Goal: Task Accomplishment & Management: Manage account settings

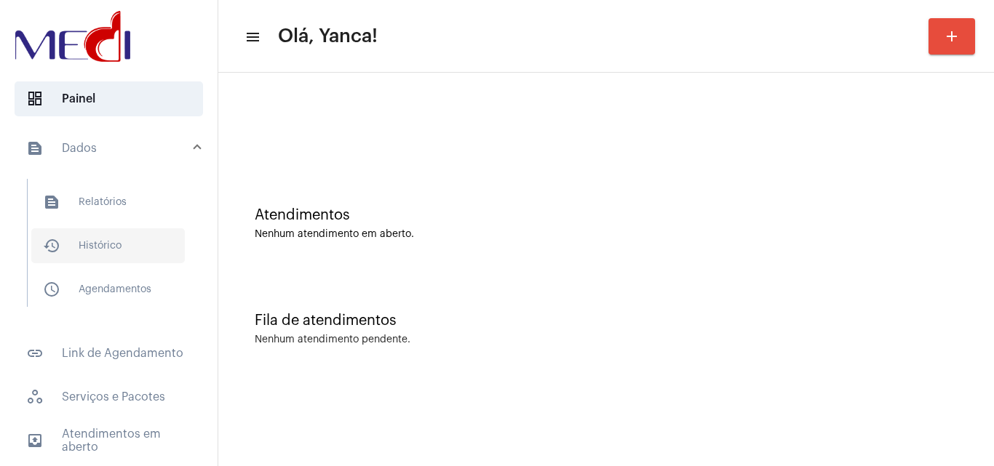
click at [122, 247] on span "history_outlined Histórico" at bounding box center [107, 245] width 153 height 35
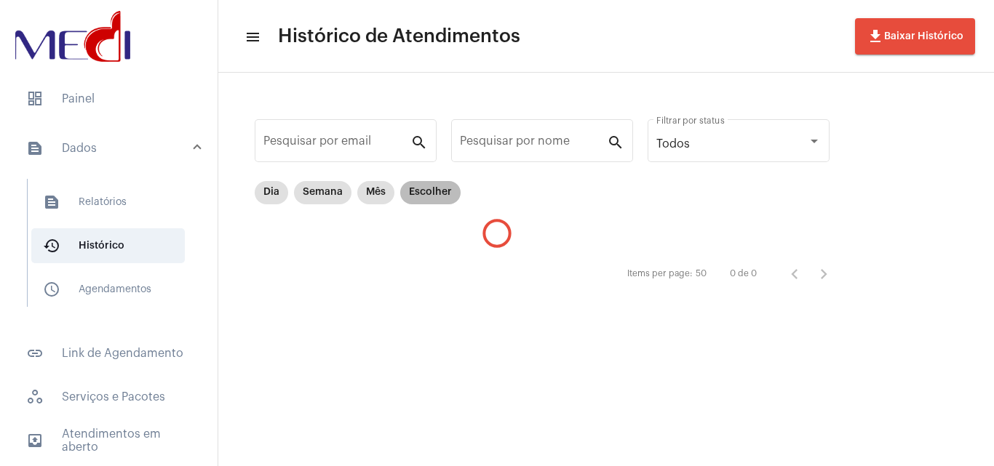
click at [426, 202] on mat-chip "Escolher" at bounding box center [430, 192] width 60 height 23
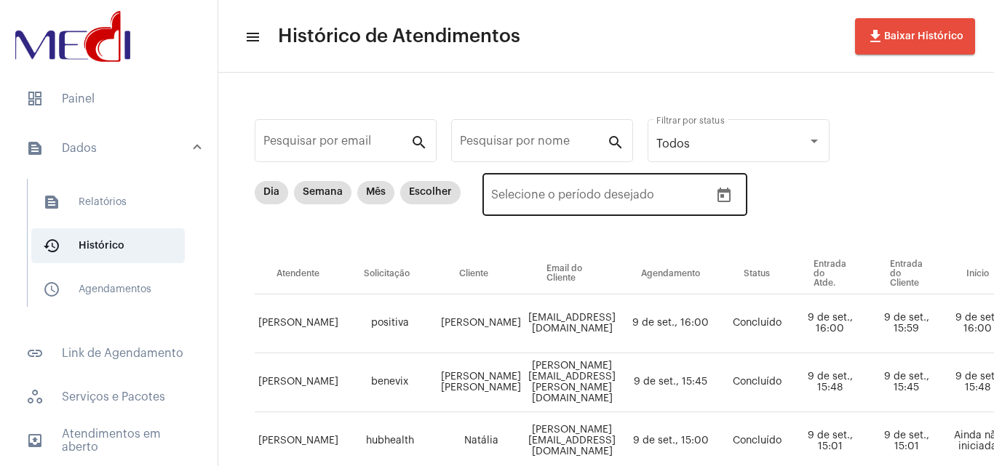
drag, startPoint x: 731, startPoint y: 220, endPoint x: 727, endPoint y: 209, distance: 11.8
click at [730, 215] on div "Data de início – Selecione o período desejado" at bounding box center [614, 202] width 265 height 59
click at [723, 199] on icon "Open calendar" at bounding box center [723, 195] width 17 height 17
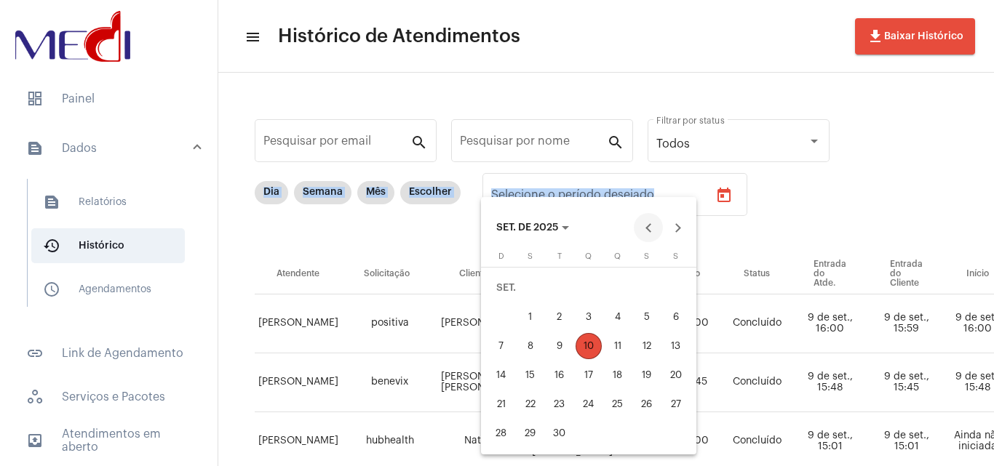
click at [640, 232] on button "Previous month" at bounding box center [647, 227] width 29 height 29
click at [549, 371] on div "19" at bounding box center [559, 375] width 26 height 26
type input "[DATE]"
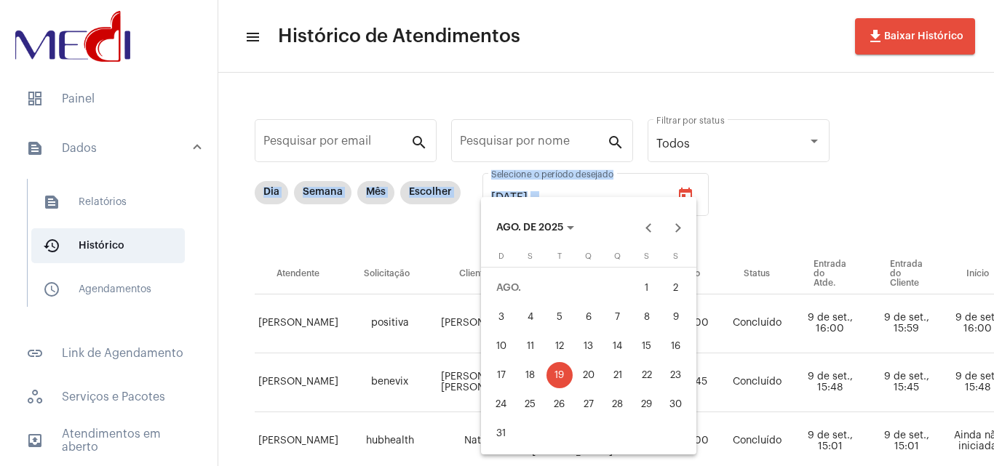
click at [549, 371] on div "19" at bounding box center [559, 375] width 26 height 26
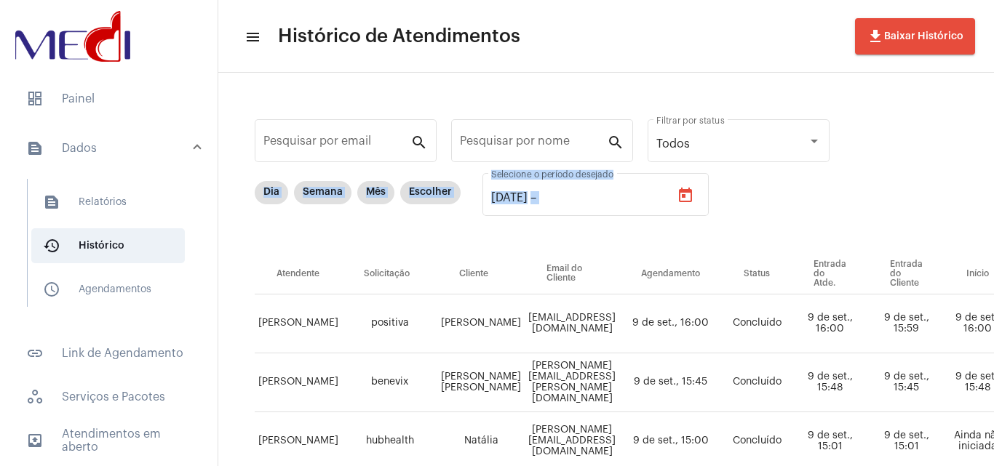
type input "[DATE]"
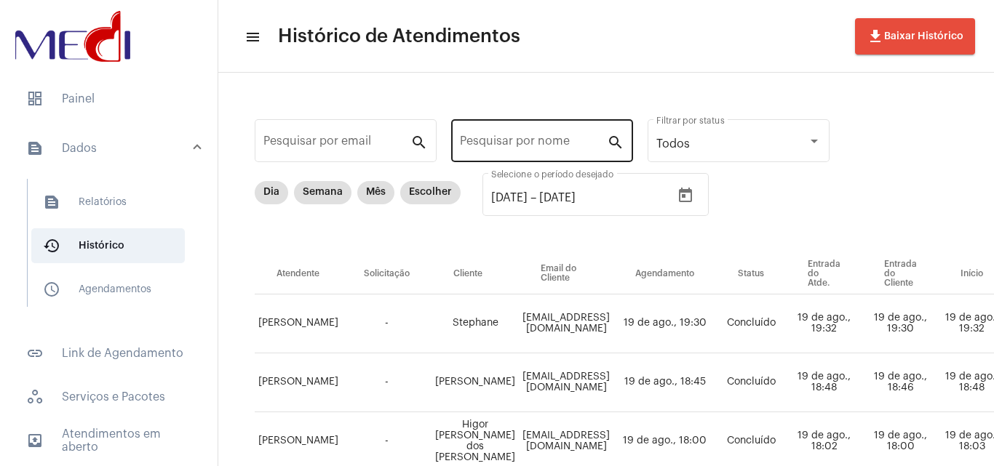
click at [544, 132] on div "Pesquisar por nome" at bounding box center [533, 139] width 147 height 46
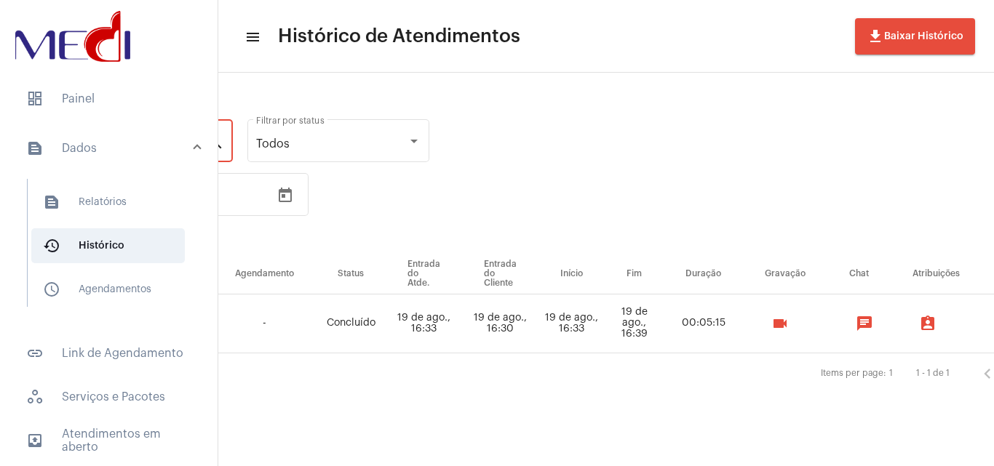
scroll to position [0, 553]
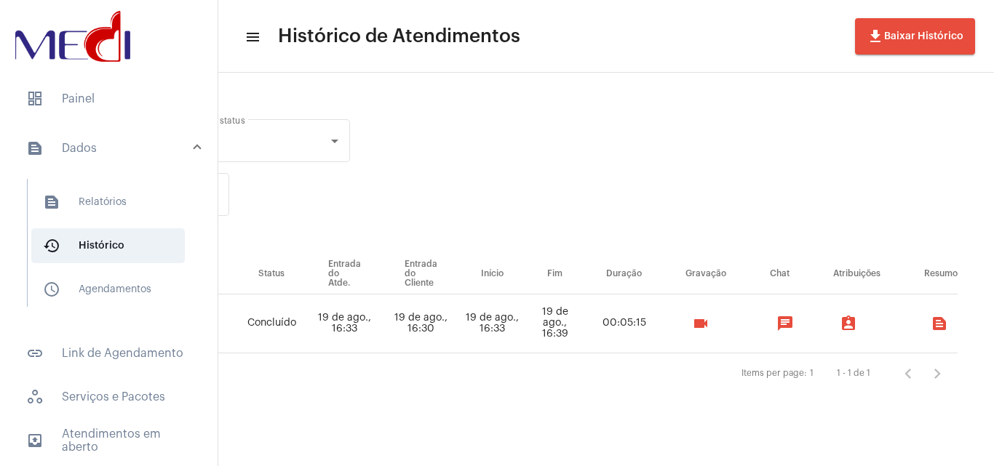
type input "[PERSON_NAME] [PERSON_NAME]"
click at [706, 329] on mat-icon "videocam" at bounding box center [700, 323] width 17 height 17
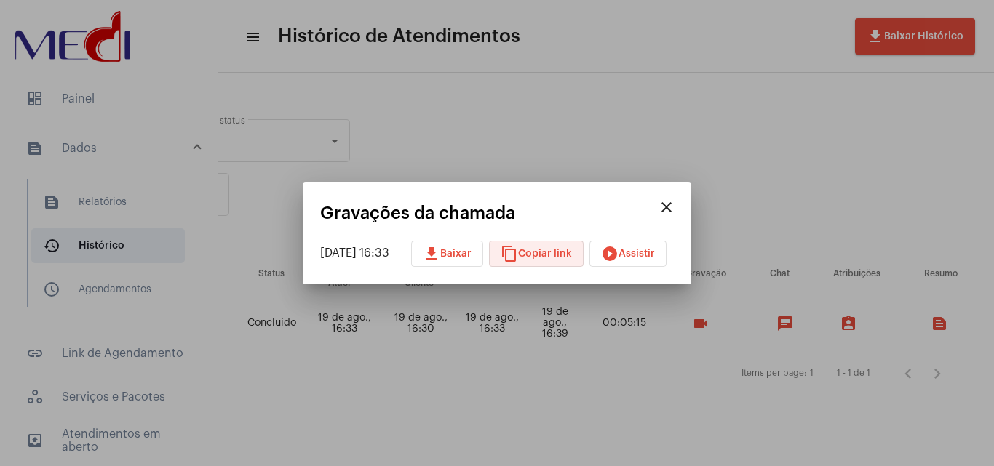
click at [539, 249] on span "content_copy Copiar link" at bounding box center [535, 254] width 71 height 10
click at [98, 95] on div at bounding box center [497, 233] width 994 height 466
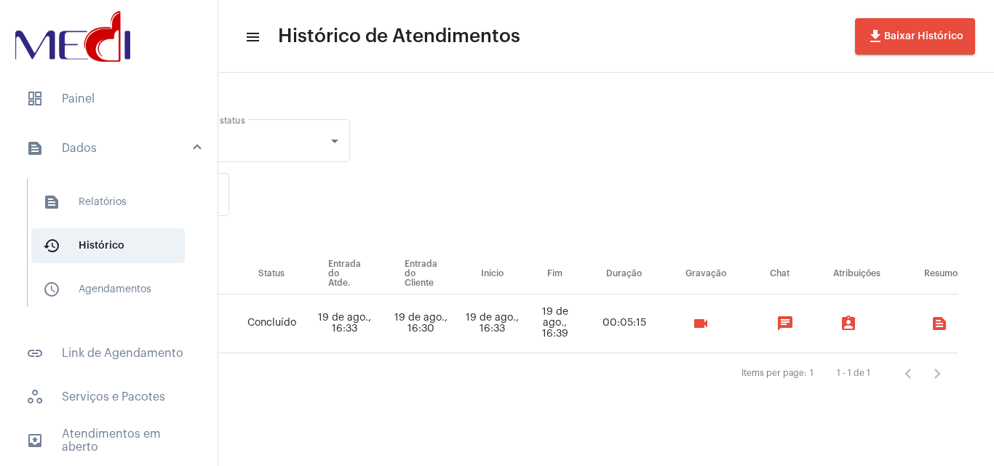
drag, startPoint x: 133, startPoint y: 103, endPoint x: 204, endPoint y: 151, distance: 85.9
click at [134, 103] on span "dashboard Painel" at bounding box center [109, 98] width 188 height 35
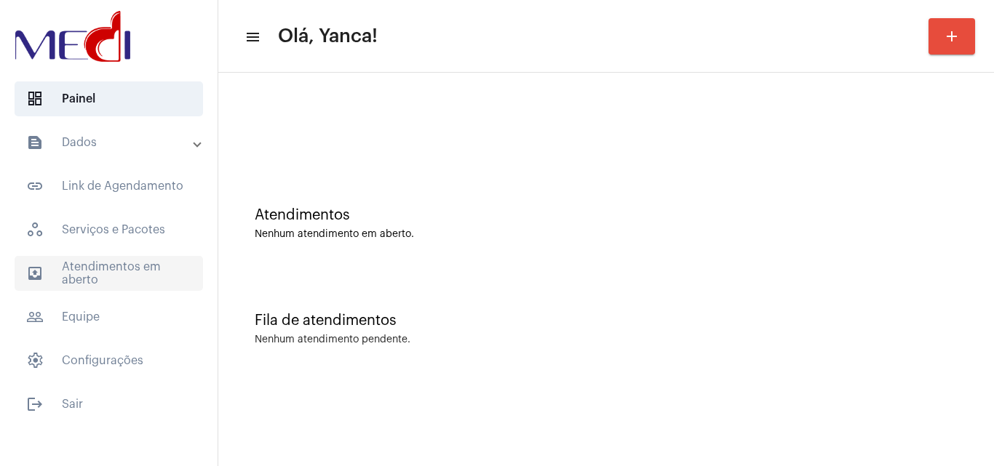
click at [170, 279] on span "outbox_outline Atendimentos em aberto" at bounding box center [109, 273] width 188 height 35
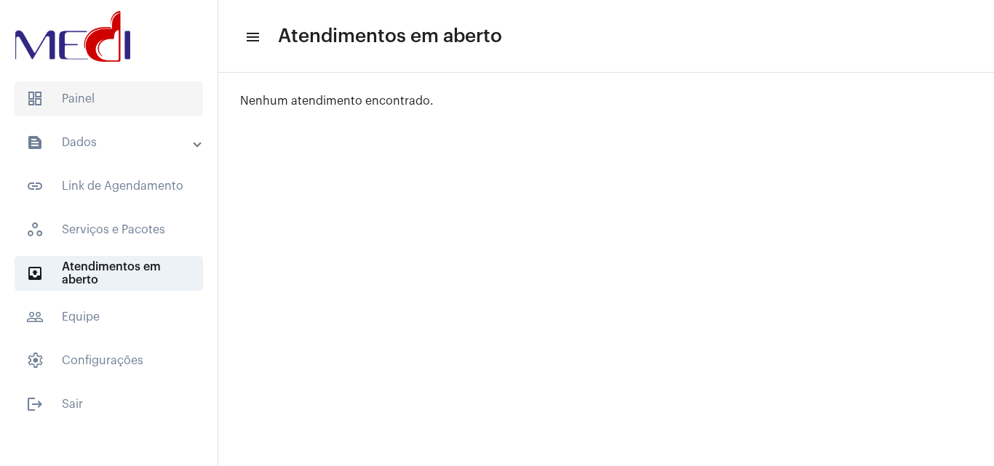
click at [110, 102] on span "dashboard Painel" at bounding box center [109, 98] width 188 height 35
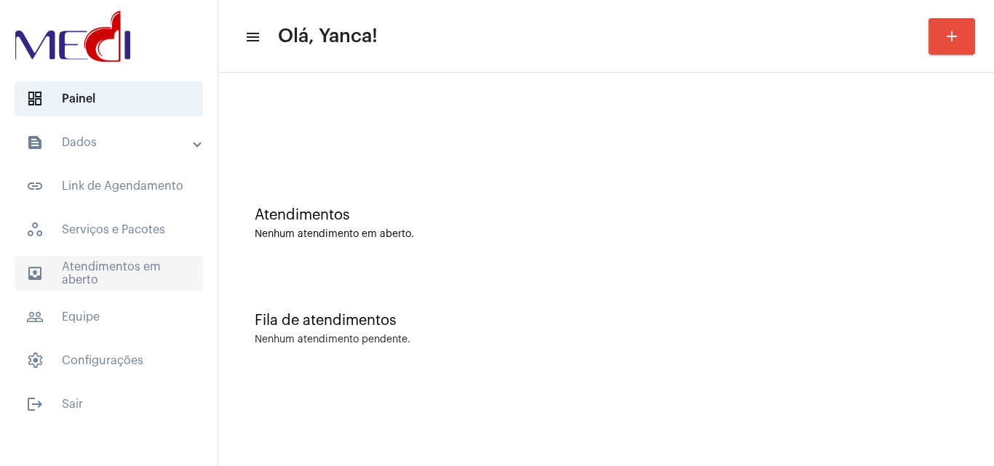
click at [153, 264] on span "outbox_outline Atendimentos em aberto" at bounding box center [109, 273] width 188 height 35
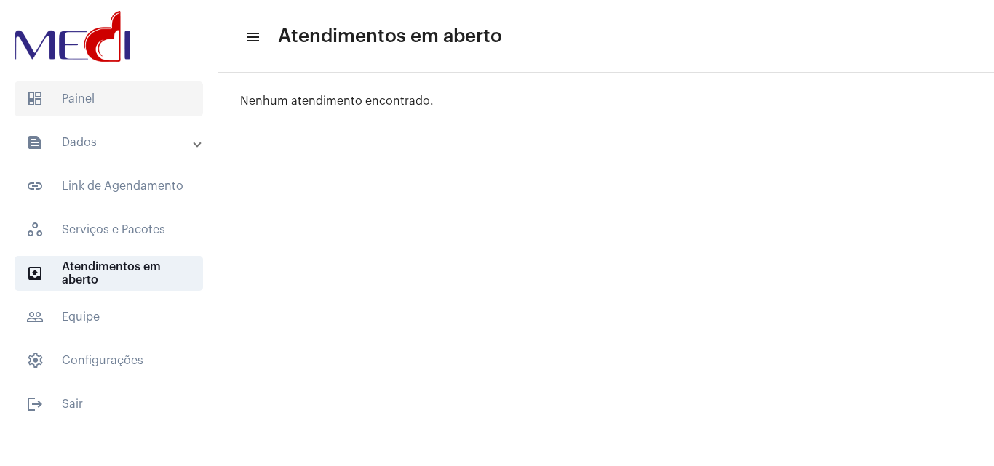
click at [112, 101] on span "dashboard Painel" at bounding box center [109, 98] width 188 height 35
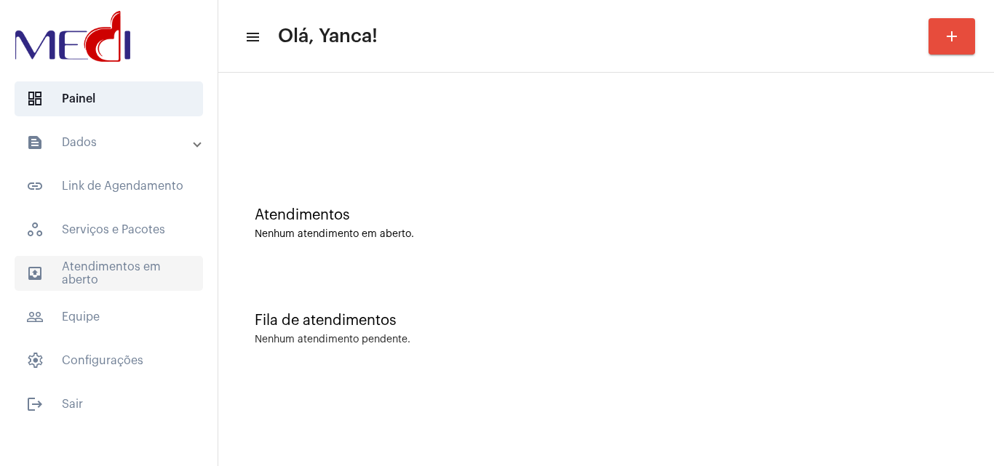
click at [169, 278] on span "outbox_outline Atendimentos em aberto" at bounding box center [109, 273] width 188 height 35
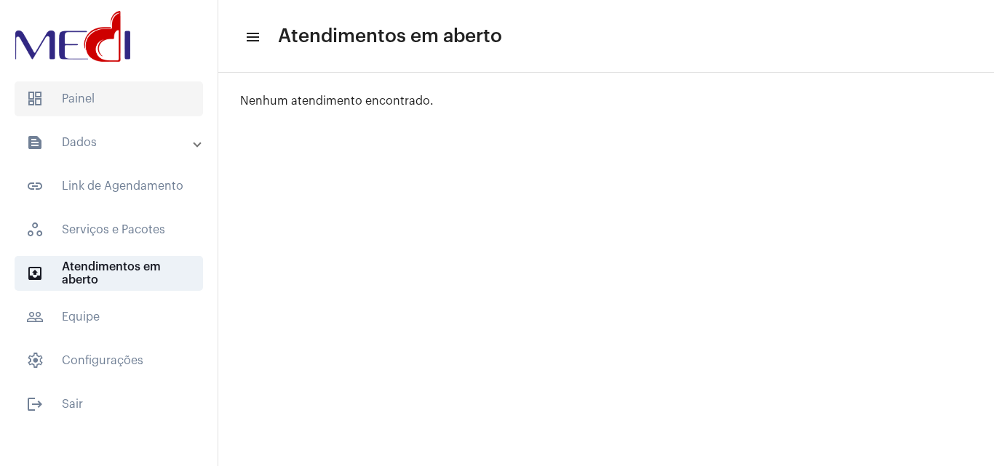
click at [155, 90] on span "dashboard Painel" at bounding box center [109, 98] width 188 height 35
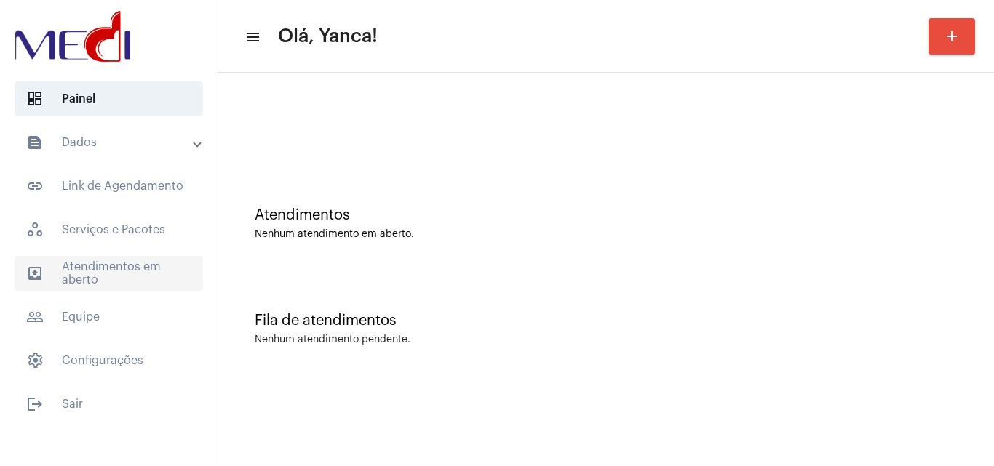
click at [105, 259] on span "outbox_outline Atendimentos em aberto" at bounding box center [109, 273] width 188 height 35
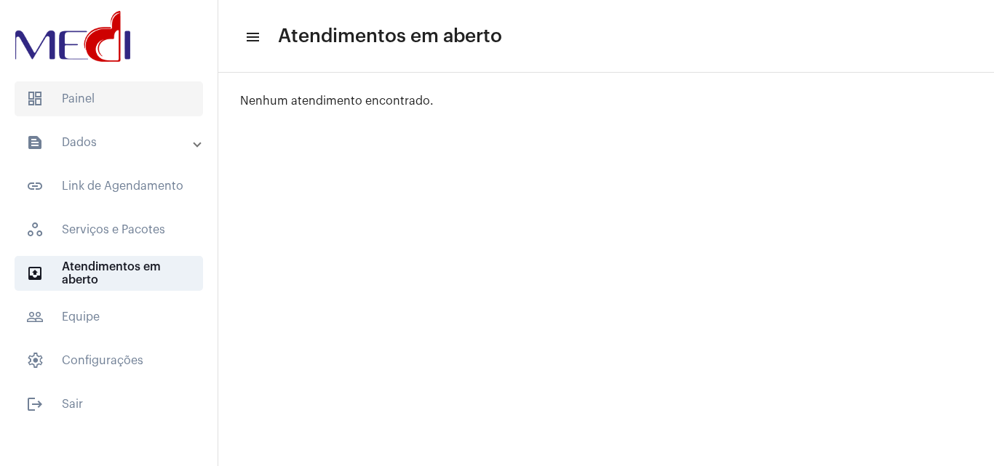
click at [151, 105] on span "dashboard Painel" at bounding box center [109, 98] width 188 height 35
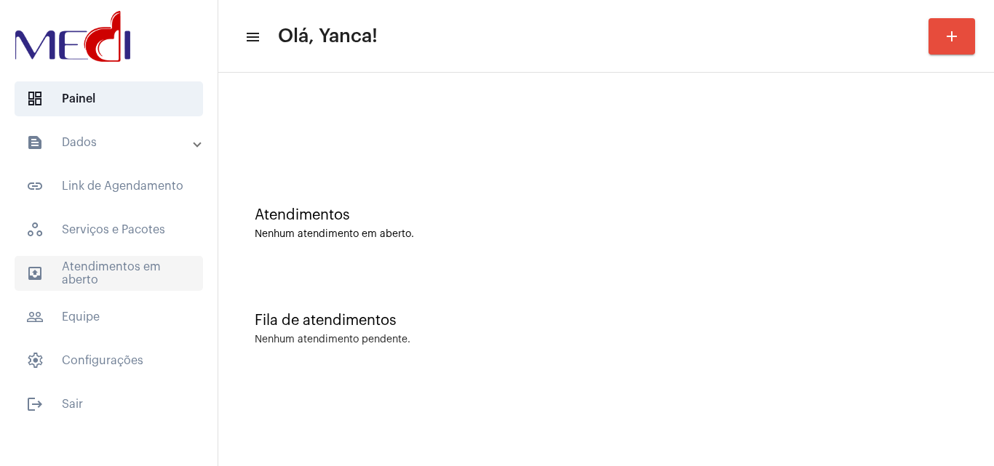
click at [151, 283] on span "outbox_outline Atendimentos em aberto" at bounding box center [109, 273] width 188 height 35
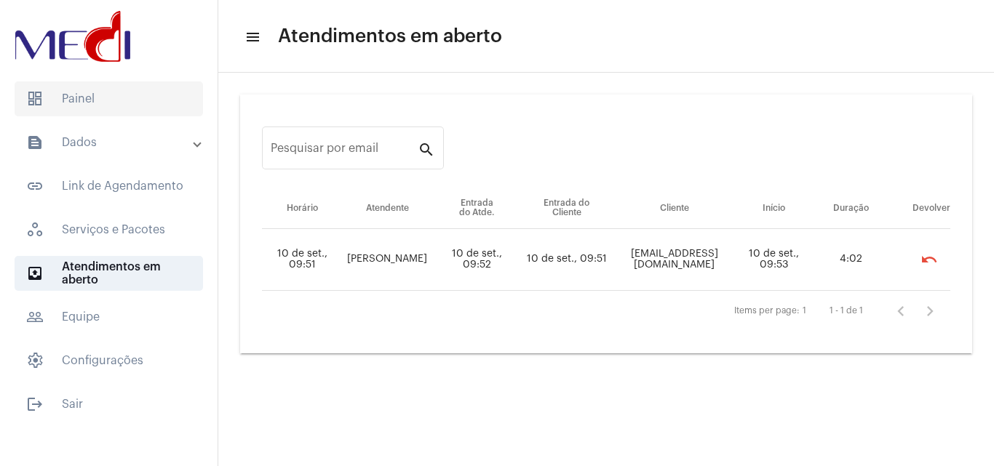
click at [121, 98] on span "dashboard Painel" at bounding box center [109, 98] width 188 height 35
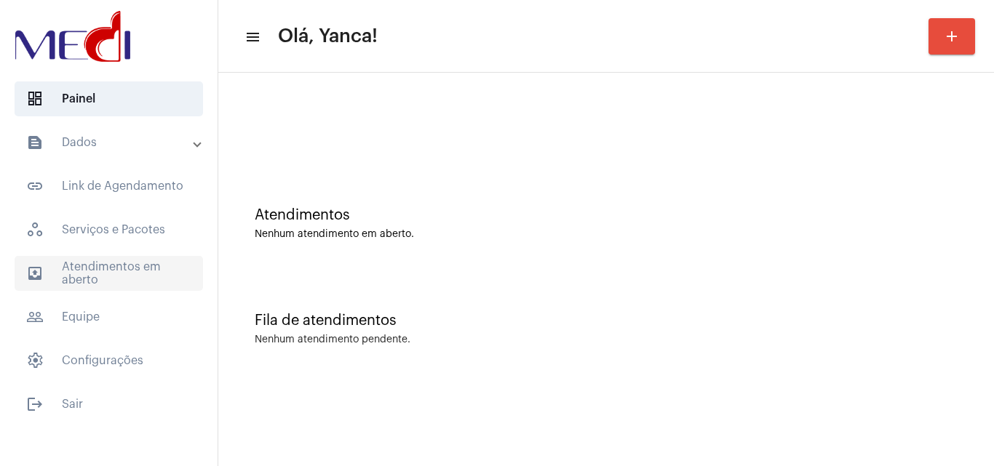
click at [109, 265] on span "outbox_outline Atendimentos em aberto" at bounding box center [109, 273] width 188 height 35
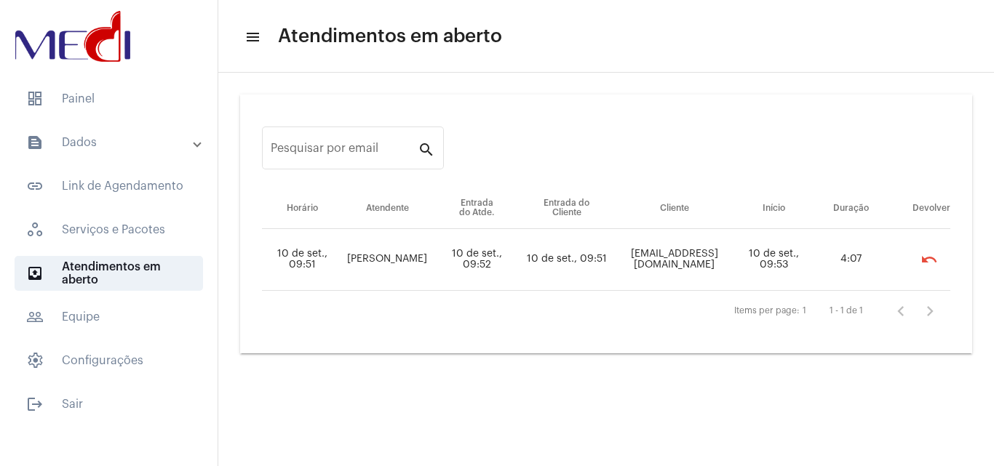
click at [112, 118] on mat-list "dashboard Painel text_snippet_outlined Dados text_snippet_outlined Relatórios h…" at bounding box center [108, 249] width 217 height 346
click at [116, 108] on span "dashboard Painel" at bounding box center [109, 98] width 188 height 35
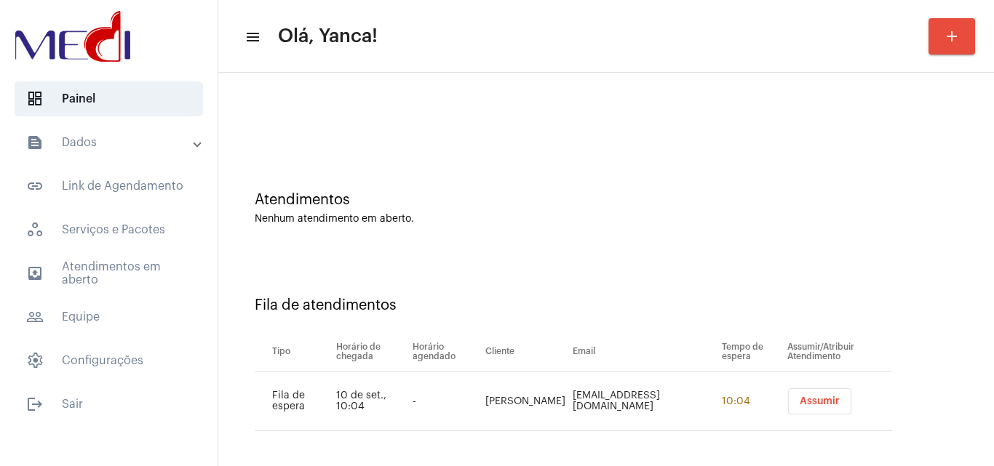
scroll to position [20, 0]
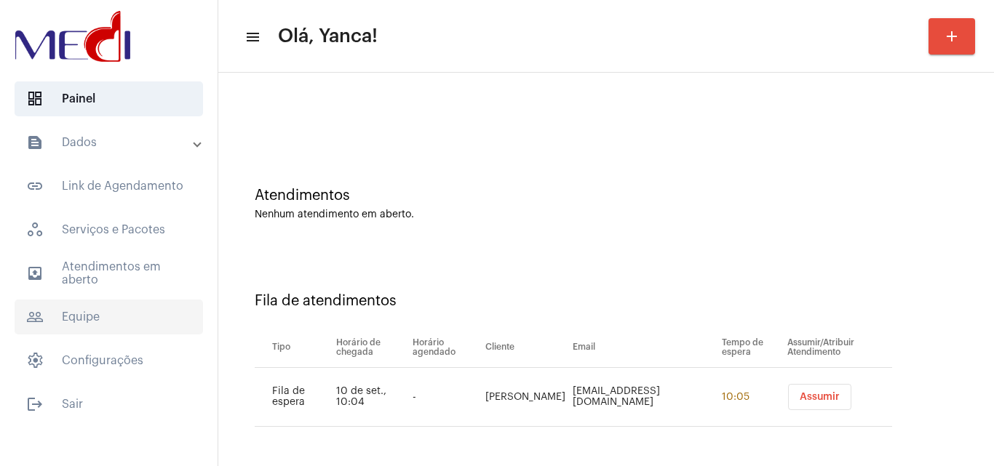
click at [112, 303] on span "people_outline Equipe" at bounding box center [109, 317] width 188 height 35
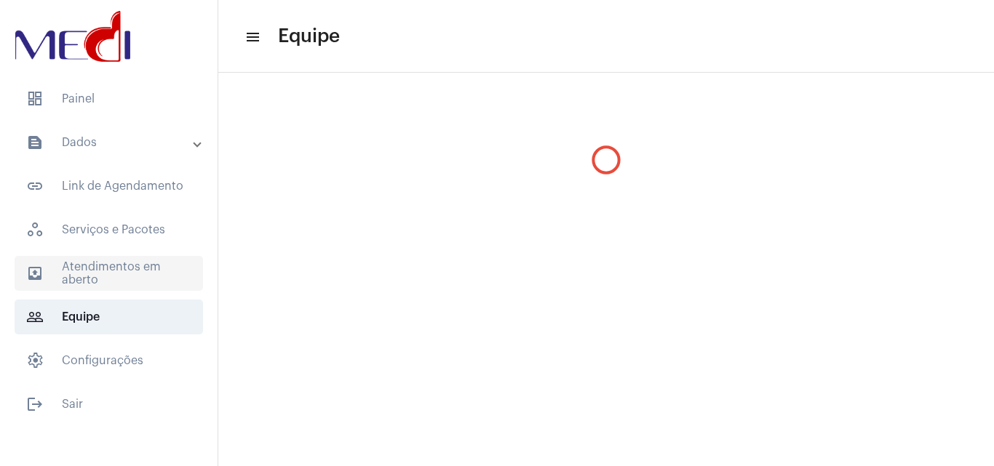
click at [121, 285] on span "outbox_outline Atendimentos em aberto" at bounding box center [109, 273] width 188 height 35
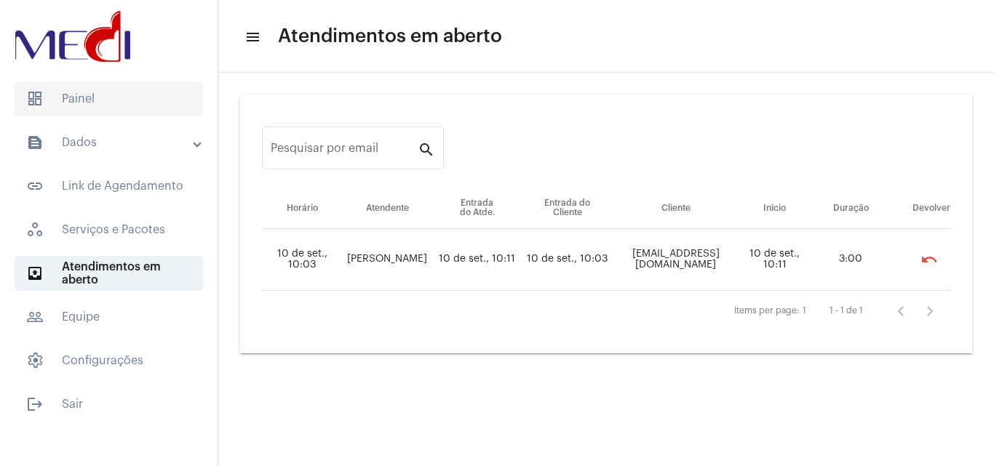
click at [119, 103] on span "dashboard Painel" at bounding box center [109, 98] width 188 height 35
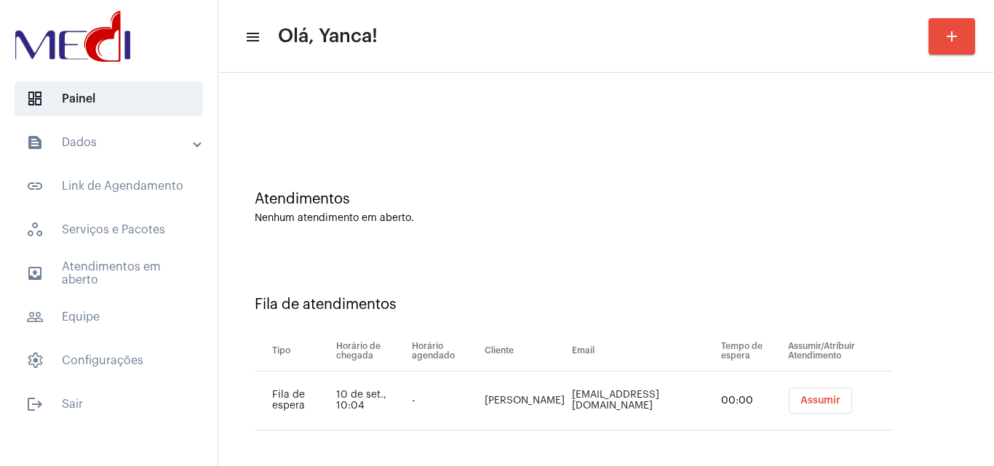
scroll to position [20, 0]
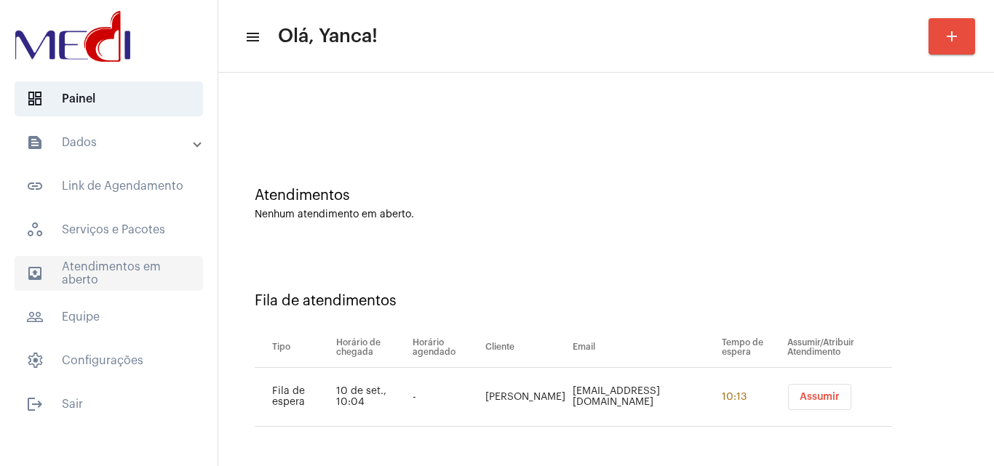
click at [116, 267] on span "outbox_outline Atendimentos em aberto" at bounding box center [109, 273] width 188 height 35
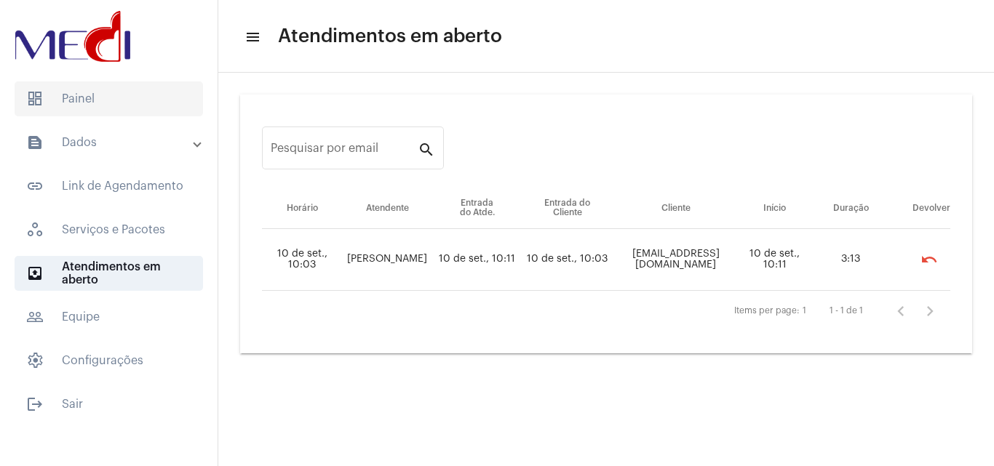
click at [131, 100] on span "dashboard Painel" at bounding box center [109, 98] width 188 height 35
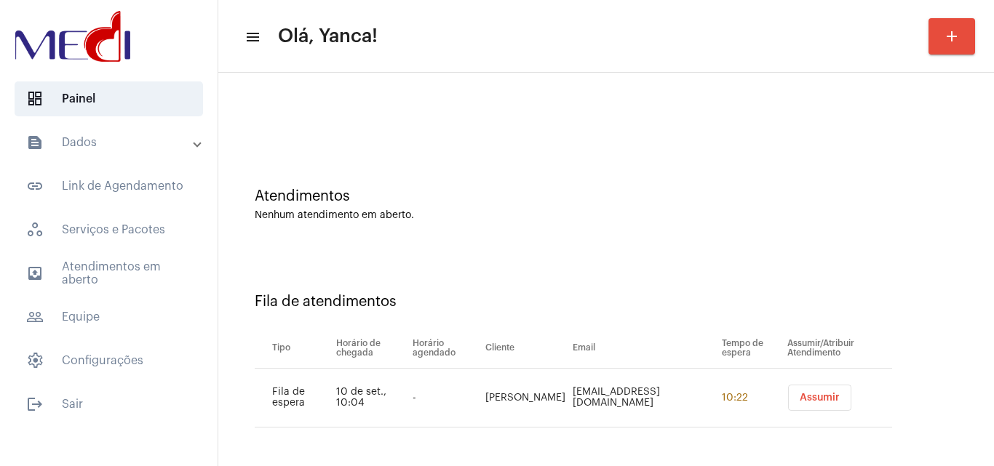
scroll to position [20, 0]
click at [112, 273] on span "outbox_outline Atendimentos em aberto" at bounding box center [109, 273] width 188 height 35
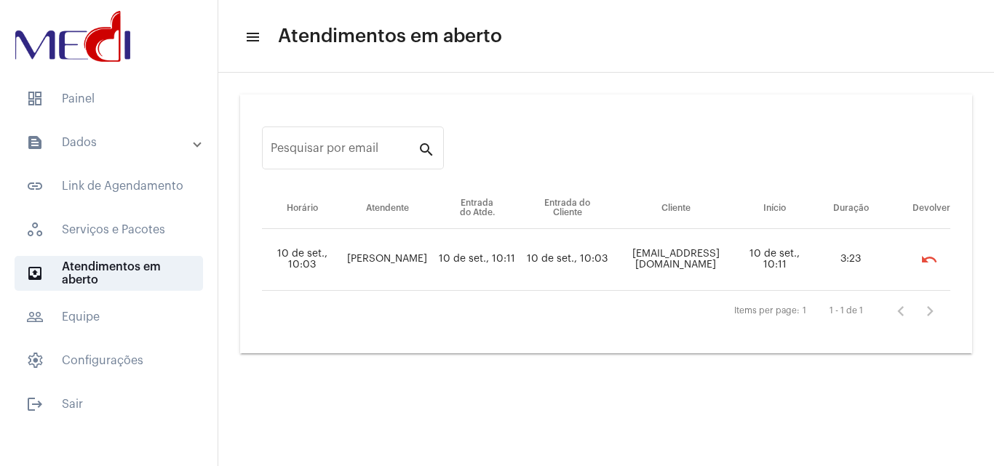
drag, startPoint x: 618, startPoint y: 257, endPoint x: 734, endPoint y: 248, distance: 116.0
click at [734, 248] on td "Rosisalto@uahoo.com.br" at bounding box center [675, 260] width 125 height 62
copy td "Rosisalto@uahoo.com.br"
click at [633, 261] on td "Rosisalto@uahoo.com.br" at bounding box center [675, 260] width 125 height 62
drag, startPoint x: 637, startPoint y: 254, endPoint x: 604, endPoint y: 254, distance: 32.7
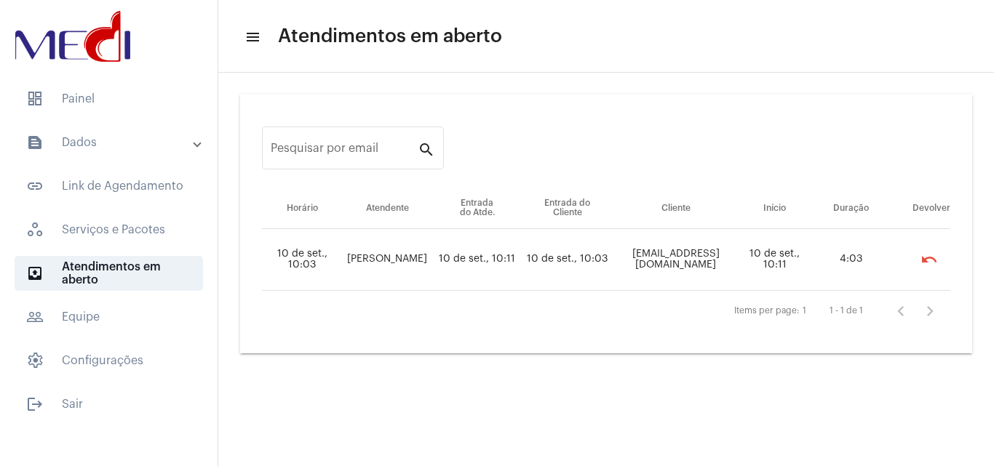
click at [604, 254] on tr "10 de set., 10:03 Vivian Gonçalves 10 de set., 10:11 10 de set., 10:03 Rosisalt…" at bounding box center [606, 260] width 688 height 62
click at [137, 103] on span "dashboard Painel" at bounding box center [109, 98] width 188 height 35
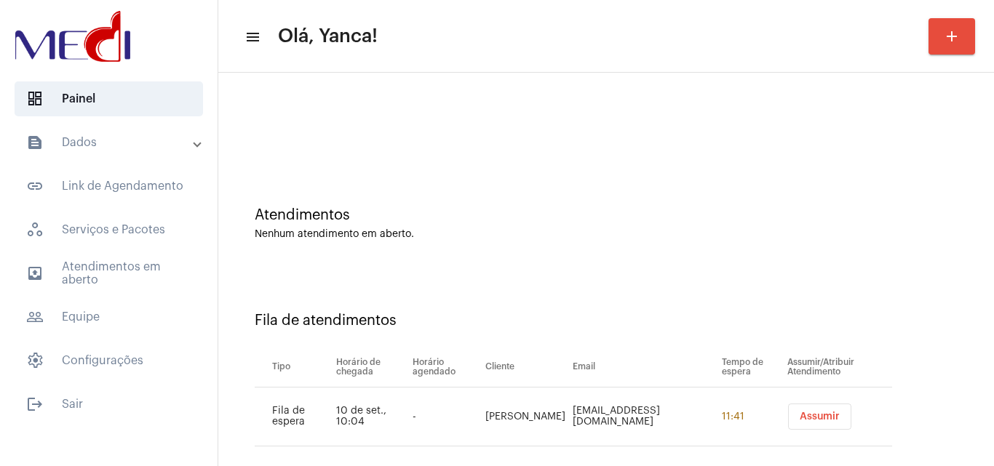
drag, startPoint x: 508, startPoint y: 426, endPoint x: 460, endPoint y: 399, distance: 54.8
click at [460, 399] on tr "Fila de espera 10 de set., 10:04 - Paula Rebello Mafra Drapauladentista@outlook…" at bounding box center [573, 417] width 637 height 59
copy tr "[PERSON_NAME]"
drag, startPoint x: 815, startPoint y: 411, endPoint x: 946, endPoint y: 452, distance: 137.1
click at [816, 412] on button "Assumir" at bounding box center [819, 417] width 63 height 26
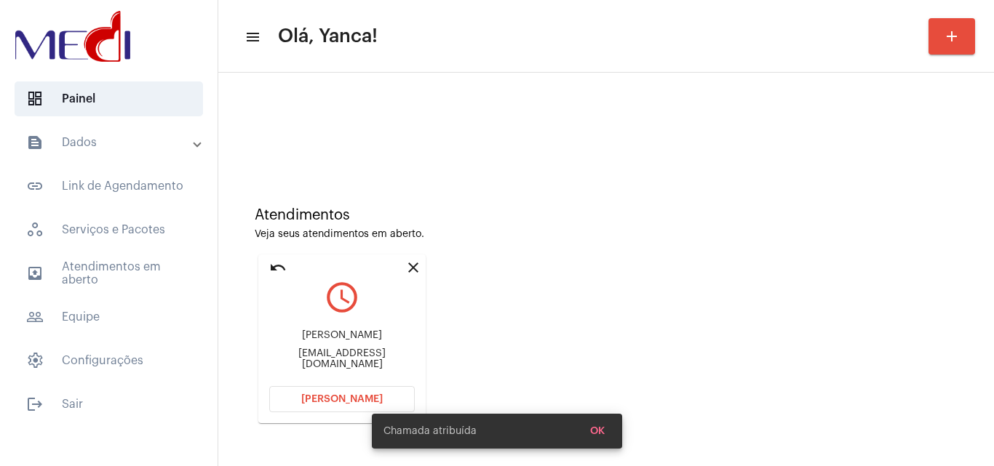
click at [314, 395] on button "Abrir Chamada" at bounding box center [341, 399] width 145 height 26
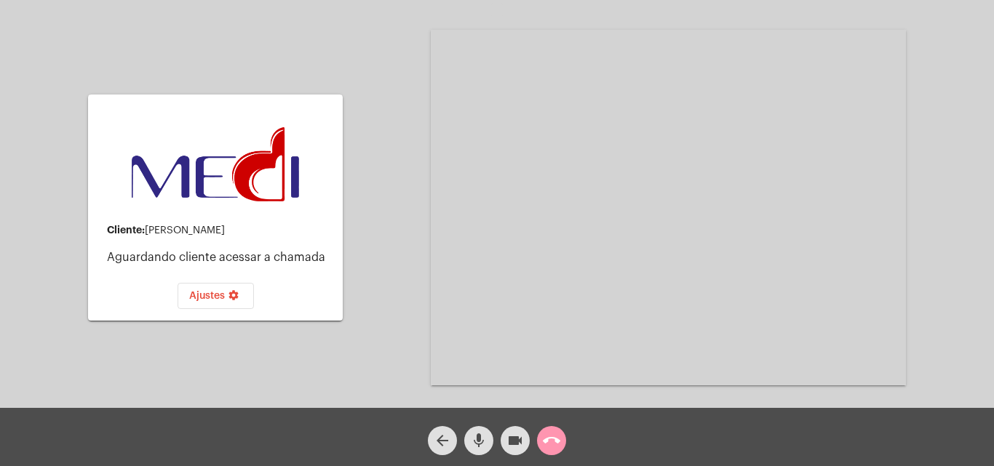
click at [409, 360] on div "Cliente: Paula Rebello Mafra Aguardando cliente acessar a chamada Ajustes setti…" at bounding box center [496, 206] width 991 height 408
click at [553, 441] on mat-icon "call_end" at bounding box center [551, 440] width 17 height 17
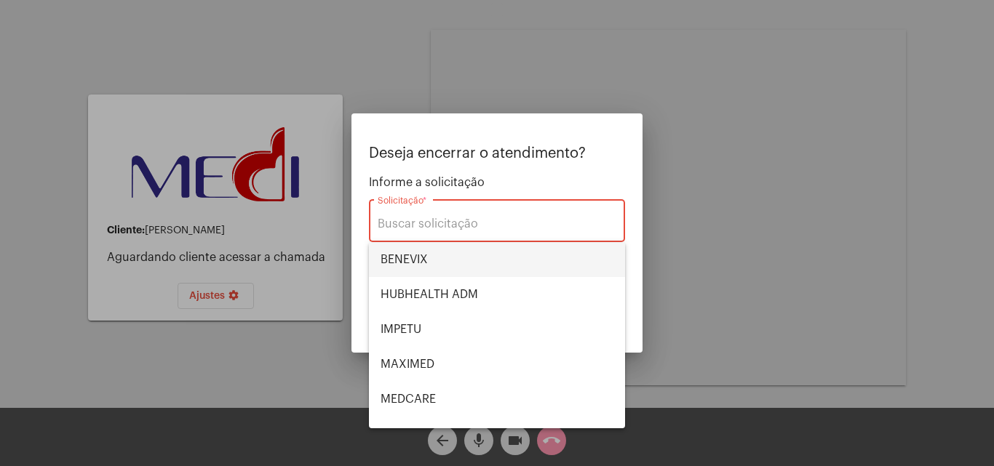
click at [464, 257] on span "BENEVIX" at bounding box center [496, 259] width 233 height 35
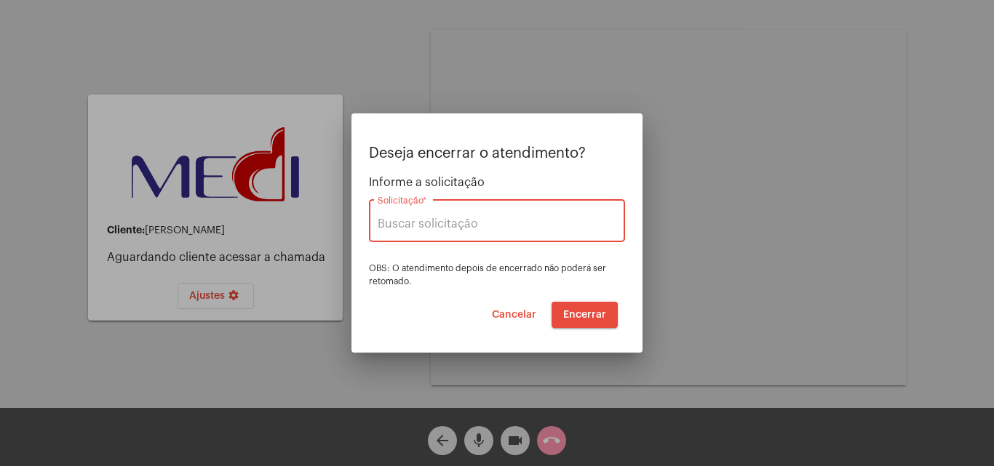
type input "BENEVIX"
drag, startPoint x: 624, startPoint y: 313, endPoint x: 612, endPoint y: 316, distance: 12.0
click at [622, 313] on div "Deseja encerrar o atendimento? Informe a solicitação BENEVIX Solicitação * OBS:…" at bounding box center [497, 236] width 256 height 183
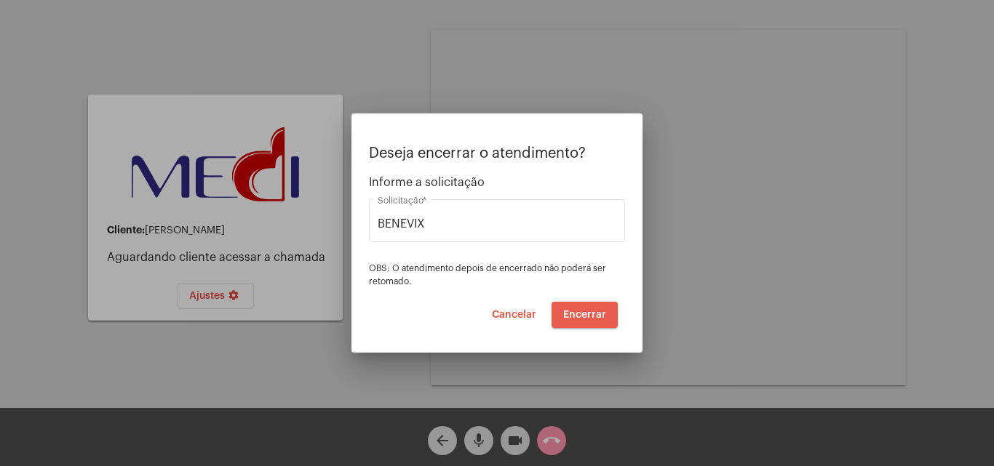
click at [603, 318] on span "Encerrar" at bounding box center [584, 315] width 43 height 10
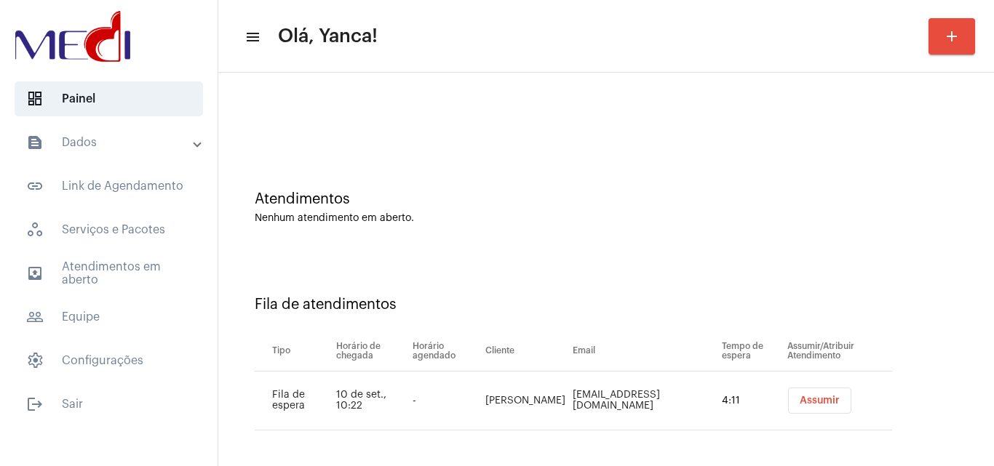
scroll to position [20, 0]
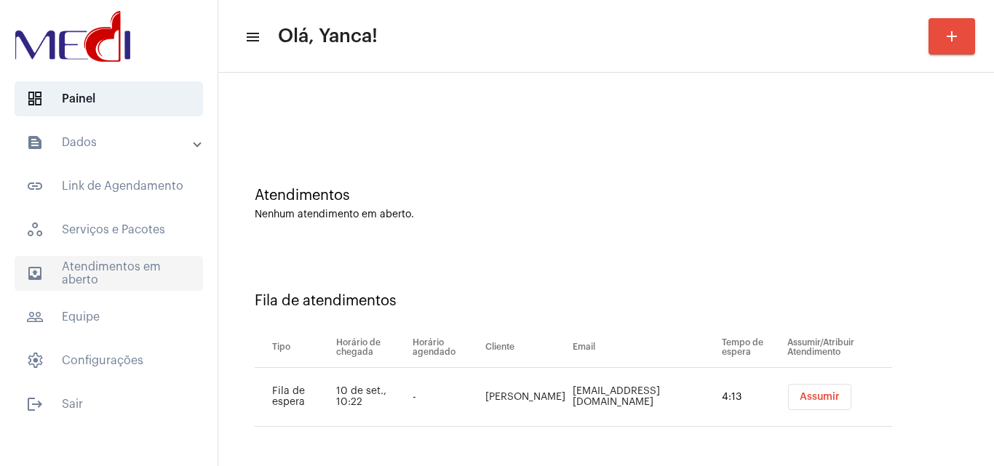
click at [116, 280] on span "outbox_outline Atendimentos em aberto" at bounding box center [109, 273] width 188 height 35
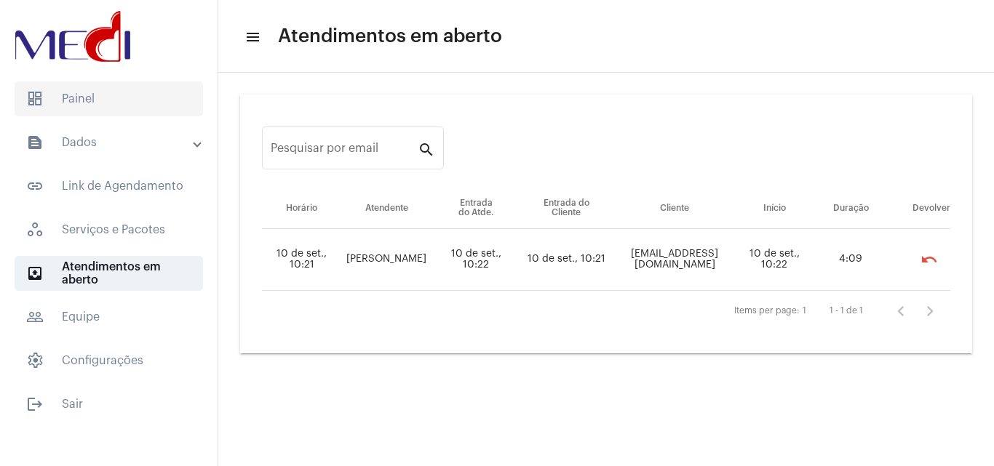
click at [147, 100] on span "dashboard Painel" at bounding box center [109, 98] width 188 height 35
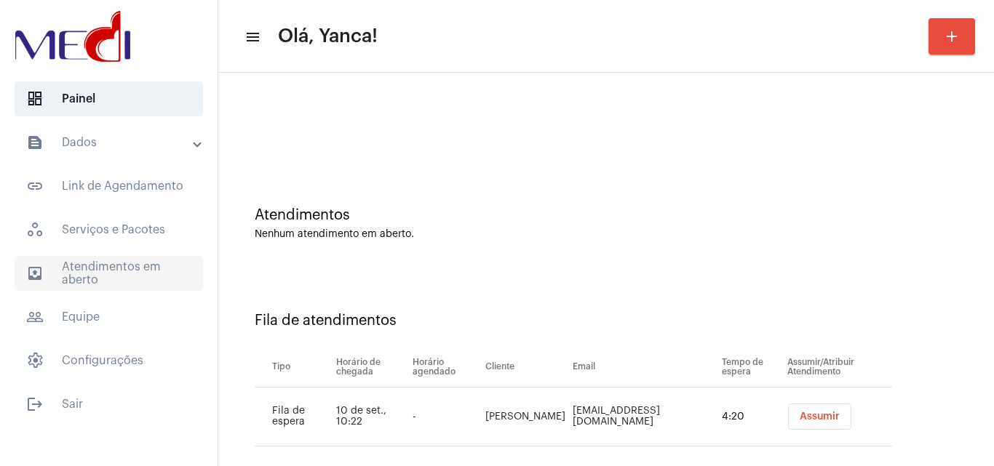
click at [119, 271] on span "outbox_outline Atendimentos em aberto" at bounding box center [109, 273] width 188 height 35
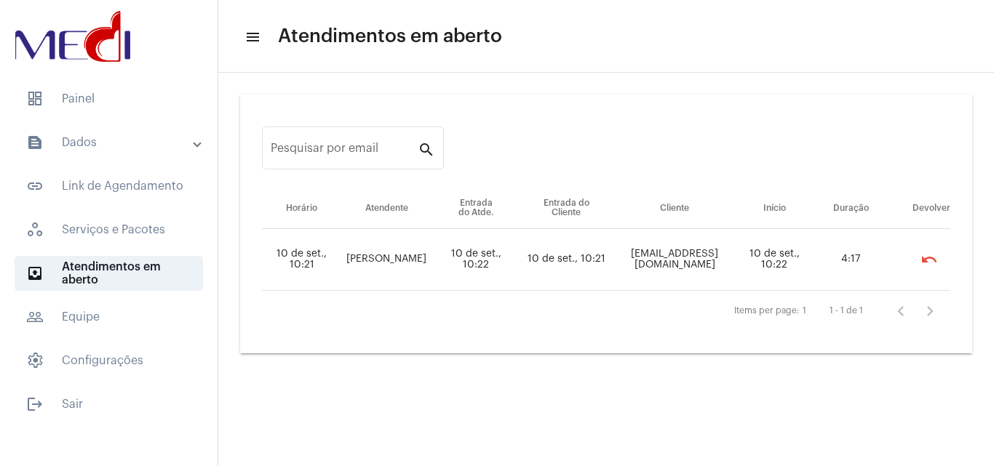
drag, startPoint x: 598, startPoint y: 257, endPoint x: 741, endPoint y: 255, distance: 143.3
click at [737, 255] on td "[EMAIL_ADDRESS][DOMAIN_NAME]" at bounding box center [674, 260] width 125 height 62
copy td "[EMAIL_ADDRESS][DOMAIN_NAME]"
click at [156, 93] on span "dashboard Painel" at bounding box center [109, 98] width 188 height 35
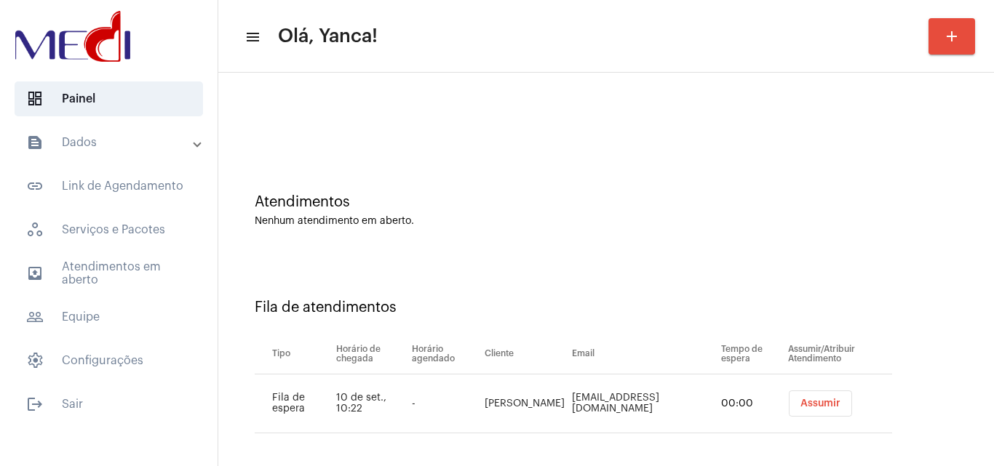
scroll to position [20, 0]
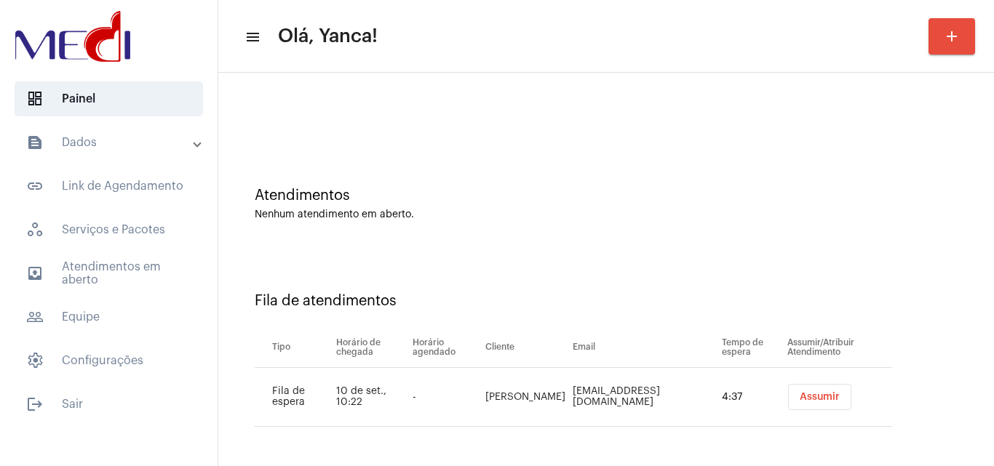
drag, startPoint x: 538, startPoint y: 395, endPoint x: 684, endPoint y: 399, distance: 145.5
click at [684, 399] on td "[EMAIL_ADDRESS][DOMAIN_NAME]" at bounding box center [643, 397] width 149 height 59
copy td "[EMAIL_ADDRESS][DOMAIN_NAME]"
click at [799, 394] on span "Assumir" at bounding box center [819, 397] width 40 height 10
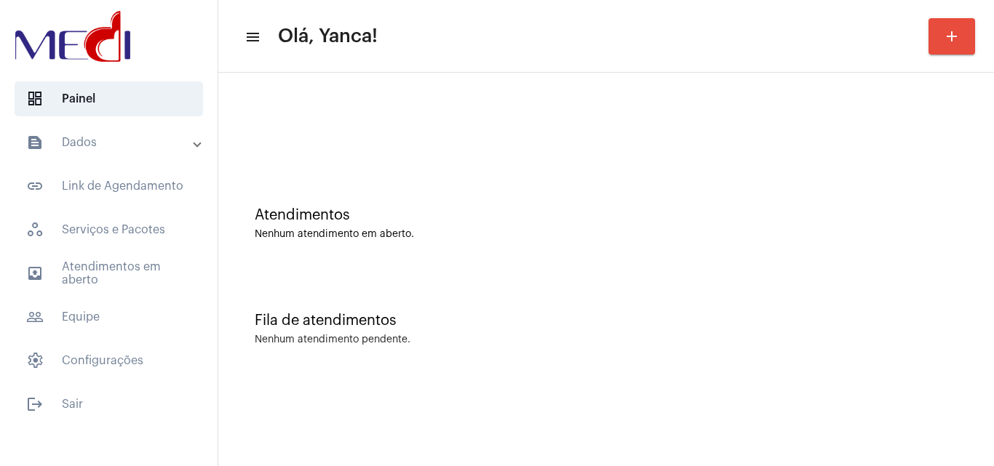
scroll to position [0, 0]
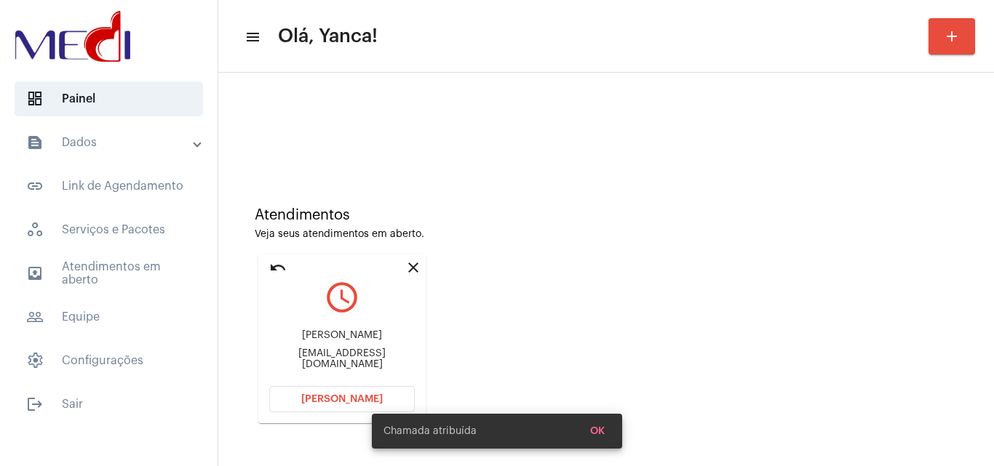
click at [315, 401] on span "Abrir Chamada" at bounding box center [341, 399] width 81 height 10
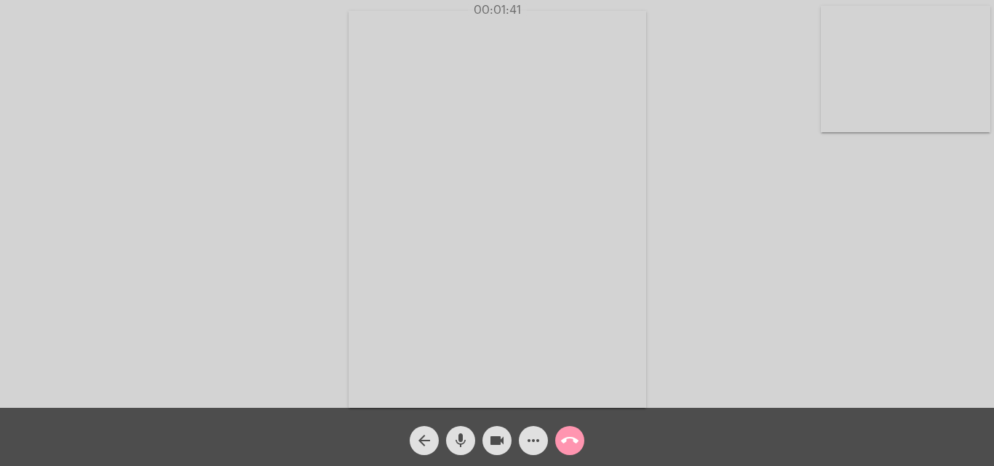
click at [705, 230] on div "Acessando Câmera e Microfone..." at bounding box center [496, 208] width 991 height 408
click at [570, 438] on mat-icon "call_end" at bounding box center [569, 440] width 17 height 17
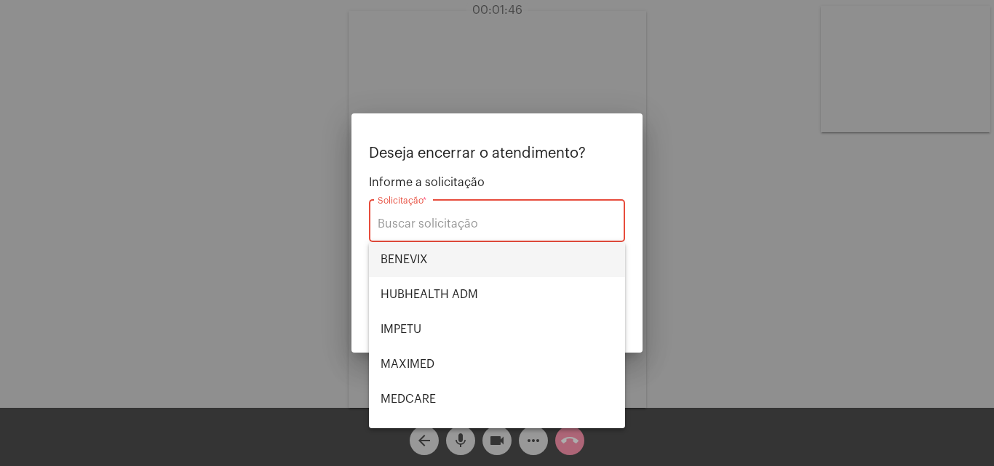
drag, startPoint x: 478, startPoint y: 251, endPoint x: 631, endPoint y: 311, distance: 164.2
click at [485, 254] on span "BENEVIX" at bounding box center [496, 259] width 233 height 35
type input "BENEVIX"
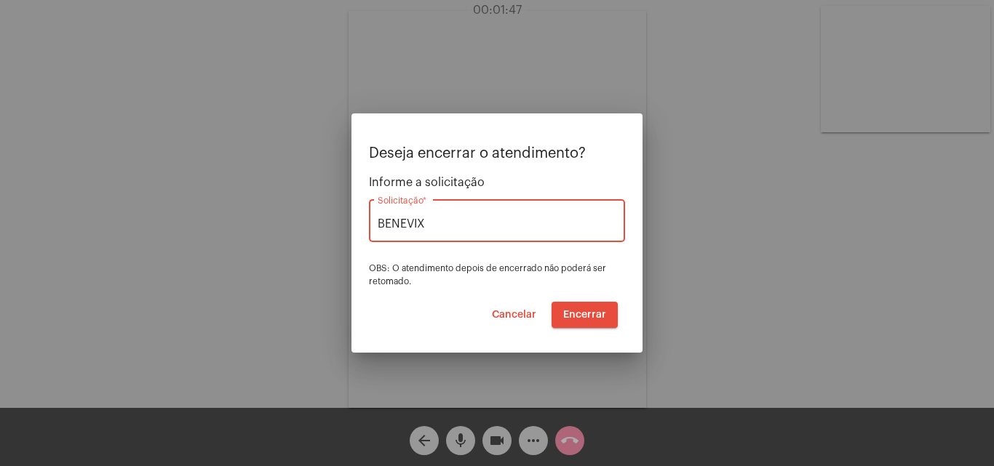
click at [593, 324] on button "Encerrar" at bounding box center [584, 315] width 66 height 26
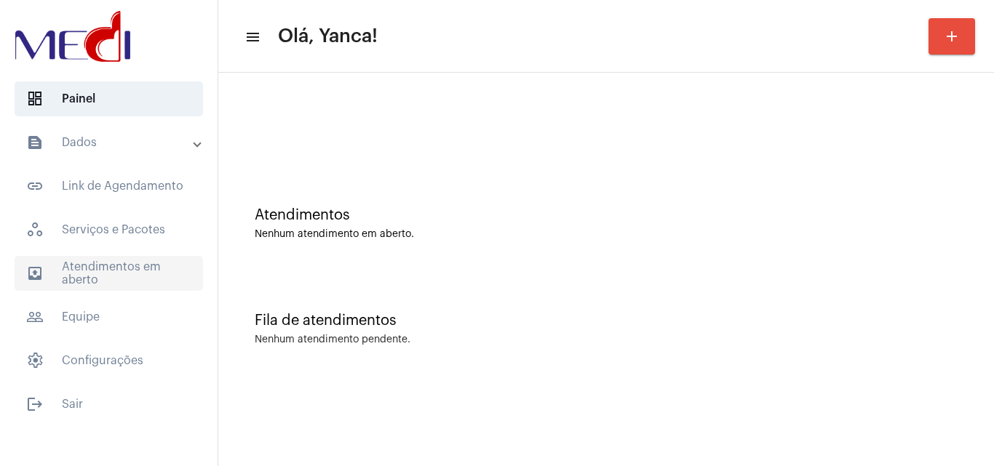
drag, startPoint x: 111, startPoint y: 265, endPoint x: 217, endPoint y: 300, distance: 111.3
click at [111, 268] on span "outbox_outline Atendimentos em aberto" at bounding box center [109, 273] width 188 height 35
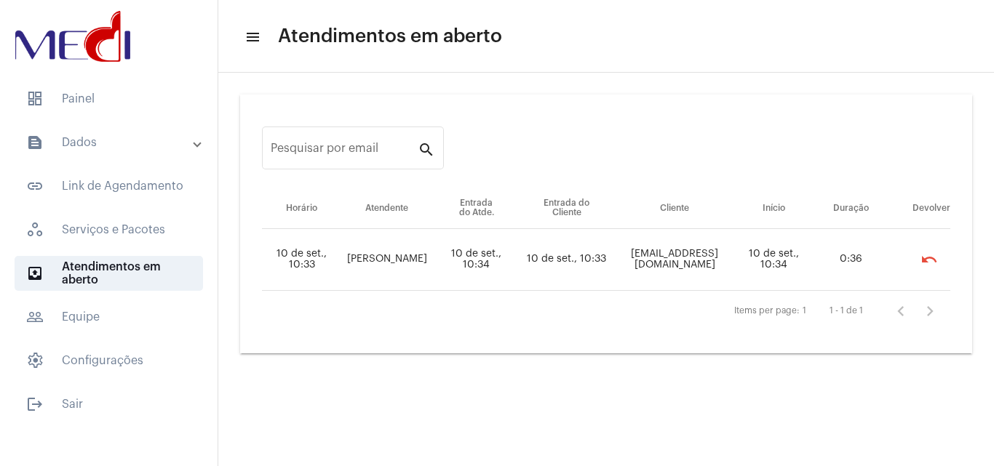
click at [105, 81] on mat-list "dashboard Painel text_snippet_outlined Dados text_snippet_outlined Relatórios h…" at bounding box center [108, 249] width 217 height 346
click at [108, 91] on span "dashboard Painel" at bounding box center [109, 98] width 188 height 35
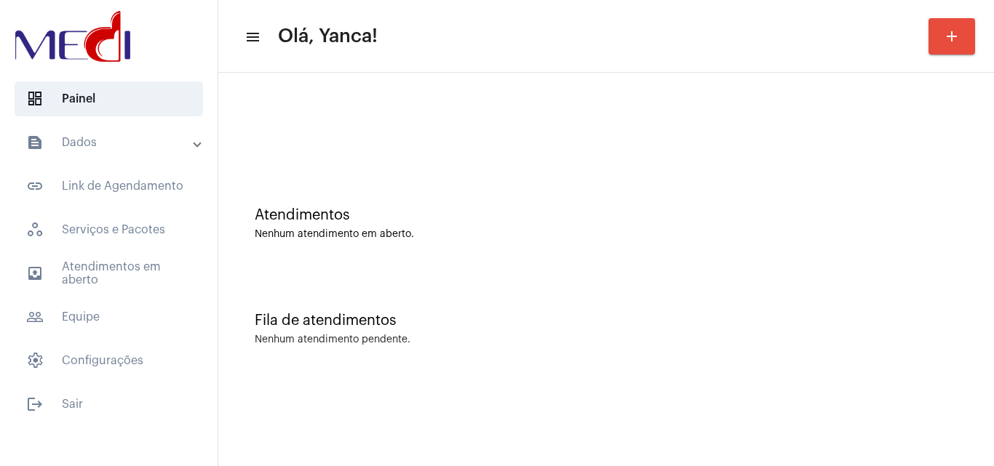
drag, startPoint x: 86, startPoint y: 119, endPoint x: 101, endPoint y: 147, distance: 32.2
click at [100, 145] on mat-list "dashboard Painel text_snippet_outlined Dados text_snippet_outlined Relatórios h…" at bounding box center [108, 249] width 217 height 346
click at [104, 150] on mat-panel-title "text_snippet_outlined Dados" at bounding box center [110, 142] width 168 height 17
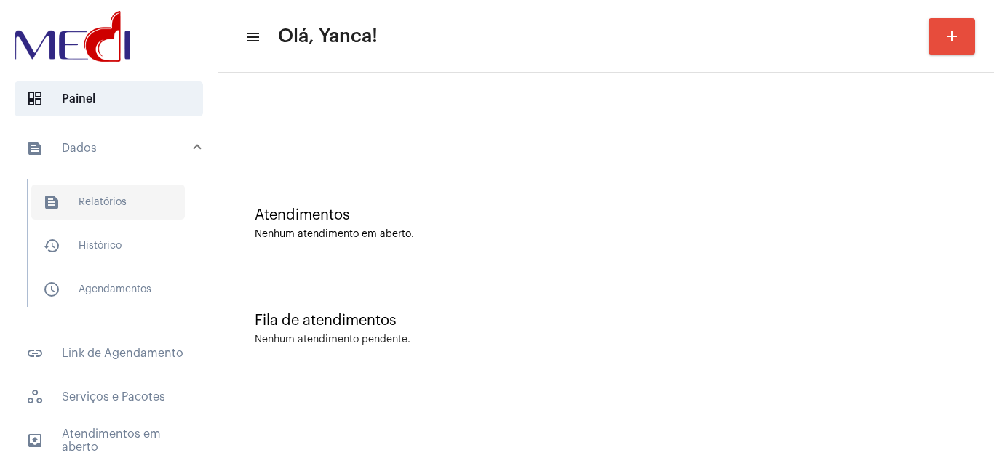
click at [116, 202] on span "text_snippet_outlined Relatórios" at bounding box center [107, 202] width 153 height 35
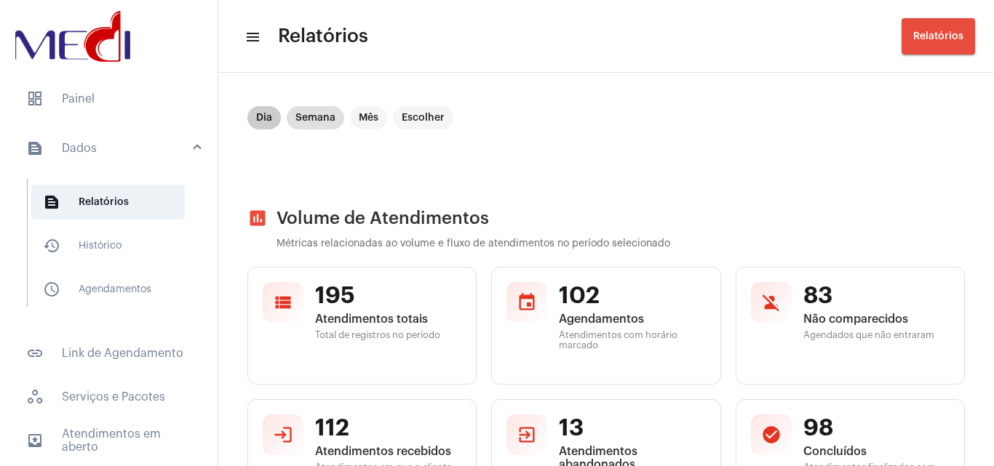
click at [270, 114] on mat-chip "Dia" at bounding box center [263, 117] width 33 height 23
click at [257, 120] on mat-chip "Dia" at bounding box center [263, 117] width 33 height 23
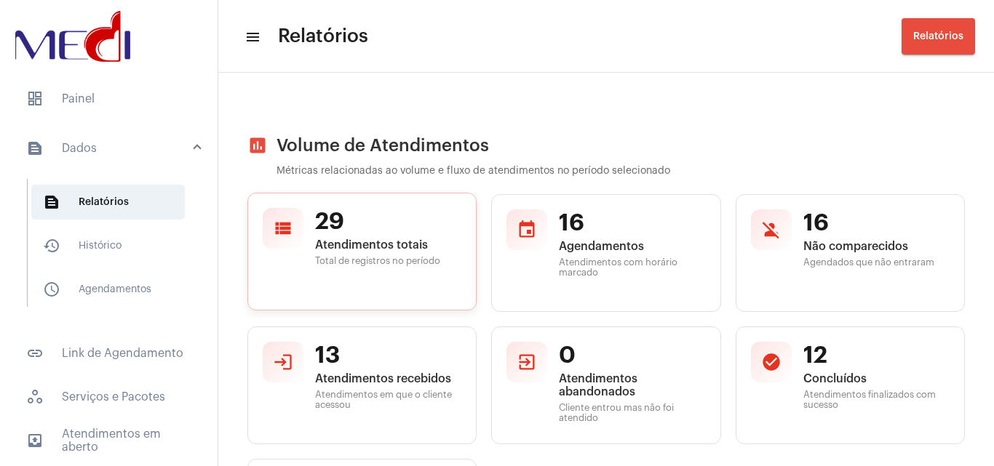
drag, startPoint x: 303, startPoint y: 216, endPoint x: 396, endPoint y: 263, distance: 104.1
click at [396, 263] on div "view_list 29 Atendimentos totais Total de registros no período" at bounding box center [361, 252] width 229 height 118
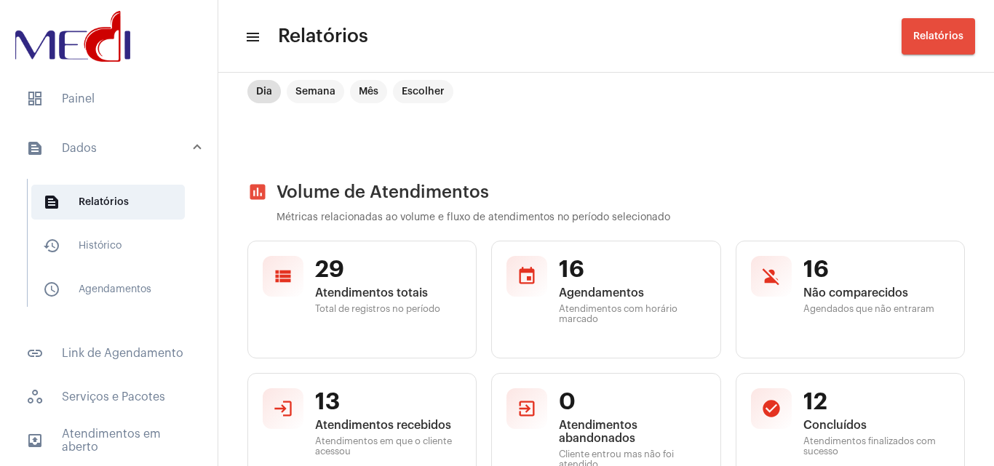
scroll to position [0, 0]
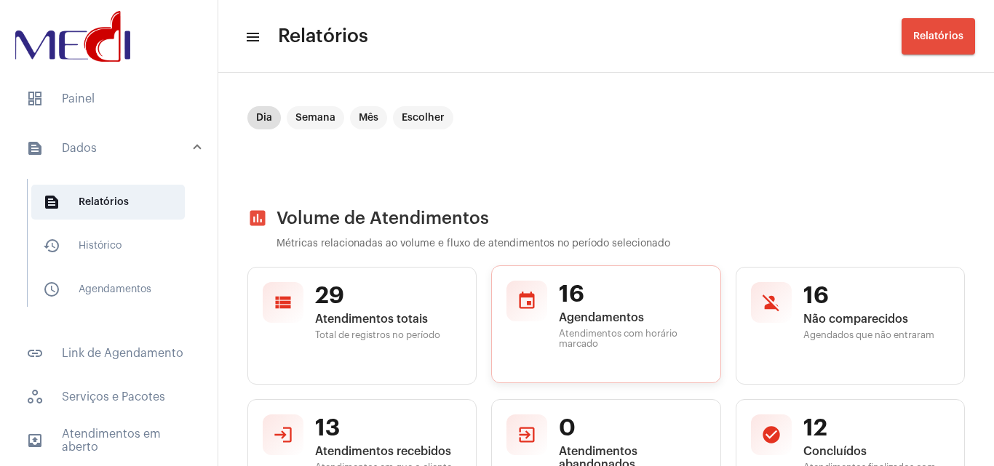
drag, startPoint x: 570, startPoint y: 292, endPoint x: 625, endPoint y: 347, distance: 77.1
click at [625, 347] on div "event 16 Agendamentos Atendimentos com horário marcado" at bounding box center [605, 324] width 229 height 118
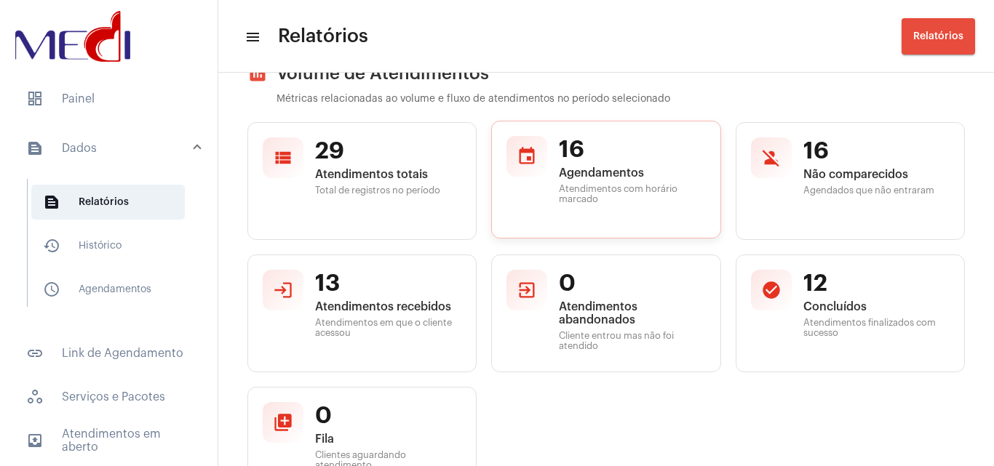
scroll to position [145, 0]
click at [676, 207] on div "16 Agendamentos Atendimentos com horário marcado" at bounding box center [632, 178] width 146 height 87
drag, startPoint x: 765, startPoint y: 140, endPoint x: 938, endPoint y: 196, distance: 181.5
click at [938, 196] on div "person_off 16 Não comparecidos Agendados que não entraram" at bounding box center [849, 179] width 229 height 118
drag, startPoint x: 313, startPoint y: 277, endPoint x: 431, endPoint y: 339, distance: 133.7
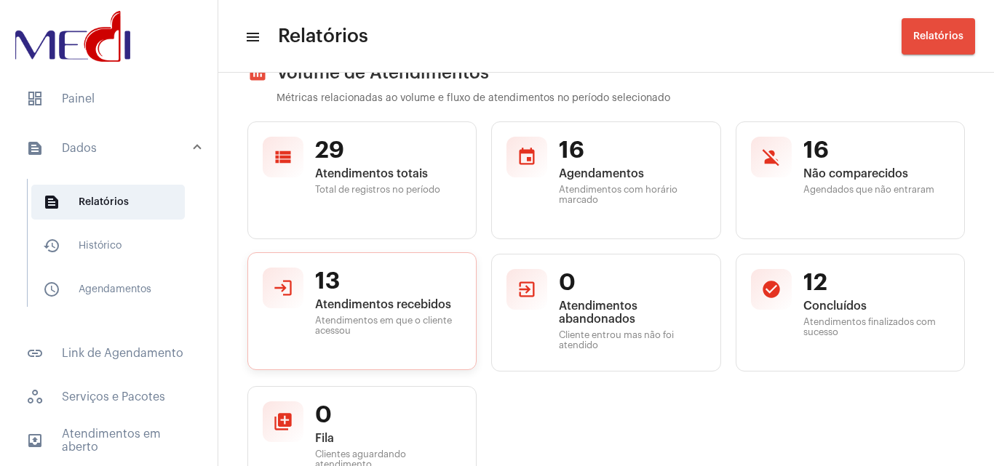
click at [431, 339] on div "login 13 Atendimentos recebidos Atendimentos em que o cliente acessou" at bounding box center [361, 311] width 229 height 118
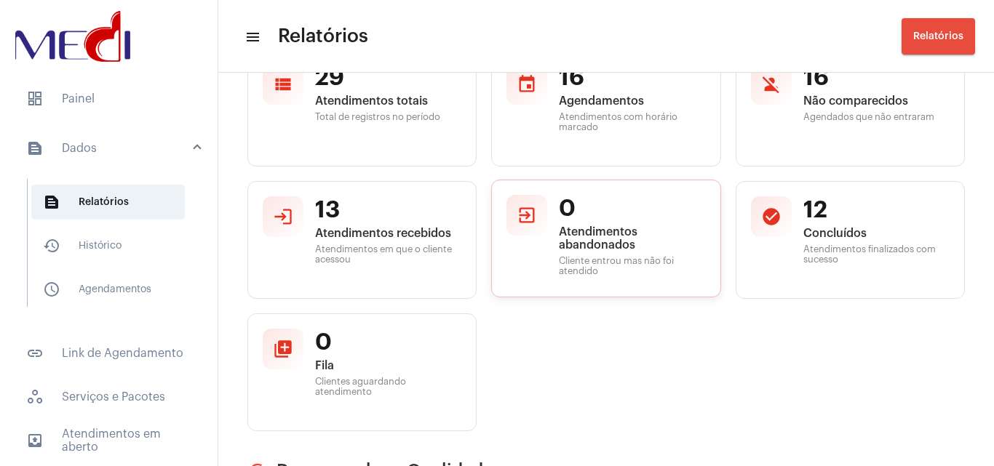
drag, startPoint x: 511, startPoint y: 199, endPoint x: 681, endPoint y: 293, distance: 195.0
click at [681, 293] on div "exit_to_app 0 Atendimentos abandonados Cliente entrou mas não foi atendido" at bounding box center [605, 239] width 229 height 118
drag, startPoint x: 825, startPoint y: 245, endPoint x: 725, endPoint y: 301, distance: 114.3
click at [929, 287] on div "view_list 29 Atendimentos totais Total de registros no período event 16 Agendam…" at bounding box center [605, 240] width 717 height 383
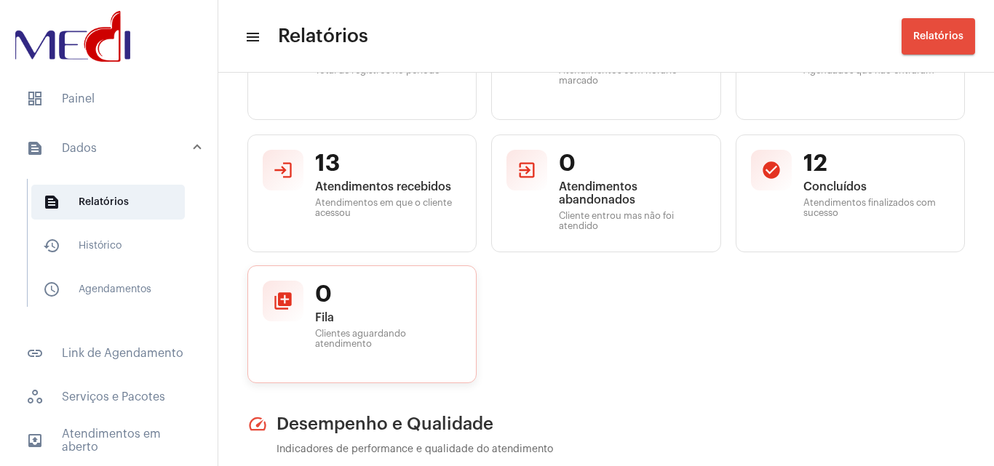
scroll to position [291, 0]
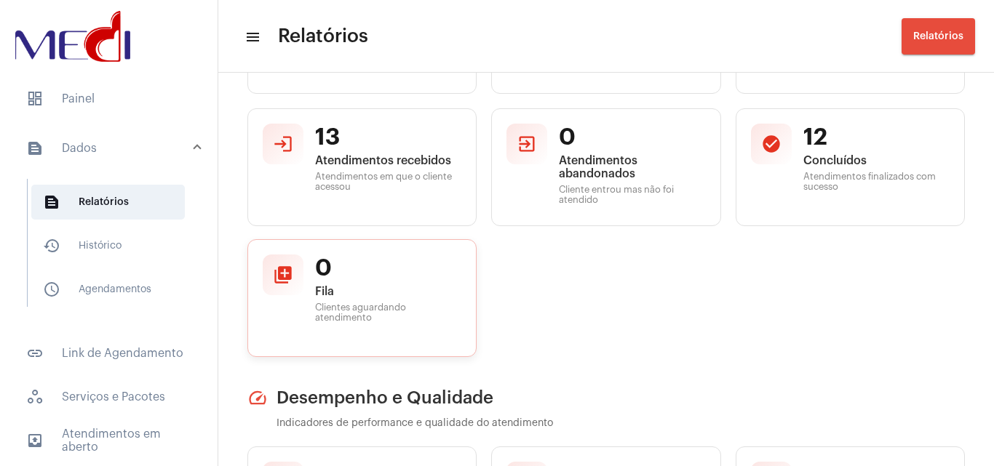
drag, startPoint x: 324, startPoint y: 260, endPoint x: 454, endPoint y: 328, distance: 146.4
click at [454, 328] on div "queue 0 Fila Clientes aguardando atendimento" at bounding box center [361, 298] width 229 height 118
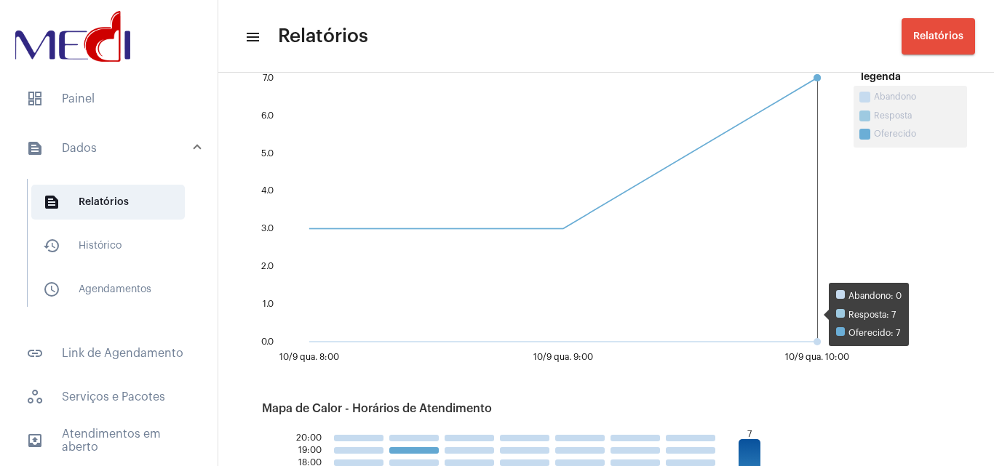
scroll to position [1382, 0]
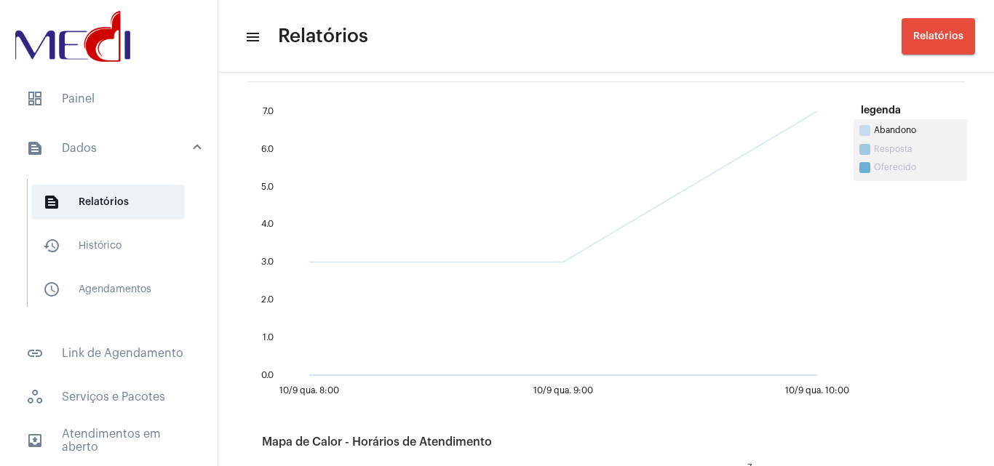
click at [871, 129] on span "Abandono" at bounding box center [910, 132] width 102 height 11
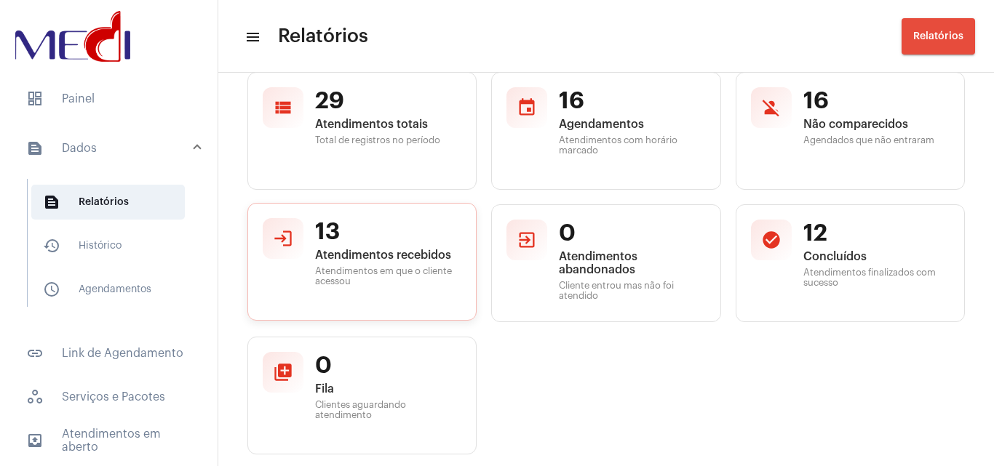
scroll to position [196, 0]
click at [286, 237] on mat-icon "login" at bounding box center [283, 238] width 20 height 20
click at [289, 99] on mat-icon "view_list" at bounding box center [283, 105] width 20 height 20
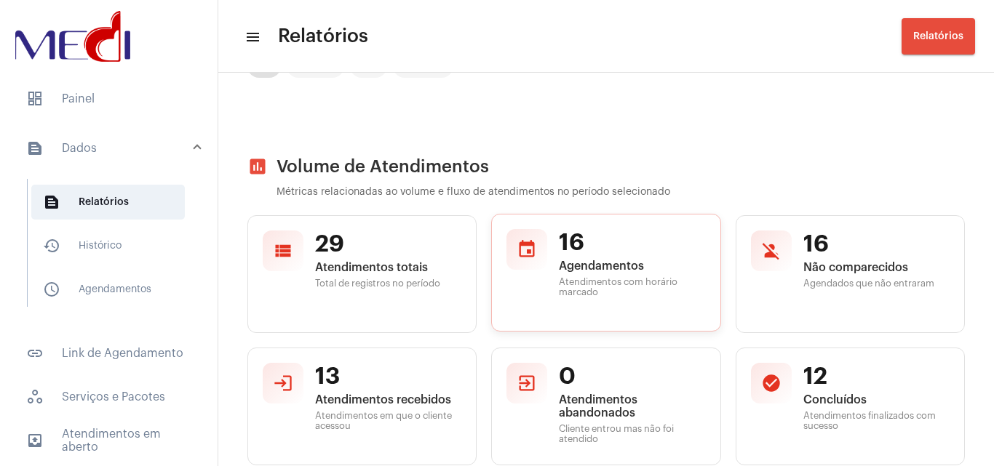
scroll to position [50, 0]
click at [644, 231] on div "event 16 Agendamentos Atendimentos com horário marcado" at bounding box center [605, 274] width 229 height 118
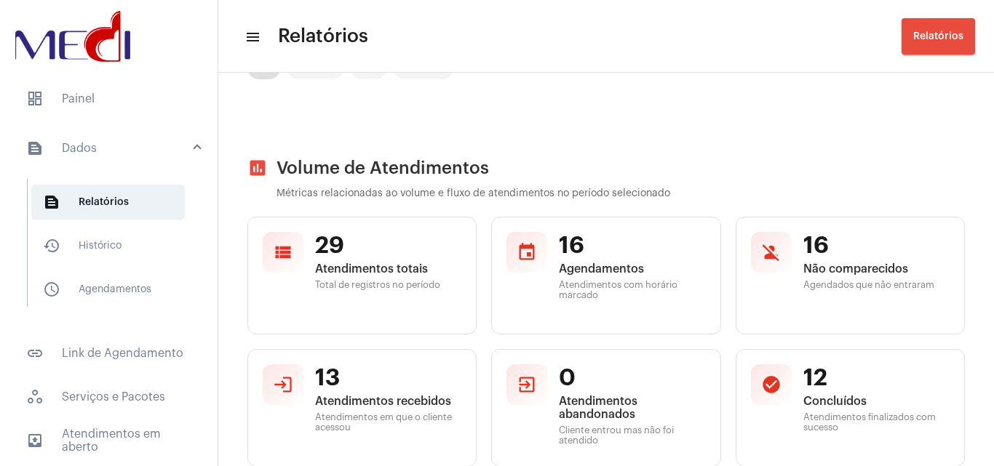
drag, startPoint x: 316, startPoint y: 153, endPoint x: 578, endPoint y: 193, distance: 265.0
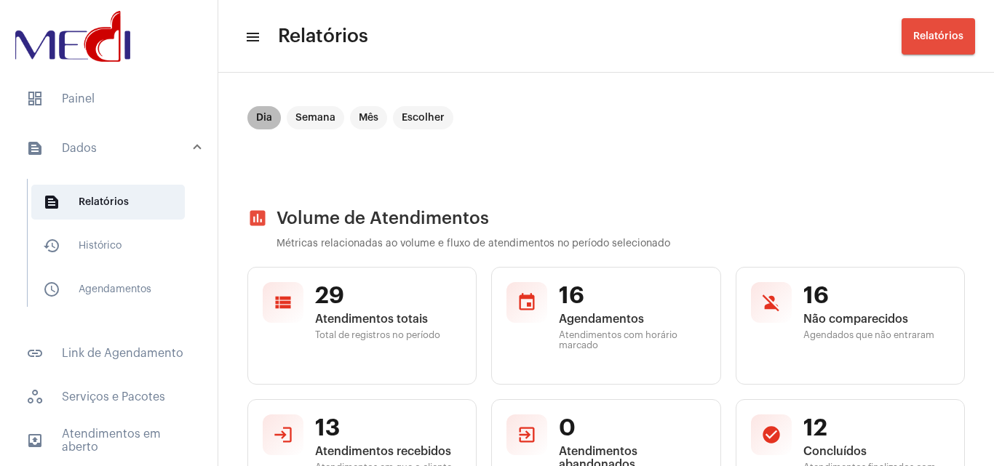
click at [255, 113] on mat-chip "Dia" at bounding box center [263, 117] width 33 height 23
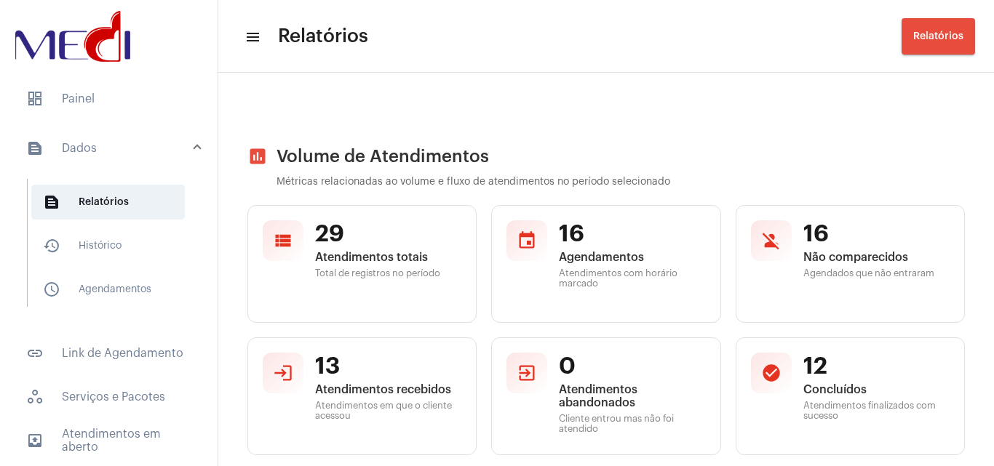
scroll to position [145, 0]
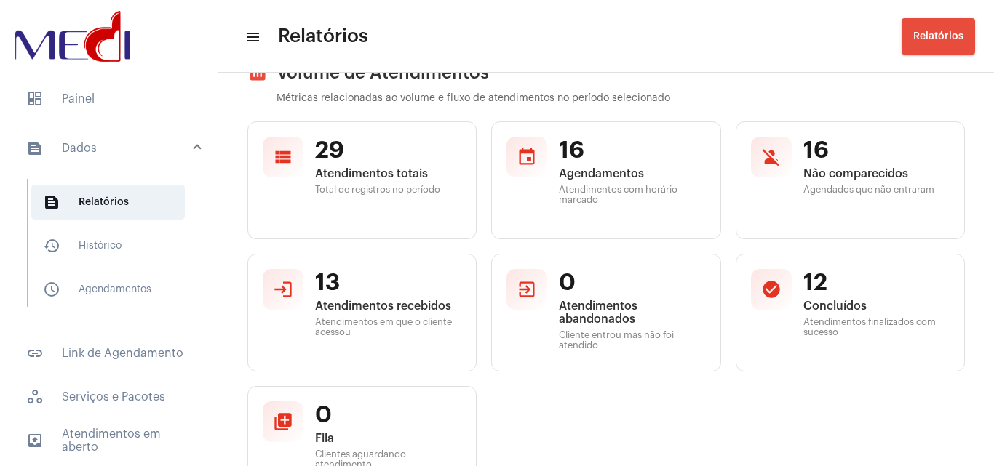
click at [940, 35] on span "Relatórios" at bounding box center [938, 36] width 50 height 10
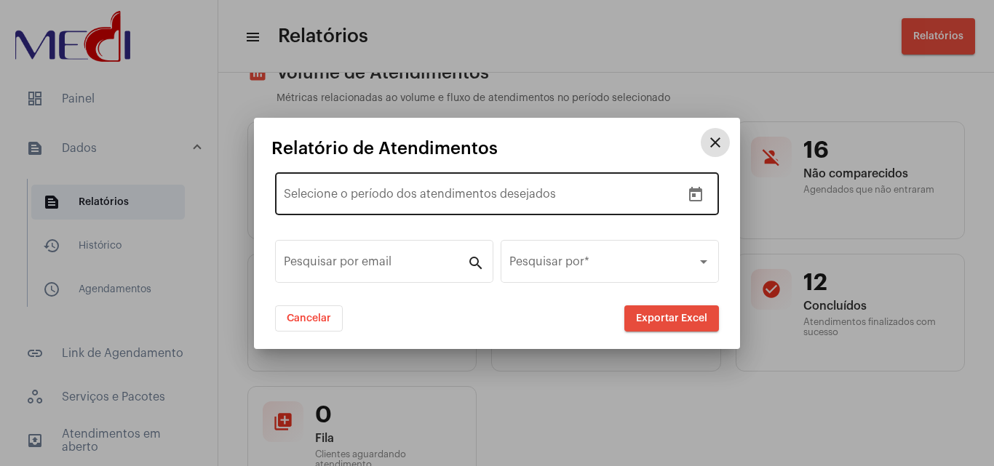
click at [698, 204] on button "Open calendar" at bounding box center [695, 194] width 29 height 29
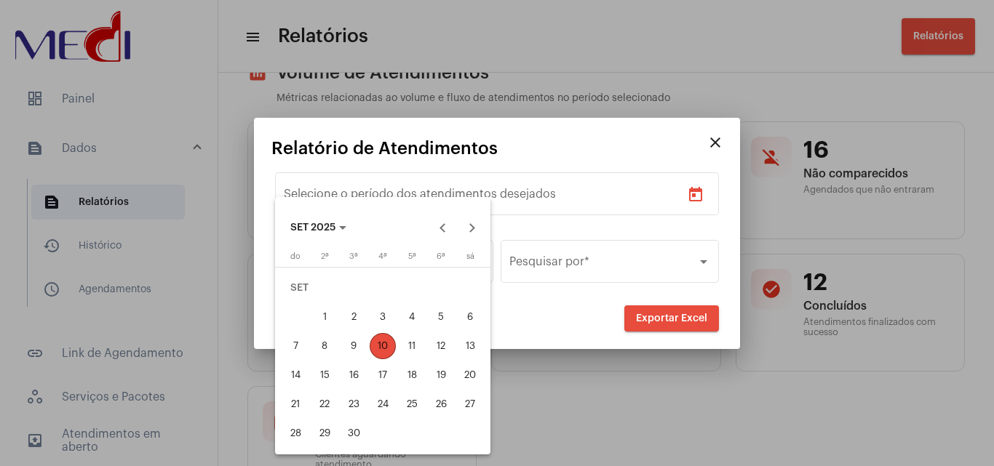
click at [391, 352] on div "10" at bounding box center [382, 346] width 26 height 26
type input "[DATE]"
click at [391, 352] on div "10" at bounding box center [382, 346] width 26 height 26
type input "[DATE]"
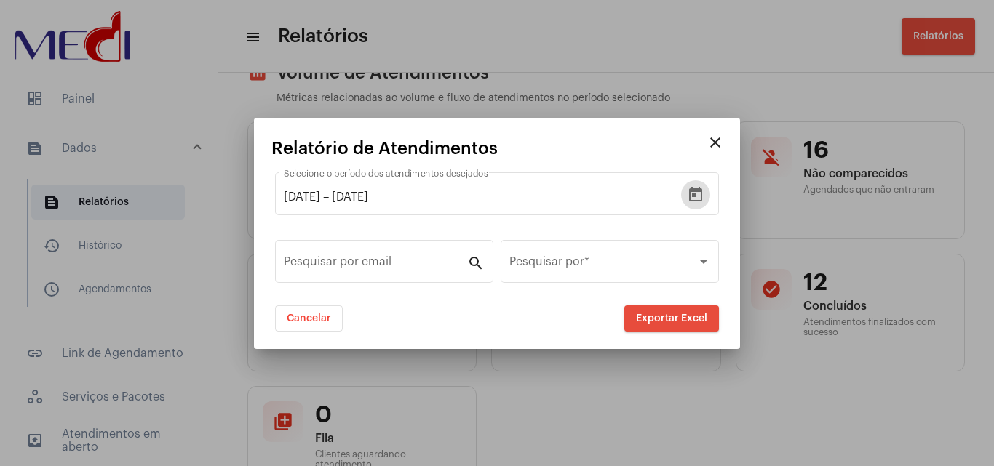
click at [694, 316] on span "Exportar Excel" at bounding box center [671, 318] width 71 height 10
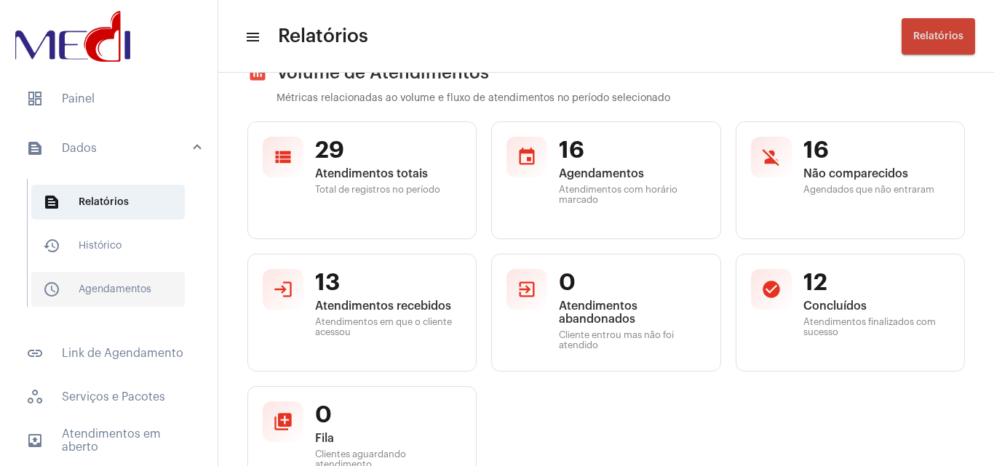
click at [108, 283] on span "schedule_outlined Agendamentos" at bounding box center [107, 289] width 153 height 35
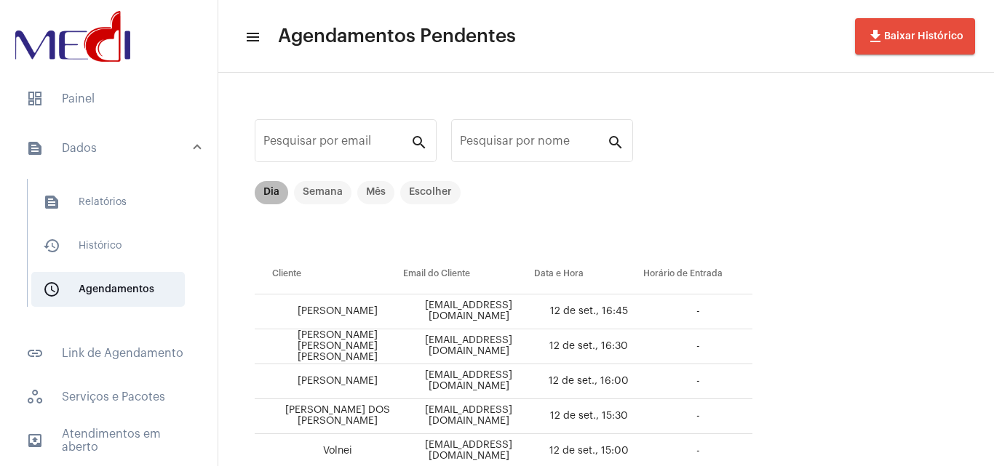
click at [263, 186] on mat-chip "Dia" at bounding box center [271, 192] width 33 height 23
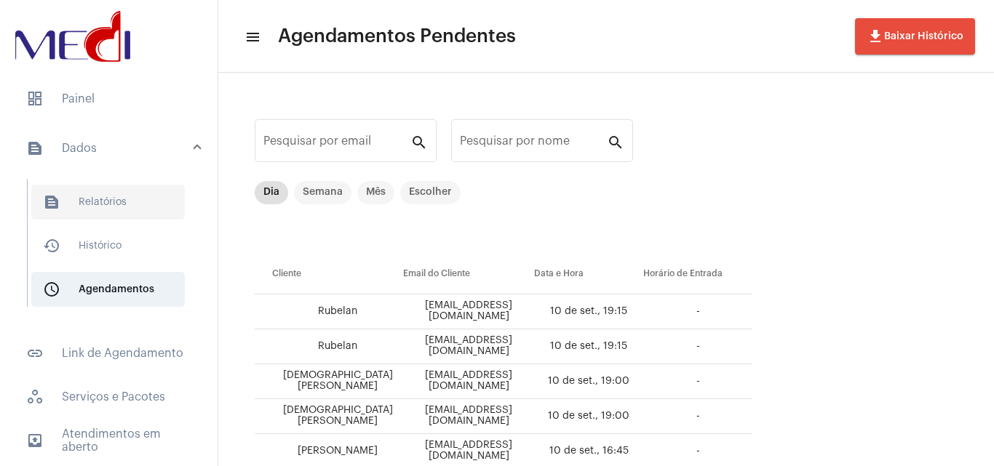
click at [115, 201] on span "text_snippet_outlined Relatórios" at bounding box center [107, 202] width 153 height 35
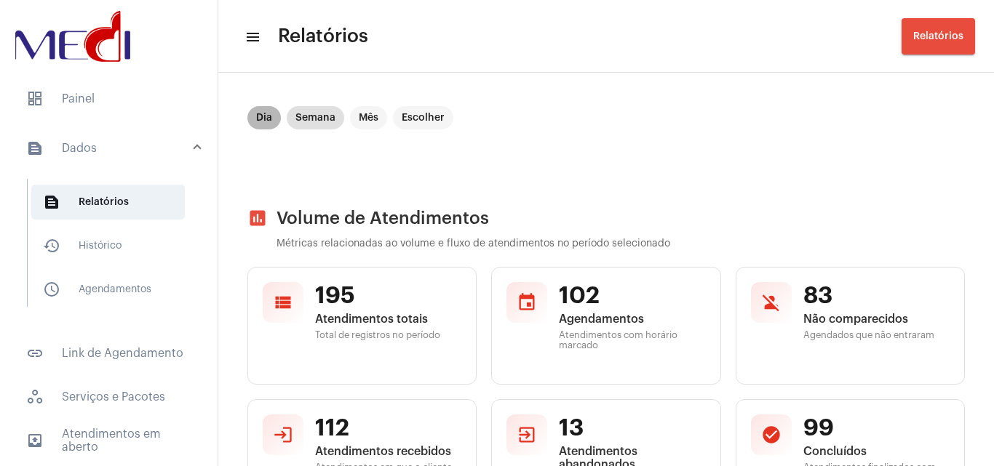
click at [262, 108] on mat-chip "Dia" at bounding box center [263, 117] width 33 height 23
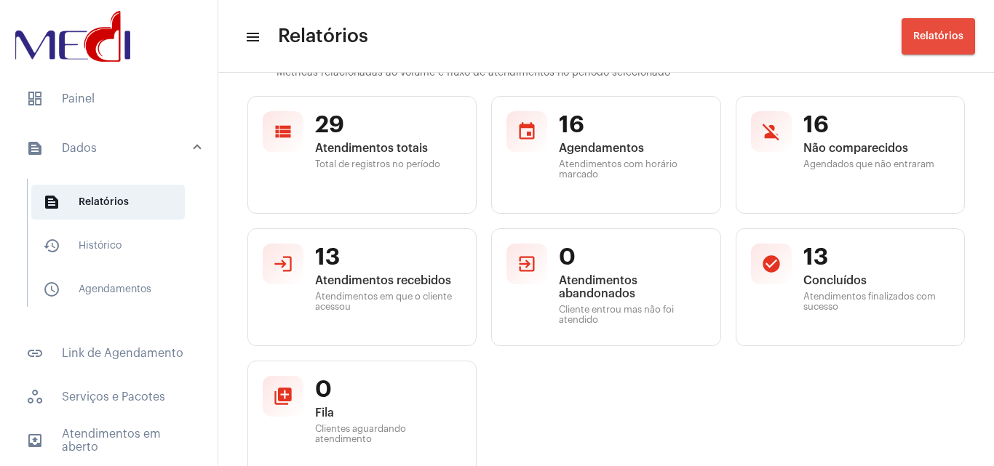
scroll to position [145, 0]
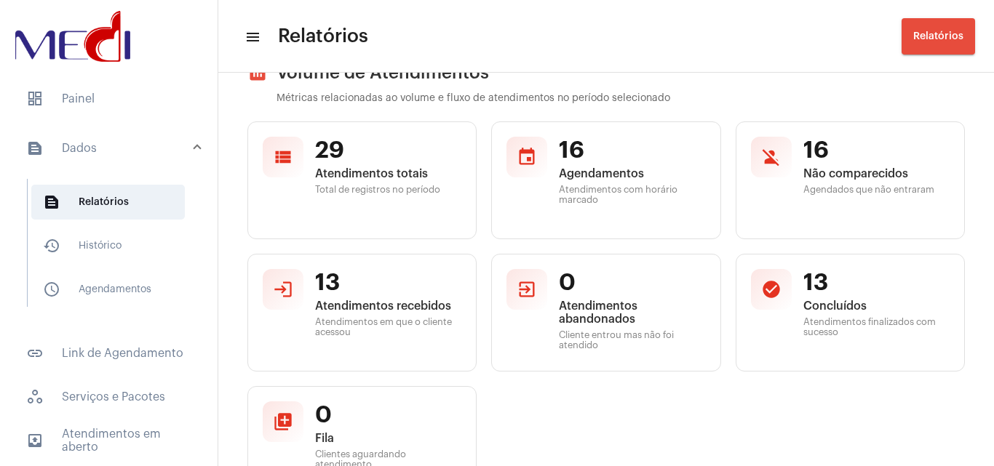
click at [545, 433] on div "view_list 29 Atendimentos totais Total de registros no período event 16 Agendam…" at bounding box center [605, 312] width 717 height 383
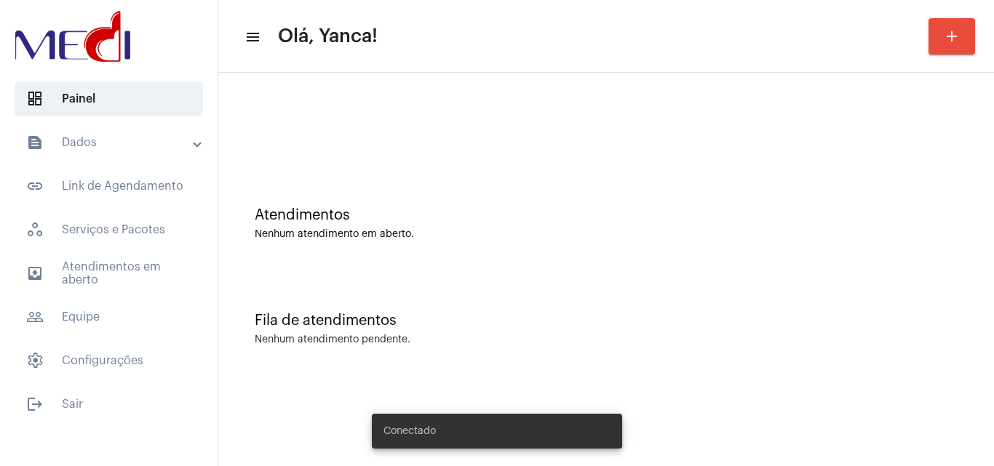
drag, startPoint x: 94, startPoint y: 135, endPoint x: 105, endPoint y: 164, distance: 31.1
click at [97, 137] on mat-panel-title "text_snippet_outlined Dados" at bounding box center [110, 142] width 168 height 17
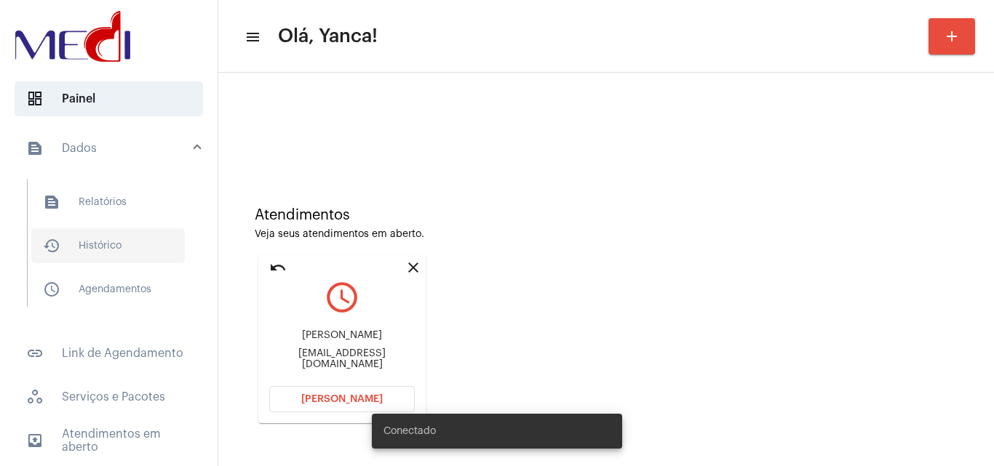
click at [103, 251] on span "history_outlined Histórico" at bounding box center [107, 245] width 153 height 35
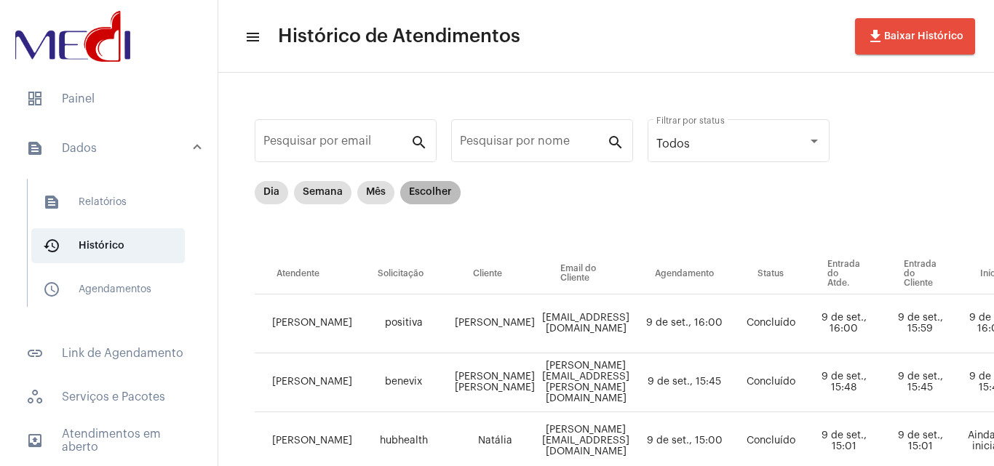
click at [438, 196] on mat-chip "Escolher" at bounding box center [430, 192] width 60 height 23
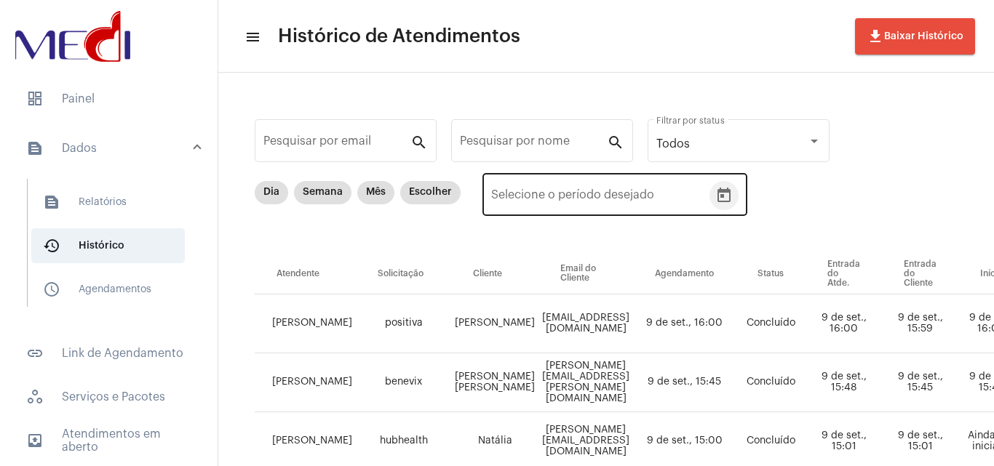
click at [720, 202] on icon "Open calendar" at bounding box center [723, 195] width 17 height 17
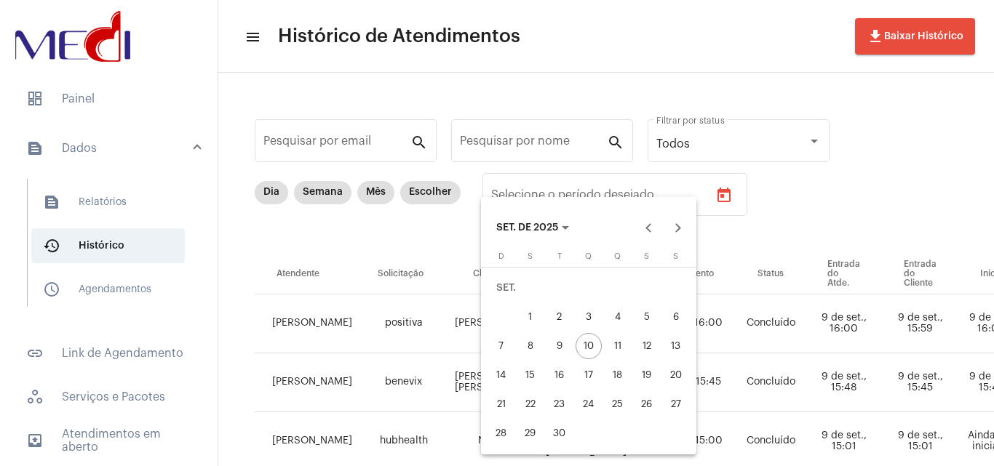
click at [559, 345] on div "9" at bounding box center [559, 346] width 26 height 26
type input "09/09/2025"
click at [561, 346] on div "9" at bounding box center [559, 346] width 26 height 26
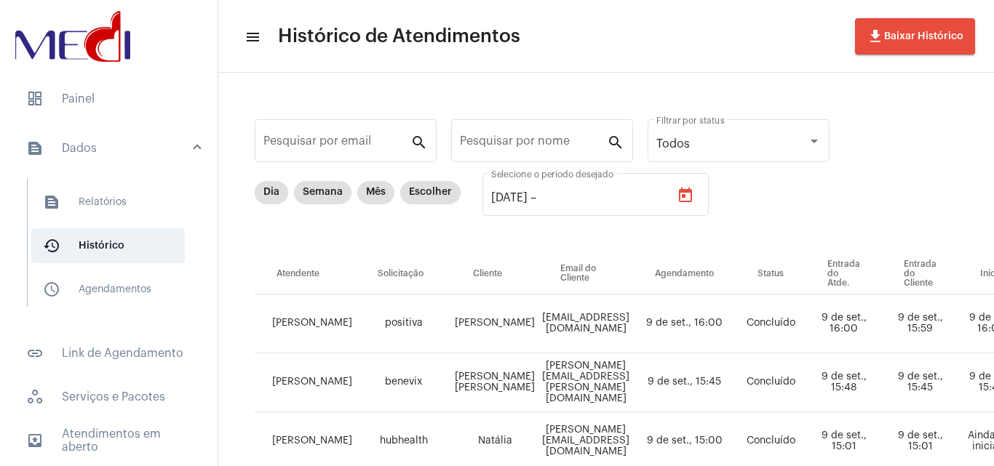
type input "09/09/2025"
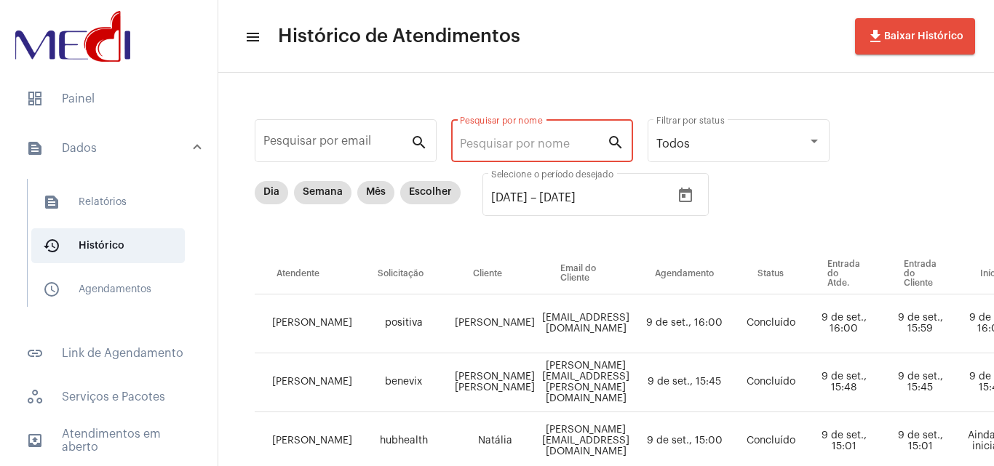
click at [492, 139] on input "Pesquisar por nome" at bounding box center [533, 143] width 147 height 13
paste input "PAULA REBELLO MAFRA"
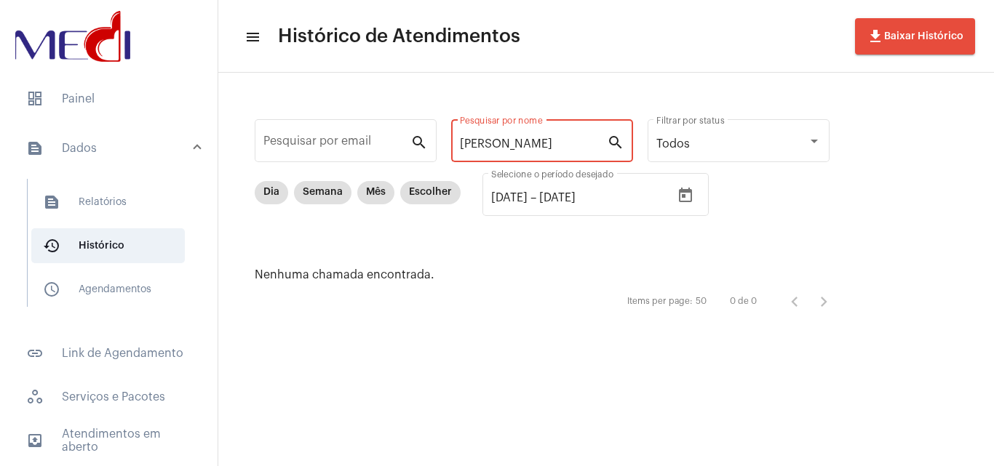
drag, startPoint x: 502, startPoint y: 139, endPoint x: 825, endPoint y: 168, distance: 325.0
click at [822, 168] on div "Pesquisar por email search PAULA REBELLO MAFRA Pesquisar por nome search Todos …" at bounding box center [549, 215] width 633 height 257
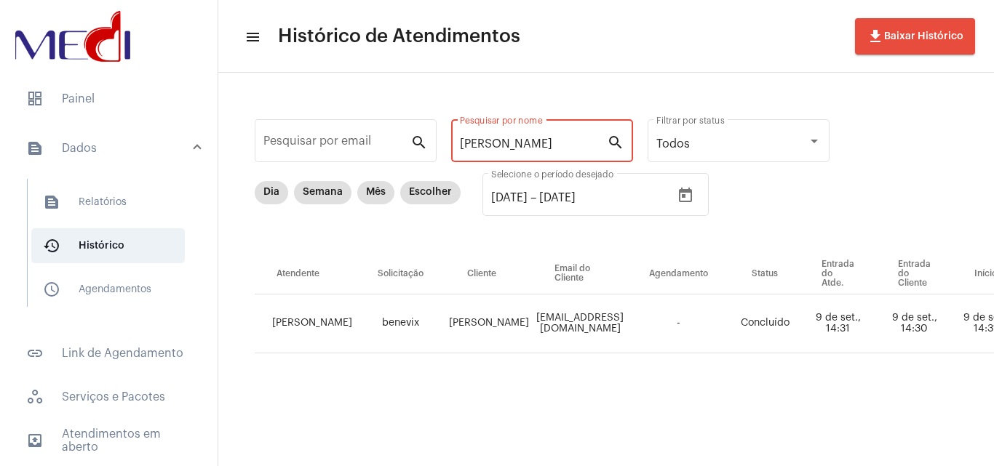
scroll to position [0, 527]
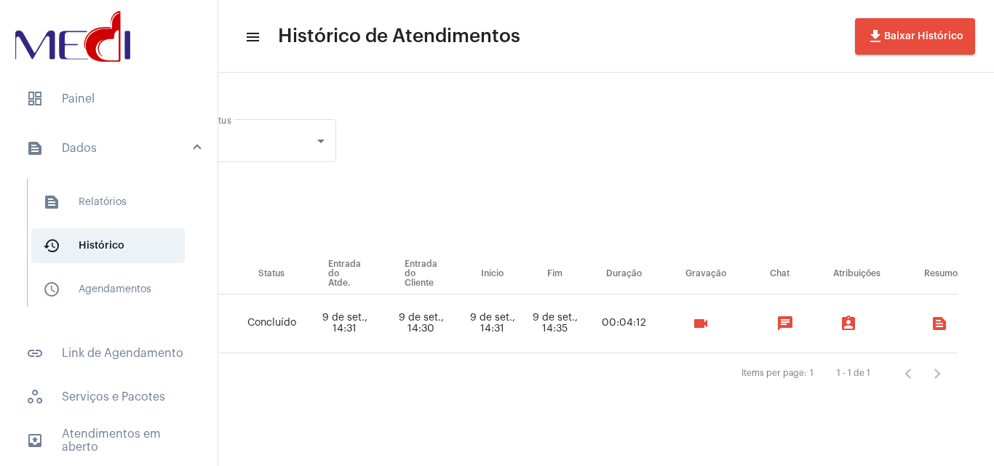
type input "PAULA"
click at [706, 321] on mat-icon "videocam" at bounding box center [700, 323] width 17 height 17
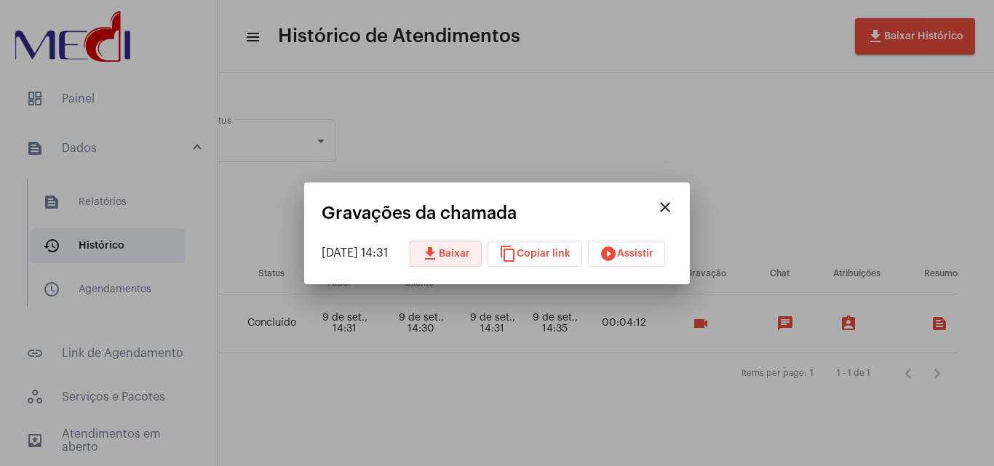
click at [439, 252] on mat-icon "download" at bounding box center [429, 253] width 17 height 17
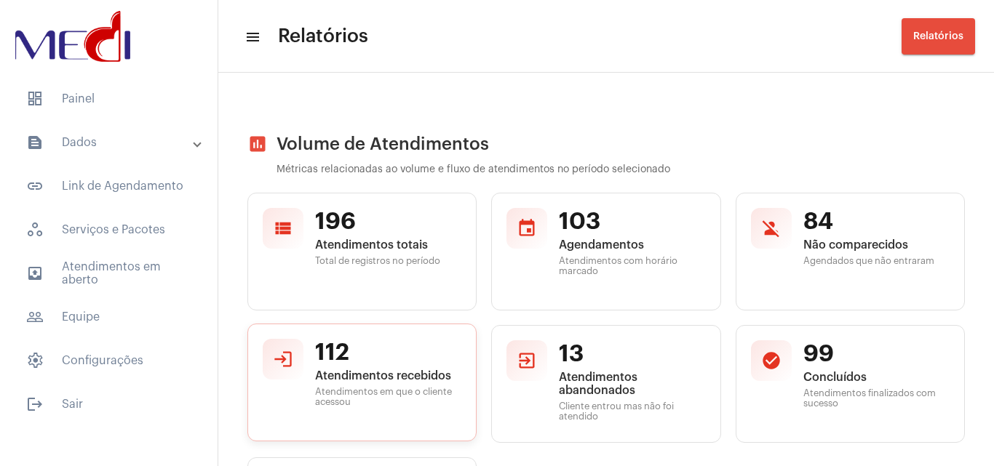
scroll to position [145, 0]
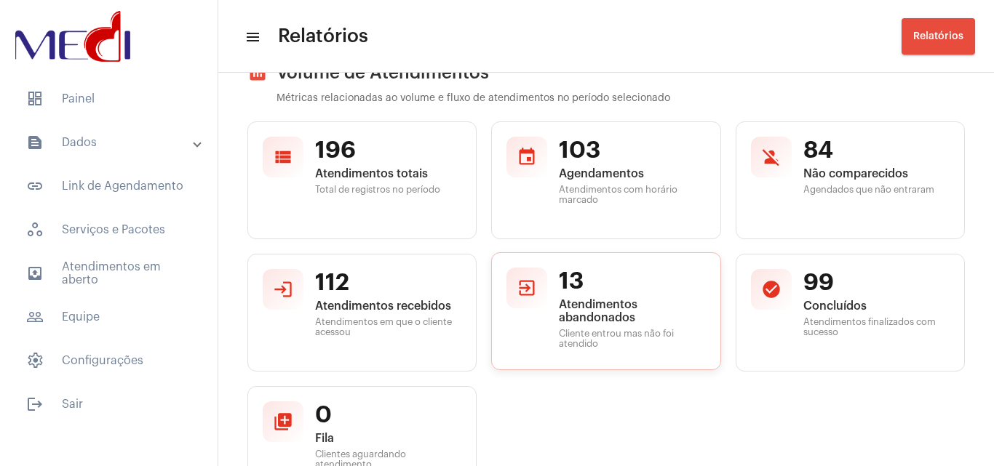
drag, startPoint x: 569, startPoint y: 287, endPoint x: 634, endPoint y: 353, distance: 92.6
click at [633, 353] on div "exit_to_app 13 Atendimentos abandonados Cliente entrou mas não foi atendido" at bounding box center [605, 311] width 229 height 118
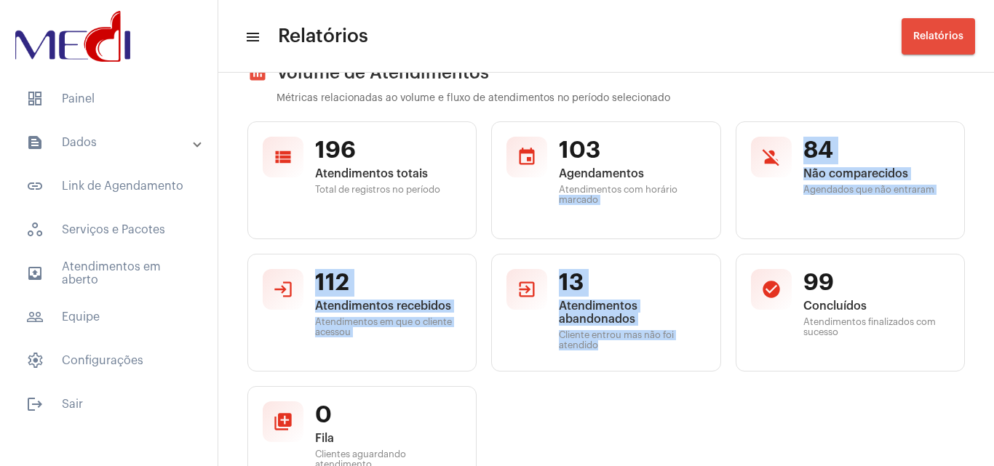
drag, startPoint x: 622, startPoint y: 343, endPoint x: 548, endPoint y: 269, distance: 104.4
click at [525, 241] on div "view_list 196 Atendimentos totais Total de registros no período event 103 Agend…" at bounding box center [605, 312] width 717 height 383
click at [579, 312] on span "Atendimentos abandonados" at bounding box center [632, 311] width 146 height 26
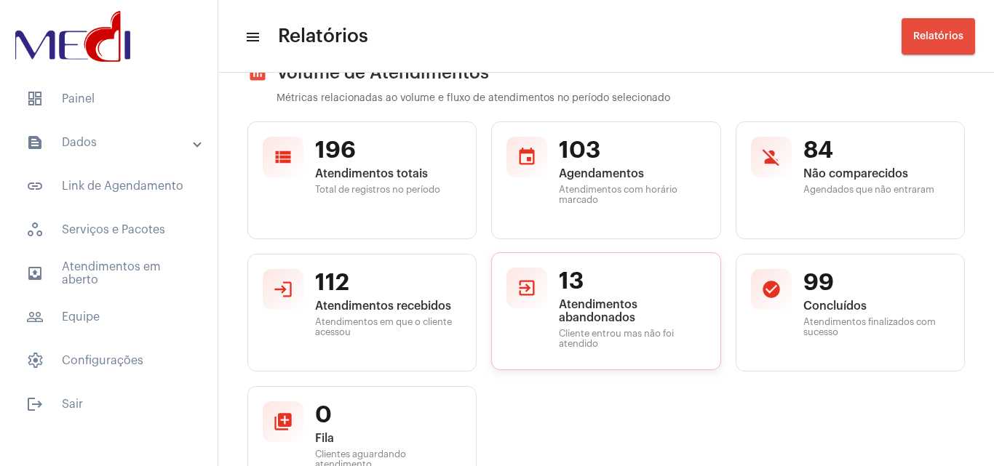
click at [607, 347] on span "Cliente entrou mas não foi atendido" at bounding box center [632, 339] width 146 height 20
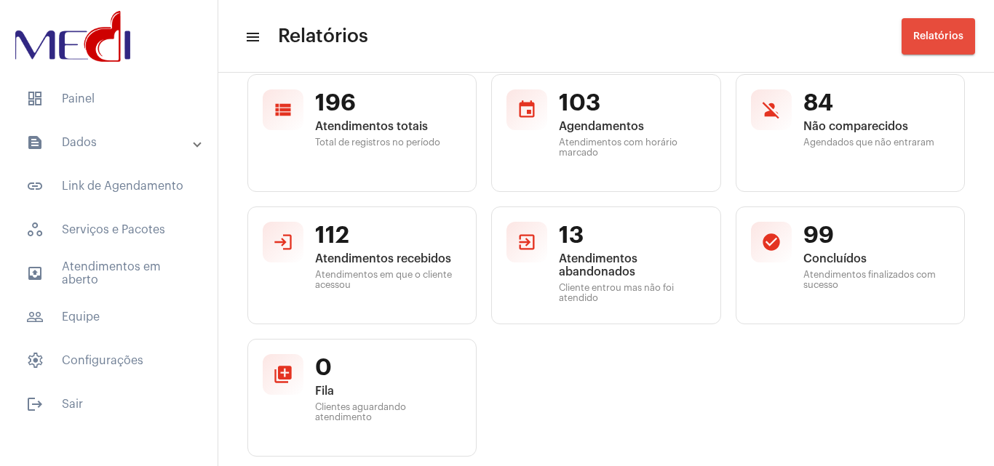
scroll to position [120, 0]
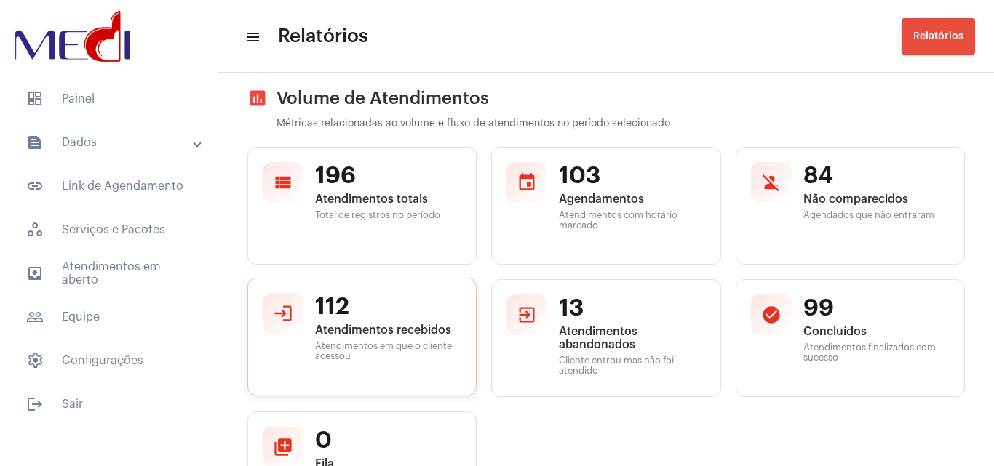
click at [282, 308] on mat-icon "login" at bounding box center [283, 313] width 20 height 20
click at [559, 311] on span "13" at bounding box center [632, 307] width 146 height 28
click at [517, 316] on mat-icon "exit_to_app" at bounding box center [526, 313] width 20 height 20
drag, startPoint x: 517, startPoint y: 316, endPoint x: 520, endPoint y: 348, distance: 32.9
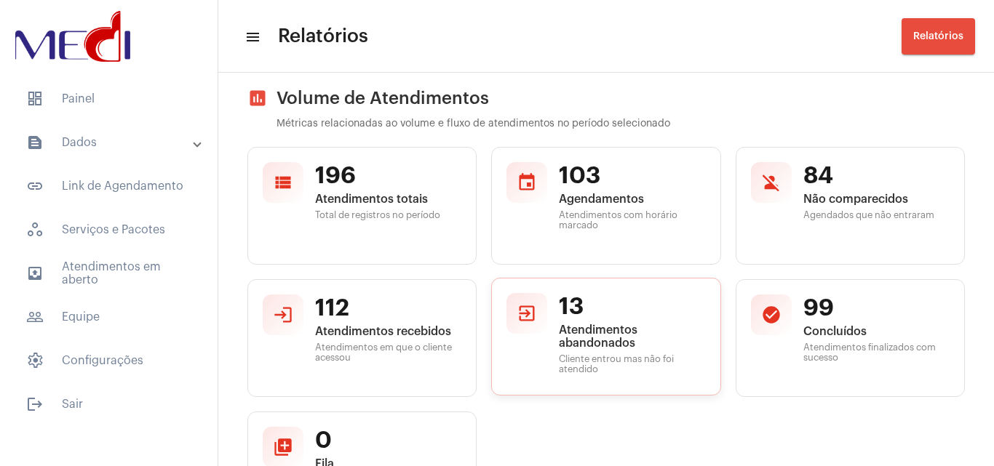
click at [520, 348] on div "exit_to_app 13 Atendimentos abandonados Cliente entrou mas não foi atendido" at bounding box center [605, 337] width 229 height 118
drag, startPoint x: 606, startPoint y: 339, endPoint x: 583, endPoint y: 329, distance: 25.4
click at [606, 338] on span "Atendimentos abandonados" at bounding box center [632, 337] width 146 height 26
drag, startPoint x: 521, startPoint y: 310, endPoint x: 568, endPoint y: 324, distance: 48.6
click at [540, 272] on div "view_list 196 Atendimentos totais Total de registros no período event 103 Agend…" at bounding box center [605, 338] width 717 height 383
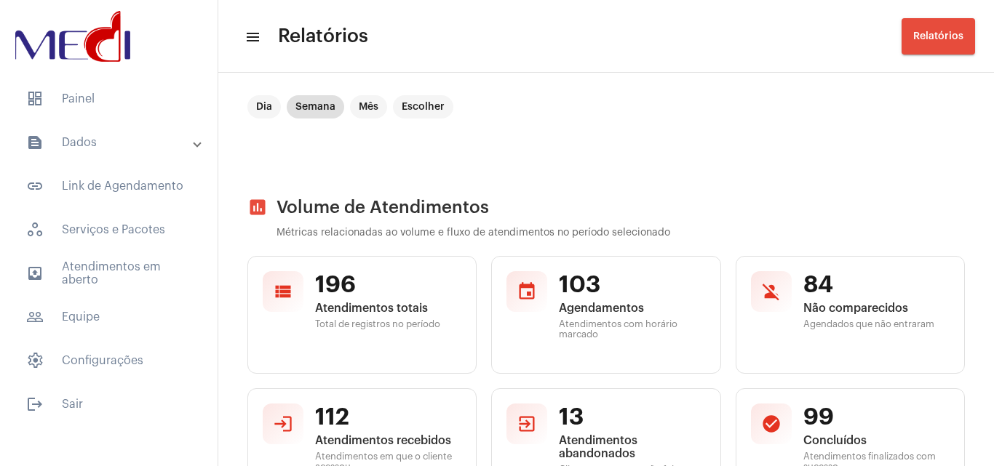
scroll to position [0, 0]
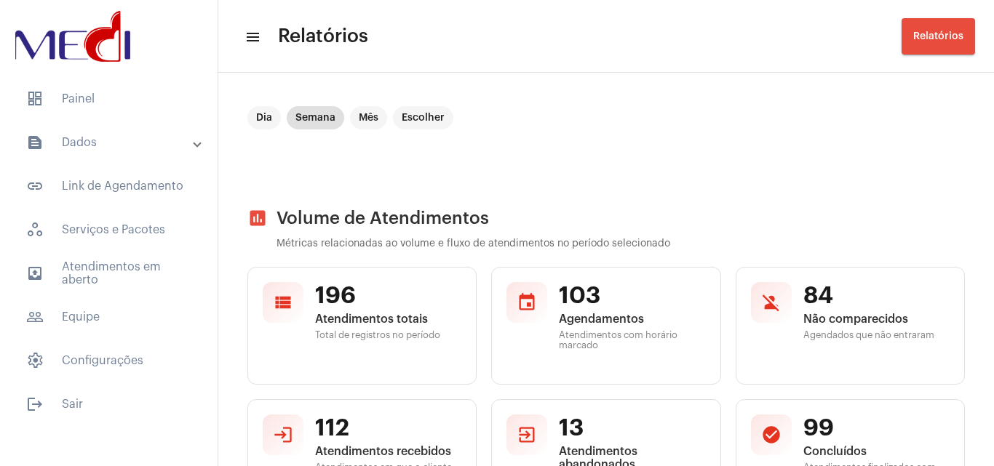
click at [944, 51] on button "Relatórios" at bounding box center [937, 36] width 73 height 36
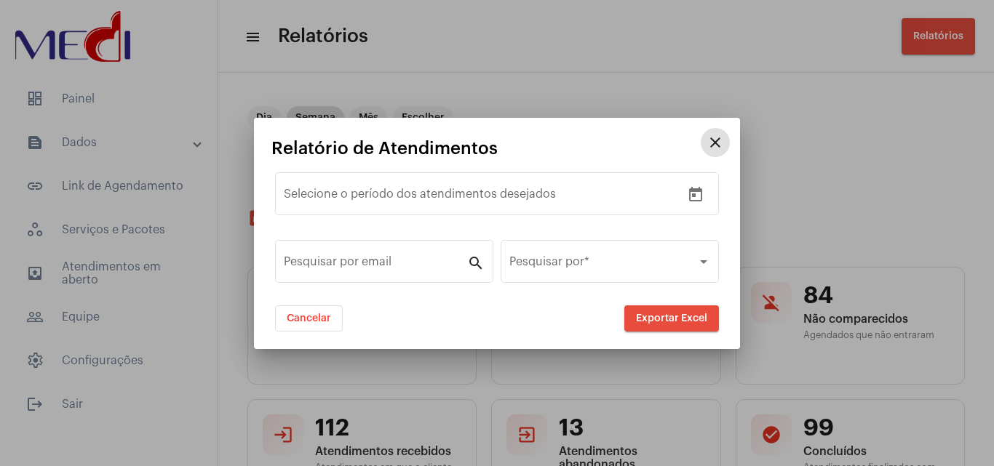
drag, startPoint x: 878, startPoint y: 116, endPoint x: 871, endPoint y: 122, distance: 9.3
click at [878, 117] on div at bounding box center [497, 233] width 994 height 466
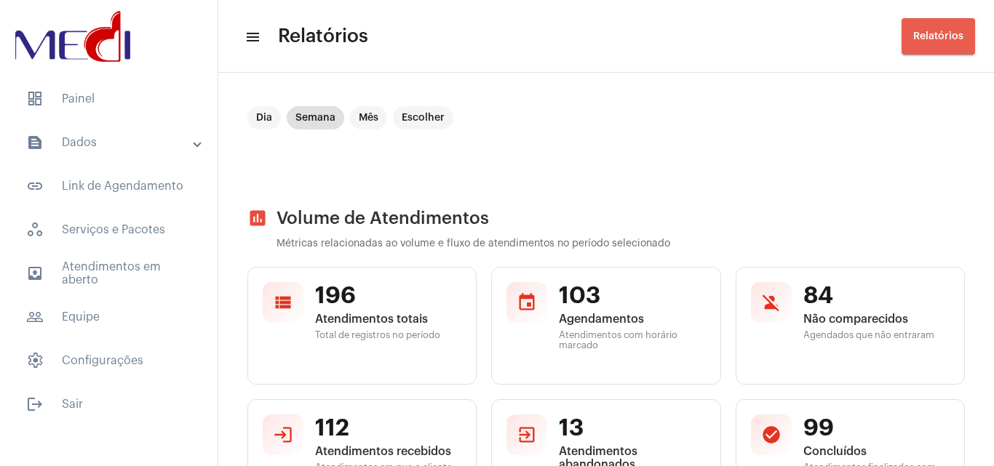
click at [906, 37] on button "Relatórios" at bounding box center [937, 36] width 73 height 36
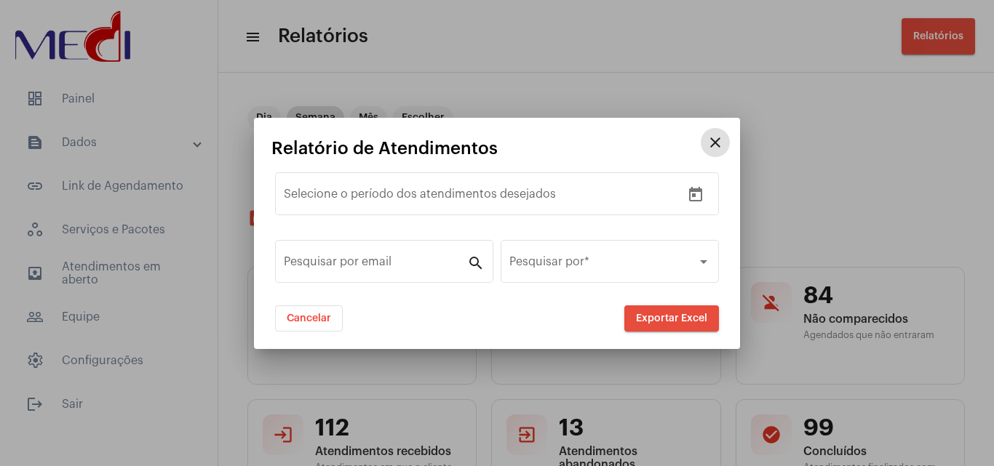
drag, startPoint x: 799, startPoint y: 122, endPoint x: 686, endPoint y: 145, distance: 115.8
click at [793, 126] on div at bounding box center [497, 233] width 994 height 466
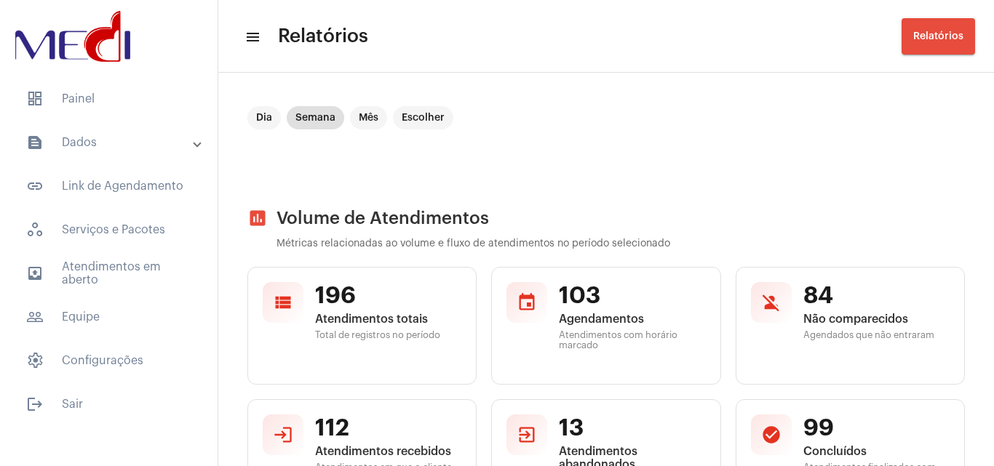
click at [954, 28] on button "Relatórios" at bounding box center [937, 36] width 73 height 36
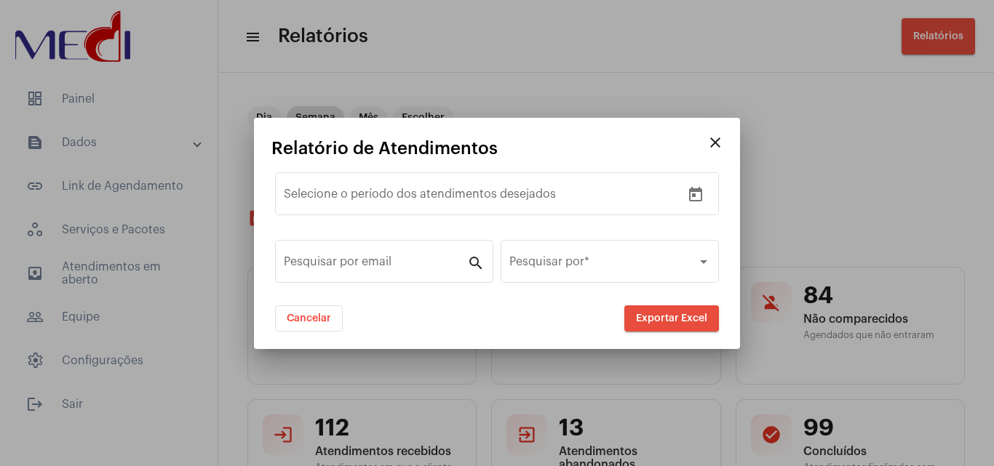
drag, startPoint x: 873, startPoint y: 108, endPoint x: 825, endPoint y: 125, distance: 51.1
click at [860, 116] on div at bounding box center [497, 233] width 994 height 466
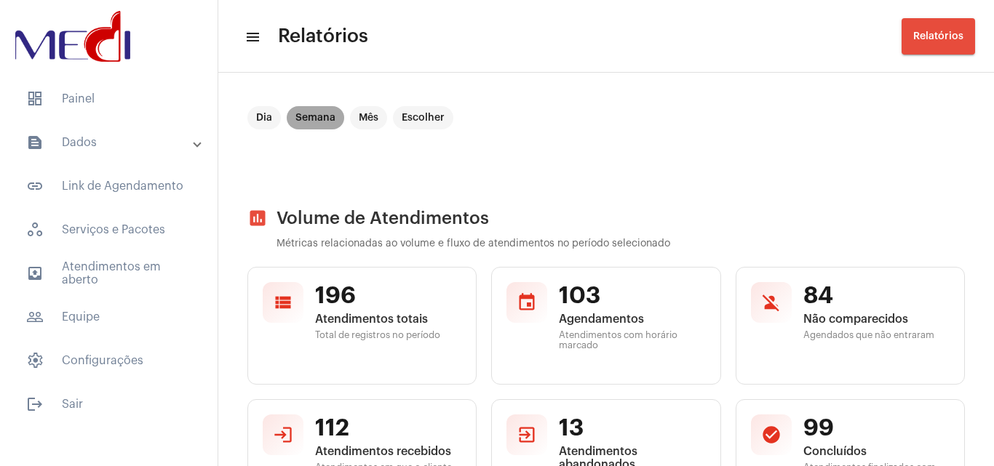
drag, startPoint x: 306, startPoint y: 122, endPoint x: 345, endPoint y: 120, distance: 38.6
click at [307, 122] on mat-chip "Semana" at bounding box center [315, 117] width 57 height 23
click at [411, 114] on mat-chip "Escolher" at bounding box center [423, 117] width 60 height 23
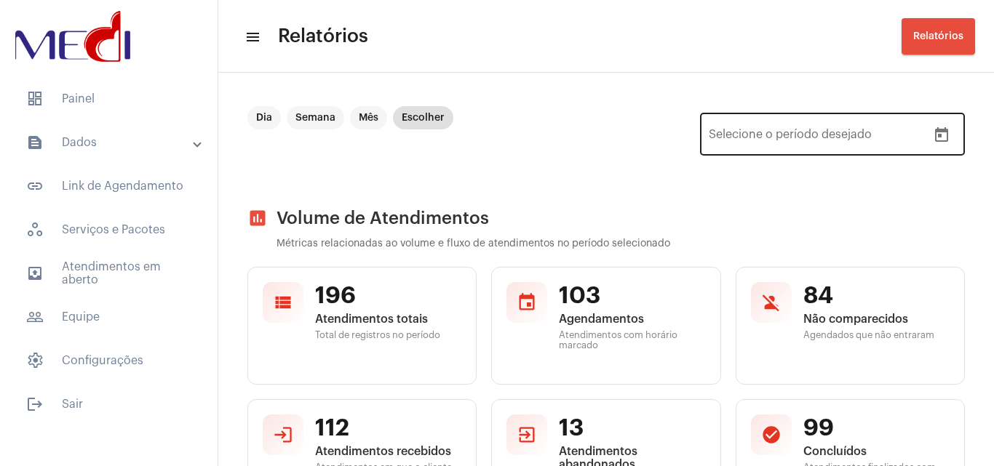
click at [932, 133] on icon "Open calendar" at bounding box center [940, 135] width 17 height 17
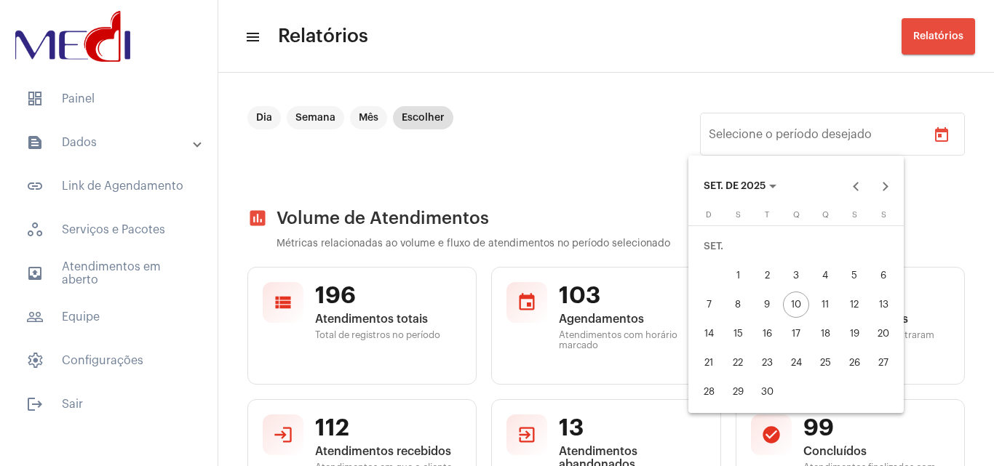
drag, startPoint x: 743, startPoint y: 275, endPoint x: 769, endPoint y: 286, distance: 29.0
click at [745, 273] on div "1" at bounding box center [737, 276] width 26 height 26
type input "[DATE]"
click at [735, 303] on div "8" at bounding box center [737, 305] width 26 height 26
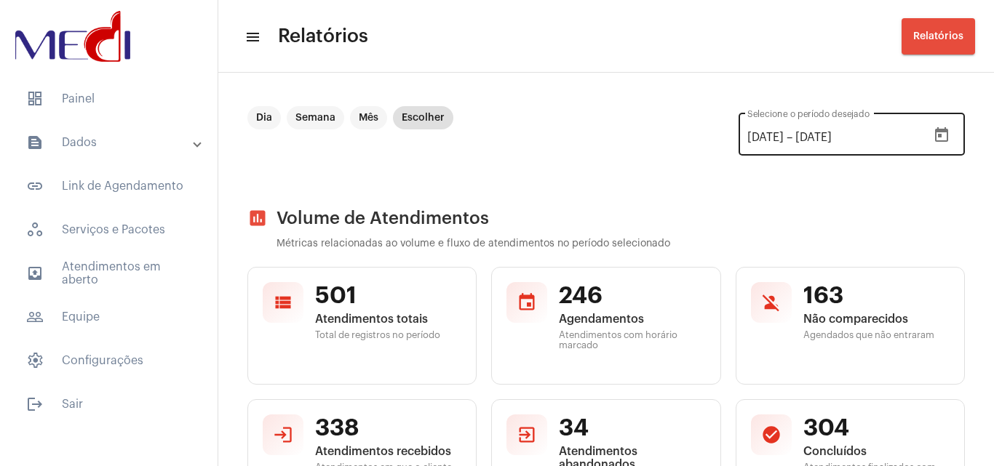
click at [825, 128] on div "[DATE] [DATE] – [DATE] Selecione o período desejado" at bounding box center [837, 133] width 180 height 46
click at [938, 142] on icon "Open calendar" at bounding box center [940, 135] width 17 height 17
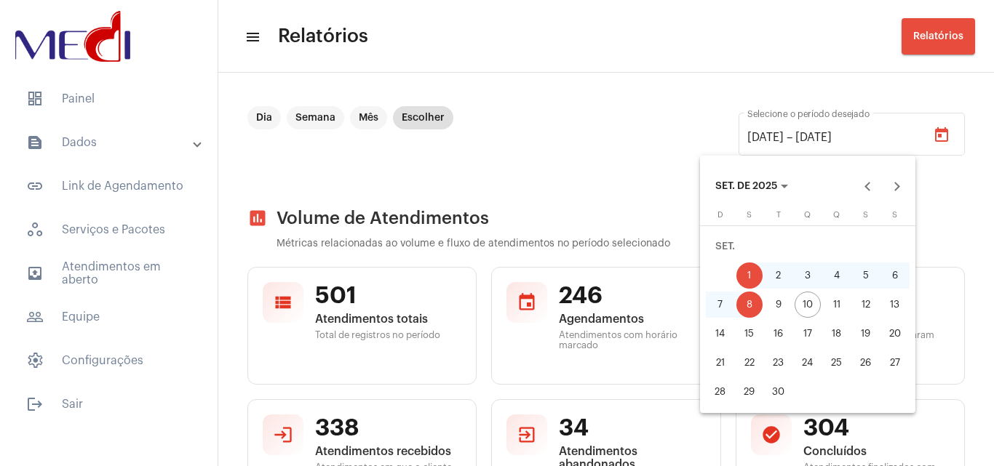
click at [759, 316] on div "8 de setembro de 2025" at bounding box center [749, 305] width 29 height 26
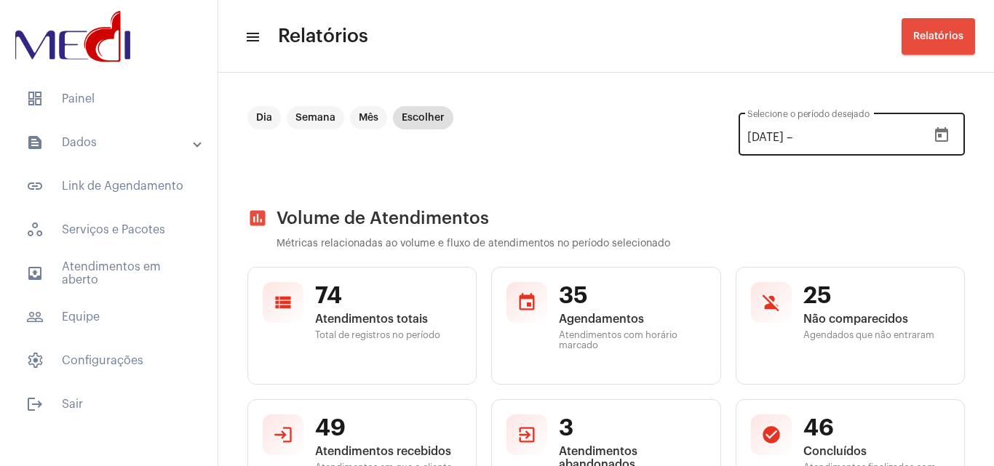
drag, startPoint x: 946, startPoint y: 133, endPoint x: 934, endPoint y: 131, distance: 12.6
click at [946, 133] on div "[DATE] [DATE] – Selecione o período desejado" at bounding box center [851, 133] width 226 height 46
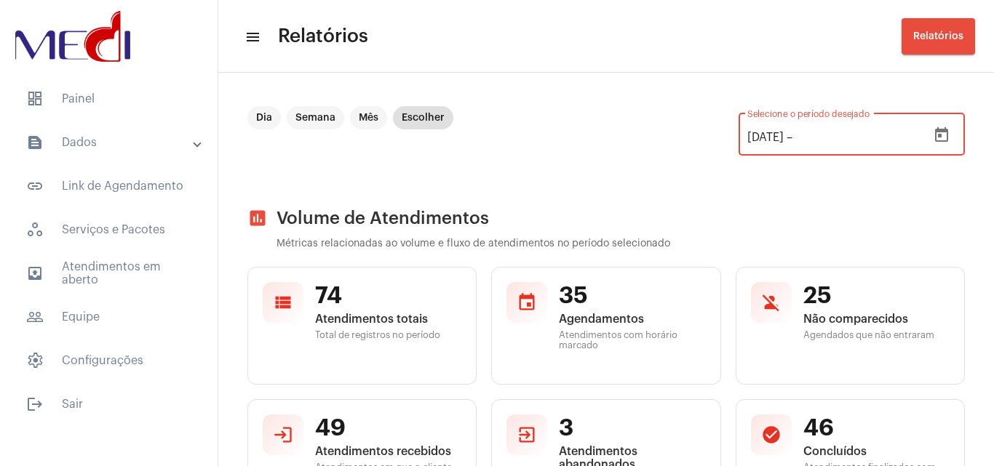
click at [935, 129] on icon "Open calendar" at bounding box center [941, 134] width 13 height 15
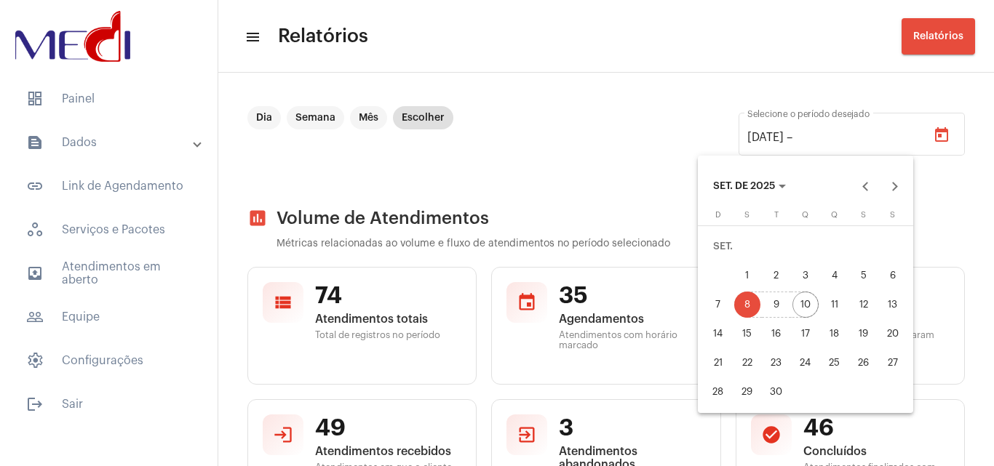
click at [798, 304] on div "10" at bounding box center [805, 305] width 26 height 26
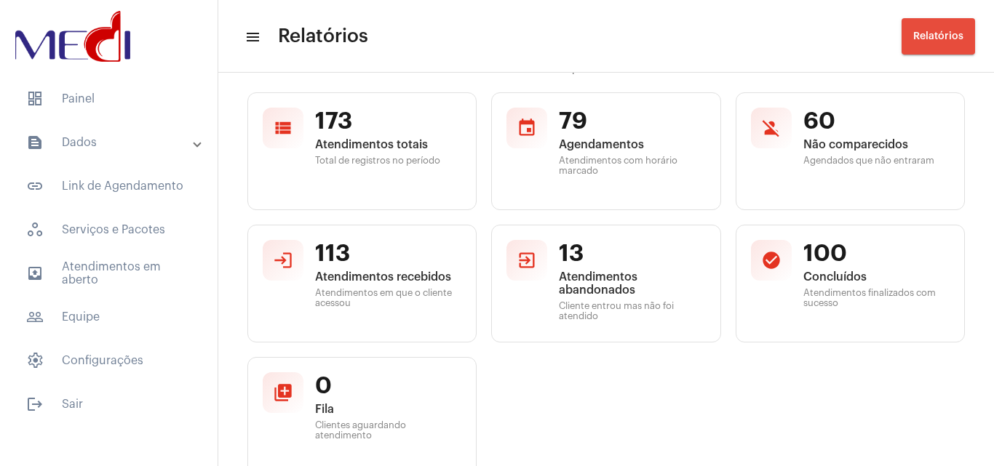
scroll to position [73, 0]
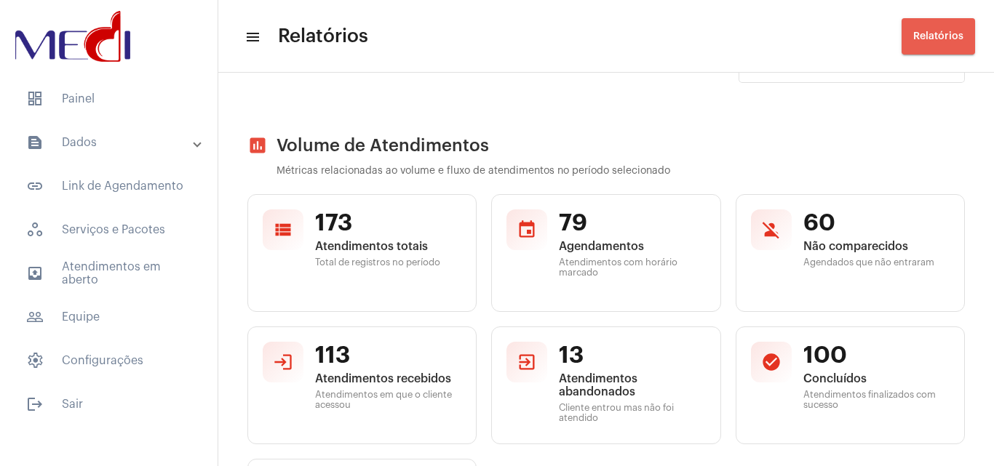
click at [954, 37] on span "Relatórios" at bounding box center [938, 36] width 50 height 10
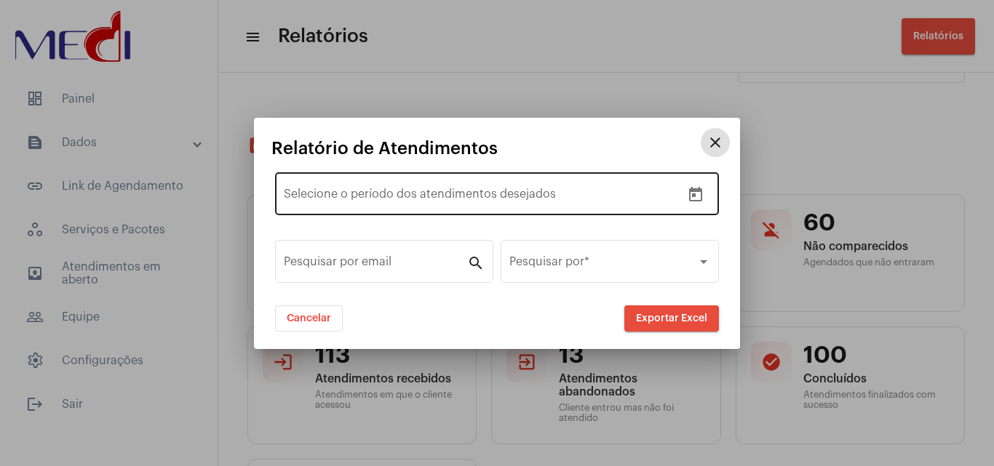
drag, startPoint x: 655, startPoint y: 183, endPoint x: 671, endPoint y: 188, distance: 17.0
click at [657, 183] on div "Data de início – Selecione o período dos atendimentos desejados" at bounding box center [482, 192] width 397 height 46
click at [688, 191] on icon "Open calendar" at bounding box center [695, 194] width 17 height 17
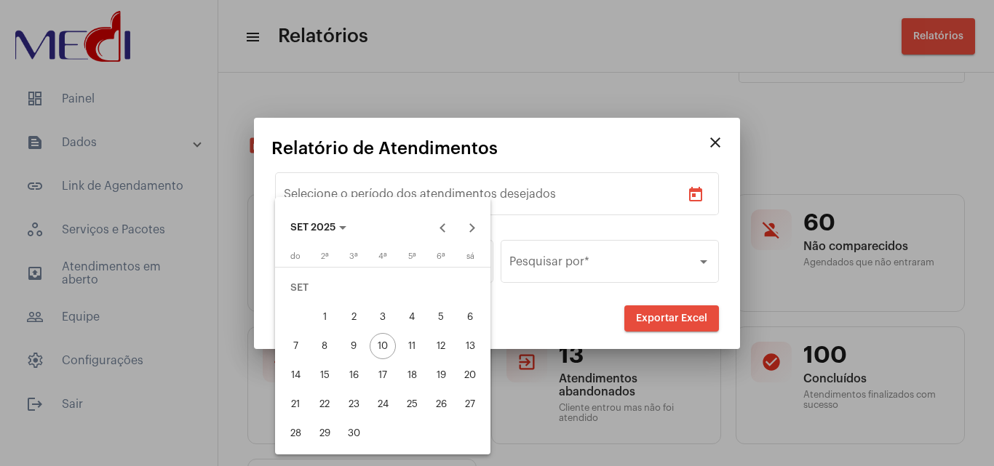
drag, startPoint x: 327, startPoint y: 343, endPoint x: 342, endPoint y: 341, distance: 14.6
click at [334, 341] on div "8" at bounding box center [324, 346] width 26 height 26
type input "[DATE]"
click at [373, 346] on div "10" at bounding box center [382, 346] width 26 height 26
type input "[DATE]"
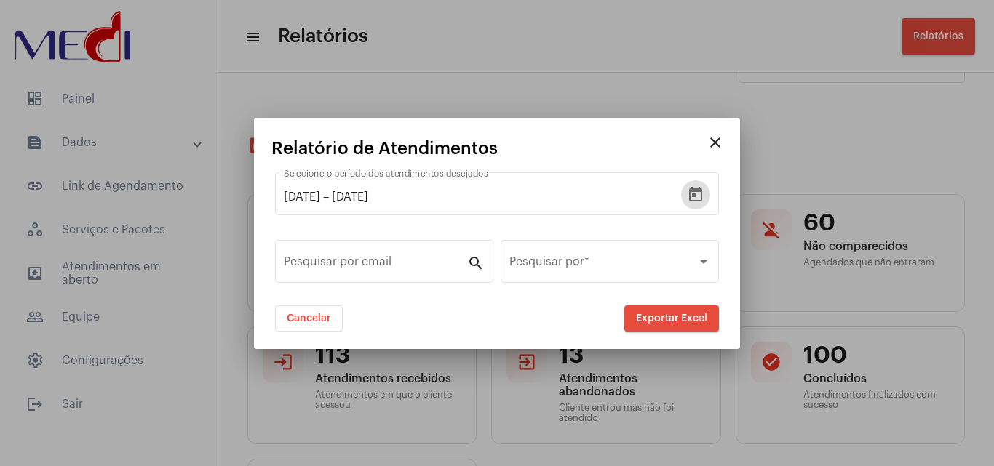
click at [648, 315] on span "Exportar Excel" at bounding box center [671, 318] width 71 height 10
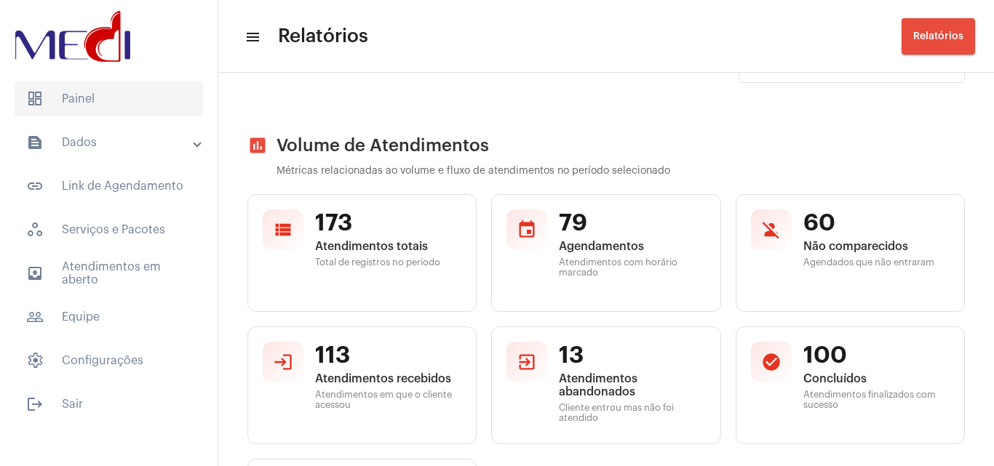
drag, startPoint x: 97, startPoint y: 92, endPoint x: 119, endPoint y: 111, distance: 29.4
click at [97, 92] on span "dashboard Painel" at bounding box center [109, 98] width 188 height 35
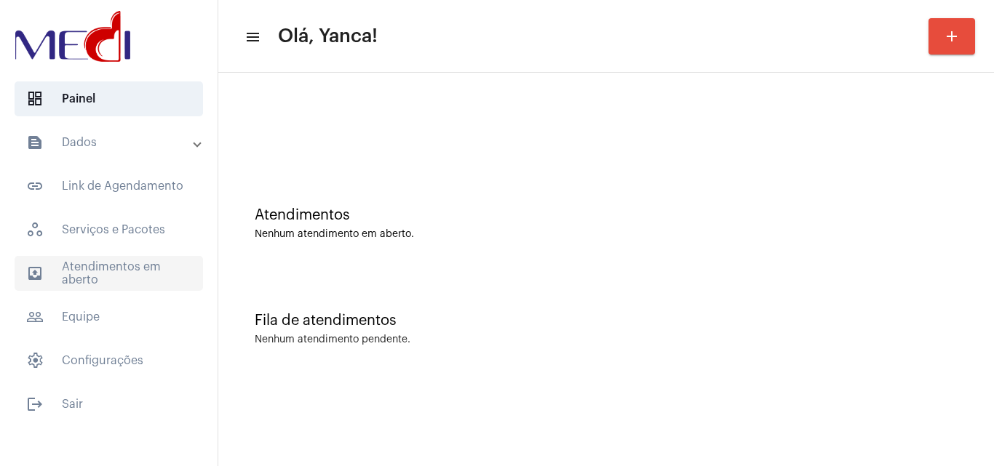
click at [137, 284] on span "outbox_outline Atendimentos em aberto" at bounding box center [109, 273] width 188 height 35
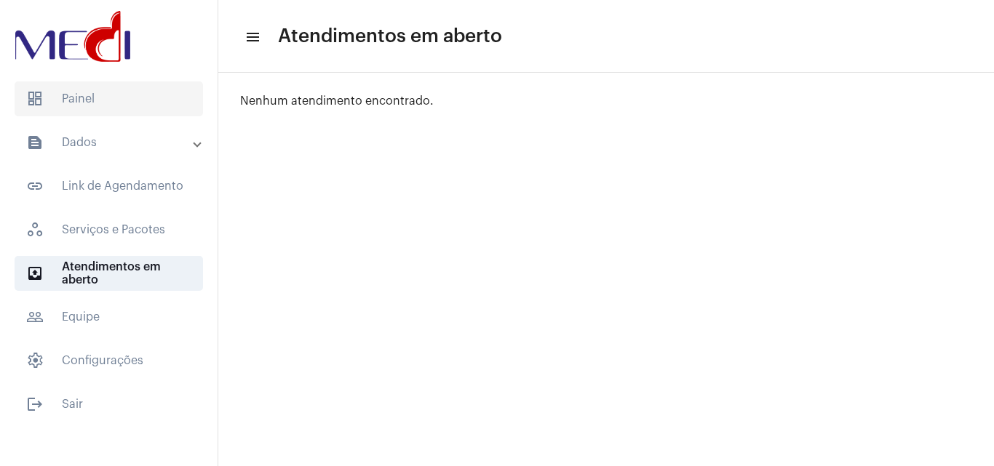
click at [94, 105] on span "dashboard Painel" at bounding box center [109, 98] width 188 height 35
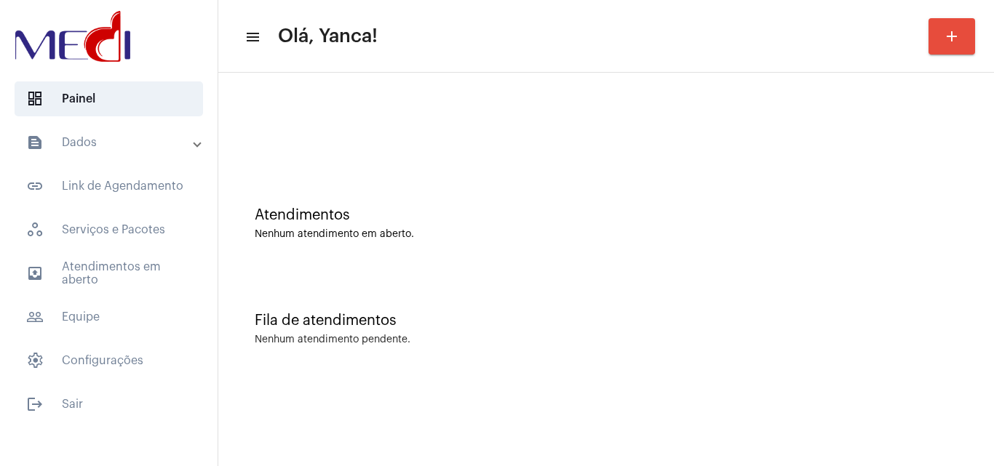
click at [144, 148] on mat-panel-title "text_snippet_outlined Dados" at bounding box center [110, 142] width 168 height 17
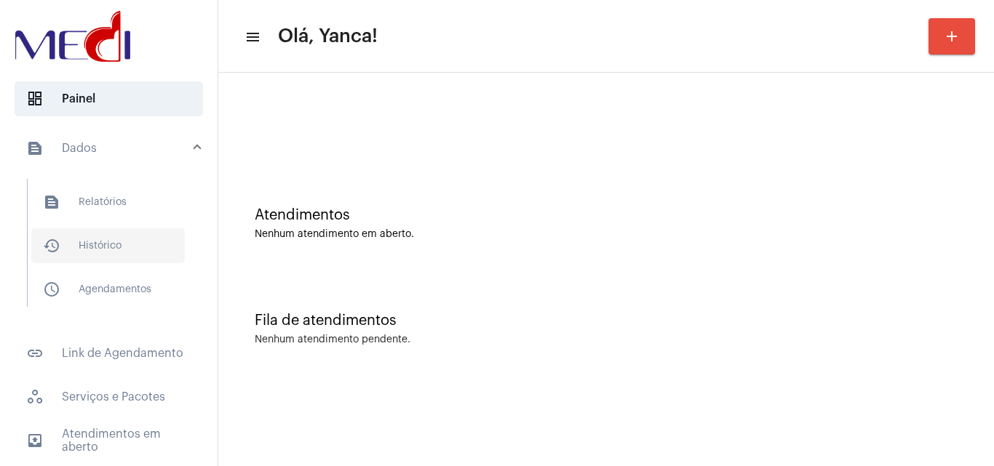
click at [115, 244] on span "history_outlined Histórico" at bounding box center [107, 245] width 153 height 35
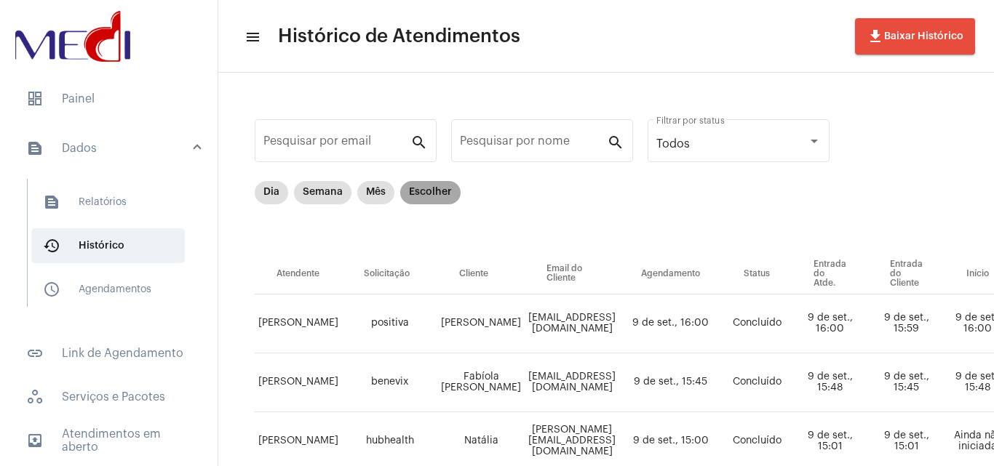
drag, startPoint x: 430, startPoint y: 193, endPoint x: 452, endPoint y: 212, distance: 29.4
click at [431, 193] on mat-chip "Escolher" at bounding box center [430, 192] width 60 height 23
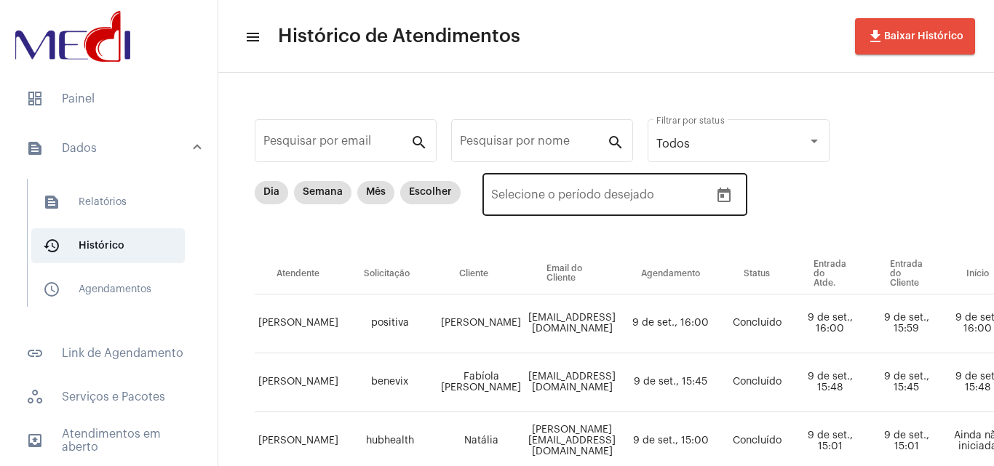
click at [726, 192] on icon "Open calendar" at bounding box center [723, 195] width 13 height 15
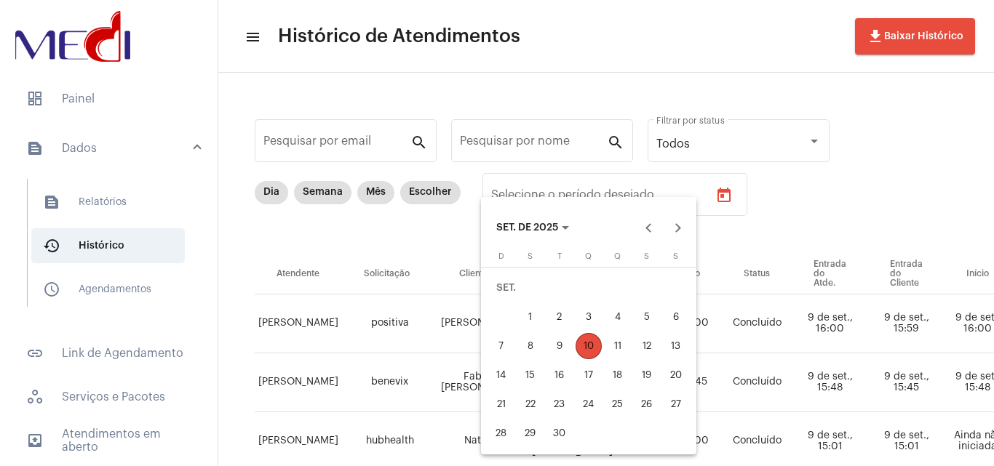
click at [521, 324] on div "1" at bounding box center [530, 317] width 26 height 26
type input "[DATE]"
click at [584, 341] on div "10" at bounding box center [588, 346] width 26 height 26
type input "[DATE]"
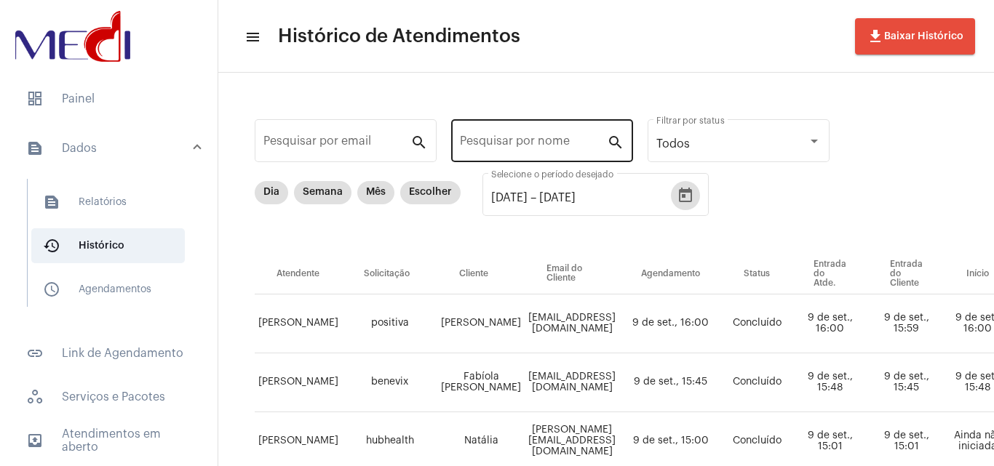
click at [554, 146] on input "Pesquisar por nome" at bounding box center [533, 143] width 147 height 13
click at [578, 143] on input "Pesquisar por nome" at bounding box center [533, 143] width 147 height 13
paste input "[EMAIL_ADDRESS][DOMAIN_NAME]"
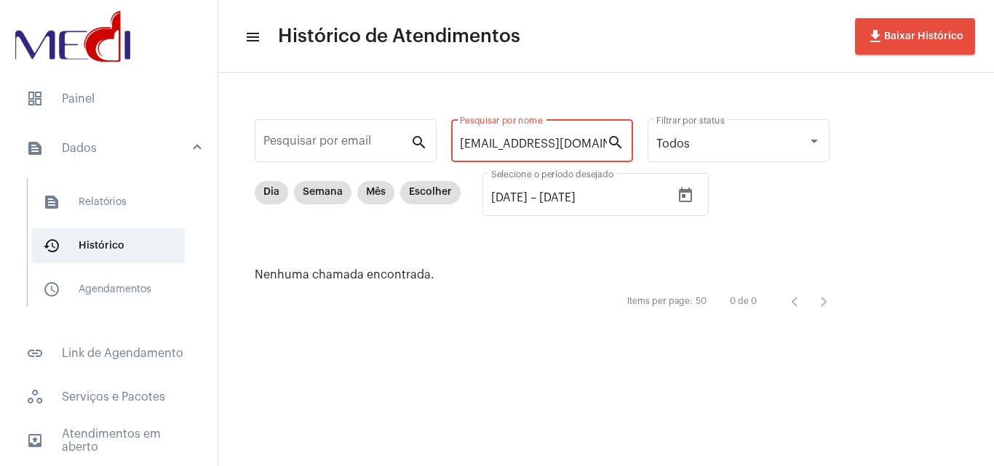
drag, startPoint x: 578, startPoint y: 139, endPoint x: 3, endPoint y: 171, distance: 576.2
click at [0, 168] on mat-sidenav-container "dashboard Painel text_snippet_outlined Dados text_snippet_outlined Relatórios h…" at bounding box center [497, 233] width 994 height 466
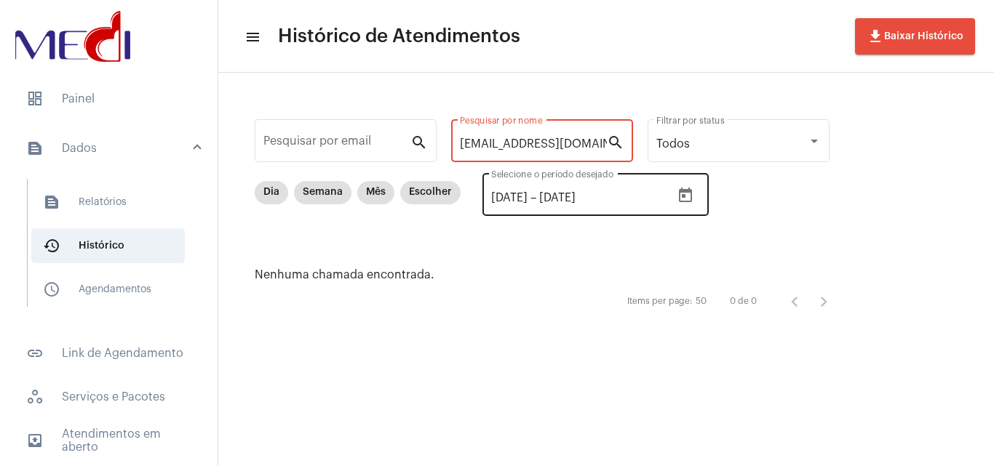
type input "[EMAIL_ADDRESS][DOMAIN_NAME]"
click at [700, 199] on mat-datepicker-toggle at bounding box center [685, 201] width 29 height 12
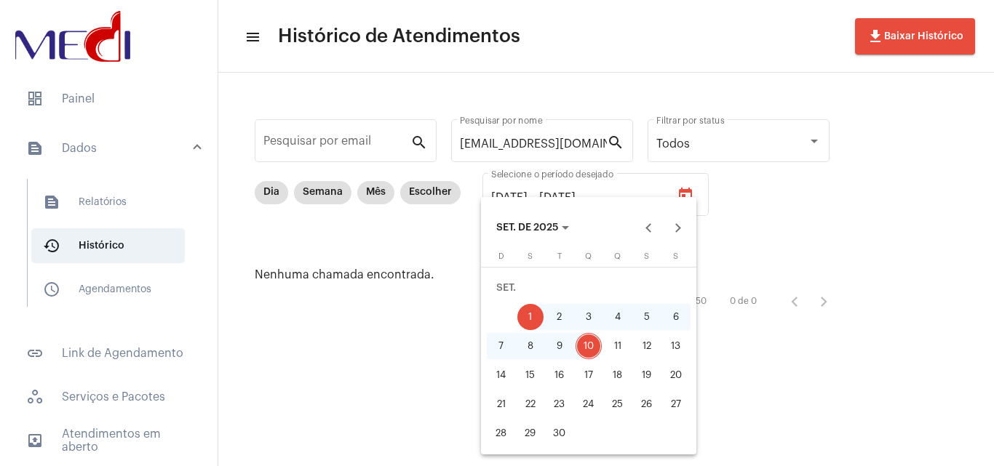
click at [708, 195] on div at bounding box center [497, 233] width 994 height 466
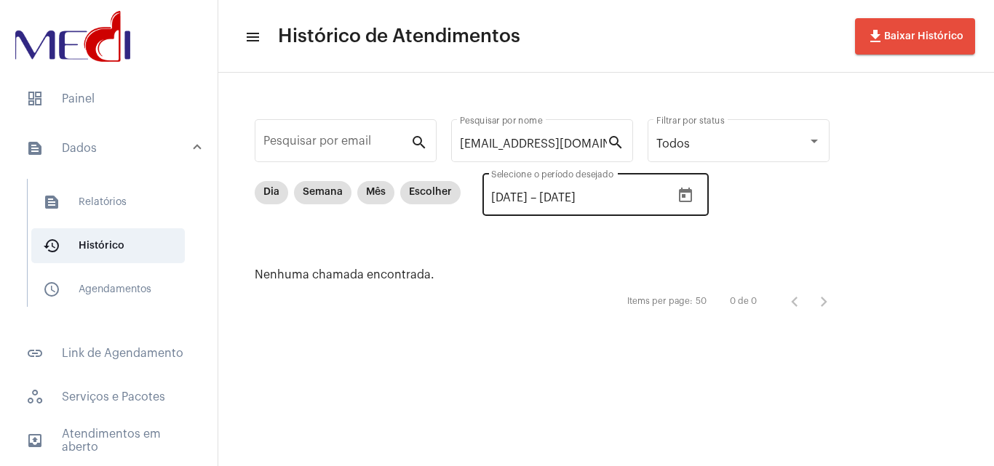
click at [694, 198] on icon "Open calendar" at bounding box center [684, 195] width 17 height 17
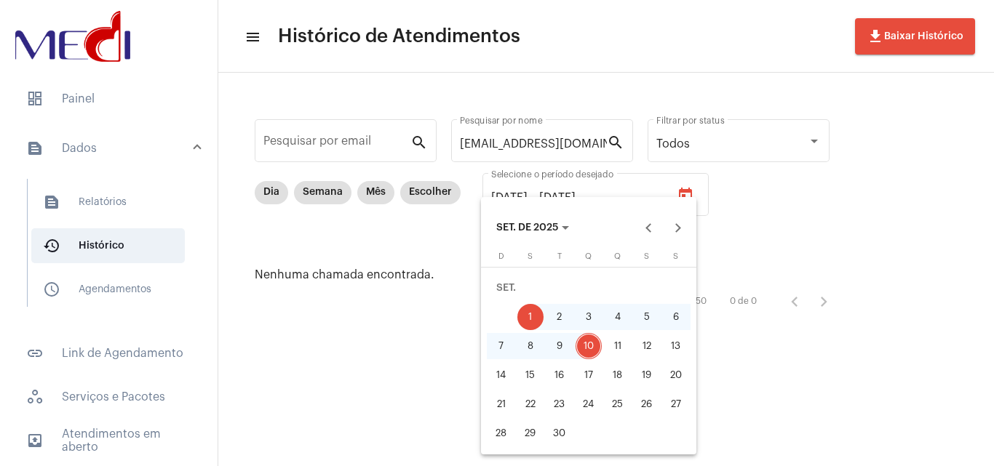
click at [527, 345] on div "8" at bounding box center [530, 346] width 26 height 26
type input "[DATE]"
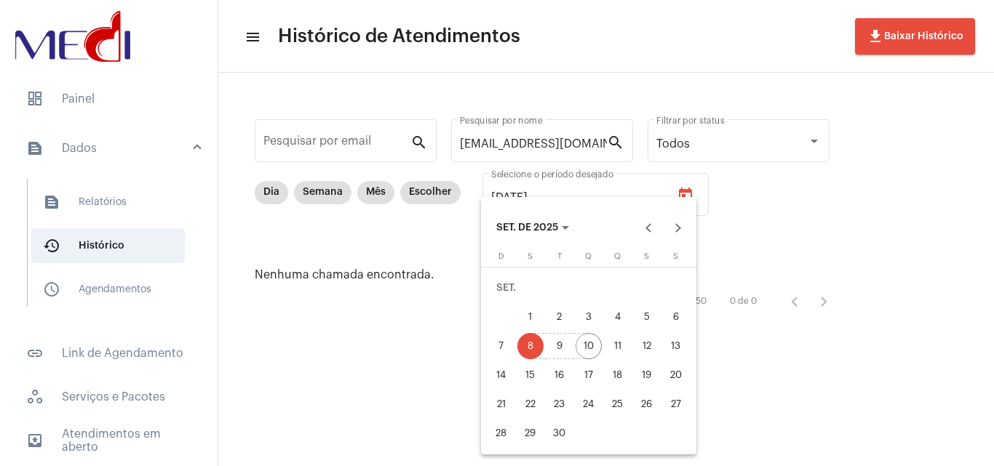
click at [585, 348] on div "10" at bounding box center [588, 346] width 26 height 26
type input "[DATE]"
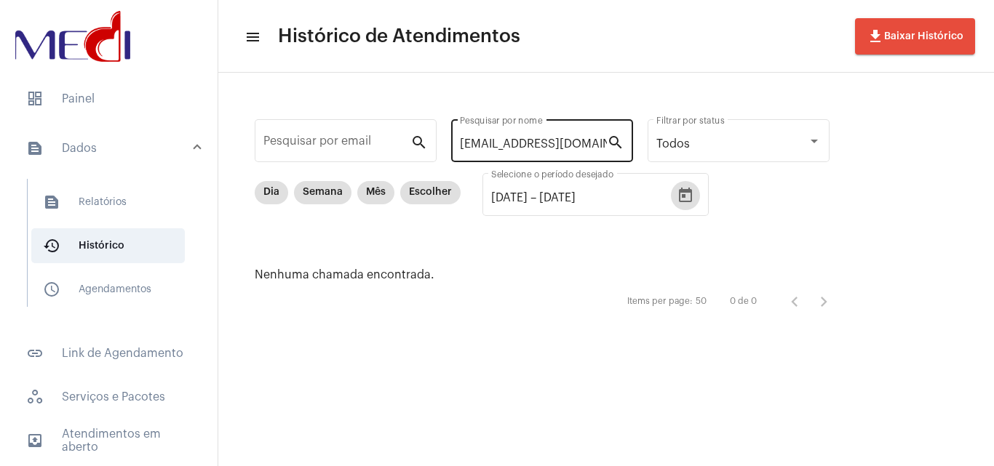
click at [548, 148] on input "[EMAIL_ADDRESS][DOMAIN_NAME]" at bounding box center [533, 143] width 147 height 13
drag, startPoint x: 497, startPoint y: 148, endPoint x: 94, endPoint y: 168, distance: 403.4
click at [94, 168] on mat-sidenav-container "dashboard Painel text_snippet_outlined Dados text_snippet_outlined Relatórios h…" at bounding box center [497, 233] width 994 height 466
drag, startPoint x: 561, startPoint y: 138, endPoint x: 899, endPoint y: 177, distance: 339.7
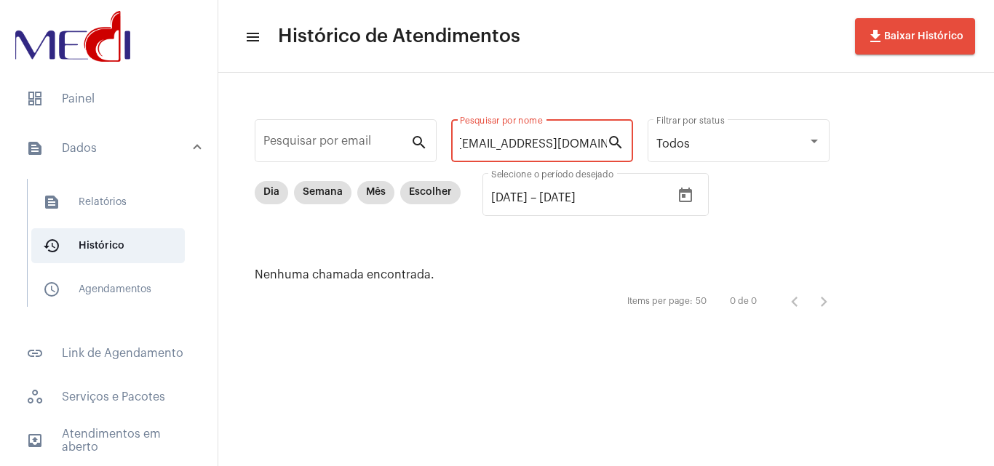
click at [946, 167] on div "Pesquisar por email search [EMAIL_ADDRESS][DOMAIN_NAME] Pesquisar por nome sear…" at bounding box center [605, 216] width 775 height 286
click at [424, 196] on mat-chip "Escolher" at bounding box center [430, 192] width 60 height 23
click at [537, 151] on div "[EMAIL_ADDRESS][DOMAIN_NAME] Pesquisar por nome" at bounding box center [533, 139] width 147 height 46
click at [635, 136] on div "Pesquisar por email search [EMAIL_ADDRESS][DOMAIN_NAME] Pesquisar por nome sear…" at bounding box center [549, 215] width 633 height 257
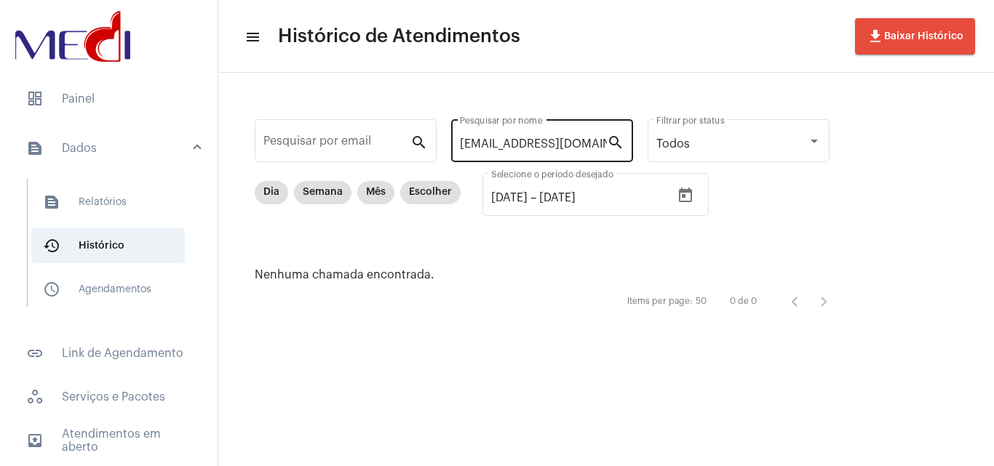
click at [505, 149] on input "[EMAIL_ADDRESS][DOMAIN_NAME]" at bounding box center [533, 143] width 147 height 13
click at [462, 143] on input "[EMAIL_ADDRESS][DOMAIN_NAME]" at bounding box center [533, 143] width 147 height 13
drag, startPoint x: 461, startPoint y: 141, endPoint x: 993, endPoint y: 114, distance: 532.3
click at [993, 111] on div "Pesquisar por email search [EMAIL_ADDRESS][DOMAIN_NAME] Pesquisar por nome sear…" at bounding box center [605, 216] width 775 height 286
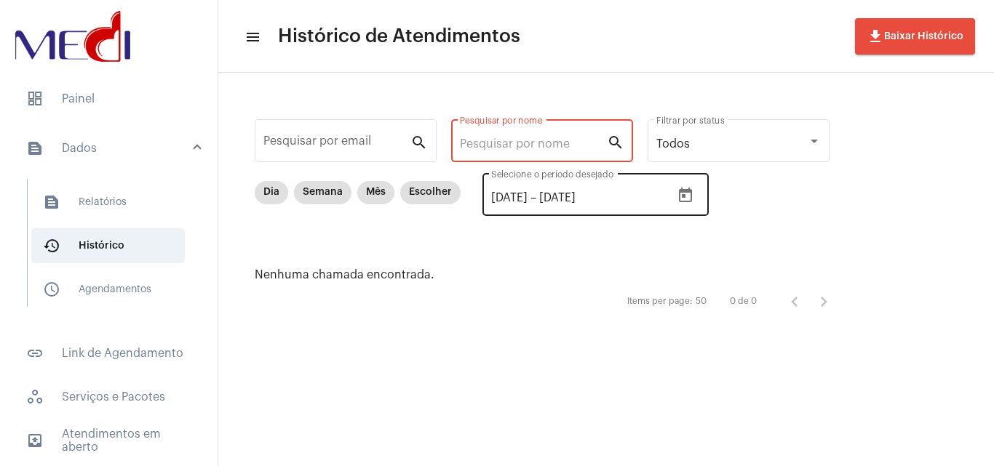
scroll to position [0, 0]
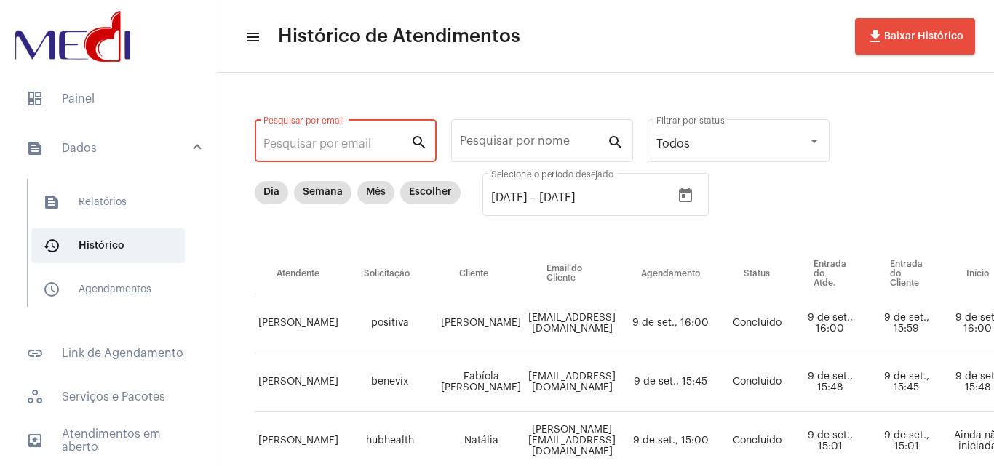
click at [372, 148] on input "Pesquisar por email" at bounding box center [336, 143] width 147 height 13
paste input "[EMAIL_ADDRESS][DOMAIN_NAME]"
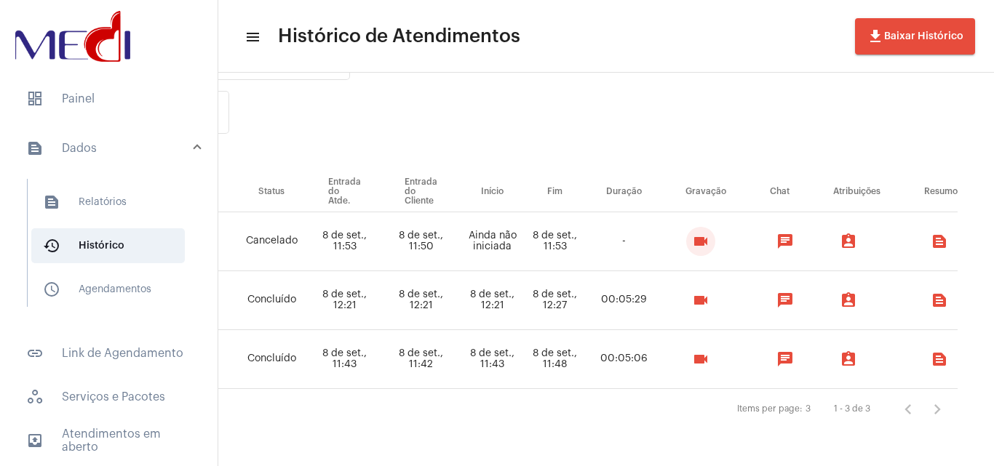
drag, startPoint x: 712, startPoint y: 228, endPoint x: 696, endPoint y: 265, distance: 40.4
click at [709, 233] on mat-icon "videocam" at bounding box center [700, 241] width 17 height 17
drag, startPoint x: 428, startPoint y: 208, endPoint x: 430, endPoint y: 250, distance: 42.2
click at [430, 250] on table "Atendente Solicitação Cliente Email do Cliente Agendamento Status Entrada do At…" at bounding box center [366, 280] width 1182 height 217
drag, startPoint x: 537, startPoint y: 230, endPoint x: 512, endPoint y: 236, distance: 26.3
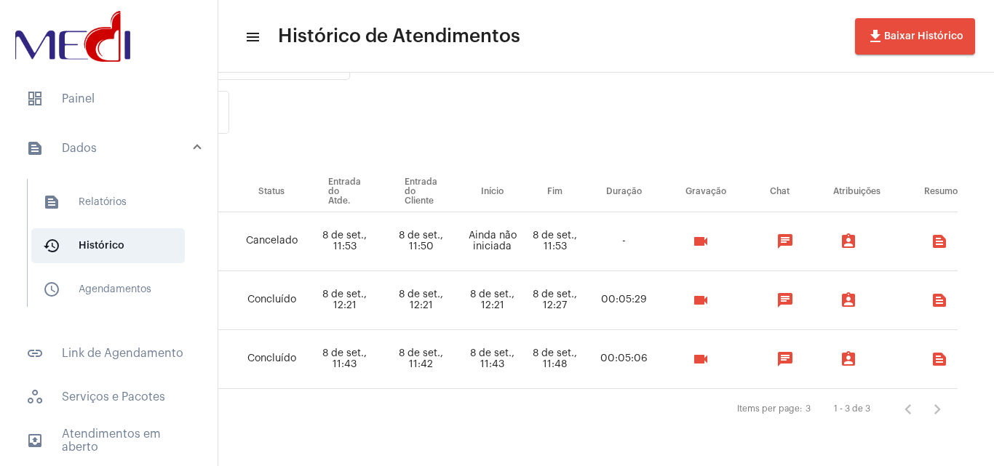
click at [538, 230] on td "8 de set., 11:53" at bounding box center [554, 241] width 59 height 59
drag, startPoint x: 478, startPoint y: 230, endPoint x: 542, endPoint y: 239, distance: 64.7
click at [542, 239] on tr "[PERSON_NAME] hubhealth [PERSON_NAME] [PERSON_NAME][EMAIL_ADDRESS][DOMAIN_NAME]…" at bounding box center [366, 241] width 1182 height 59
click at [431, 239] on tr "[PERSON_NAME] hubhealth [PERSON_NAME] [PERSON_NAME][EMAIL_ADDRESS][DOMAIN_NAME]…" at bounding box center [366, 241] width 1182 height 59
click at [458, 231] on td "8 de set., 11:50" at bounding box center [421, 241] width 76 height 59
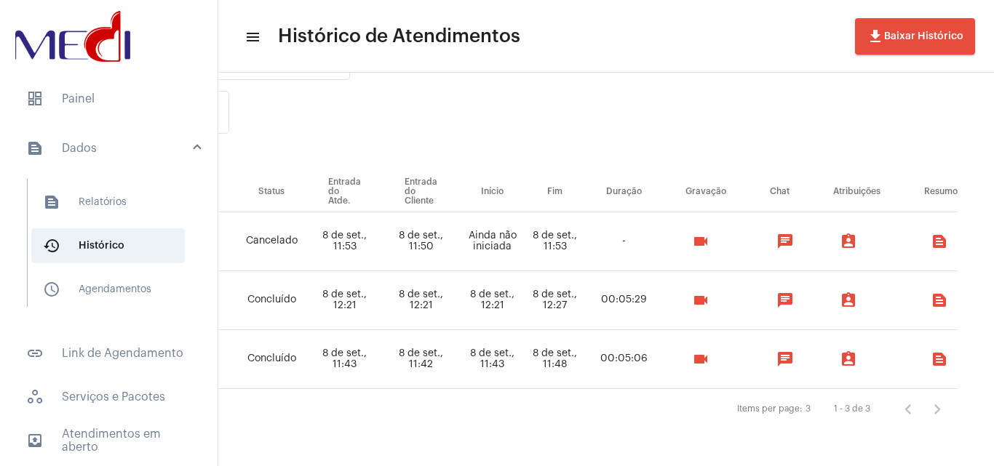
drag, startPoint x: 474, startPoint y: 220, endPoint x: 636, endPoint y: 249, distance: 164.1
click at [636, 249] on tr "[PERSON_NAME] hubhealth [PERSON_NAME] [PERSON_NAME][EMAIL_ADDRESS][DOMAIN_NAME]…" at bounding box center [366, 241] width 1182 height 59
drag, startPoint x: 335, startPoint y: 337, endPoint x: 625, endPoint y: 340, distance: 290.2
click at [625, 340] on tr "[PERSON_NAME] hubhealth [PERSON_NAME] [PERSON_NAME][EMAIL_ADDRESS][DOMAIN_NAME]…" at bounding box center [366, 359] width 1182 height 59
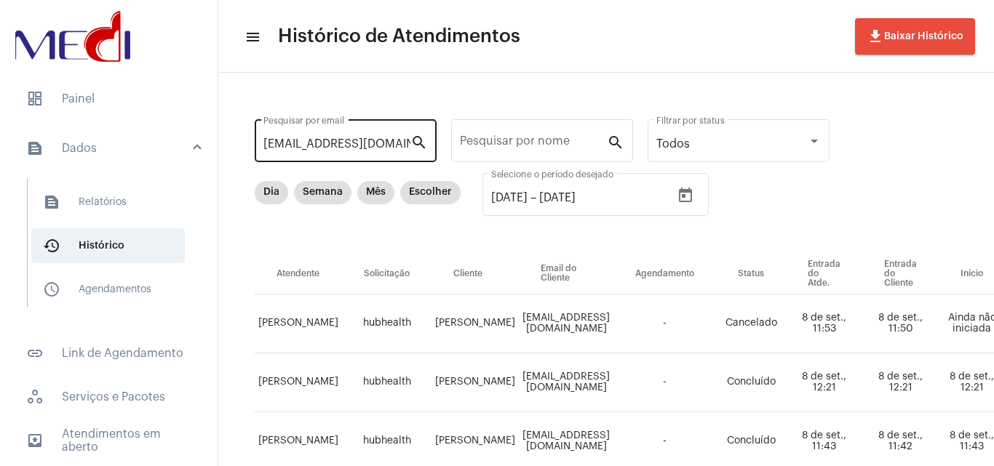
click at [375, 142] on input "[EMAIL_ADDRESS][DOMAIN_NAME]" at bounding box center [336, 143] width 147 height 13
paste input "[EMAIL_ADDRESS][DOMAIN_NAME]"
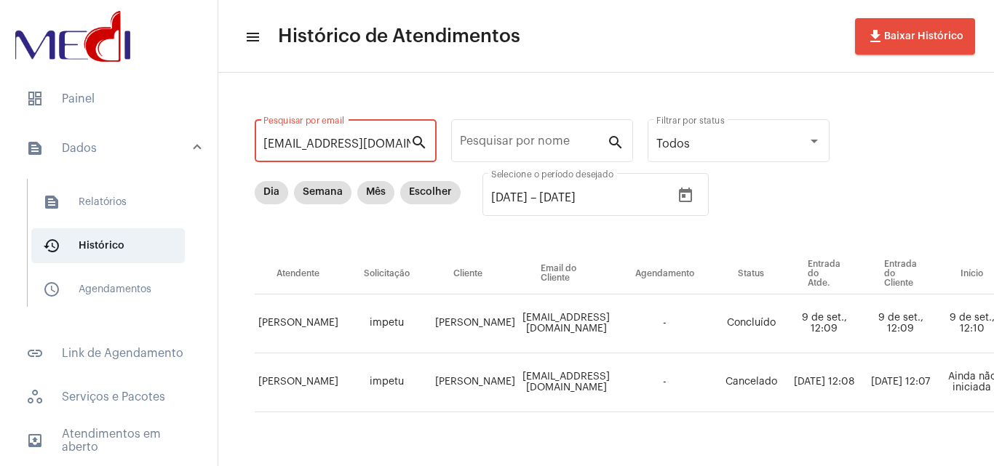
click at [392, 141] on input "[EMAIL_ADDRESS][DOMAIN_NAME]" at bounding box center [336, 143] width 147 height 13
paste input "[EMAIL_ADDRESS]"
click at [341, 144] on input "[EMAIL_ADDRESS][DOMAIN_NAME]" at bounding box center [336, 143] width 147 height 13
paste input "[EMAIL_ADDRESS]"
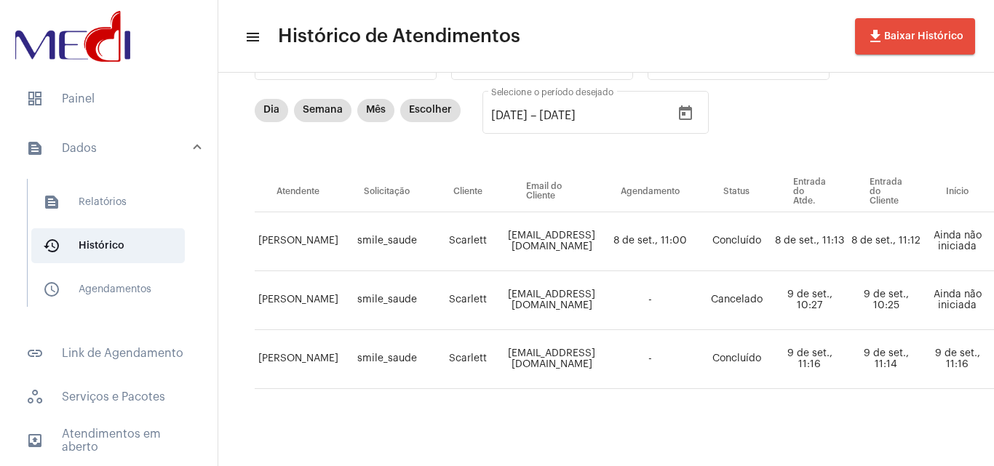
drag, startPoint x: 641, startPoint y: 453, endPoint x: 796, endPoint y: 439, distance: 156.3
click at [796, 439] on div "[EMAIL_ADDRESS][DOMAIN_NAME] Pesquisar por email search Pesquisar por nome sear…" at bounding box center [605, 229] width 775 height 476
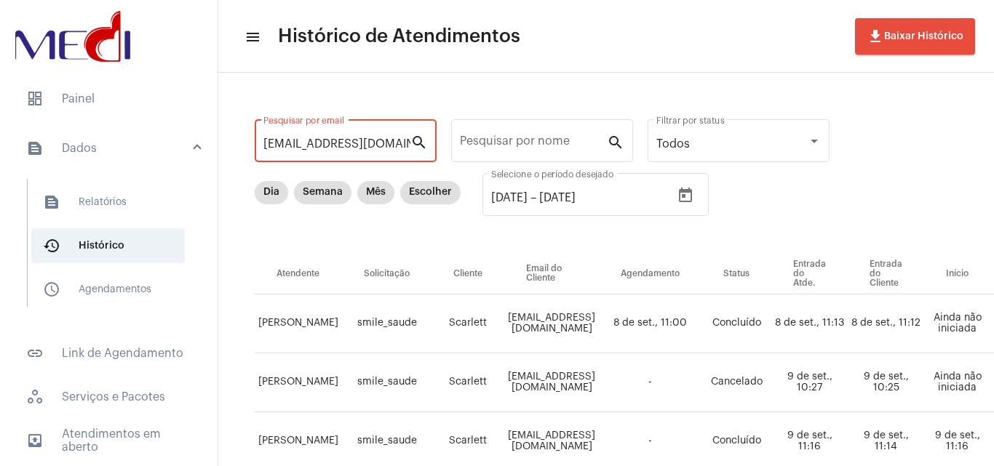
click at [344, 148] on input "[EMAIL_ADDRESS][DOMAIN_NAME]" at bounding box center [336, 143] width 147 height 13
paste input "danieldossantossilva84"
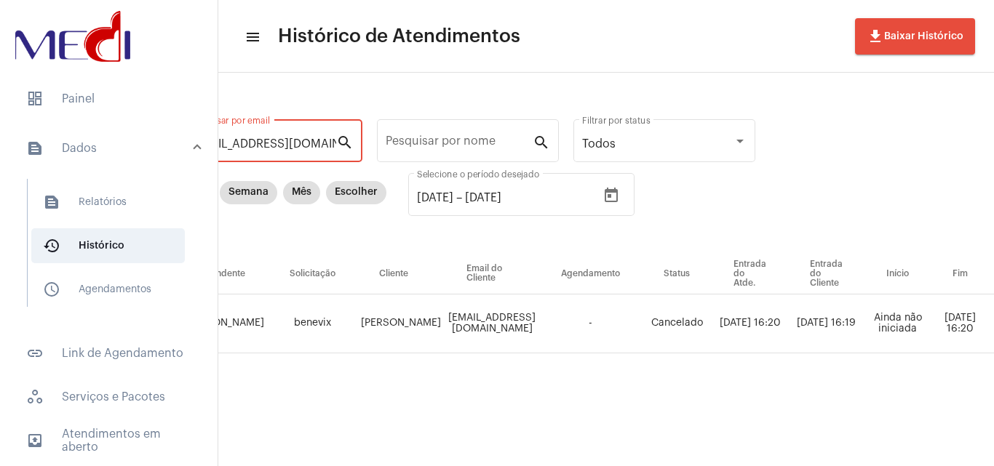
click at [329, 148] on input "[EMAIL_ADDRESS][DOMAIN_NAME]" at bounding box center [262, 143] width 147 height 13
paste input "anamarciiafelixdasilva"
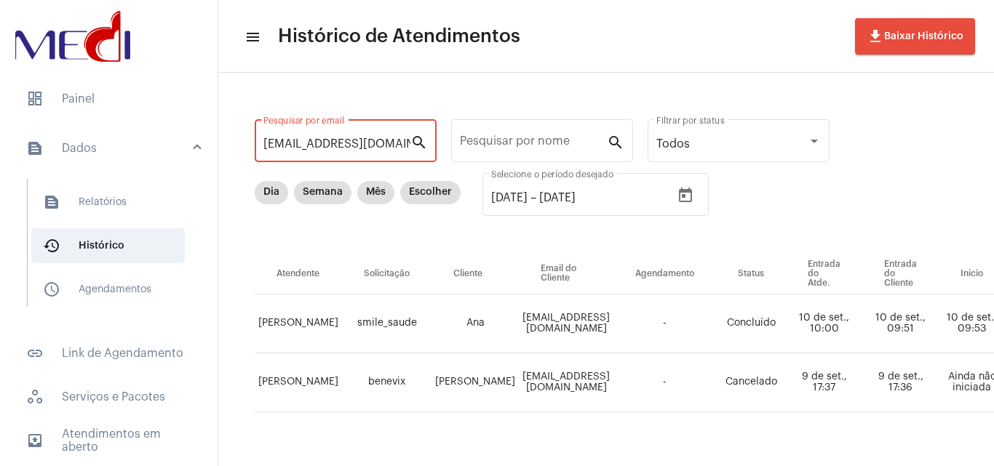
click at [364, 145] on input "[EMAIL_ADDRESS][DOMAIN_NAME]" at bounding box center [336, 143] width 147 height 13
paste input "yana.maria@hot"
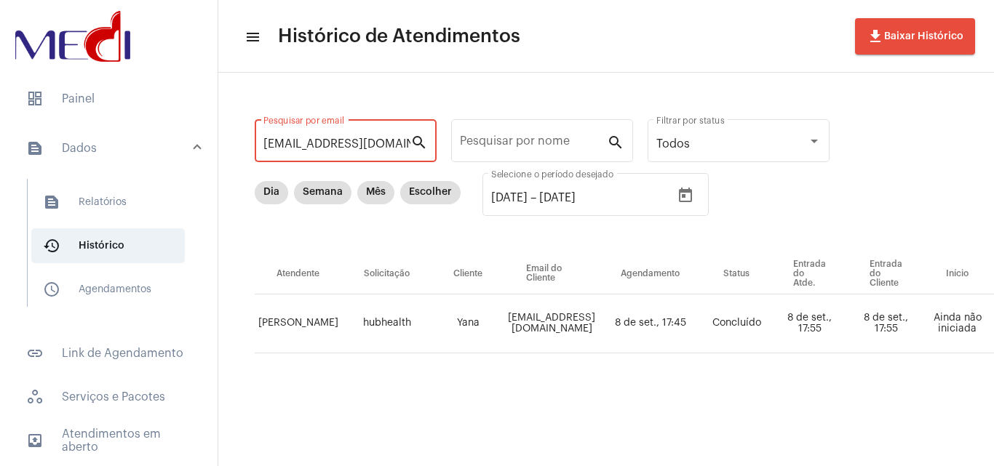
paste input "alineanjosdasilva469@g"
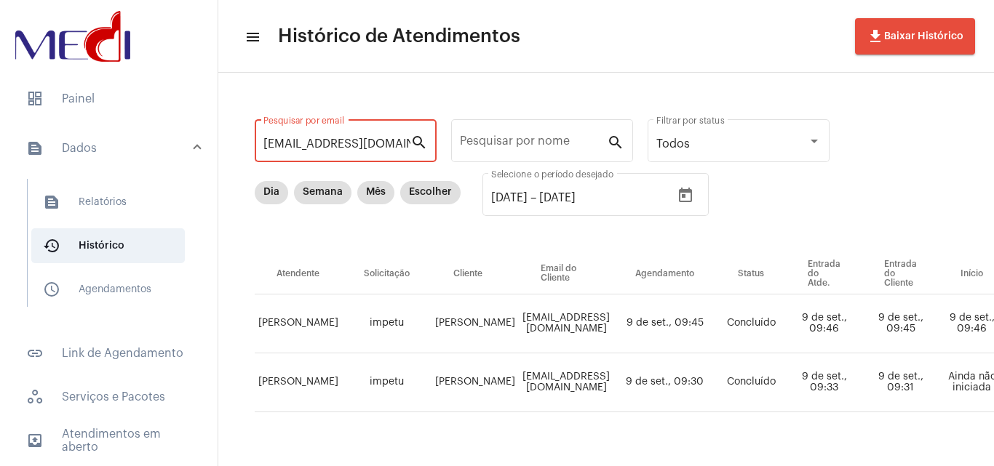
click at [340, 141] on input "[EMAIL_ADDRESS][DOMAIN_NAME]" at bounding box center [336, 143] width 147 height 13
paste input "Keilaaraujo.d"
click at [353, 149] on input "[EMAIL_ADDRESS][DOMAIN_NAME]" at bounding box center [336, 143] width 147 height 13
paste input "juhdmenezes"
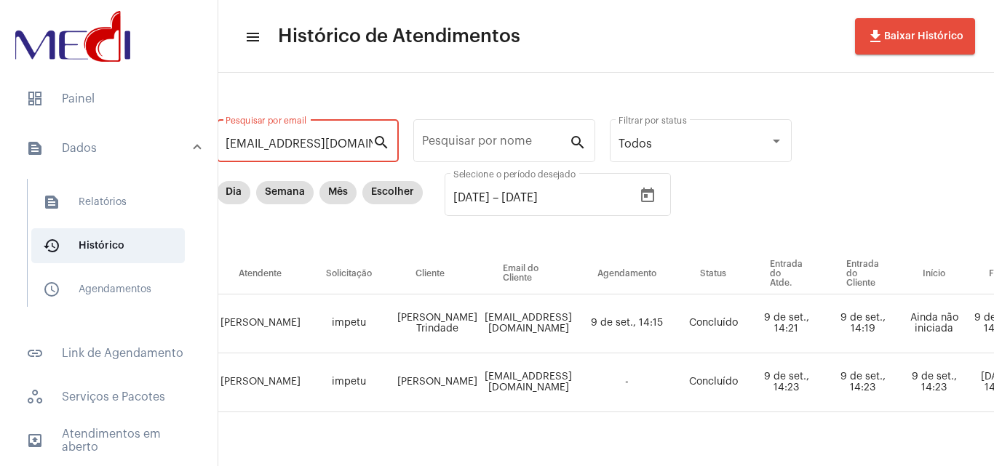
scroll to position [0, 36]
click at [316, 151] on div "[EMAIL_ADDRESS][DOMAIN_NAME] Pesquisar por email" at bounding box center [300, 139] width 147 height 46
click at [319, 143] on input "[EMAIL_ADDRESS][DOMAIN_NAME]" at bounding box center [300, 143] width 147 height 13
paste input "oselaureano1070@hot"
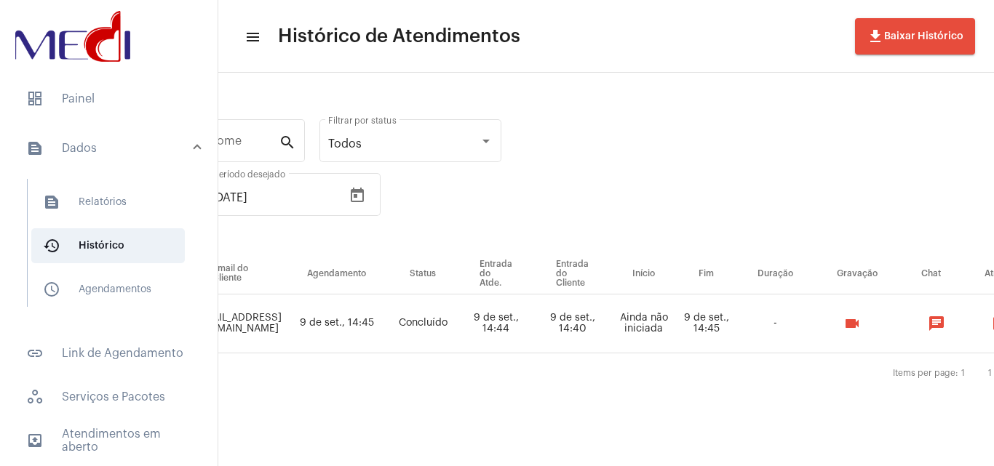
scroll to position [0, 0]
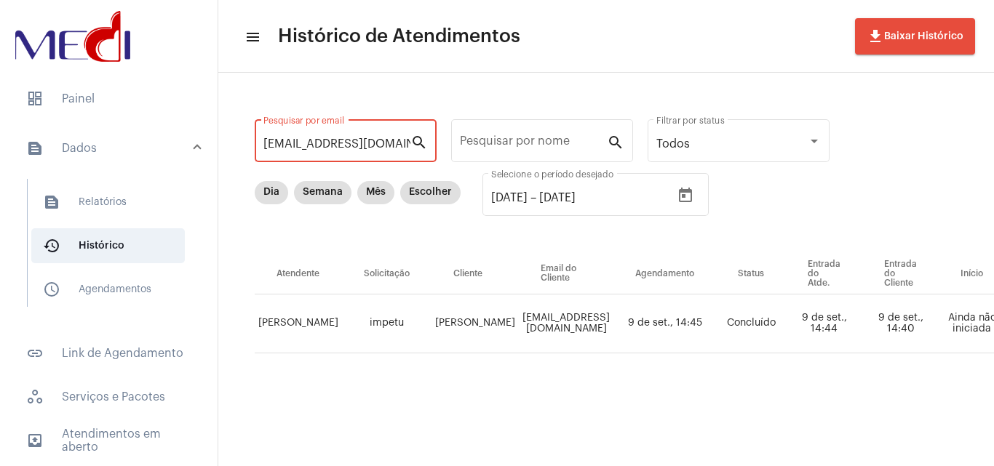
click at [319, 148] on input "[EMAIL_ADDRESS][DOMAIN_NAME]" at bounding box center [336, 143] width 147 height 13
paste input "[EMAIL_ADDRESS]"
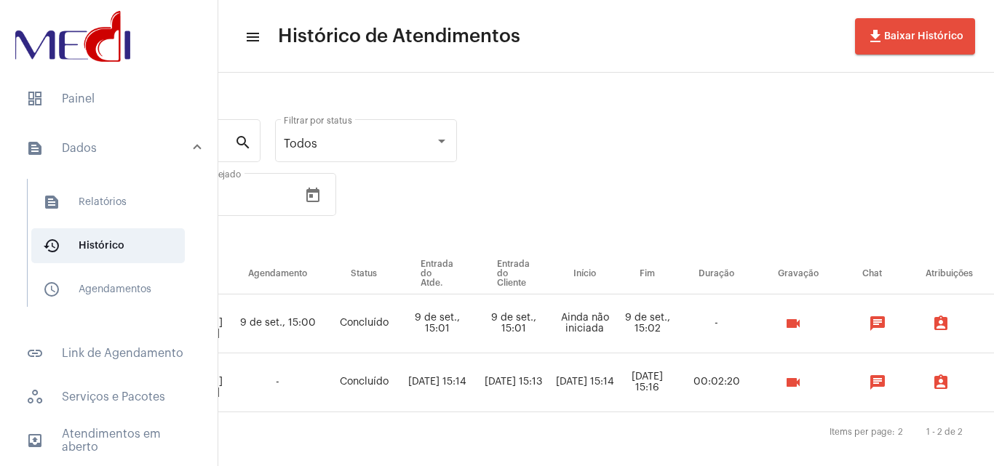
scroll to position [0, 478]
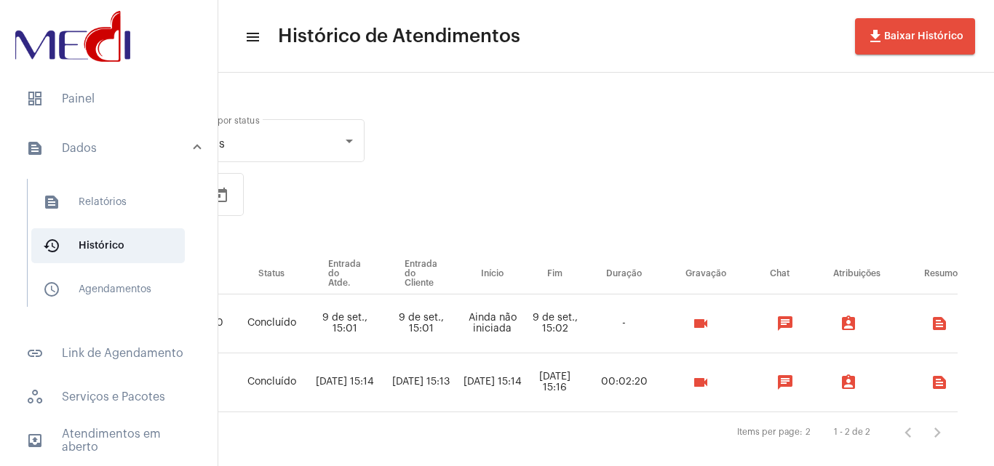
type input "[PERSON_NAME][EMAIL_ADDRESS][DOMAIN_NAME]"
drag, startPoint x: 92, startPoint y: 189, endPoint x: 169, endPoint y: 201, distance: 78.7
click at [92, 191] on span "text_snippet_outlined Relatórios" at bounding box center [107, 202] width 153 height 35
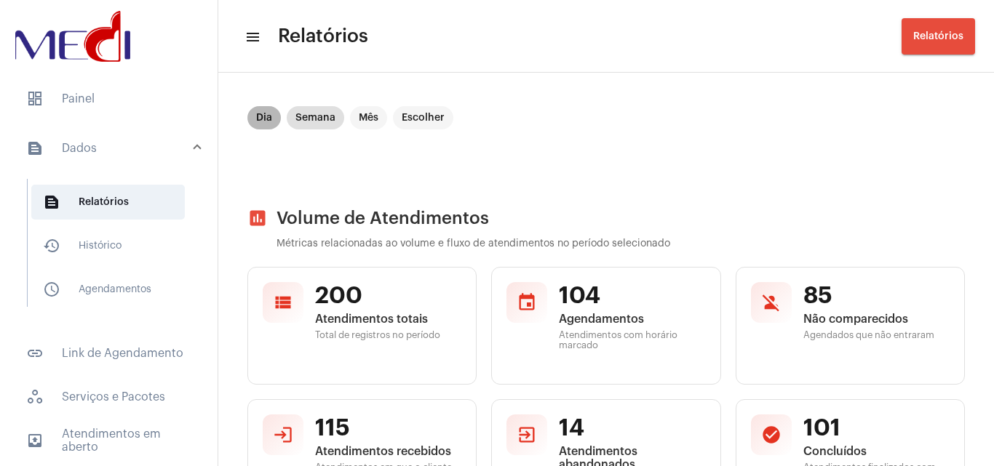
click at [255, 121] on mat-chip "Dia" at bounding box center [263, 117] width 33 height 23
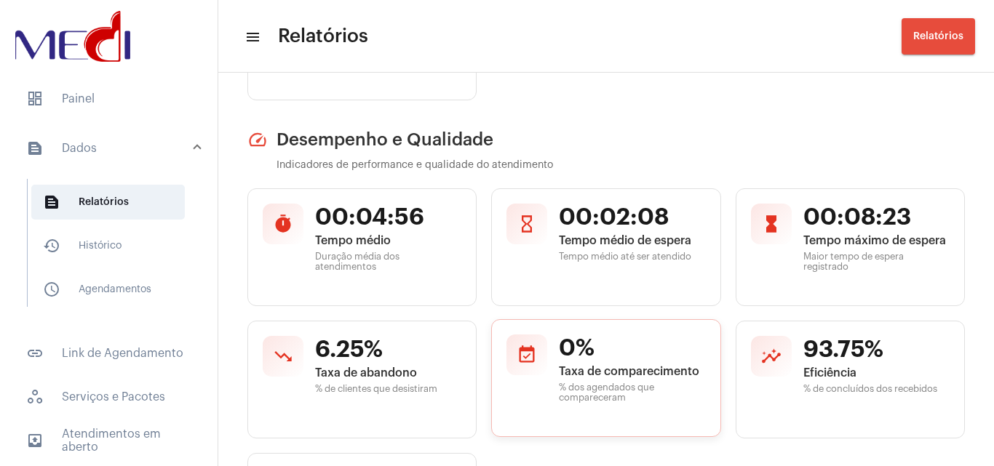
scroll to position [655, 0]
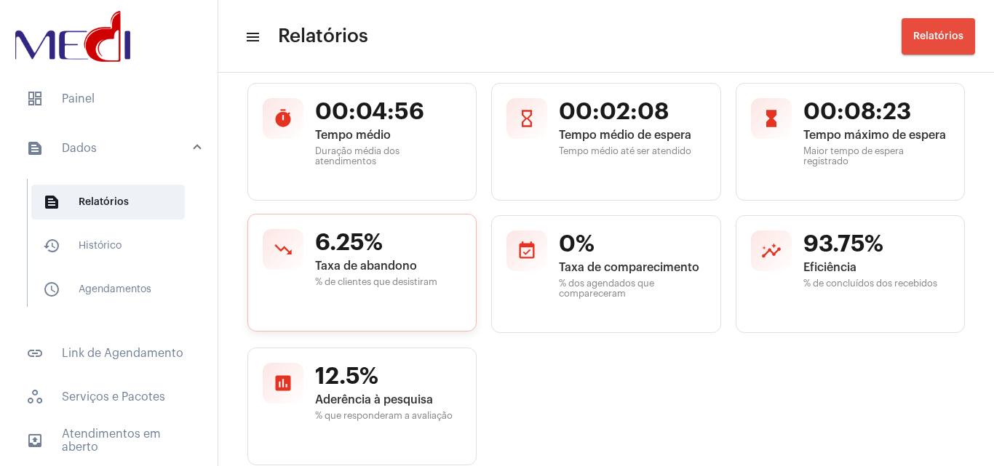
drag, startPoint x: 449, startPoint y: 287, endPoint x: 257, endPoint y: 231, distance: 200.0
click at [257, 231] on div "trending_down 6.25% Taxa de abandono % de clientes que desistiram" at bounding box center [361, 273] width 229 height 118
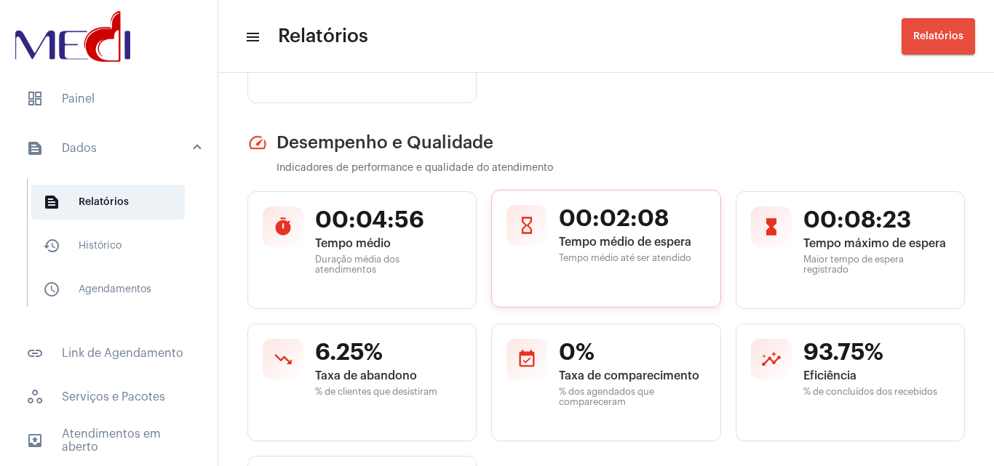
scroll to position [0, 0]
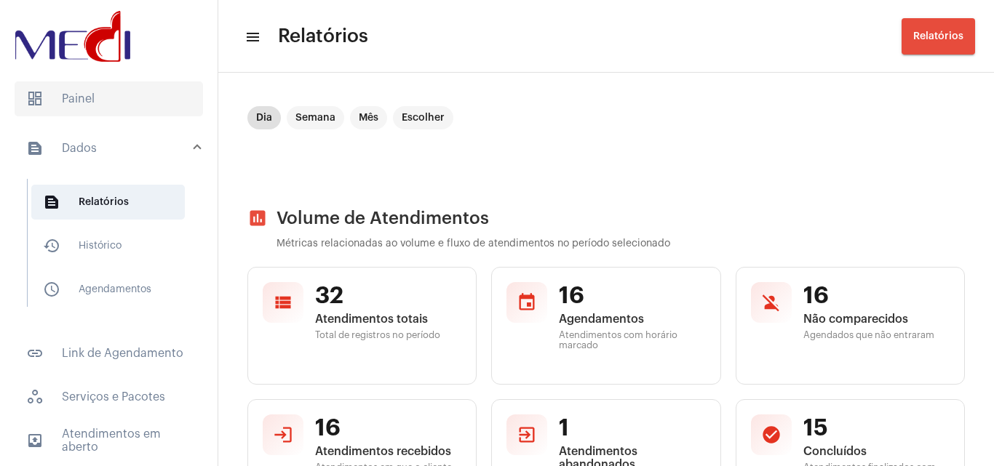
click at [135, 105] on span "dashboard Painel" at bounding box center [109, 98] width 188 height 35
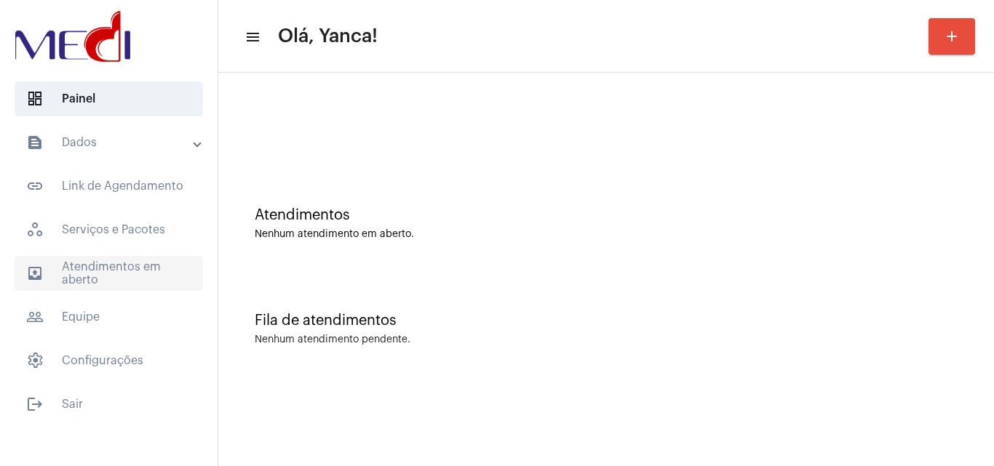
click at [107, 265] on span "outbox_outline Atendimentos em aberto" at bounding box center [109, 273] width 188 height 35
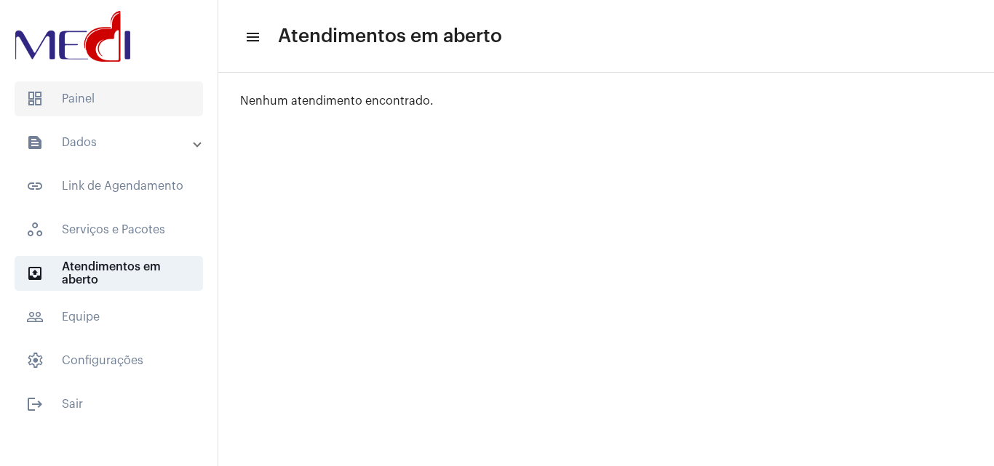
click at [130, 94] on span "dashboard Painel" at bounding box center [109, 98] width 188 height 35
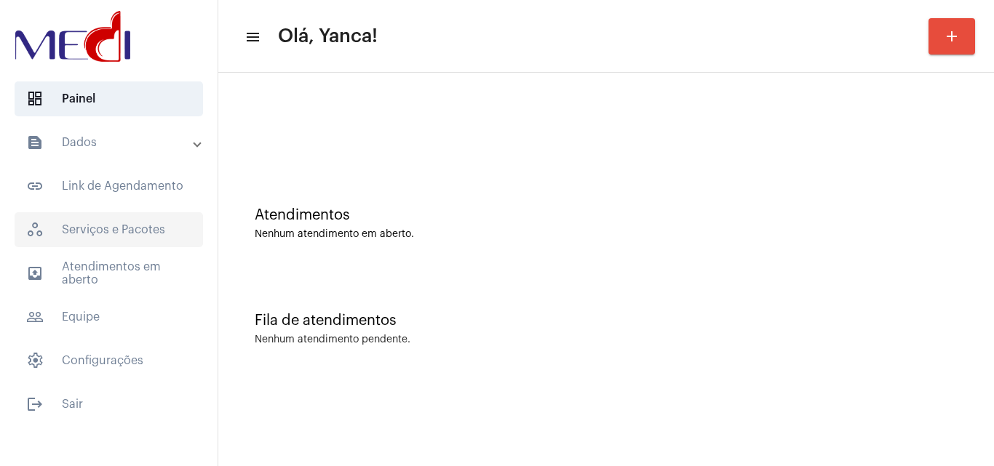
click at [131, 246] on span "workspaces_outlined Serviços e Pacotes" at bounding box center [109, 229] width 188 height 35
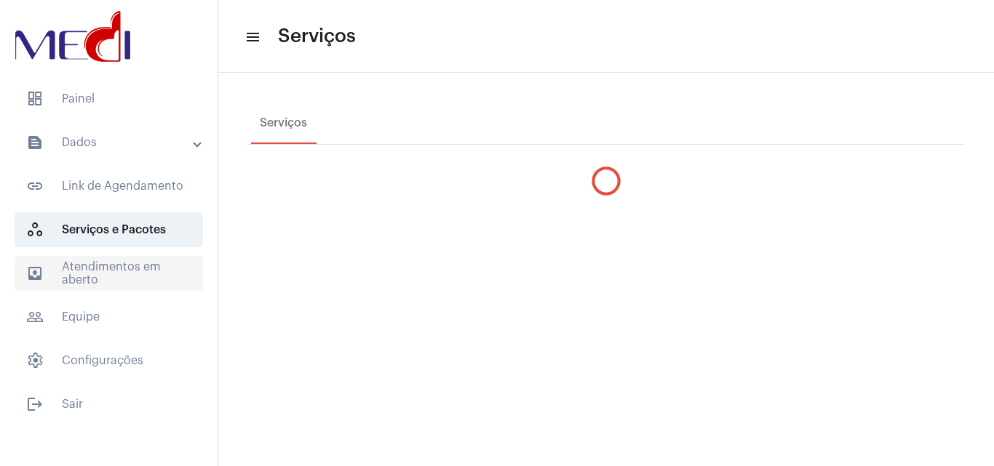
click at [130, 258] on span "outbox_outline Atendimentos em aberto" at bounding box center [109, 273] width 188 height 35
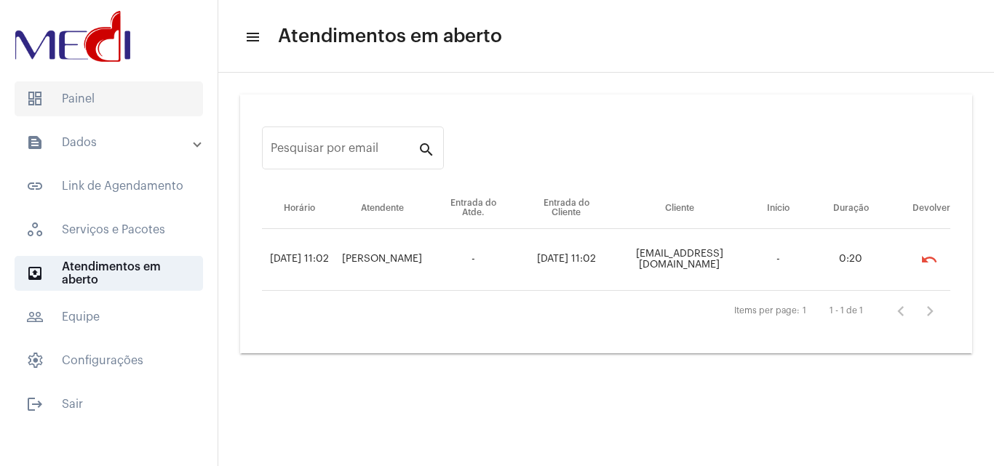
click at [158, 103] on span "dashboard Painel" at bounding box center [109, 98] width 188 height 35
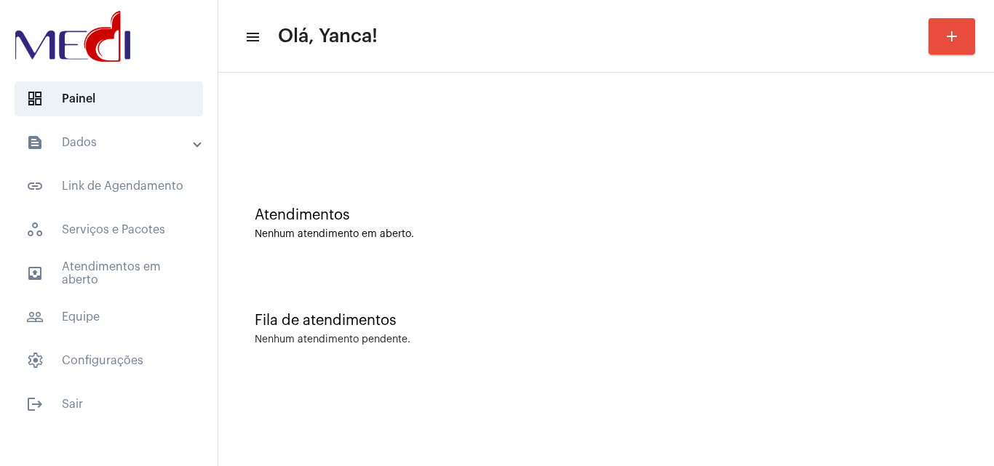
click at [136, 119] on mat-list "dashboard Painel text_snippet_outlined Dados text_snippet_outlined Relatórios h…" at bounding box center [108, 249] width 217 height 346
click at [128, 144] on mat-panel-title "text_snippet_outlined Dados" at bounding box center [110, 142] width 168 height 17
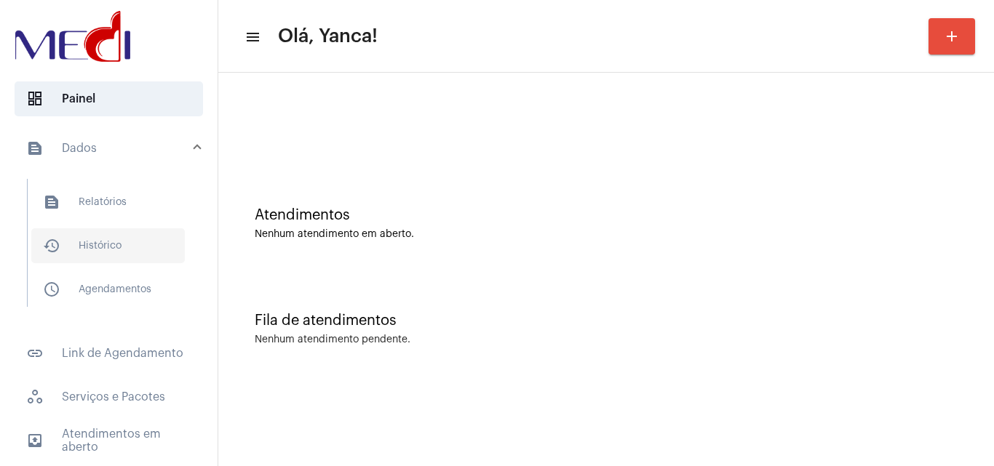
click at [105, 239] on span "history_outlined Histórico" at bounding box center [107, 245] width 153 height 35
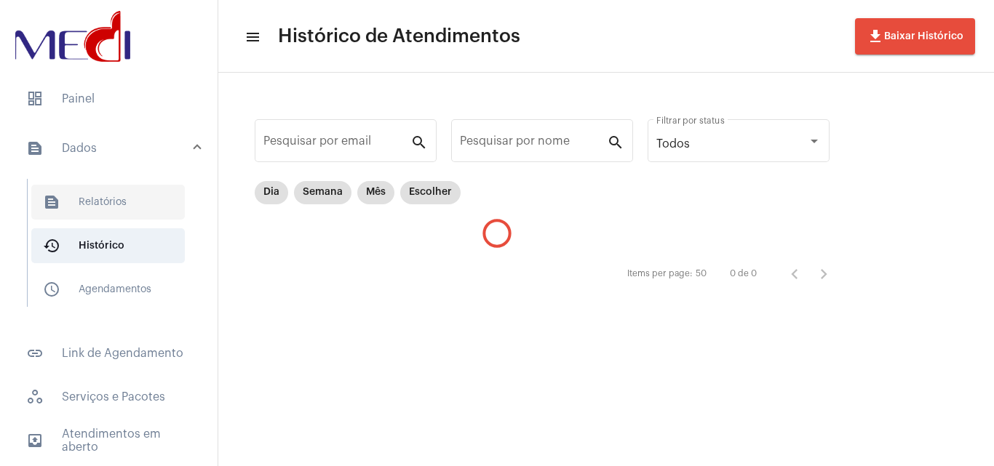
click at [113, 218] on span "text_snippet_outlined Relatórios" at bounding box center [107, 202] width 153 height 35
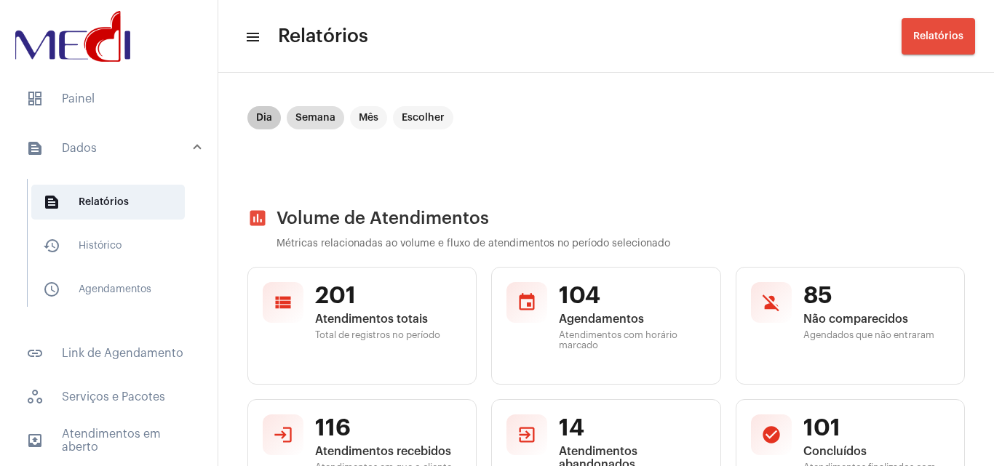
click at [274, 118] on mat-chip "Dia" at bounding box center [263, 117] width 33 height 23
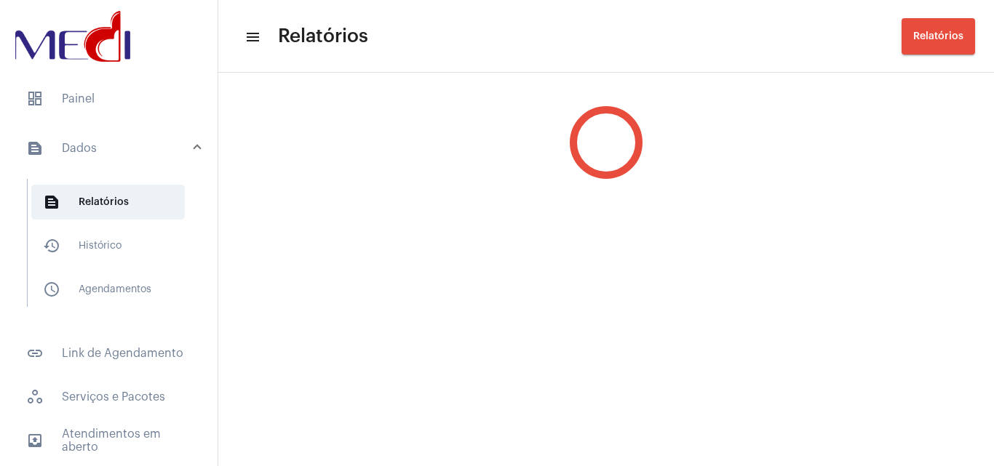
click at [269, 119] on div at bounding box center [605, 142] width 775 height 131
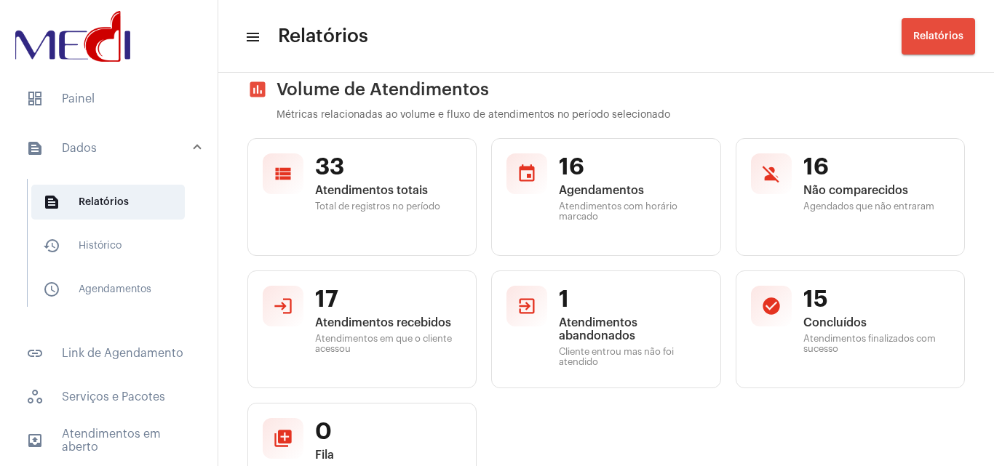
scroll to position [291, 0]
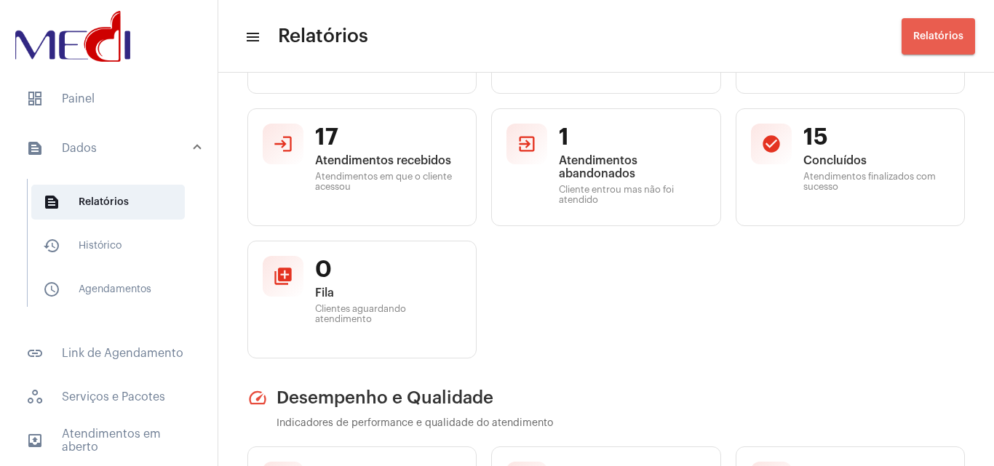
click at [959, 34] on span "Relatórios" at bounding box center [938, 36] width 50 height 10
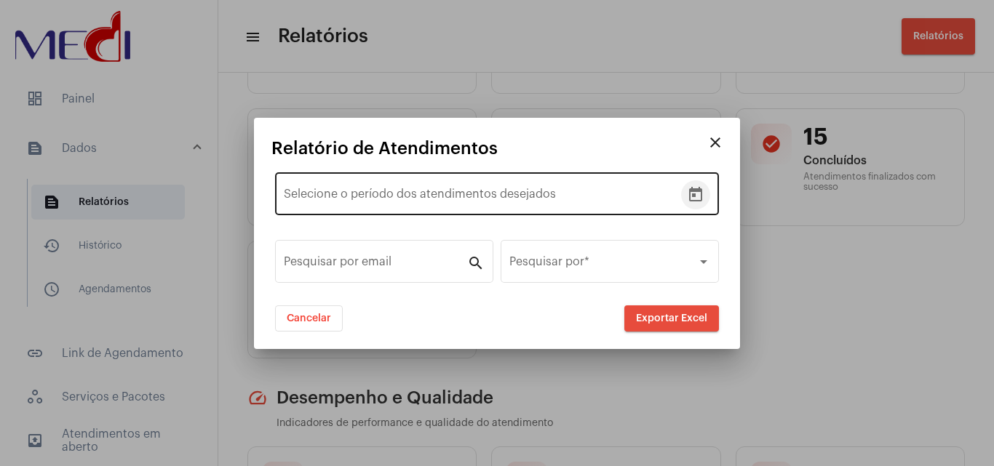
click at [702, 189] on icon "Open calendar" at bounding box center [695, 194] width 17 height 17
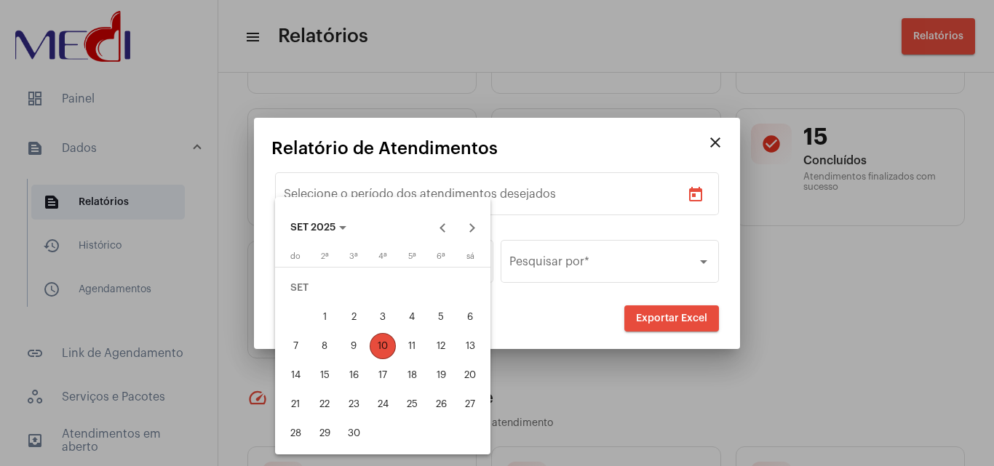
click at [385, 351] on div "10" at bounding box center [382, 346] width 26 height 26
type input "[DATE]"
click at [385, 351] on div "10" at bounding box center [382, 346] width 26 height 26
type input "[DATE]"
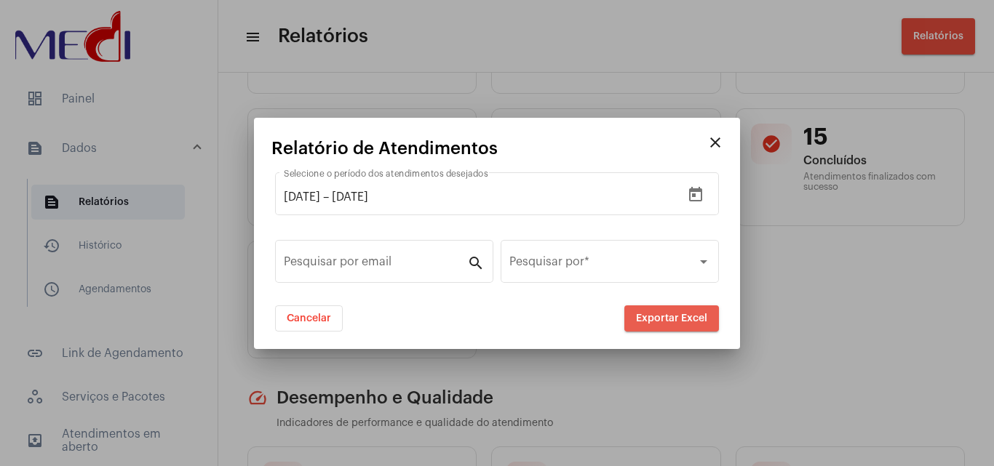
click at [708, 316] on button "Exportar Excel" at bounding box center [671, 318] width 95 height 26
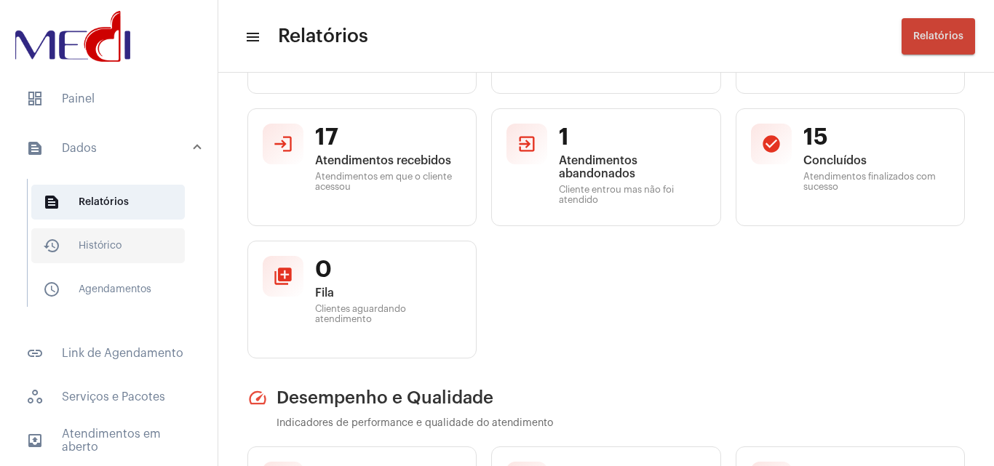
click at [111, 245] on span "history_outlined Histórico" at bounding box center [107, 245] width 153 height 35
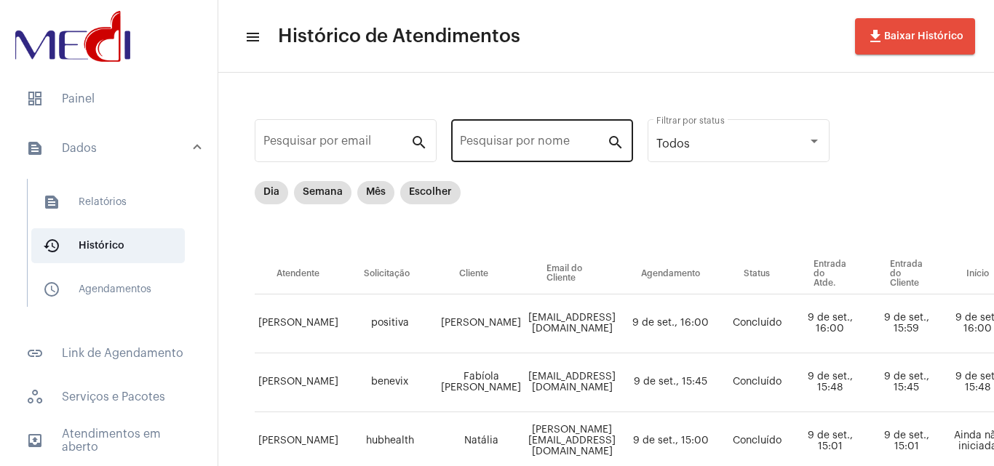
drag, startPoint x: 535, startPoint y: 132, endPoint x: 489, endPoint y: 155, distance: 51.1
click at [532, 138] on div "Pesquisar por nome" at bounding box center [533, 139] width 147 height 46
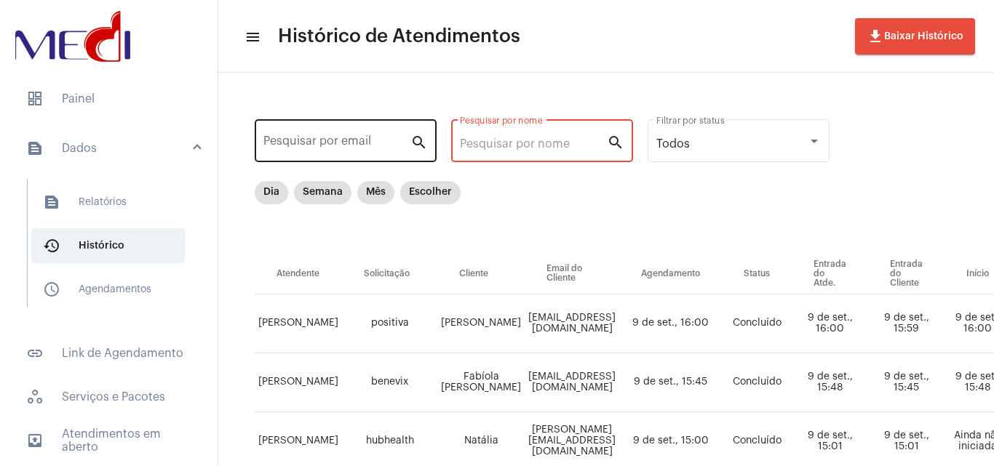
click at [370, 146] on input "Pesquisar por email" at bounding box center [336, 143] width 147 height 13
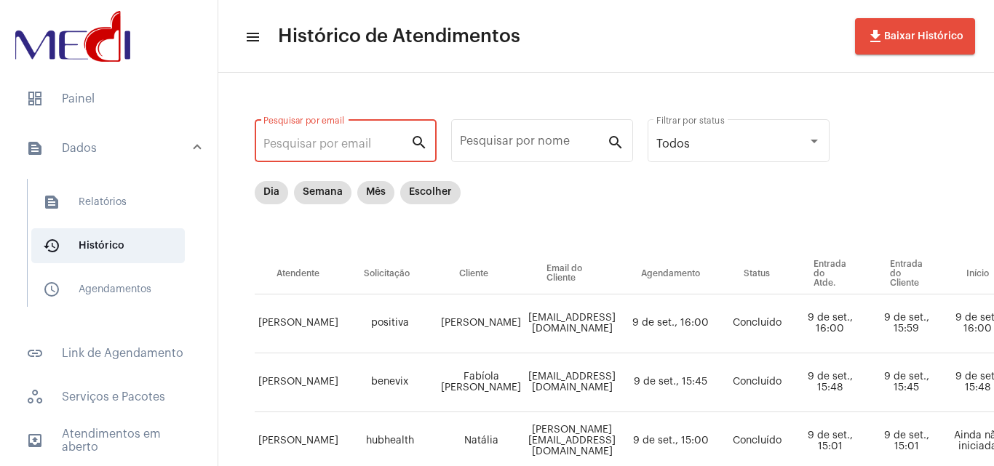
paste input "[PERSON_NAME]"
type input "[PERSON_NAME]"
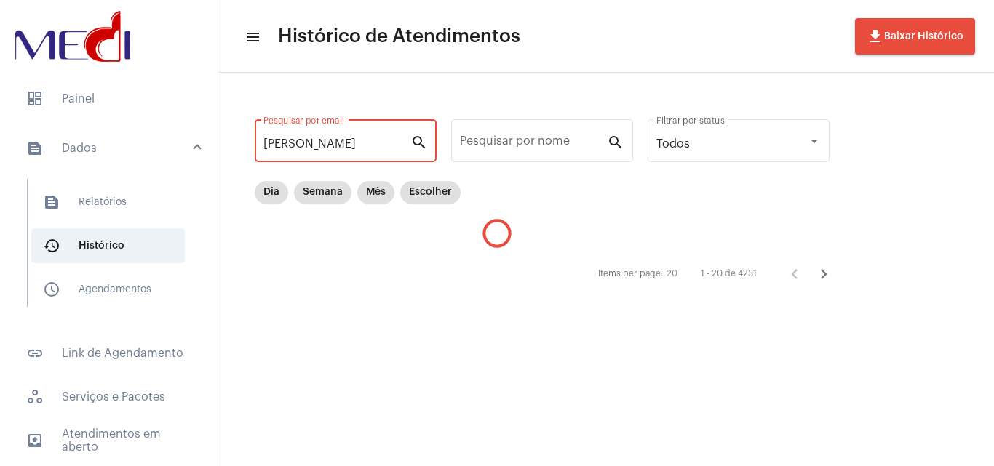
drag, startPoint x: 399, startPoint y: 140, endPoint x: 20, endPoint y: 122, distance: 379.3
click at [0, 127] on mat-sidenav-container "dashboard Painel text_snippet_outlined Dados text_snippet_outlined Relatórios h…" at bounding box center [497, 233] width 994 height 466
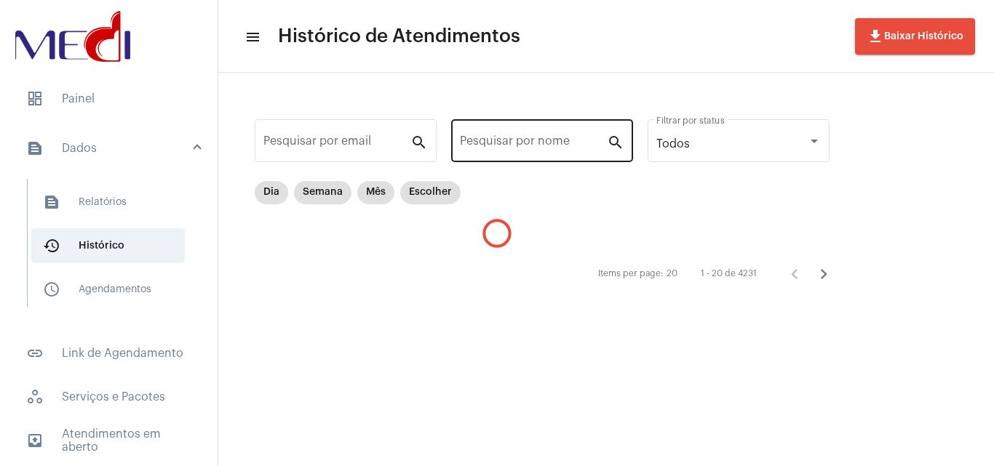
click at [499, 130] on div "Pesquisar por nome" at bounding box center [533, 139] width 147 height 46
click at [502, 140] on input "Pesquisar por nome" at bounding box center [533, 143] width 147 height 13
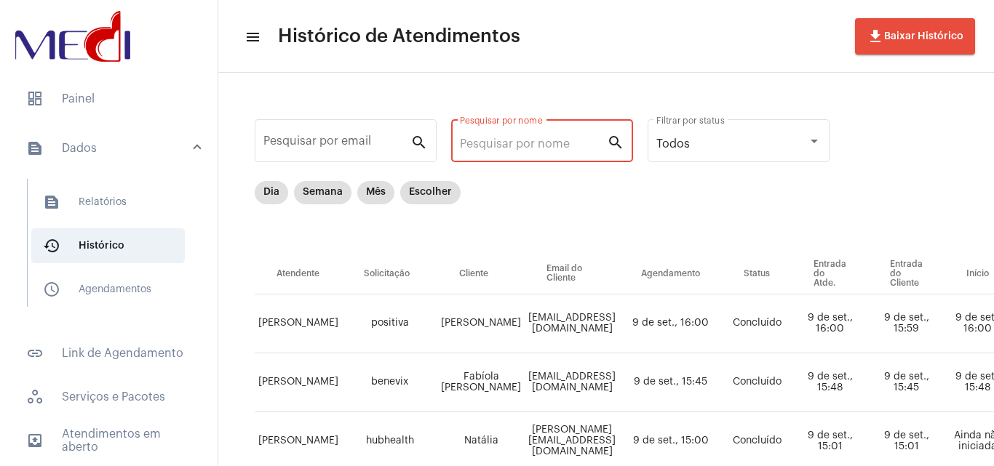
paste input "[PERSON_NAME]"
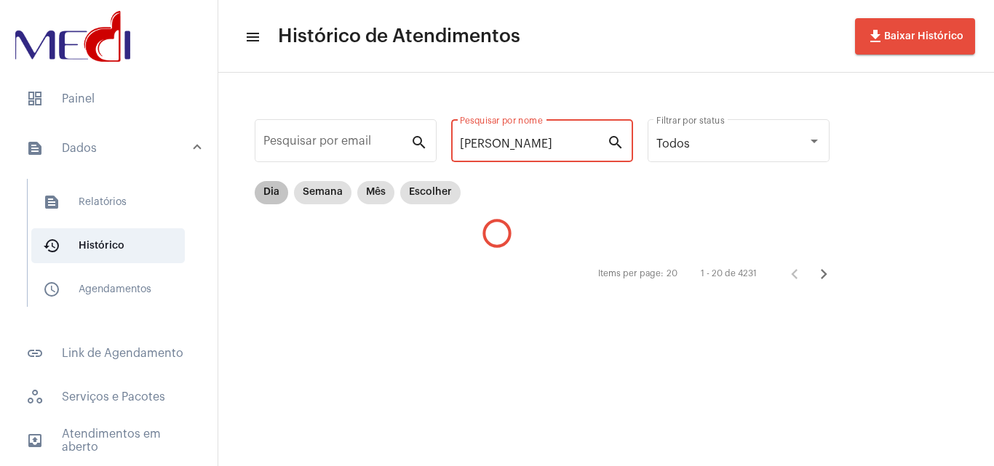
type input "[PERSON_NAME]"
click at [283, 201] on mat-chip "Dia" at bounding box center [271, 192] width 33 height 23
click at [273, 193] on mat-chip "Dia" at bounding box center [271, 192] width 33 height 23
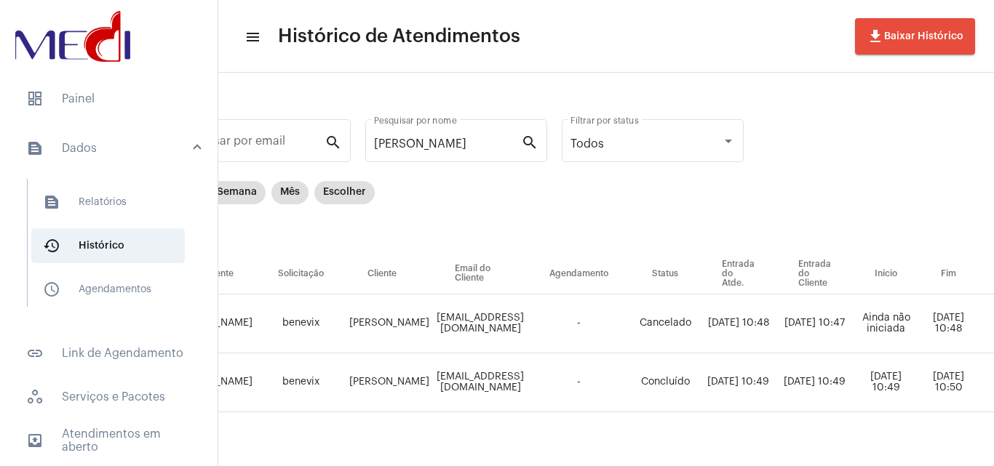
scroll to position [0, 551]
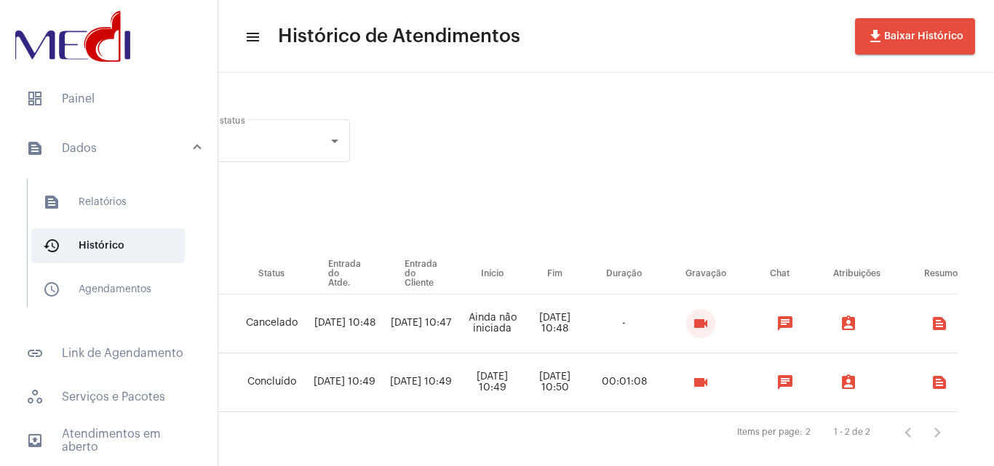
click at [692, 320] on mat-icon "videocam" at bounding box center [700, 323] width 17 height 17
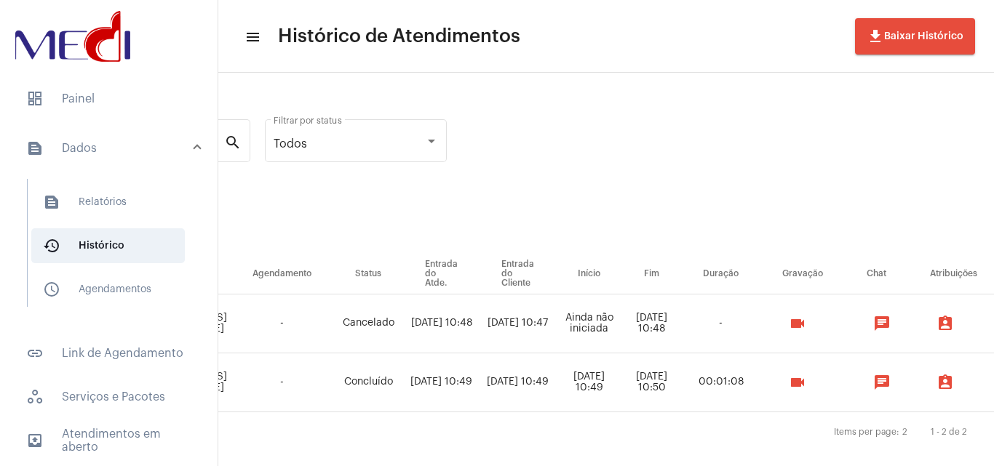
scroll to position [0, 0]
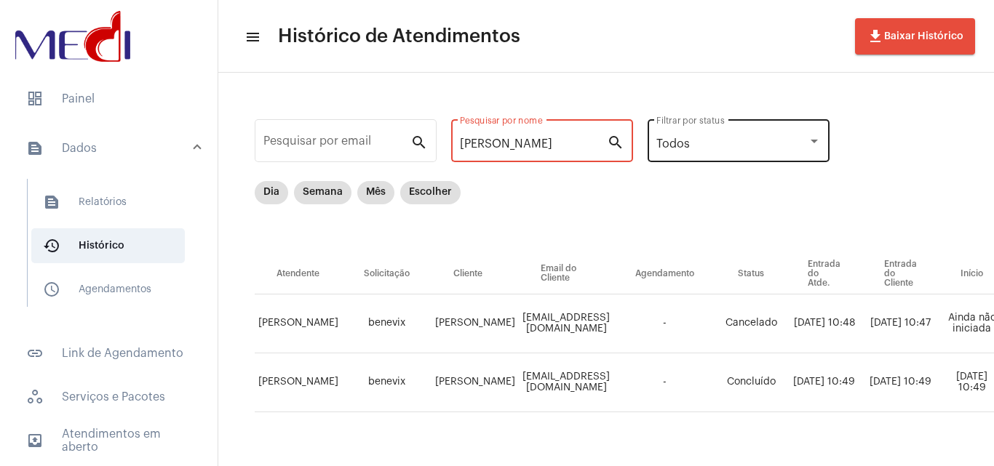
drag, startPoint x: 463, startPoint y: 143, endPoint x: 713, endPoint y: 145, distance: 250.9
click at [713, 145] on div "Pesquisar por email search [PERSON_NAME] Pesquisar por nome search Todos Filtra…" at bounding box center [846, 281] width 1226 height 388
paste input "[PERSON_NAME]"
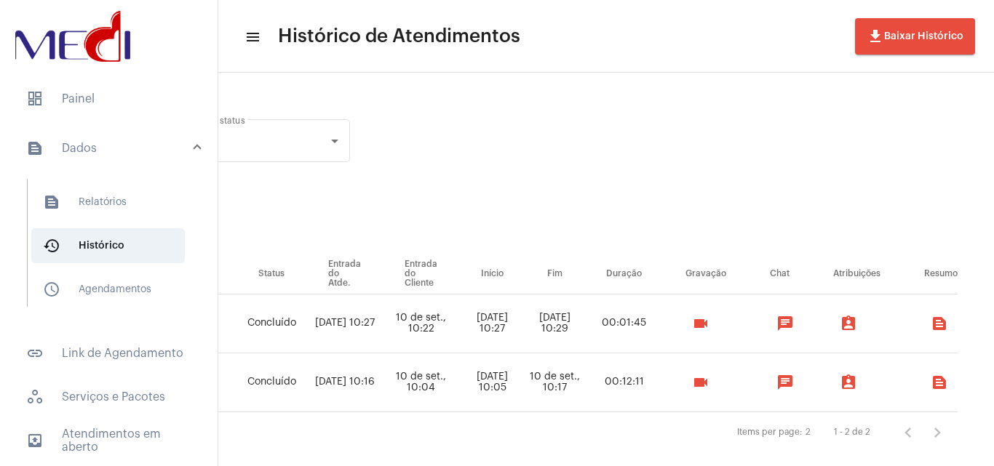
type input "[PERSON_NAME]"
click at [709, 326] on mat-icon "videocam" at bounding box center [700, 323] width 17 height 17
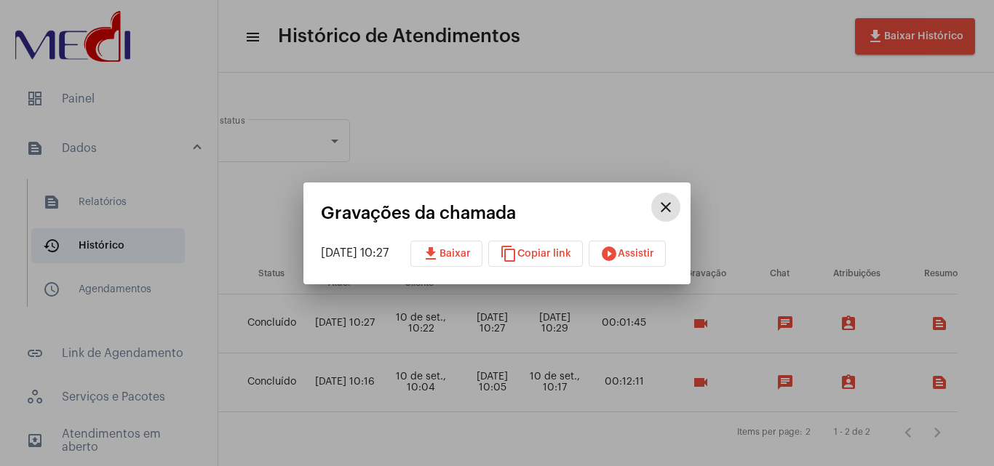
click at [654, 257] on span "play_circle_filled Assistir" at bounding box center [627, 254] width 54 height 10
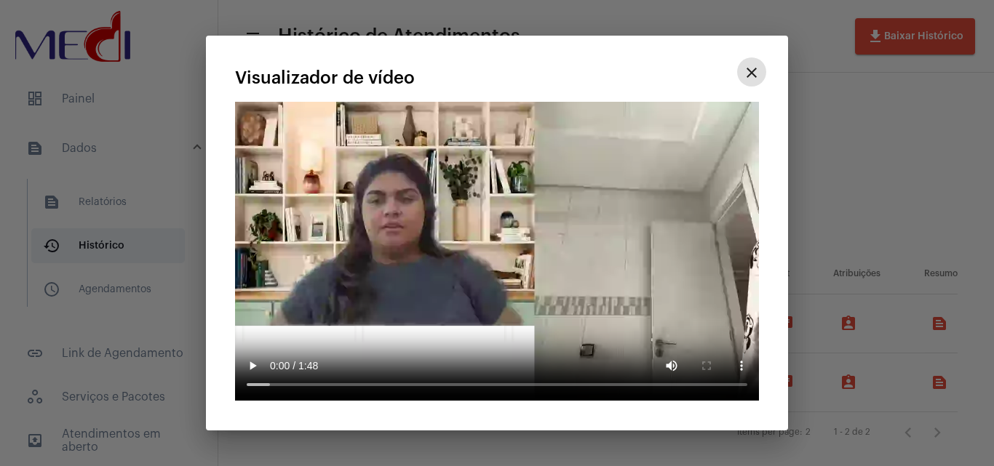
click at [745, 73] on mat-icon "close" at bounding box center [751, 72] width 17 height 17
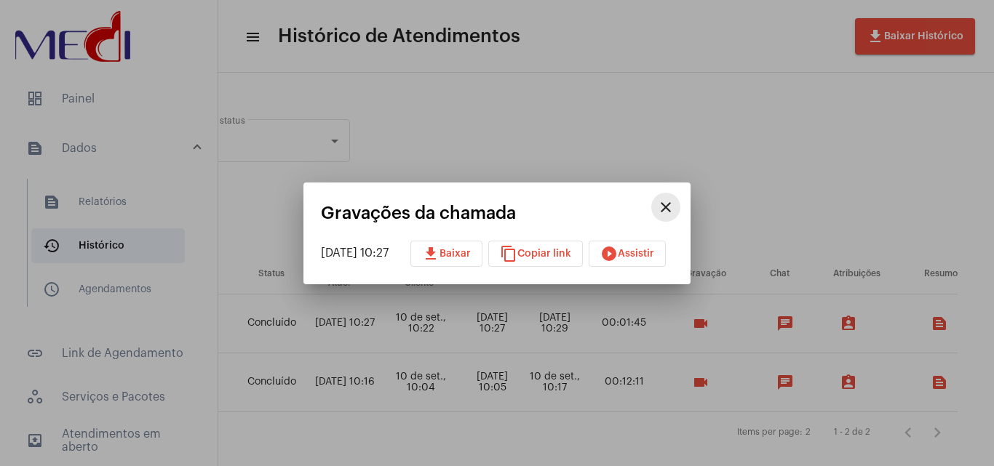
click at [674, 212] on mat-icon "close" at bounding box center [665, 207] width 17 height 17
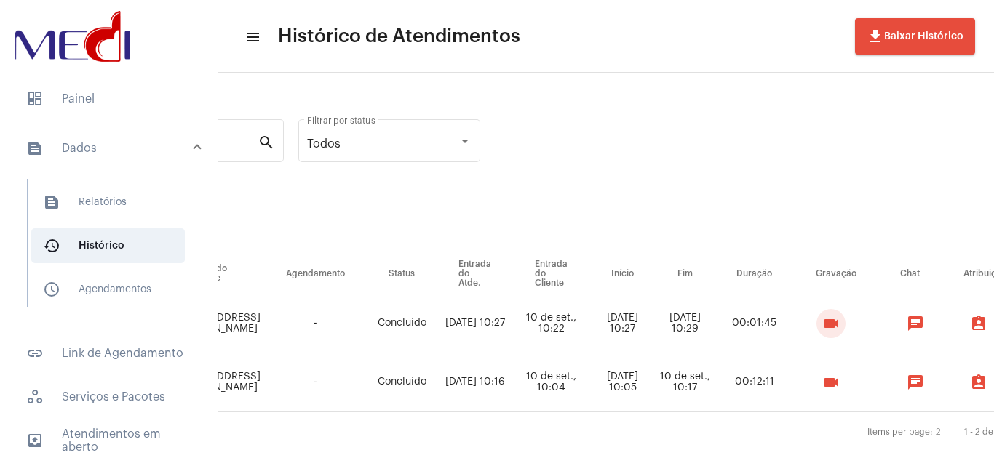
scroll to position [0, 539]
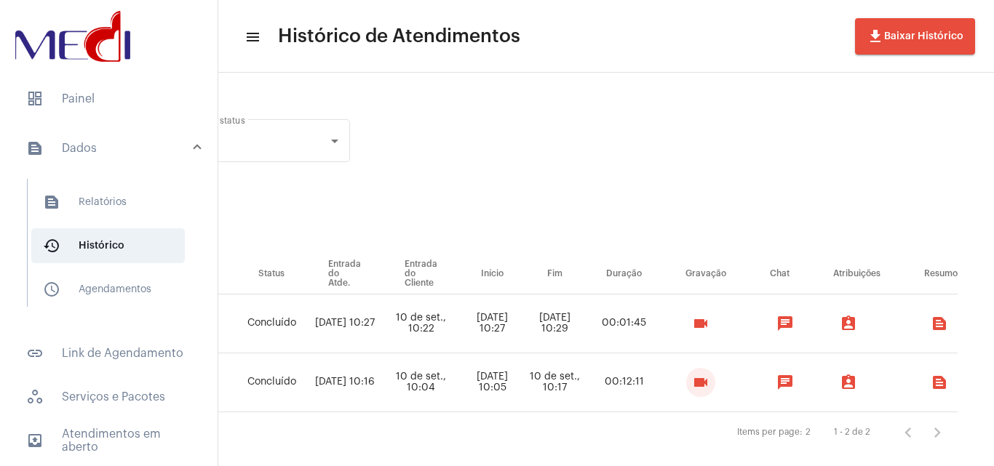
click at [692, 386] on mat-icon "videocam" at bounding box center [700, 382] width 17 height 17
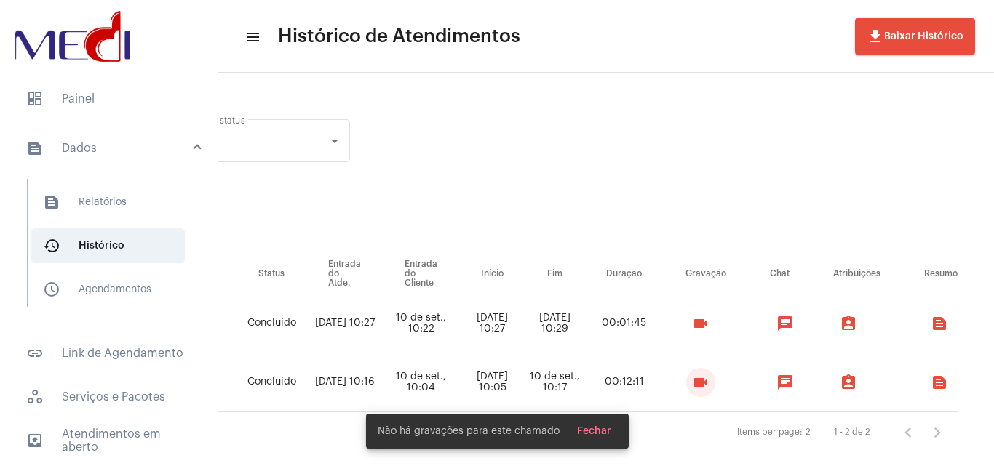
click at [692, 385] on mat-icon "videocam" at bounding box center [700, 382] width 17 height 17
click at [535, 380] on td "10 de set., 10:17" at bounding box center [554, 382] width 59 height 59
drag, startPoint x: 300, startPoint y: 377, endPoint x: 670, endPoint y: 377, distance: 369.5
click at [670, 377] on tr "[PERSON_NAME] [EMAIL_ADDRESS][DOMAIN_NAME] - Concluído [DATE] 10:16 [DATE] 10:0…" at bounding box center [366, 382] width 1182 height 59
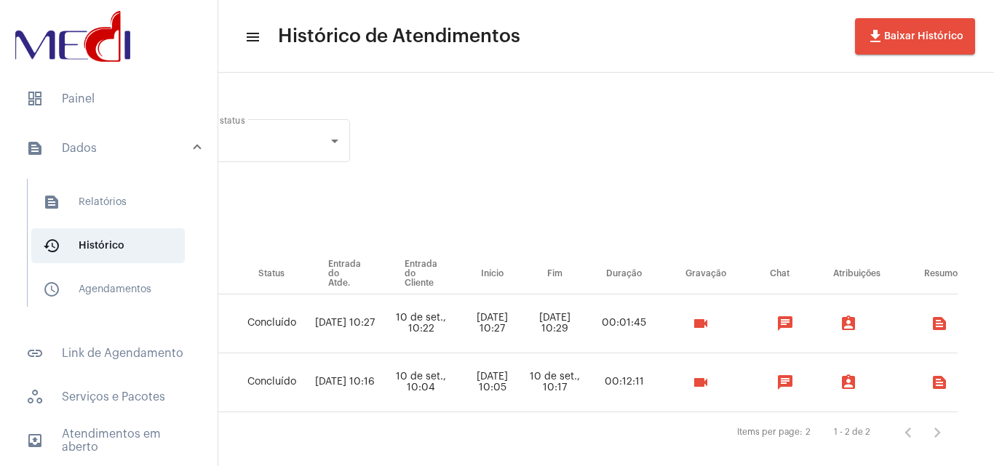
scroll to position [0, 525]
click at [697, 378] on mat-icon "videocam" at bounding box center [700, 382] width 17 height 17
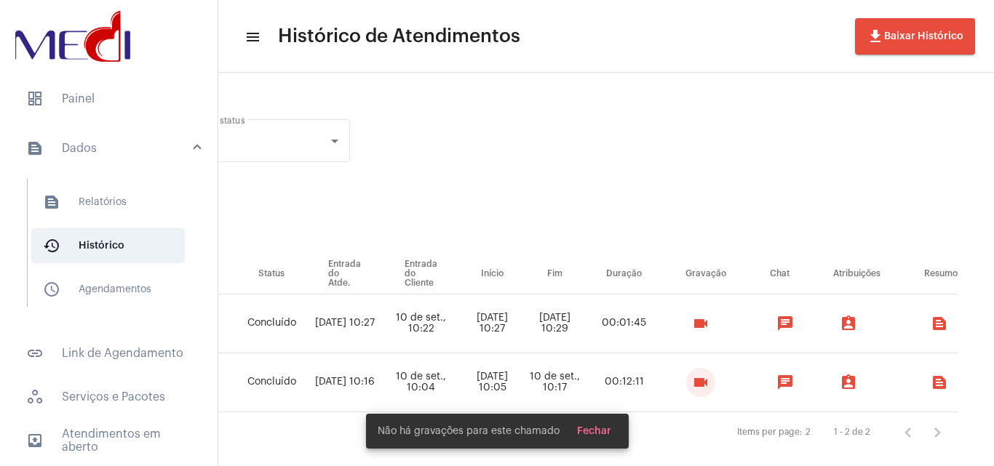
click at [700, 380] on mat-icon "videocam" at bounding box center [700, 382] width 17 height 17
click at [647, 407] on td "00:12:11" at bounding box center [623, 382] width 79 height 59
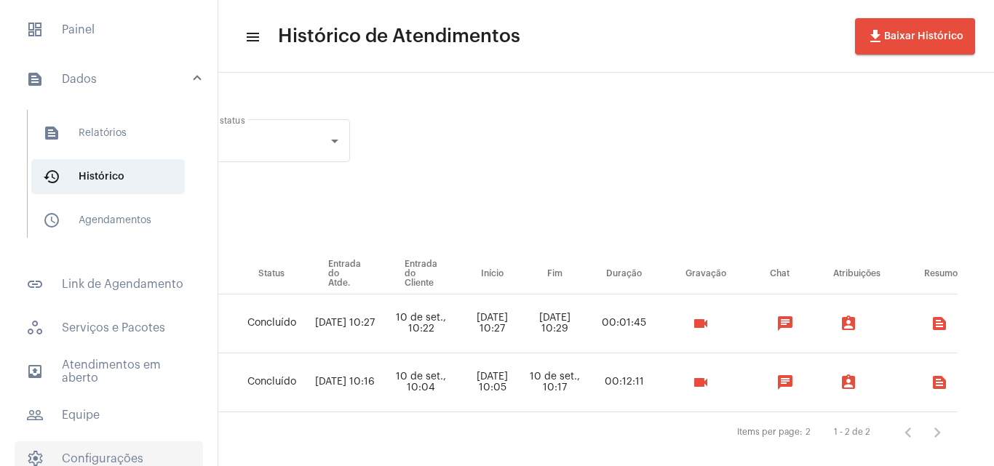
scroll to position [132, 0]
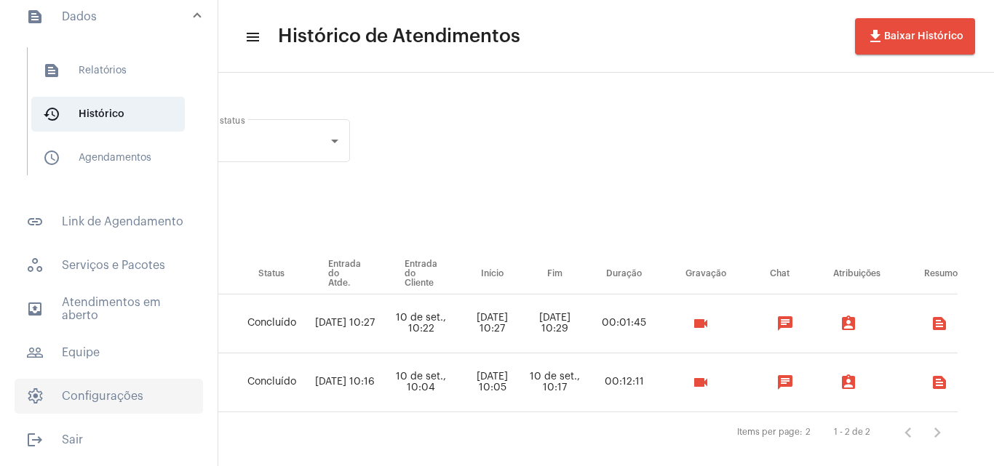
click at [97, 394] on span "settings Configurações" at bounding box center [109, 396] width 188 height 35
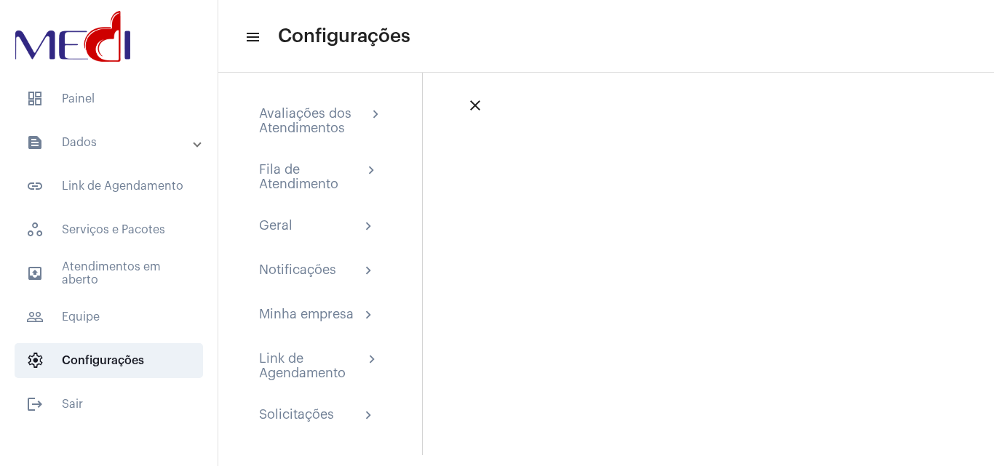
scroll to position [14, 0]
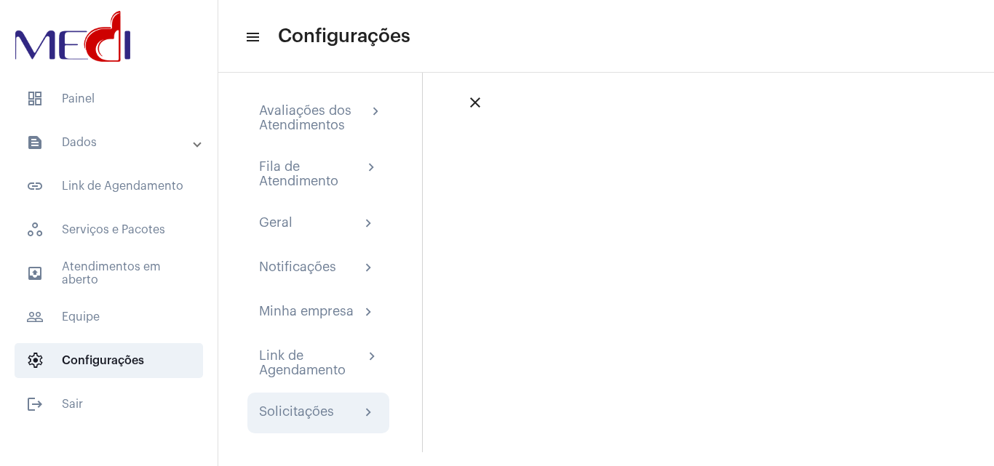
drag, startPoint x: 293, startPoint y: 411, endPoint x: 300, endPoint y: 412, distance: 7.3
click at [293, 412] on div "Solicitações" at bounding box center [296, 412] width 75 height 17
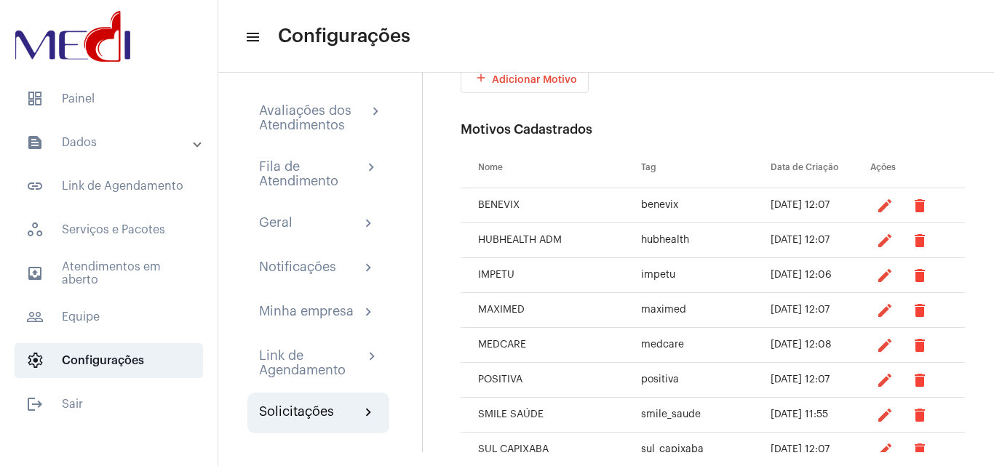
scroll to position [209, 0]
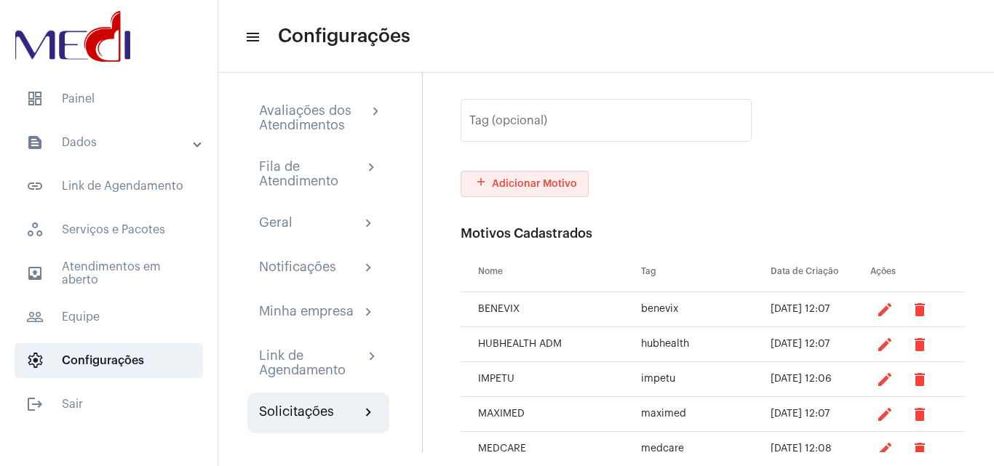
click at [550, 184] on span "add Adicionar Motivo" at bounding box center [524, 184] width 105 height 10
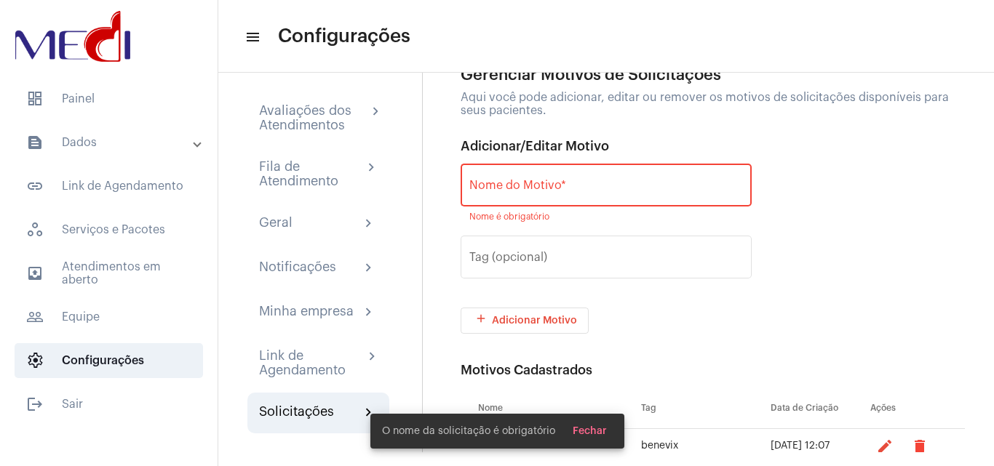
scroll to position [0, 0]
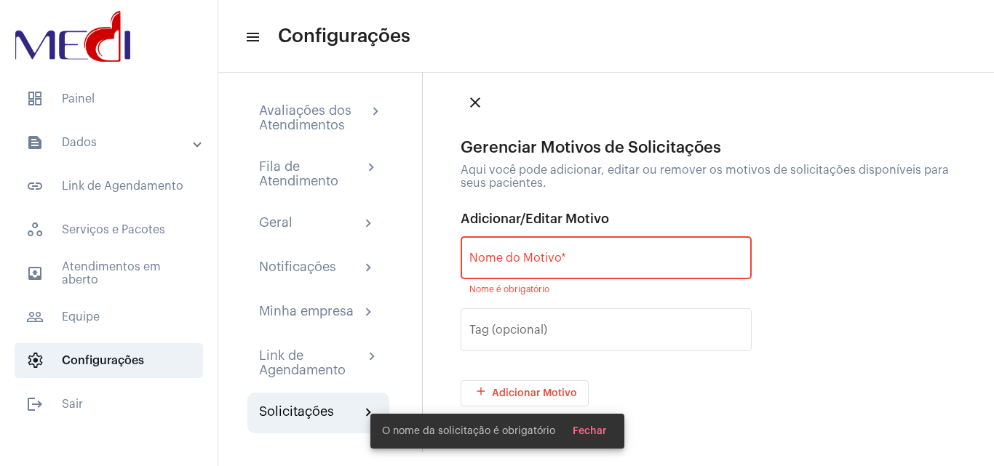
click at [598, 263] on input "Nome do Motivo *" at bounding box center [605, 261] width 273 height 13
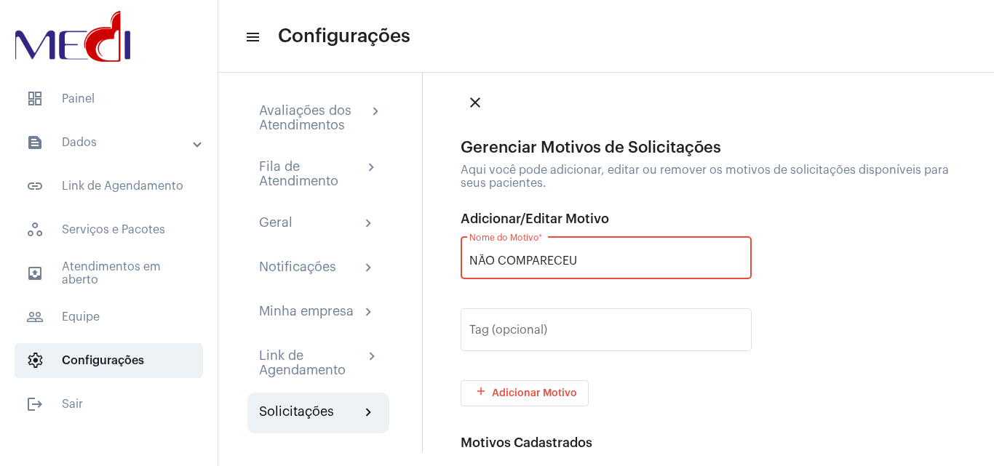
drag, startPoint x: 601, startPoint y: 263, endPoint x: 473, endPoint y: 225, distance: 133.5
click at [346, 235] on div "Avaliações dos Atendimentos chevron_right Fila de Atendimento chevron_right Ger…" at bounding box center [605, 262] width 775 height 407
type input "CLIENTE NÃO COMPARECEU"
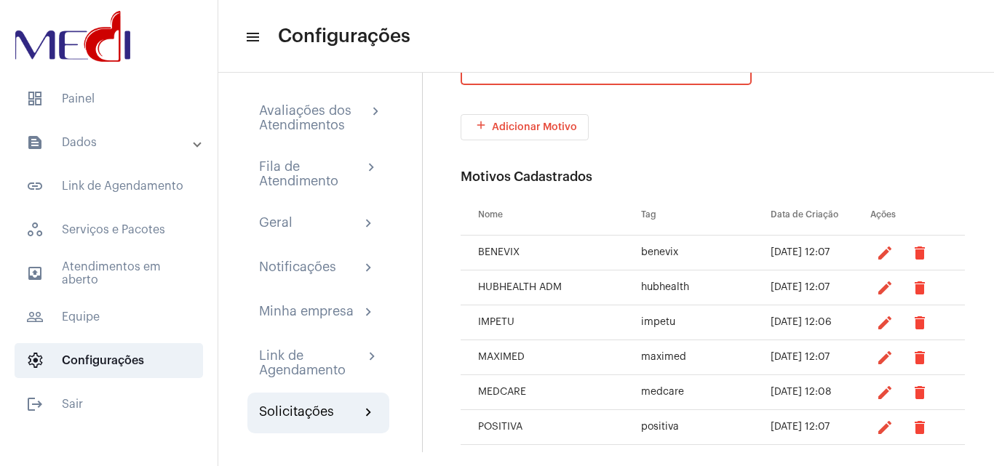
scroll to position [64, 0]
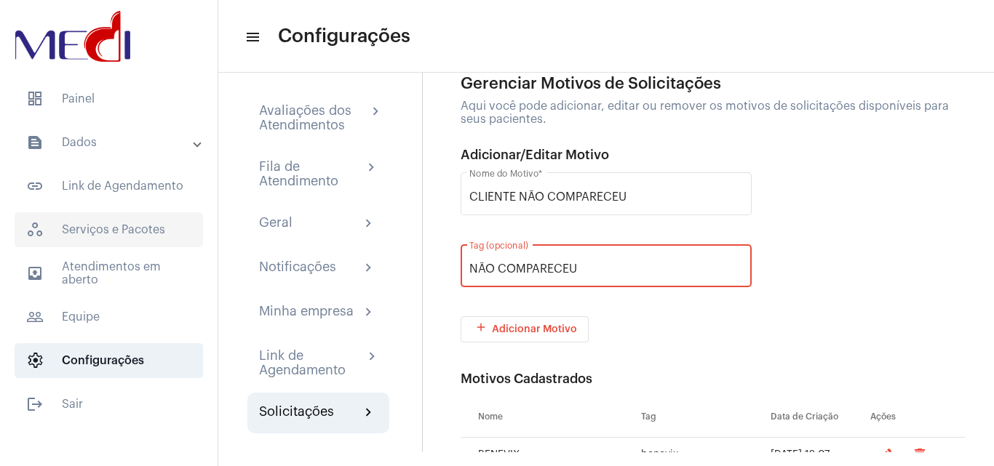
drag, startPoint x: 588, startPoint y: 268, endPoint x: 184, endPoint y: 236, distance: 405.0
click at [184, 236] on mat-sidenav-container "dashboard Painel text_snippet_outlined Dados text_snippet_outlined Relatórios h…" at bounding box center [497, 233] width 994 height 466
type input "nao_compareceu"
click at [785, 290] on div "nao_compareceu Tag (opcional)" at bounding box center [712, 273] width 504 height 65
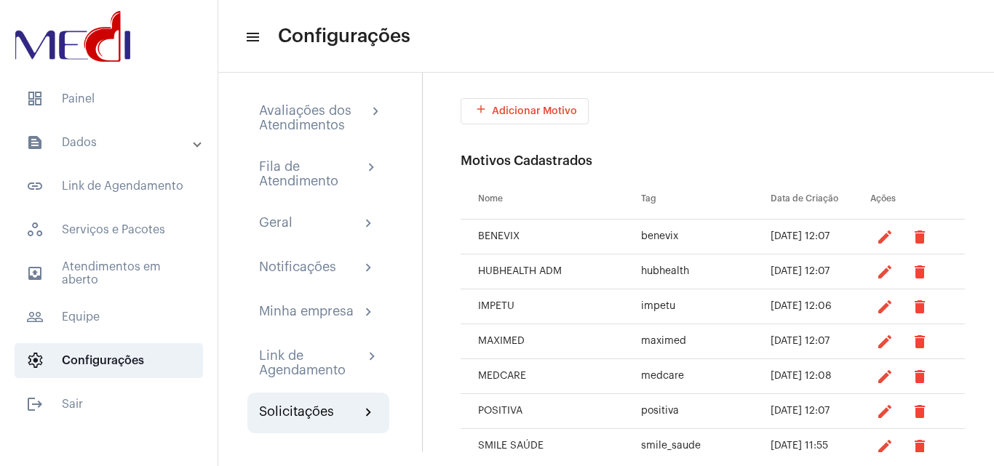
scroll to position [137, 0]
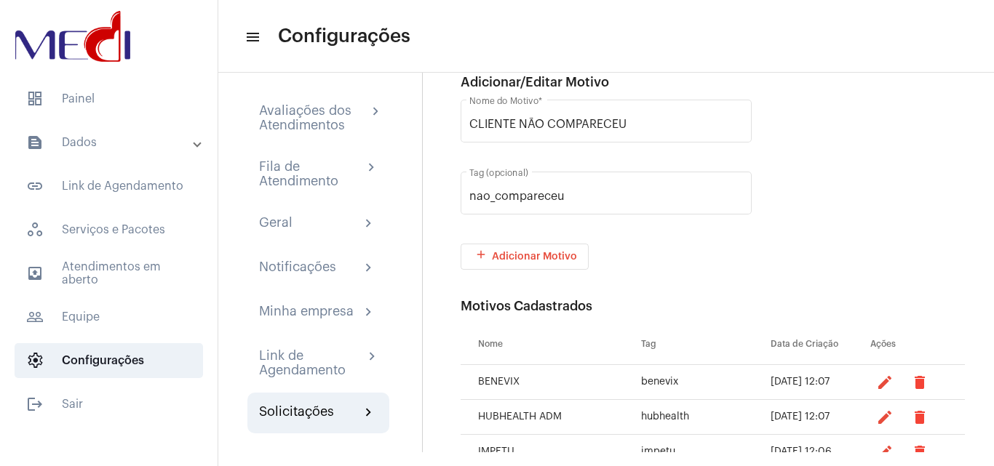
drag, startPoint x: 529, startPoint y: 261, endPoint x: 552, endPoint y: 276, distance: 26.8
click at [529, 263] on button "add Adicionar Motivo" at bounding box center [524, 257] width 128 height 26
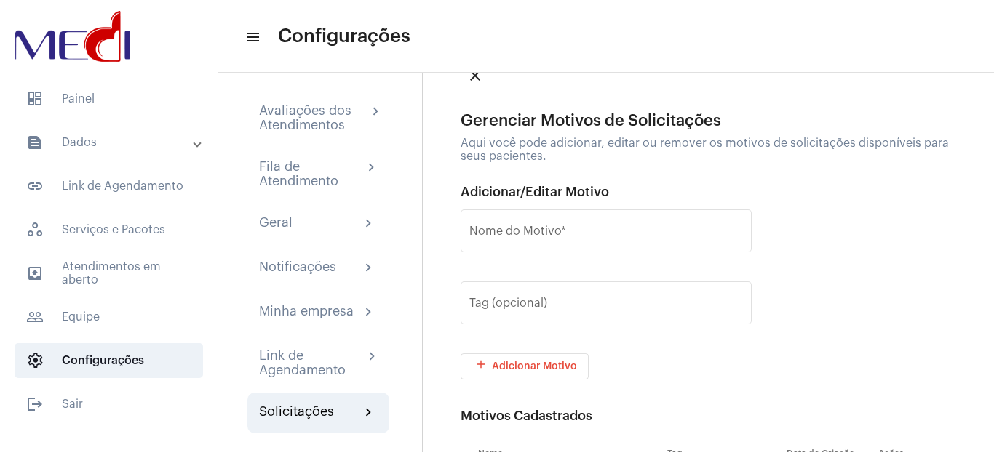
scroll to position [26, 0]
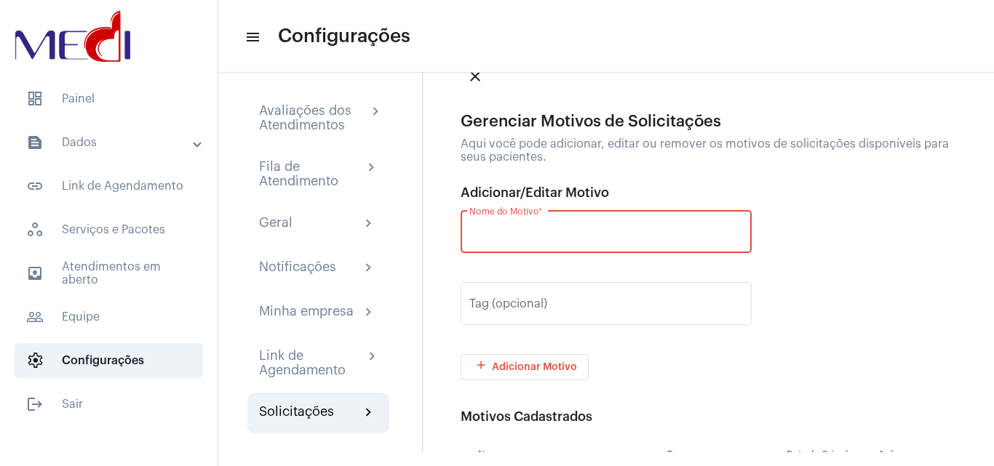
click at [551, 231] on input "Nome do Motivo *" at bounding box center [605, 234] width 273 height 13
type input "M"
type input "QUALI SAÚDE"
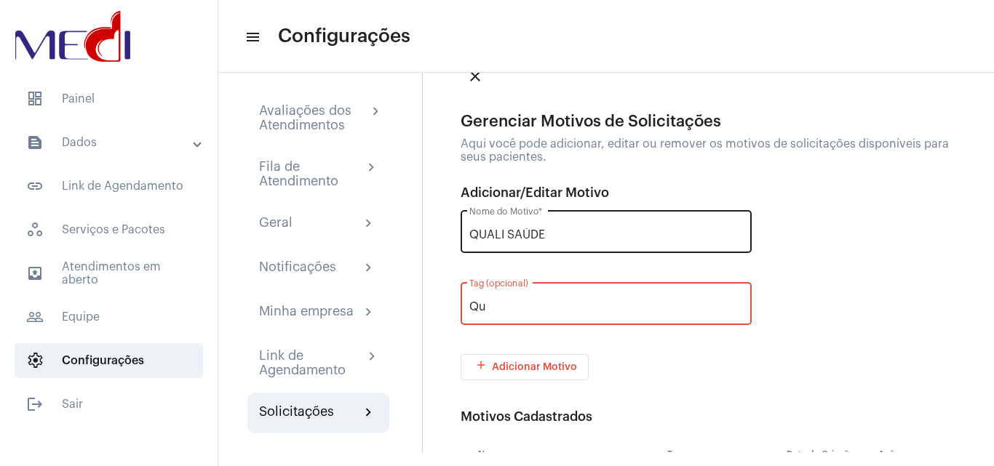
type input "Q"
type input "quali_saude"
click at [541, 358] on button "add Adicionar Motivo" at bounding box center [524, 367] width 128 height 26
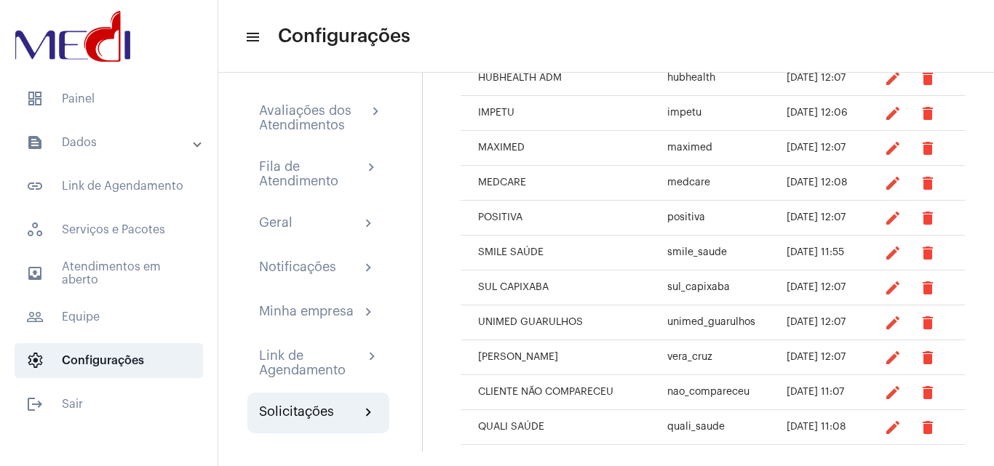
scroll to position [497, 0]
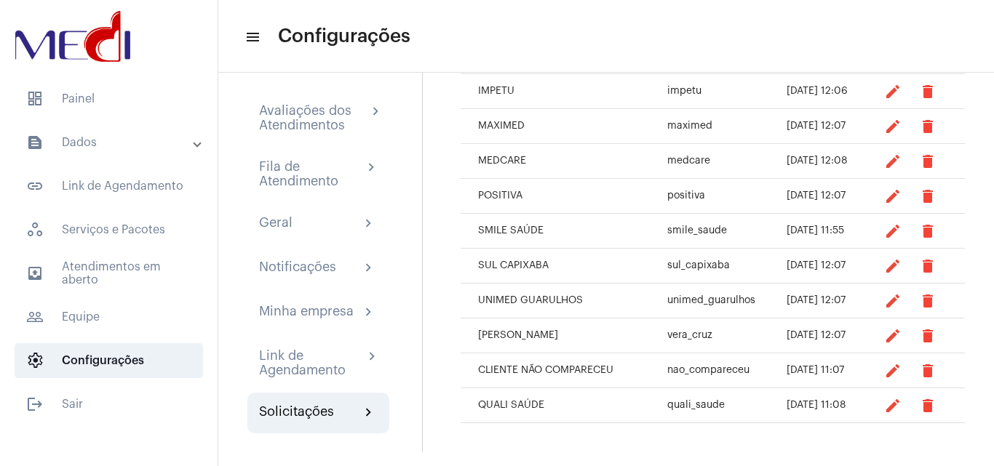
drag, startPoint x: 470, startPoint y: 337, endPoint x: 591, endPoint y: 338, distance: 120.7
click at [586, 340] on td "[PERSON_NAME]" at bounding box center [563, 336] width 207 height 35
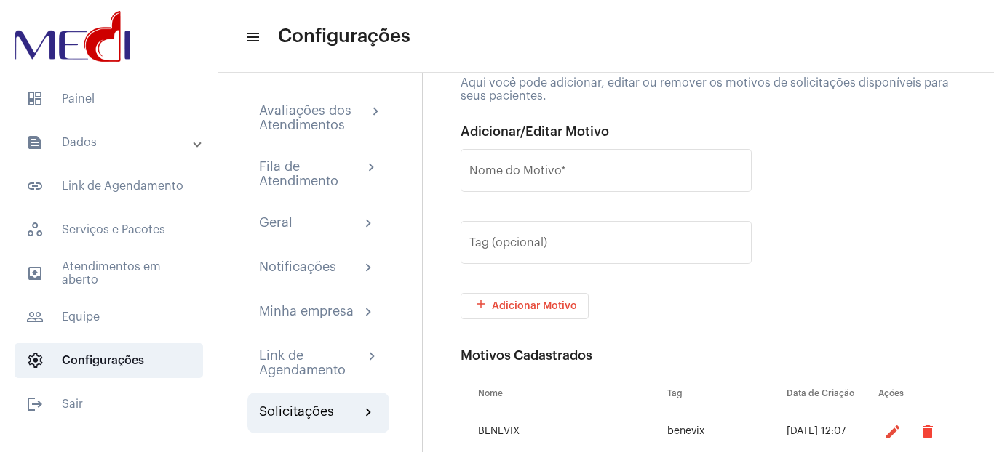
scroll to position [61, 0]
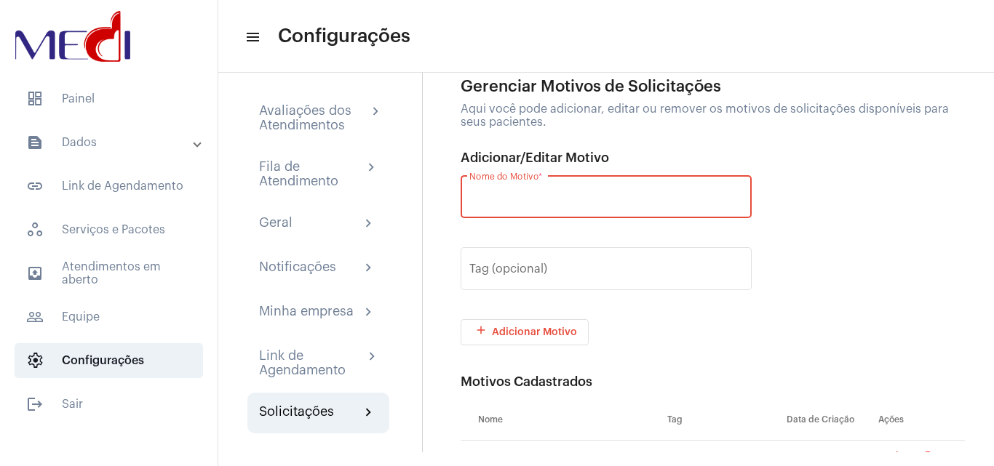
click at [569, 204] on input "Nome do Motivo *" at bounding box center [605, 199] width 273 height 13
type input "c"
type input "CACSS"
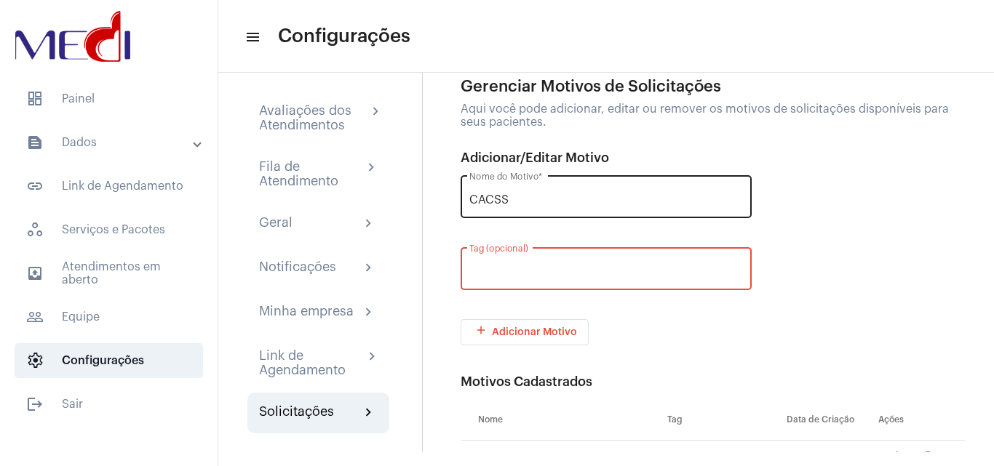
type input "C"
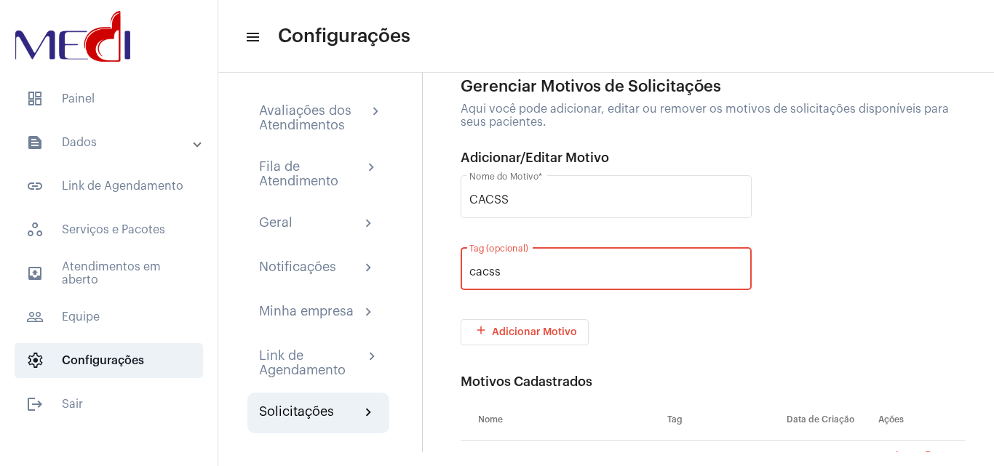
type input "cacss"
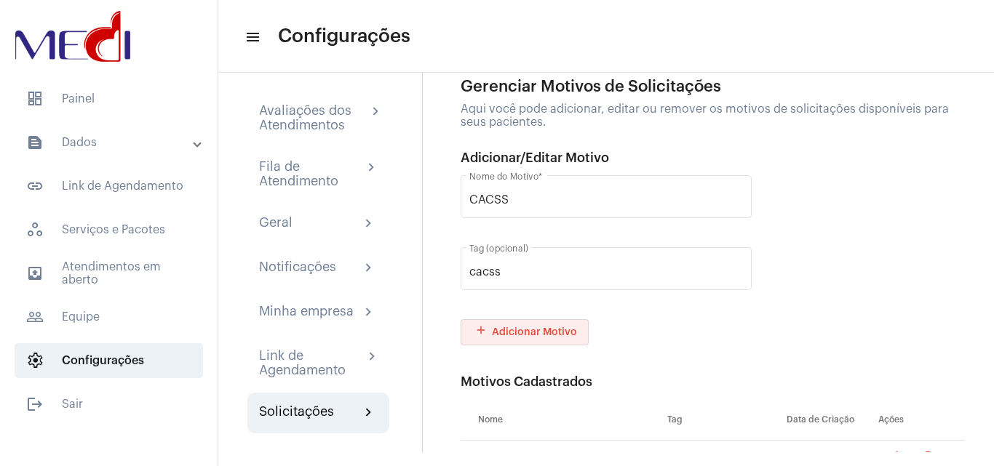
click at [544, 326] on button "add Adicionar Motivo" at bounding box center [524, 332] width 128 height 26
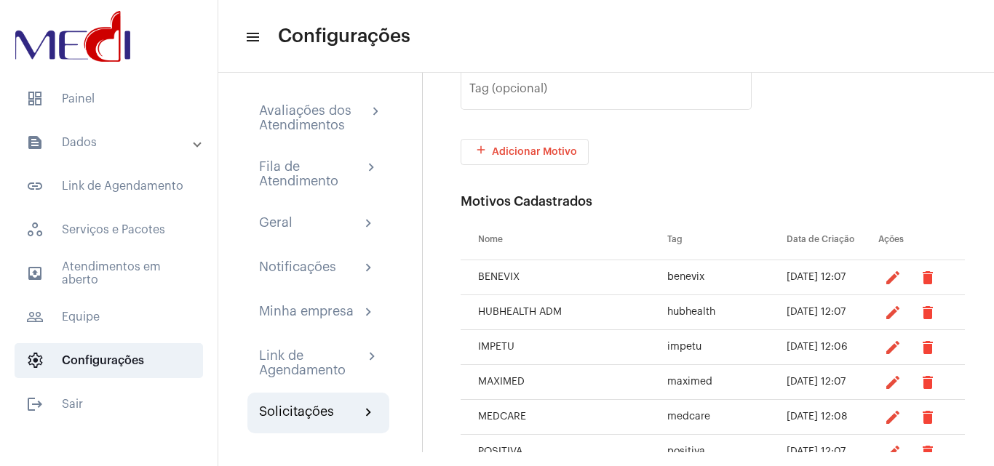
scroll to position [96, 0]
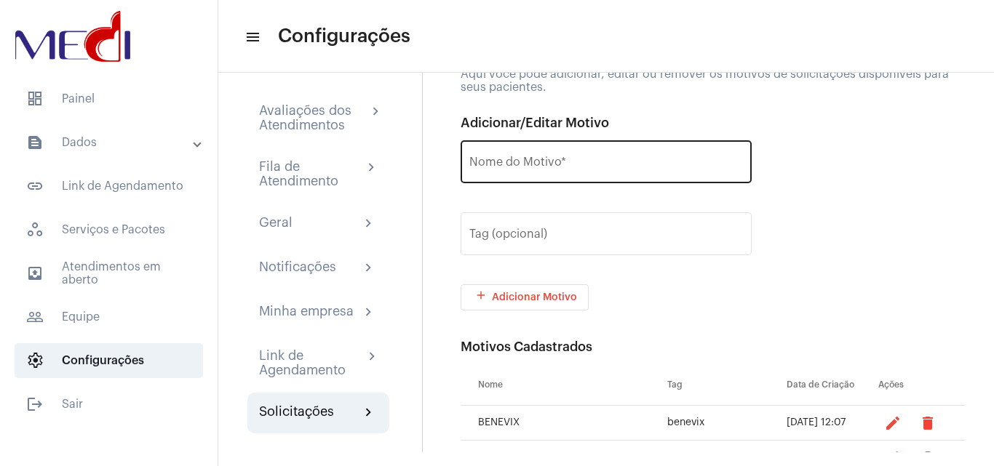
click at [584, 162] on input "Nome do Motivo *" at bounding box center [605, 165] width 273 height 13
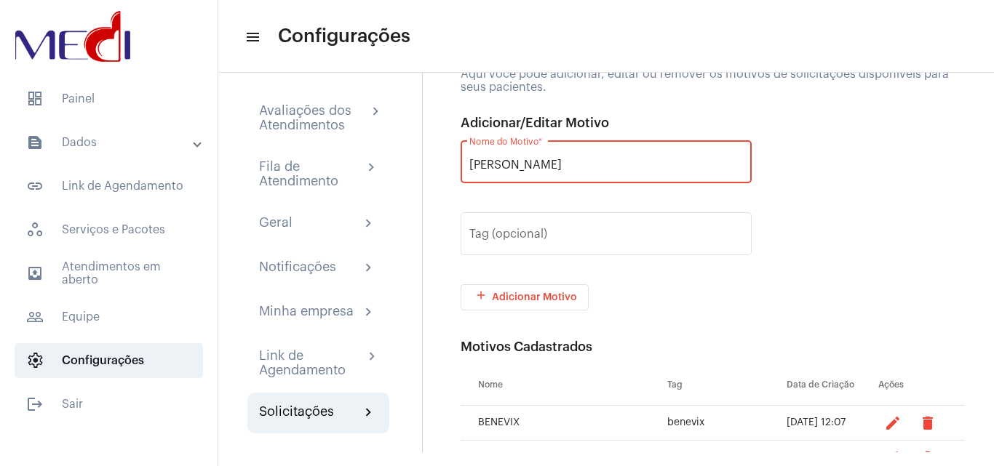
type input "[PERSON_NAME]"
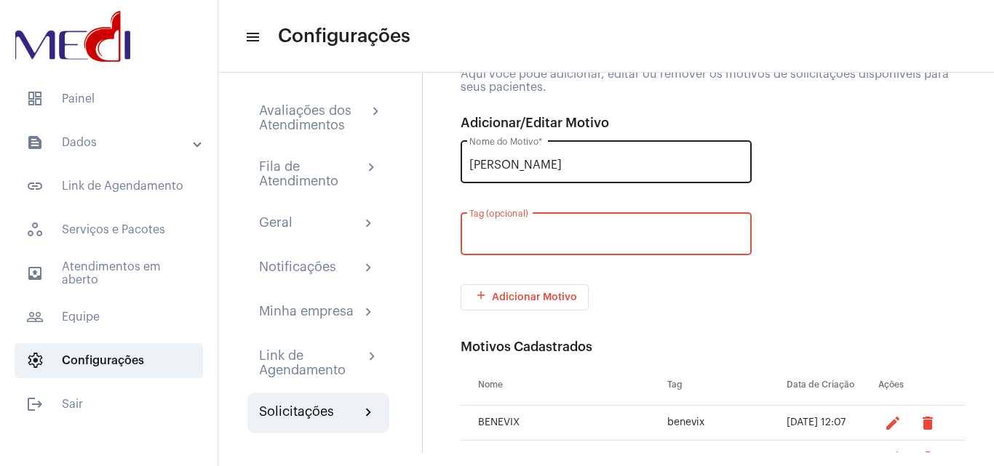
type input "S"
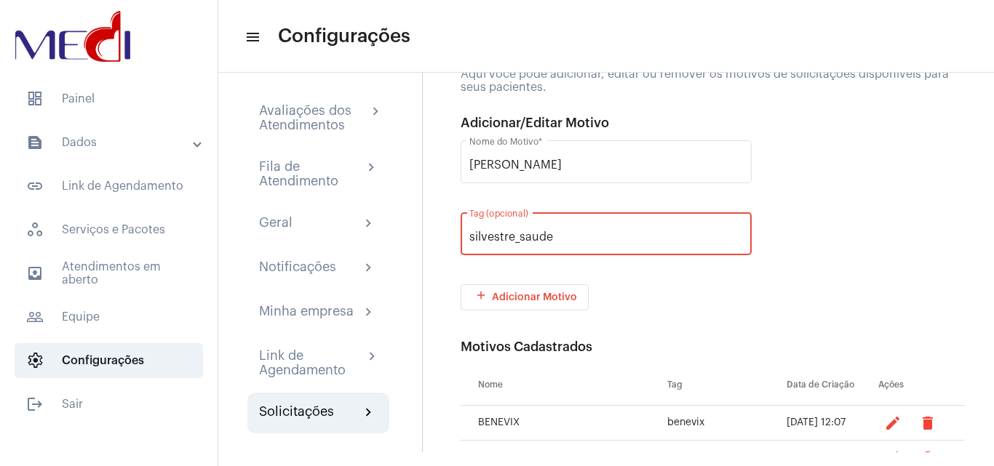
type input "silvestre_saude"
click at [540, 298] on span "add Adicionar Motivo" at bounding box center [524, 297] width 105 height 10
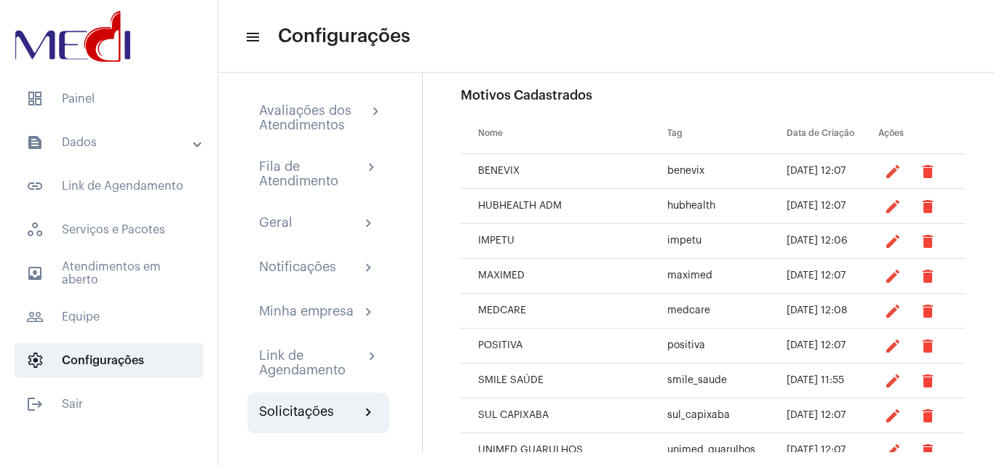
scroll to position [349, 0]
drag, startPoint x: 477, startPoint y: 166, endPoint x: 536, endPoint y: 181, distance: 60.9
click at [536, 181] on td "BENEVIX" at bounding box center [563, 170] width 207 height 35
drag, startPoint x: 483, startPoint y: 207, endPoint x: 440, endPoint y: 255, distance: 64.4
click at [566, 227] on tbody "BENEVIX benevix [DATE] 12:07 edit delete HUBHEALTH ADM hubhealth [DATE] 12:07 e…" at bounding box center [712, 397] width 504 height 489
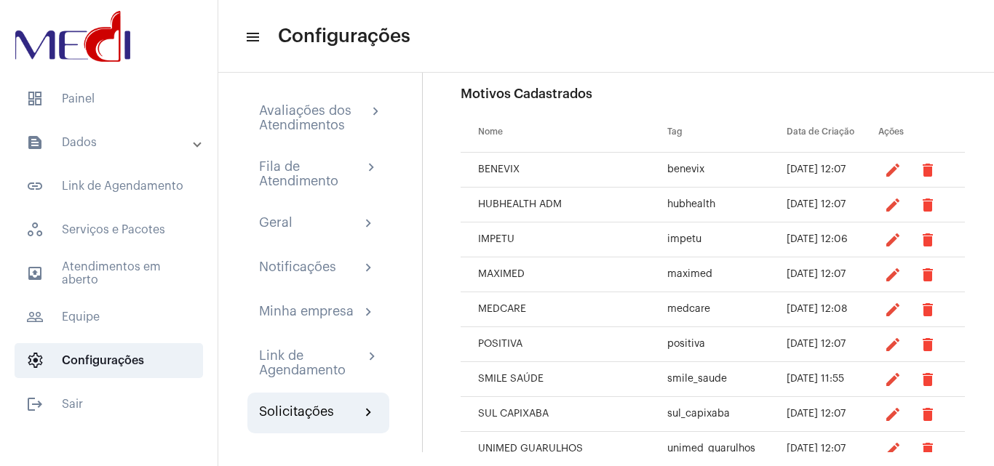
drag, startPoint x: 515, startPoint y: 254, endPoint x: 514, endPoint y: 270, distance: 16.0
click at [513, 255] on div "close Gerenciar Motivos de Solicitações Aqui você pode adicionar, editar ou rem…" at bounding box center [708, 255] width 572 height 393
click at [511, 275] on td "MAXIMED" at bounding box center [563, 274] width 207 height 35
drag, startPoint x: 532, startPoint y: 276, endPoint x: 462, endPoint y: 311, distance: 77.7
click at [529, 276] on td "MAXIMED" at bounding box center [563, 274] width 207 height 35
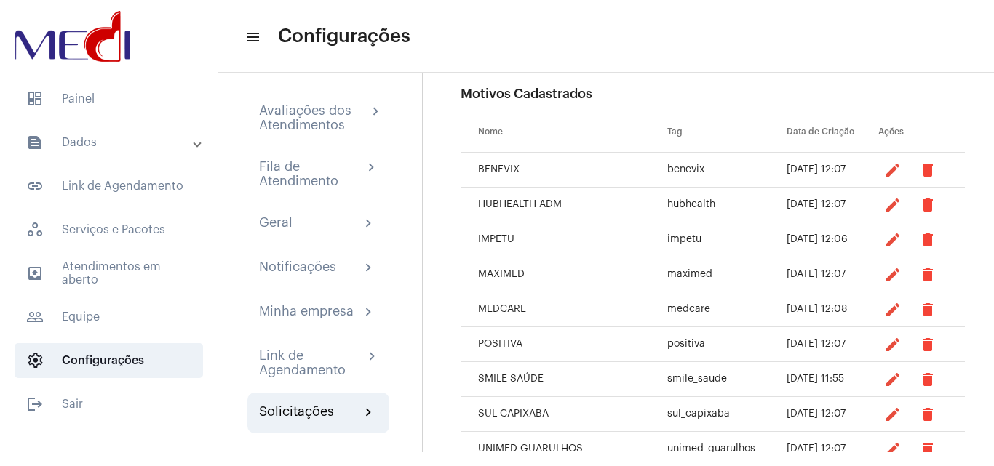
drag, startPoint x: 460, startPoint y: 311, endPoint x: 504, endPoint y: 337, distance: 50.5
click at [569, 319] on td "MEDCARE" at bounding box center [563, 309] width 207 height 35
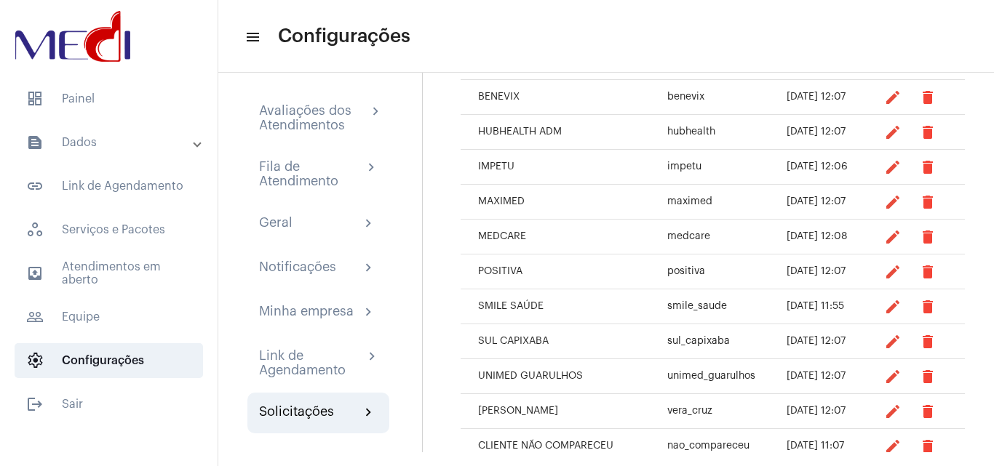
drag, startPoint x: 497, startPoint y: 271, endPoint x: 523, endPoint y: 276, distance: 26.0
click at [523, 276] on td "POSITIVA" at bounding box center [563, 272] width 207 height 35
drag, startPoint x: 470, startPoint y: 307, endPoint x: 524, endPoint y: 348, distance: 68.1
click at [580, 330] on tbody "BENEVIX benevix [DATE] 12:07 edit delete HUBHEALTH ADM hubhealth [DATE] 12:07 e…" at bounding box center [712, 324] width 504 height 489
click at [489, 343] on td "SUL CAPIXABA" at bounding box center [563, 341] width 207 height 35
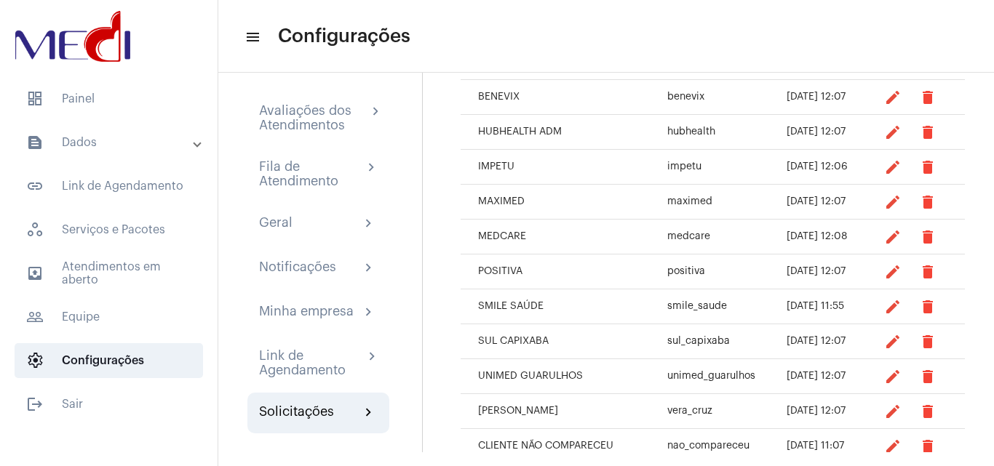
click at [471, 340] on td "SUL CAPIXABA" at bounding box center [563, 341] width 207 height 35
drag, startPoint x: 473, startPoint y: 345, endPoint x: 526, endPoint y: 363, distance: 56.1
click at [537, 361] on tbody "BENEVIX benevix [DATE] 12:07 edit delete HUBHEALTH ADM hubhealth [DATE] 12:07 e…" at bounding box center [712, 324] width 504 height 489
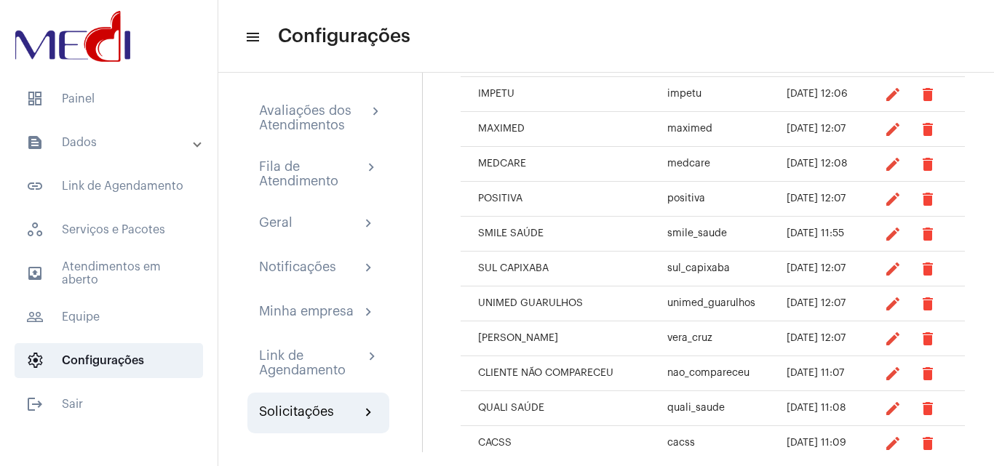
click at [519, 333] on td "[PERSON_NAME]" at bounding box center [563, 338] width 207 height 35
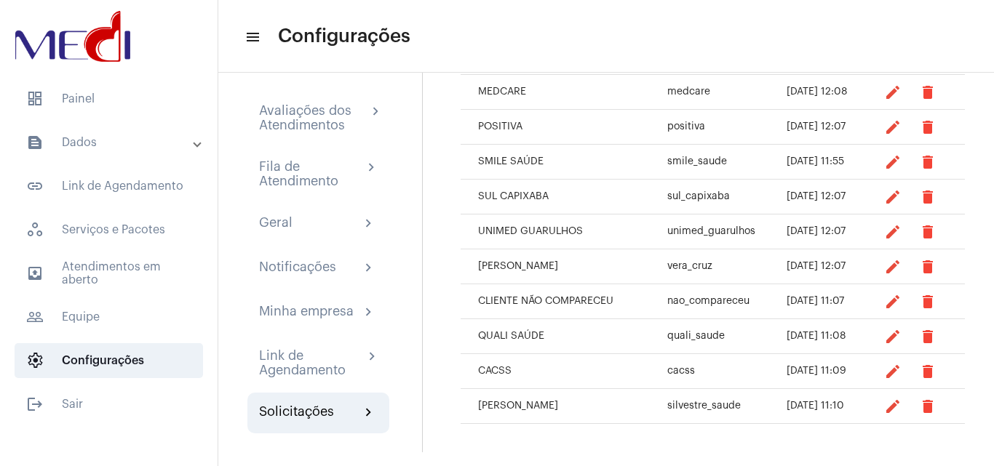
scroll to position [567, 0]
drag, startPoint x: 523, startPoint y: 332, endPoint x: 472, endPoint y: 356, distance: 56.3
click at [522, 333] on td "QUALI SAÚDE" at bounding box center [563, 336] width 207 height 35
drag, startPoint x: 504, startPoint y: 375, endPoint x: 479, endPoint y: 421, distance: 53.1
click at [503, 376] on td "CACSS" at bounding box center [563, 370] width 207 height 35
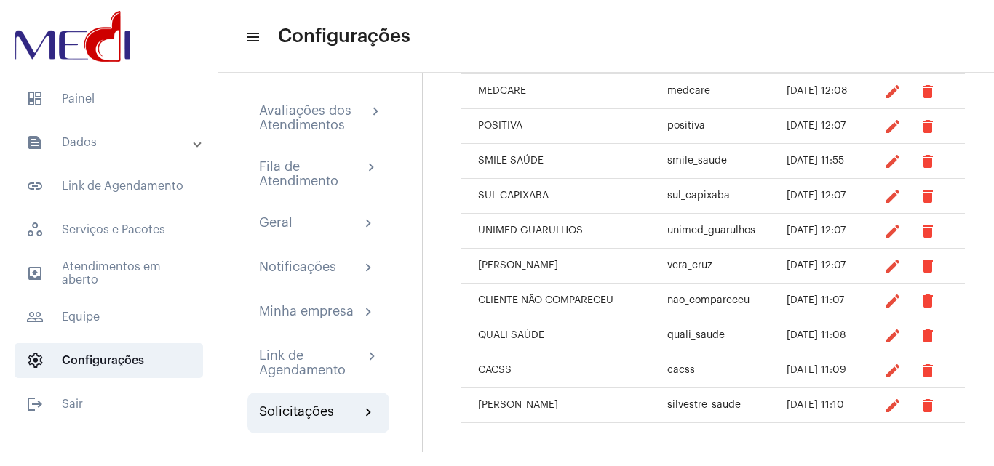
click at [552, 420] on td "[PERSON_NAME]" at bounding box center [563, 405] width 207 height 35
click at [559, 302] on td "CLIENTE NÃO COMPARECEU" at bounding box center [563, 301] width 207 height 35
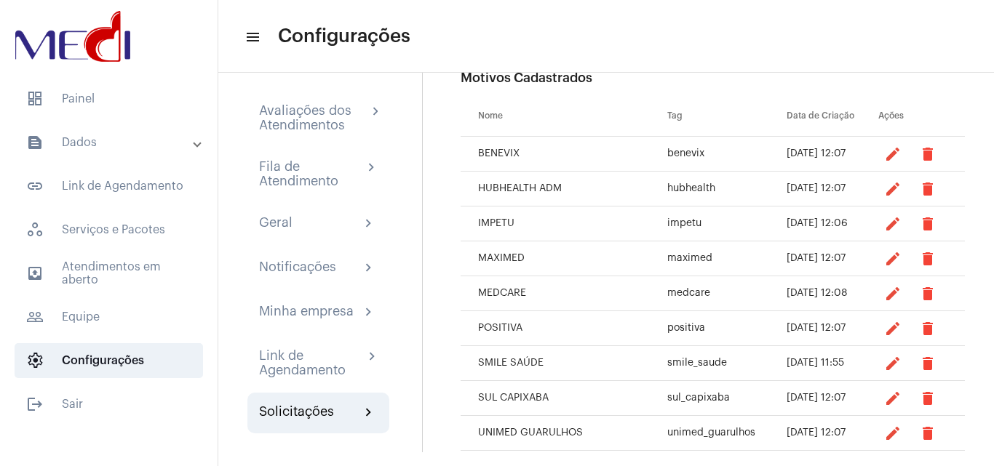
scroll to position [276, 0]
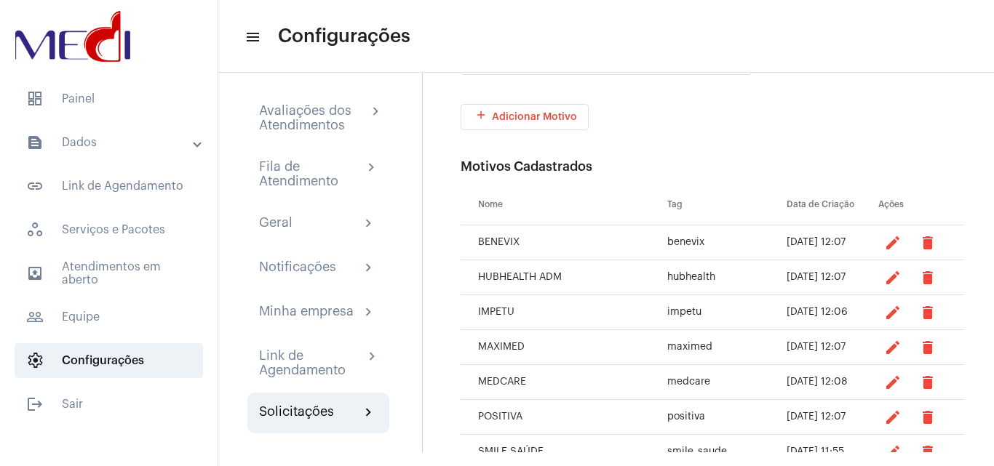
drag, startPoint x: 472, startPoint y: 242, endPoint x: 547, endPoint y: 252, distance: 75.5
click at [547, 252] on td "BENEVIX" at bounding box center [563, 242] width 207 height 35
drag, startPoint x: 454, startPoint y: 281, endPoint x: 540, endPoint y: 295, distance: 87.6
click at [540, 296] on div "close Gerenciar Motivos de Solicitações Aqui você pode adicionar, editar ou rem…" at bounding box center [708, 255] width 572 height 393
click at [479, 314] on td "IMPETU" at bounding box center [563, 312] width 207 height 35
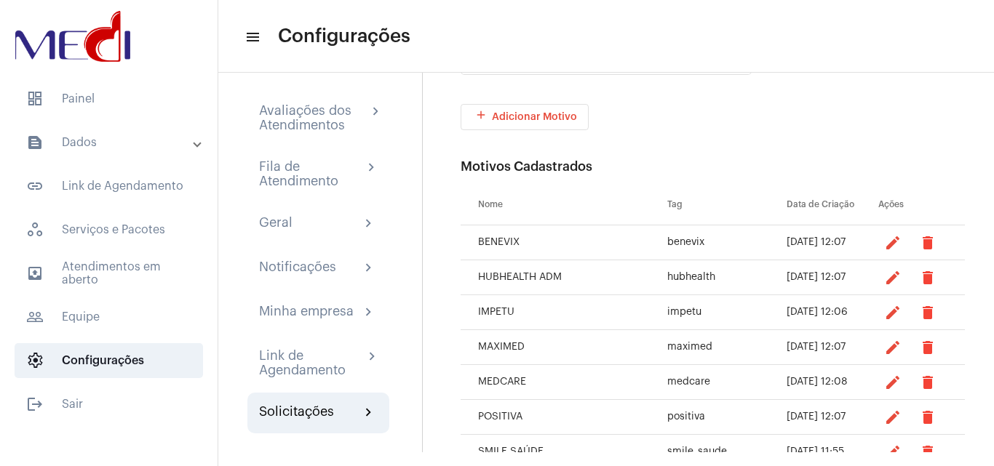
click at [467, 275] on td "HUBHEALTH ADM" at bounding box center [563, 277] width 207 height 35
click at [436, 209] on div "close Gerenciar Motivos de Solicitações Aqui você pode adicionar, editar ou rem…" at bounding box center [708, 255] width 572 height 393
drag, startPoint x: 588, startPoint y: 182, endPoint x: 591, endPoint y: 205, distance: 23.5
click at [588, 183] on div "Motivos Cadastrados Nome Tag Data de Criação Ações BENEVIX benevix [DATE] 12:07…" at bounding box center [712, 436] width 504 height 555
click at [733, 128] on div "add Adicionar Motivo" at bounding box center [712, 117] width 504 height 26
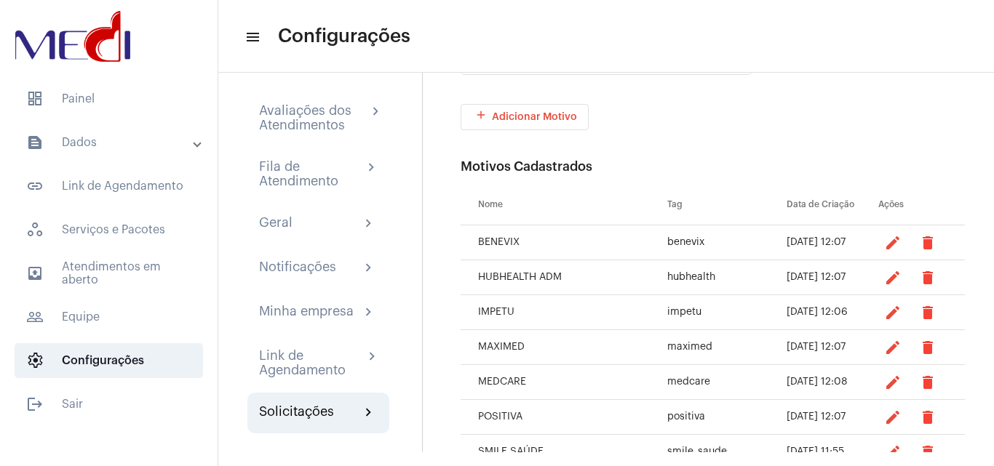
drag, startPoint x: 483, startPoint y: 247, endPoint x: 584, endPoint y: 257, distance: 101.6
click at [588, 257] on td "BENEVIX" at bounding box center [563, 242] width 207 height 35
drag, startPoint x: 494, startPoint y: 271, endPoint x: 502, endPoint y: 297, distance: 28.1
click at [561, 284] on td "HUBHEALTH ADM" at bounding box center [563, 277] width 207 height 35
drag, startPoint x: 492, startPoint y: 310, endPoint x: 511, endPoint y: 353, distance: 46.6
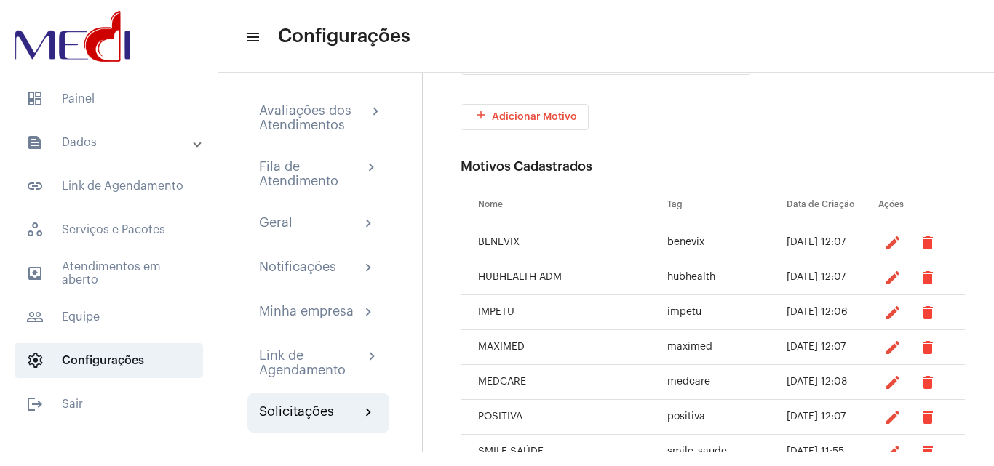
click at [566, 324] on td "IMPETU" at bounding box center [563, 312] width 207 height 35
drag, startPoint x: 484, startPoint y: 347, endPoint x: 531, endPoint y: 370, distance: 52.0
click at [543, 356] on td "MAXIMED" at bounding box center [563, 347] width 207 height 35
drag, startPoint x: 487, startPoint y: 393, endPoint x: 529, endPoint y: 394, distance: 42.9
click at [531, 393] on td "MEDCARE" at bounding box center [563, 382] width 207 height 35
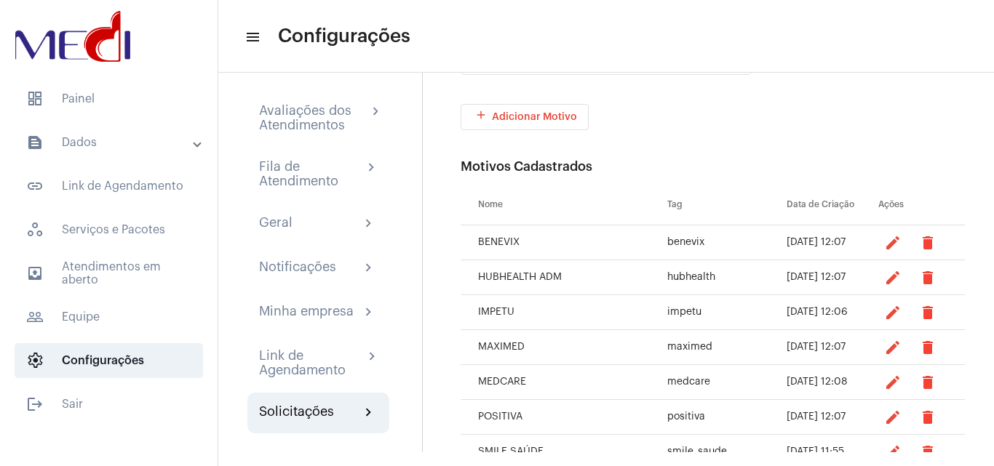
drag, startPoint x: 501, startPoint y: 415, endPoint x: 542, endPoint y: 409, distance: 41.0
click at [542, 412] on td "POSITIVA" at bounding box center [563, 417] width 207 height 35
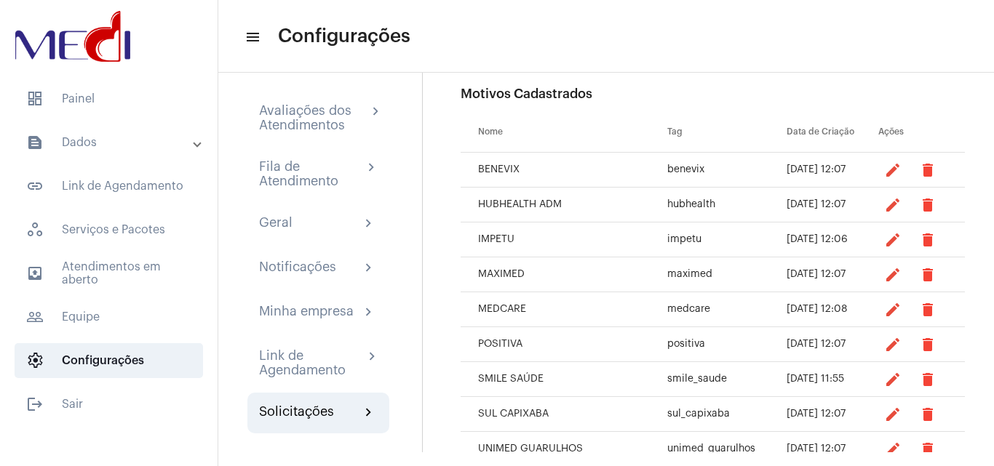
click at [542, 381] on td "SMILE SAÚDE" at bounding box center [563, 379] width 207 height 35
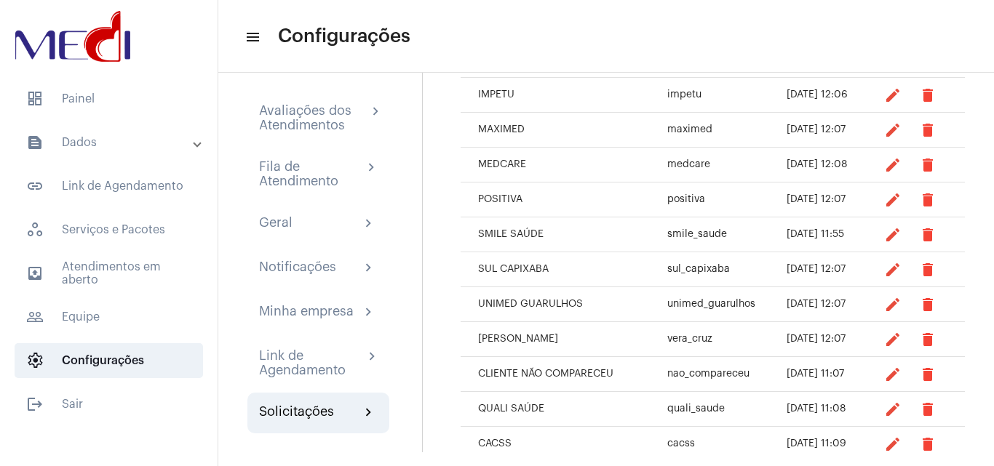
scroll to position [495, 0]
drag, startPoint x: 504, startPoint y: 263, endPoint x: 535, endPoint y: 278, distance: 33.8
click at [535, 278] on td "SUL CAPIXABA" at bounding box center [563, 269] width 207 height 35
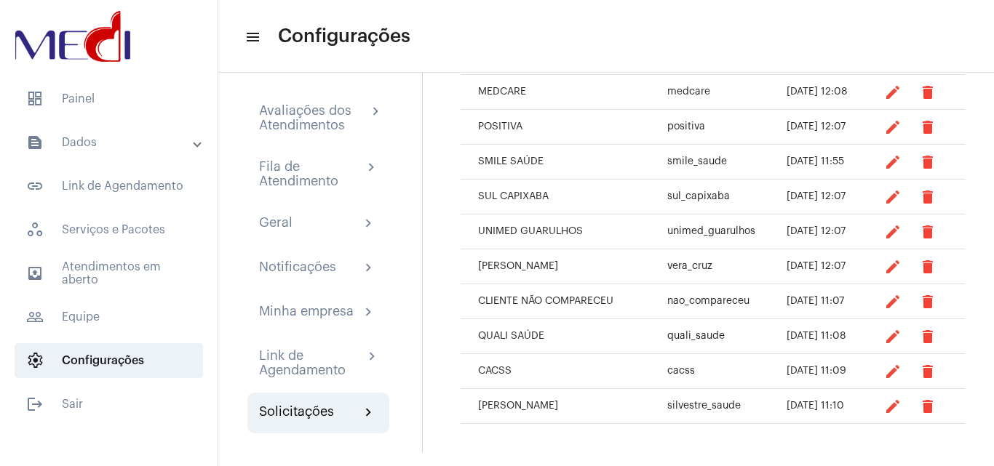
scroll to position [567, 0]
drag, startPoint x: 498, startPoint y: 237, endPoint x: 543, endPoint y: 241, distance: 44.5
click at [543, 241] on td "UNIMED GUARULHOS" at bounding box center [563, 231] width 207 height 35
drag, startPoint x: 503, startPoint y: 260, endPoint x: 529, endPoint y: 271, distance: 28.4
click at [529, 271] on td "[PERSON_NAME]" at bounding box center [563, 266] width 207 height 35
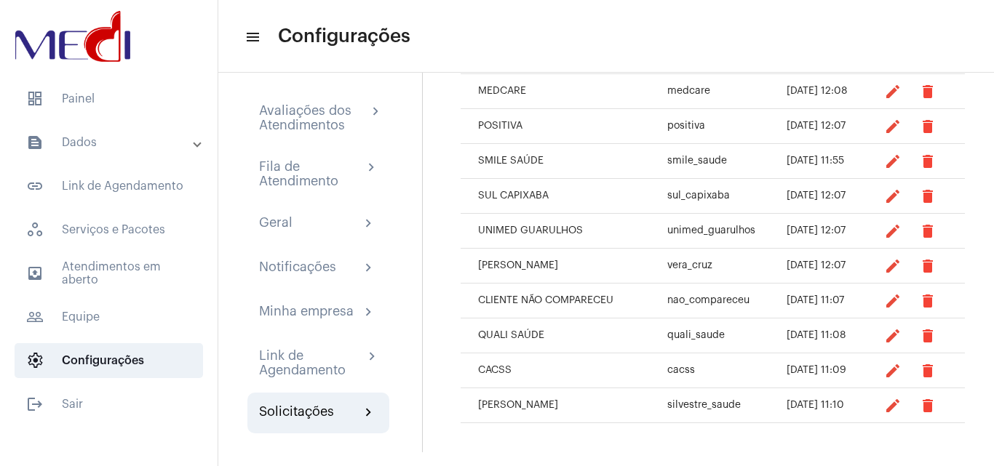
drag, startPoint x: 489, startPoint y: 328, endPoint x: 495, endPoint y: 369, distance: 41.9
click at [527, 343] on td "QUALI SAÚDE" at bounding box center [563, 336] width 207 height 35
drag, startPoint x: 484, startPoint y: 375, endPoint x: 498, endPoint y: 405, distance: 32.9
click at [532, 380] on td "CACSS" at bounding box center [563, 370] width 207 height 35
drag, startPoint x: 498, startPoint y: 405, endPoint x: 523, endPoint y: 281, distance: 126.1
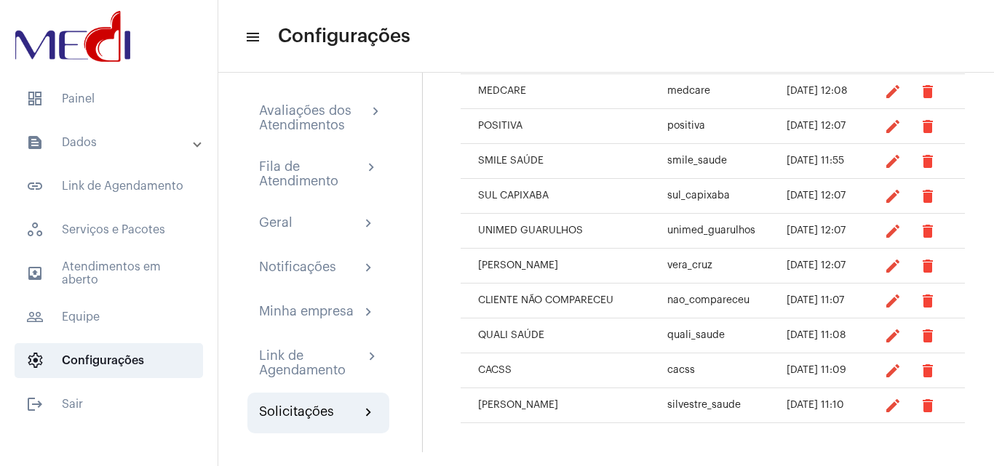
click at [581, 386] on tbody "BENEVIX benevix [DATE] 12:07 edit delete HUBHEALTH ADM hubhealth [DATE] 12:07 e…" at bounding box center [712, 179] width 504 height 489
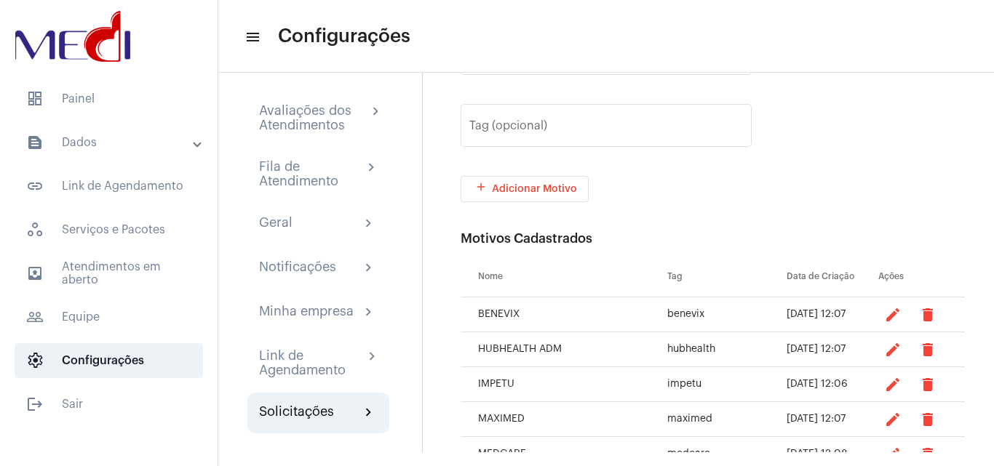
scroll to position [58, 0]
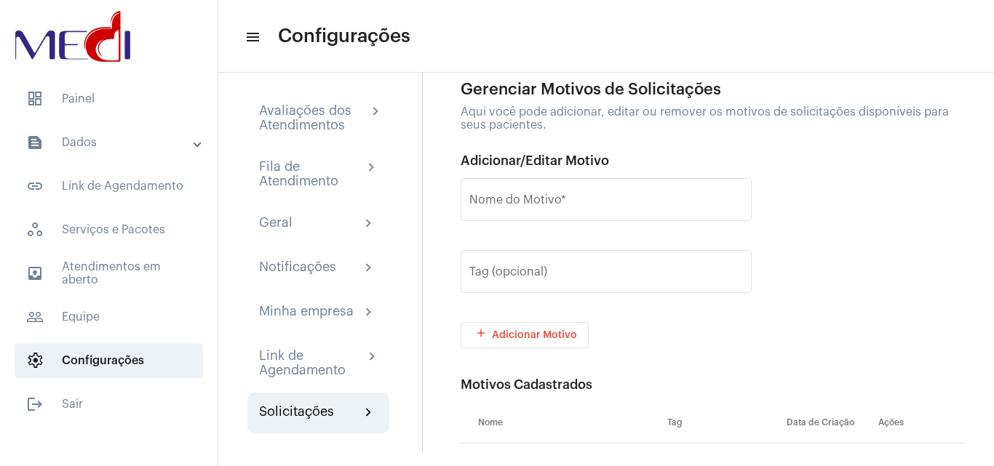
drag, startPoint x: 125, startPoint y: 103, endPoint x: 221, endPoint y: 150, distance: 107.0
click at [125, 102] on span "dashboard Painel" at bounding box center [109, 98] width 188 height 35
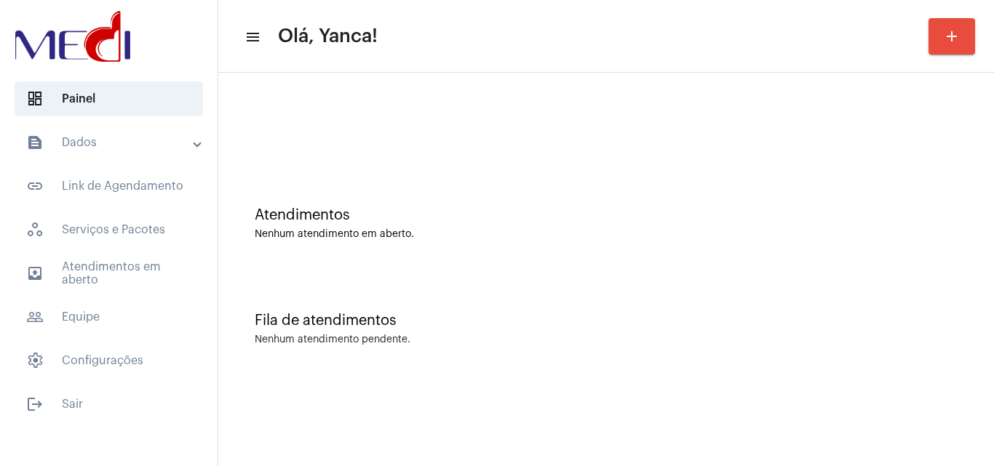
click at [111, 147] on mat-panel-title "text_snippet_outlined Dados" at bounding box center [110, 142] width 168 height 17
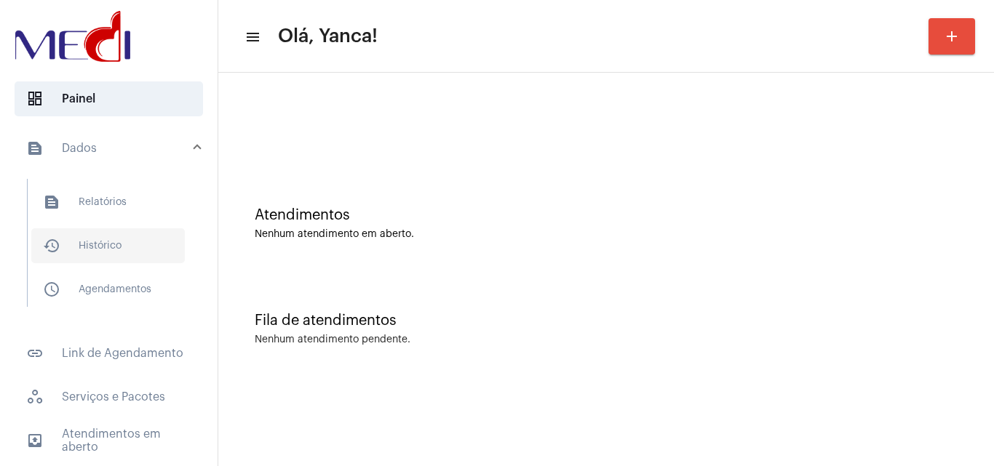
click at [97, 240] on span "history_outlined Histórico" at bounding box center [107, 245] width 153 height 35
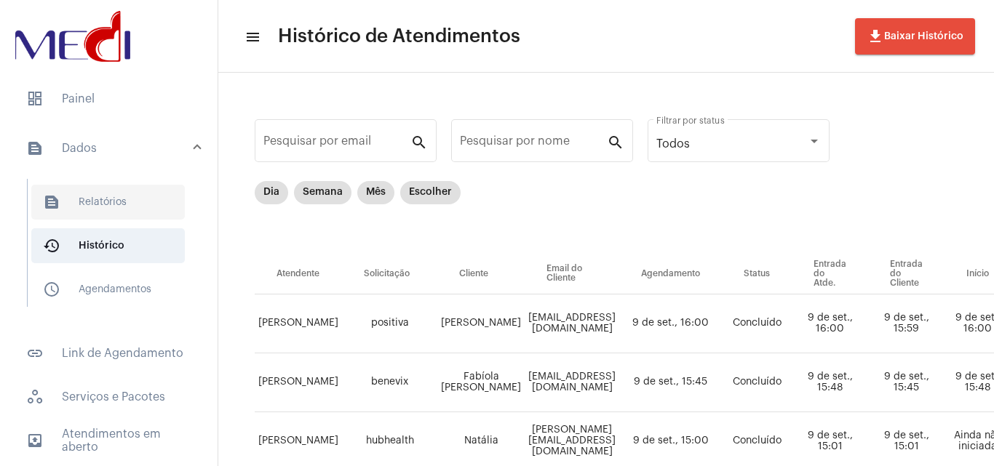
click at [124, 192] on span "text_snippet_outlined Relatórios" at bounding box center [107, 202] width 153 height 35
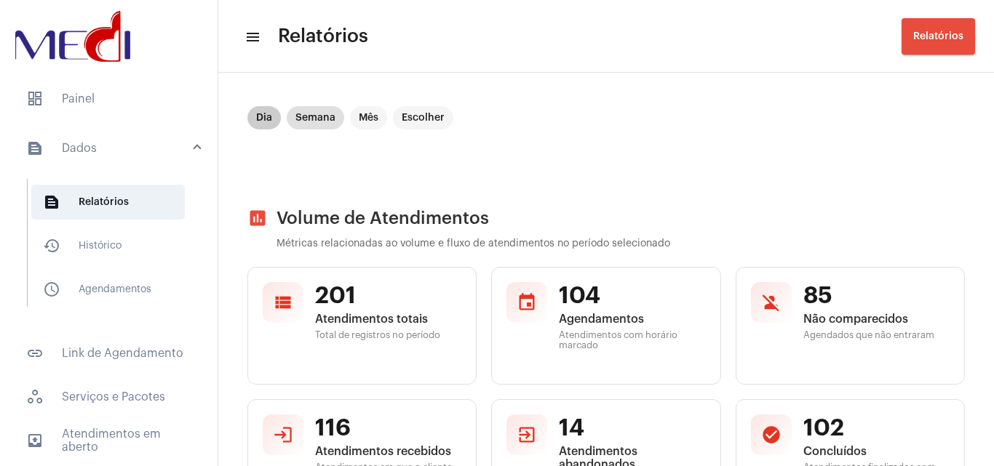
click at [264, 124] on mat-chip "Dia" at bounding box center [263, 117] width 33 height 23
click at [318, 109] on mat-chip "Semana" at bounding box center [315, 117] width 57 height 23
click at [705, 113] on div "Dia Semana Mês Escolher" at bounding box center [605, 142] width 717 height 73
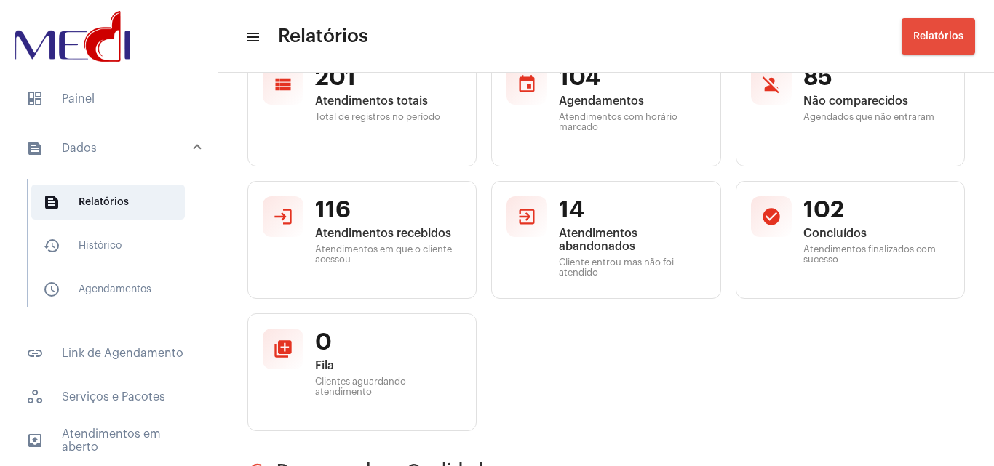
scroll to position [145, 0]
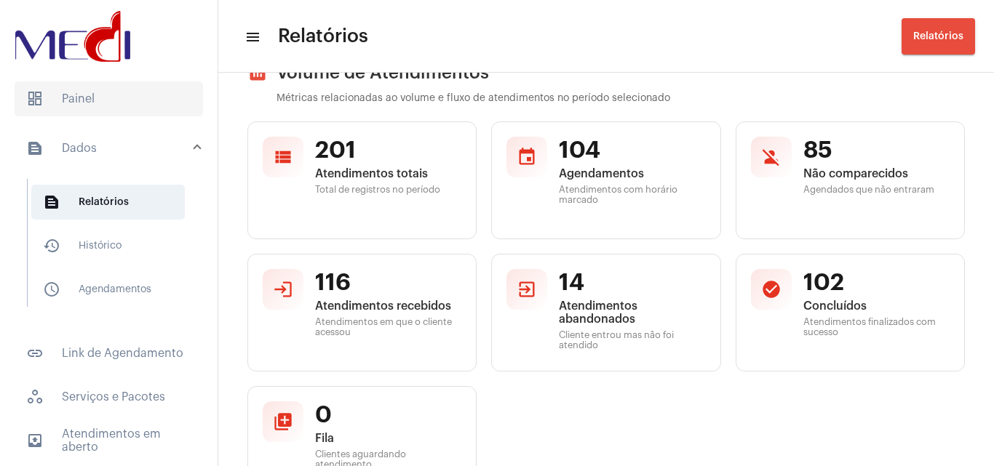
drag, startPoint x: 76, startPoint y: 89, endPoint x: 292, endPoint y: 188, distance: 236.9
click at [76, 90] on span "dashboard Painel" at bounding box center [109, 98] width 188 height 35
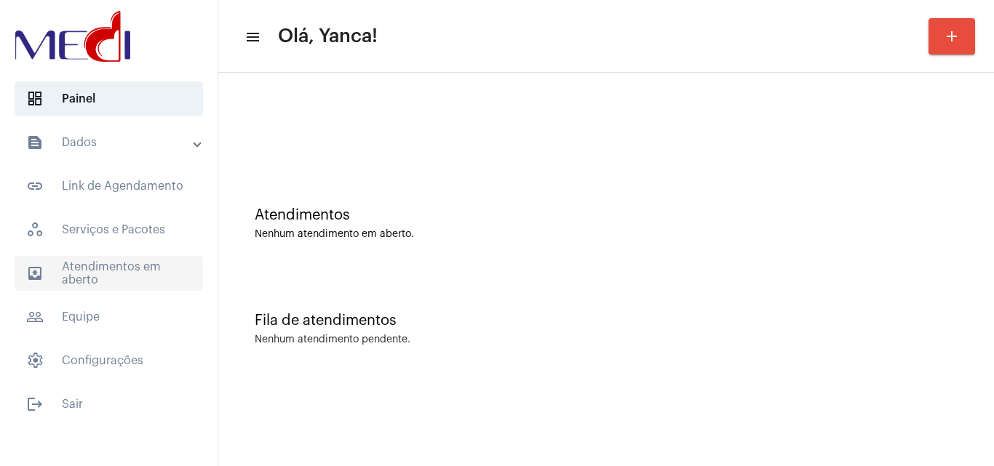
click at [128, 269] on span "outbox_outline Atendimentos em aberto" at bounding box center [109, 273] width 188 height 35
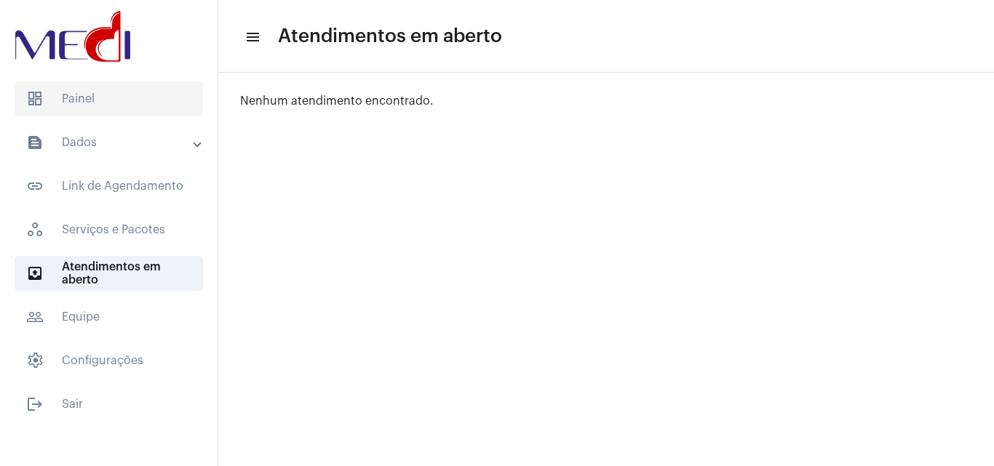
click at [120, 108] on span "dashboard Painel" at bounding box center [109, 98] width 188 height 35
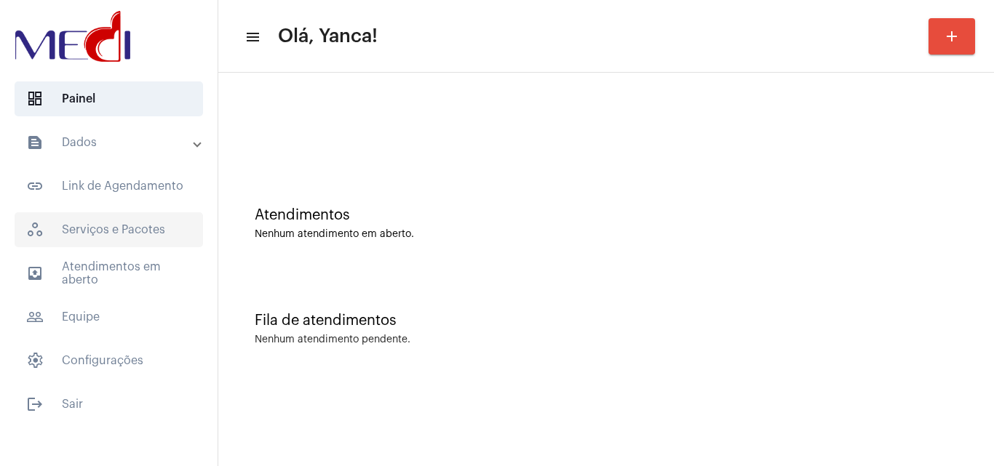
click at [130, 241] on span "workspaces_outlined Serviços e Pacotes" at bounding box center [109, 229] width 188 height 35
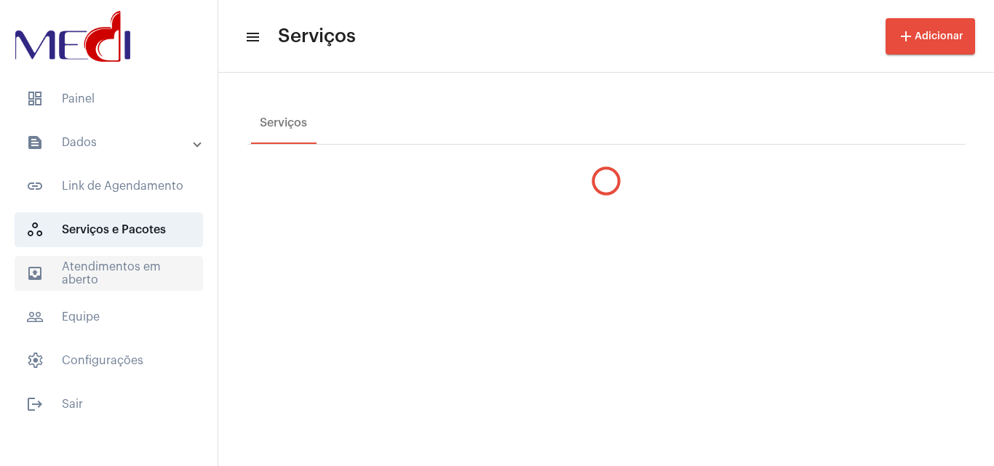
click at [137, 273] on span "outbox_outline Atendimentos em aberto" at bounding box center [109, 273] width 188 height 35
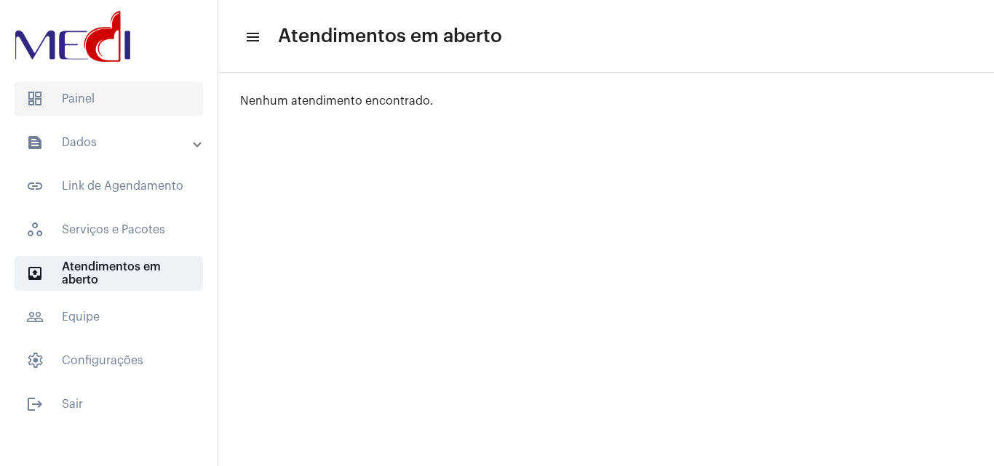
click at [53, 103] on span "dashboard Painel" at bounding box center [109, 98] width 188 height 35
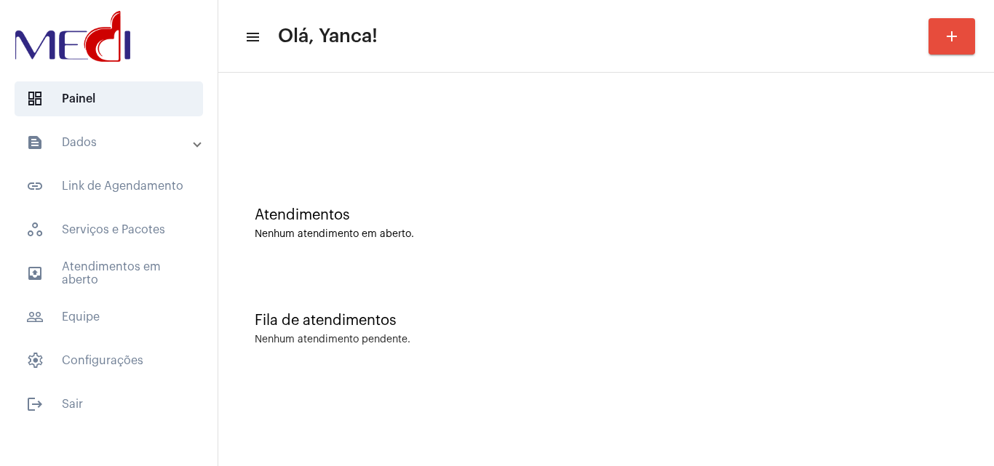
click at [135, 293] on mat-accordion "text_snippet_outlined Dados text_snippet_outlined Relatórios history_outlined H…" at bounding box center [108, 251] width 217 height 253
click at [140, 279] on span "outbox_outline Atendimentos em aberto" at bounding box center [109, 273] width 188 height 35
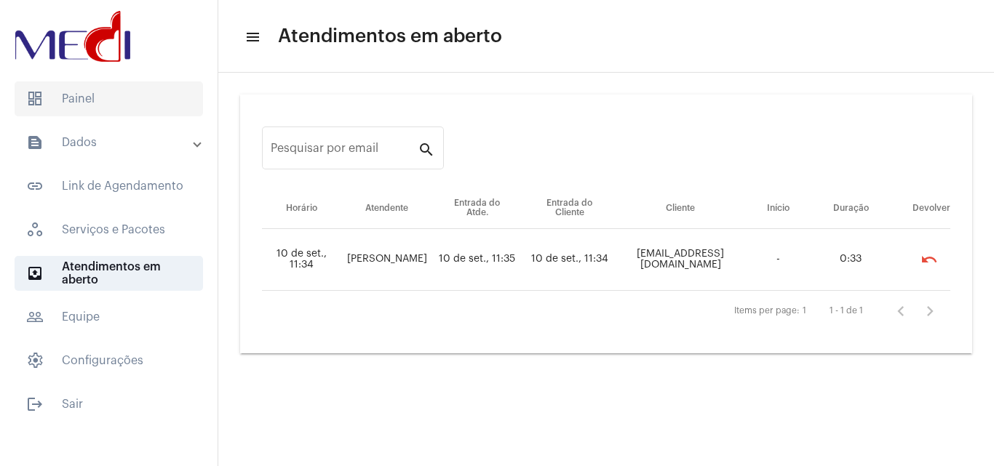
click at [84, 97] on span "dashboard Painel" at bounding box center [109, 98] width 188 height 35
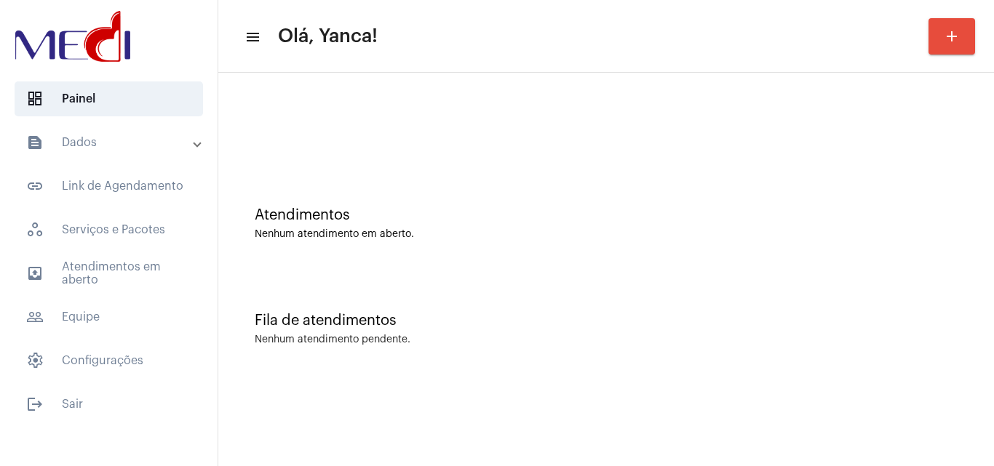
click at [127, 148] on mat-panel-title "text_snippet_outlined Dados" at bounding box center [110, 142] width 168 height 17
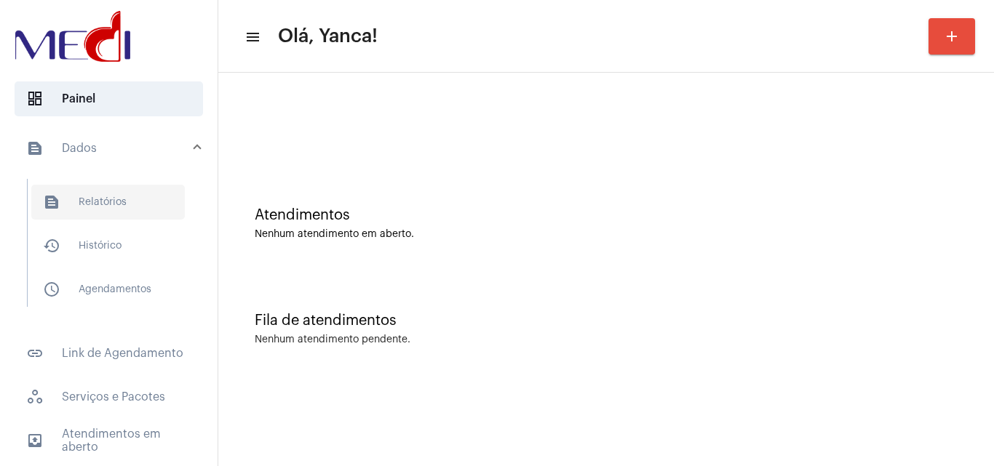
click at [114, 198] on span "text_snippet_outlined Relatórios" at bounding box center [107, 202] width 153 height 35
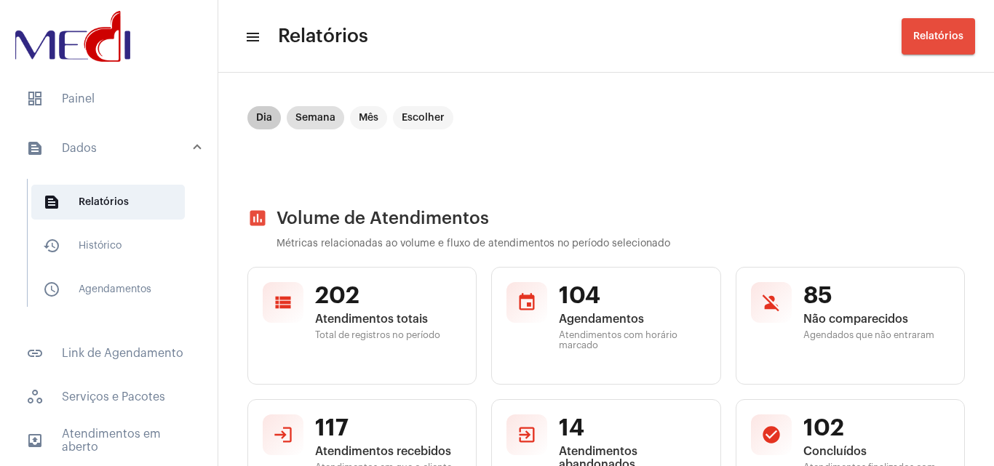
click at [271, 119] on mat-chip "Dia" at bounding box center [263, 117] width 33 height 23
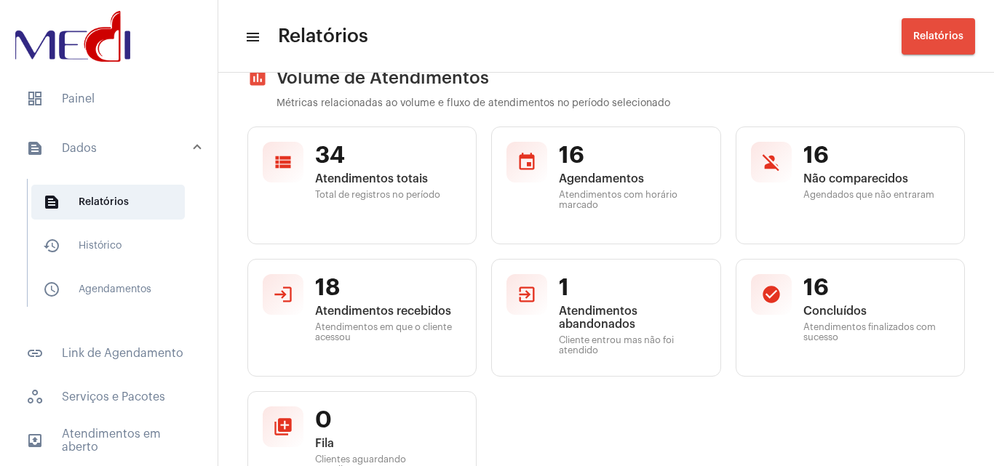
scroll to position [135, 0]
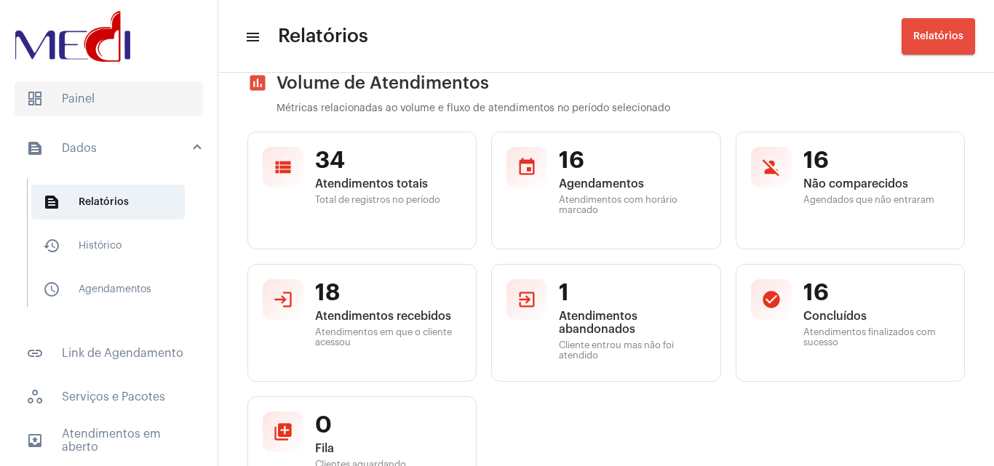
click at [132, 99] on span "dashboard Painel" at bounding box center [109, 98] width 188 height 35
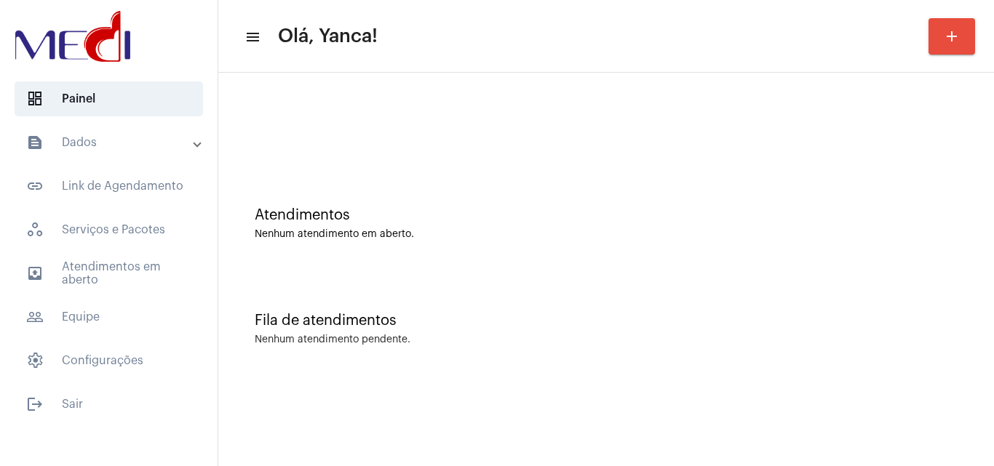
click at [130, 143] on mat-panel-title "text_snippet_outlined Dados" at bounding box center [110, 142] width 168 height 17
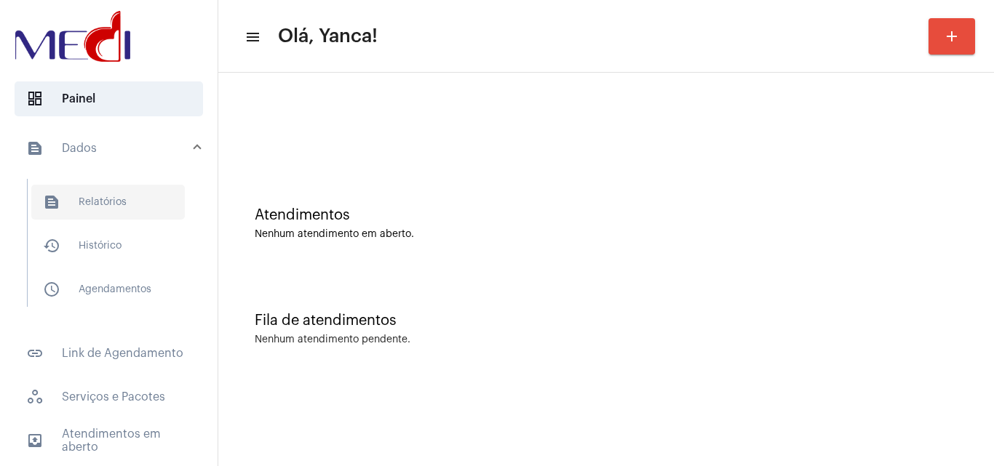
click at [110, 193] on span "text_snippet_outlined Relatórios" at bounding box center [107, 202] width 153 height 35
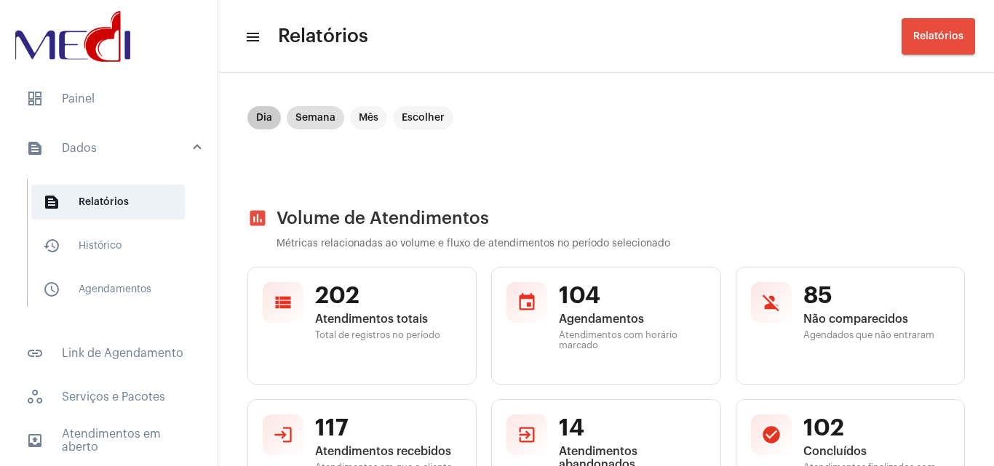
click at [279, 119] on mat-chip "Dia" at bounding box center [263, 117] width 33 height 23
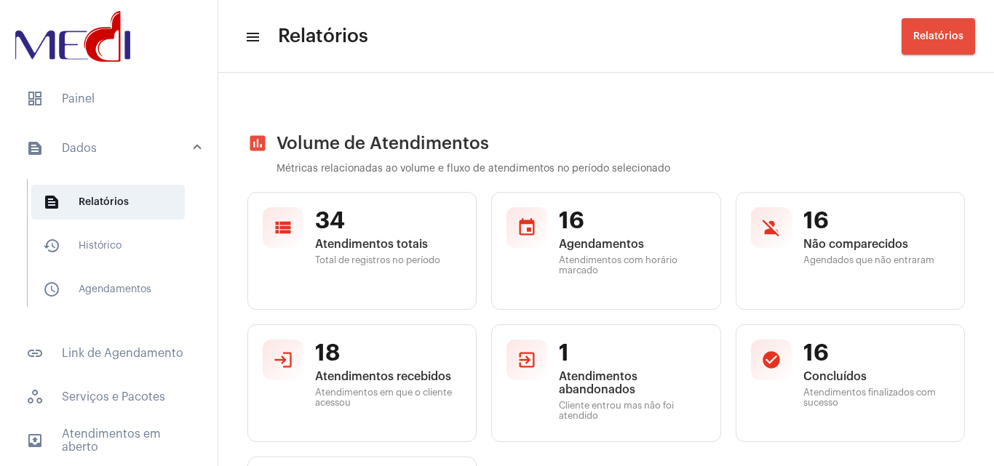
scroll to position [145, 0]
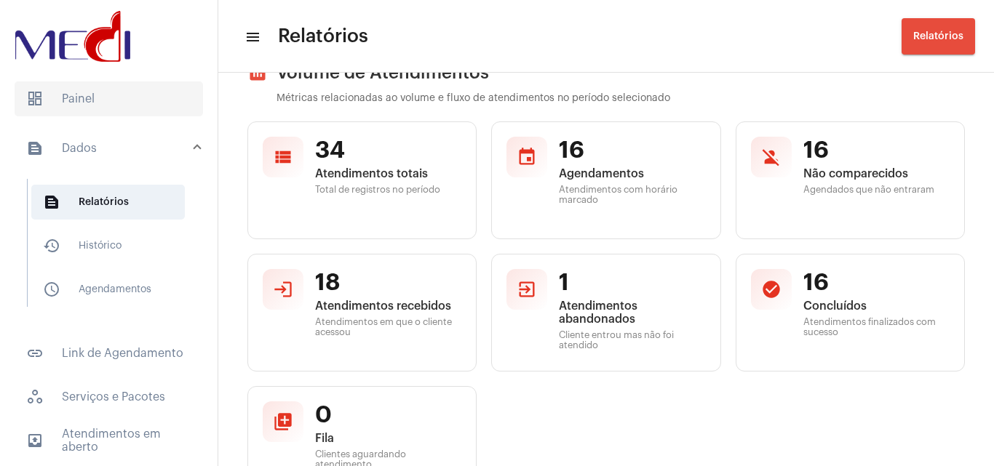
click at [115, 102] on span "dashboard Painel" at bounding box center [109, 98] width 188 height 35
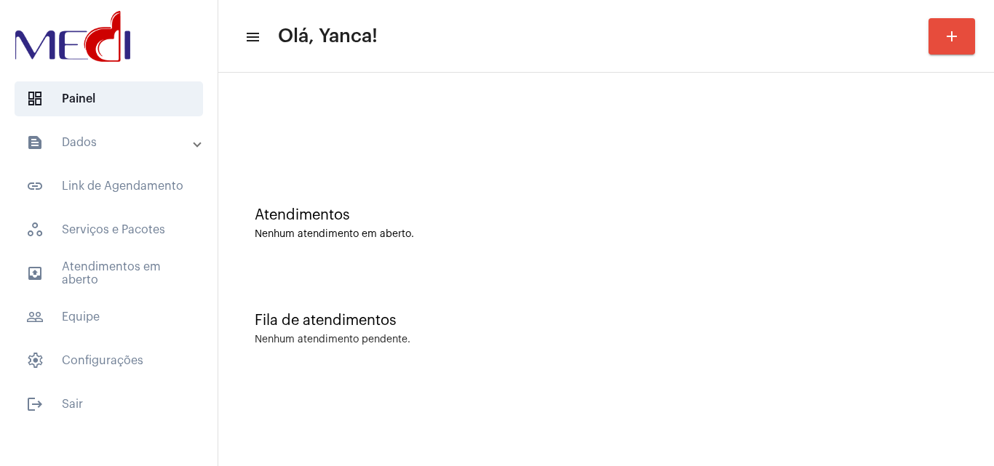
click at [408, 465] on html "dashboard Painel text_snippet_outlined Dados text_snippet_outlined Relatórios h…" at bounding box center [497, 233] width 994 height 466
click at [131, 273] on span "outbox_outline Atendimentos em aberto" at bounding box center [109, 273] width 188 height 35
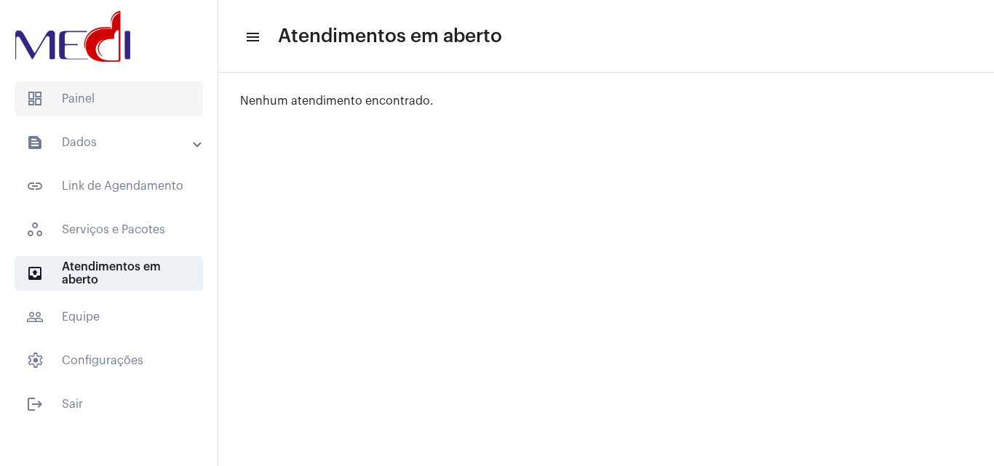
click at [141, 95] on span "dashboard Painel" at bounding box center [109, 98] width 188 height 35
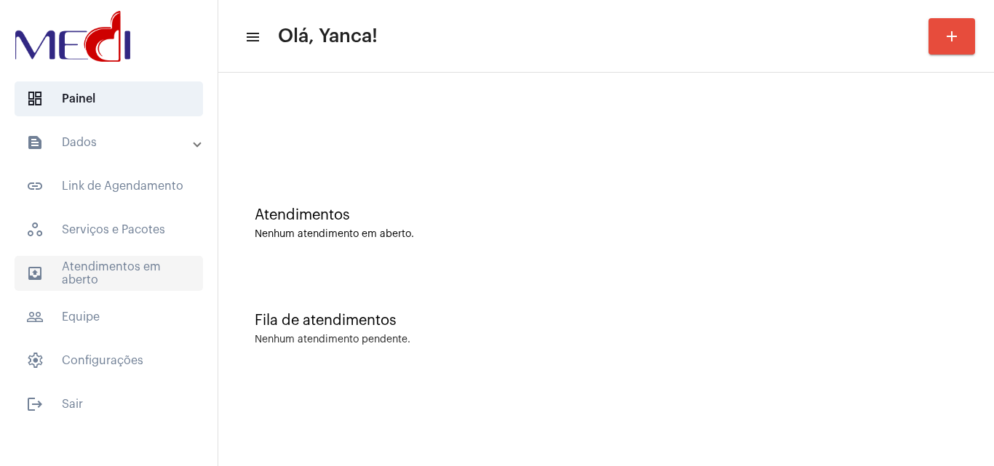
drag, startPoint x: 119, startPoint y: 269, endPoint x: 122, endPoint y: 278, distance: 9.2
click at [120, 269] on span "outbox_outline Atendimentos em aberto" at bounding box center [109, 273] width 188 height 35
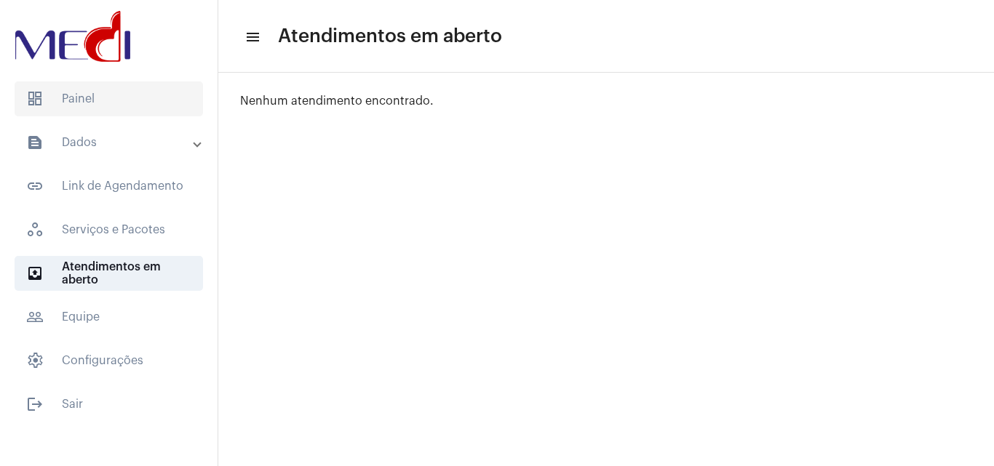
click at [65, 100] on span "dashboard Painel" at bounding box center [109, 98] width 188 height 35
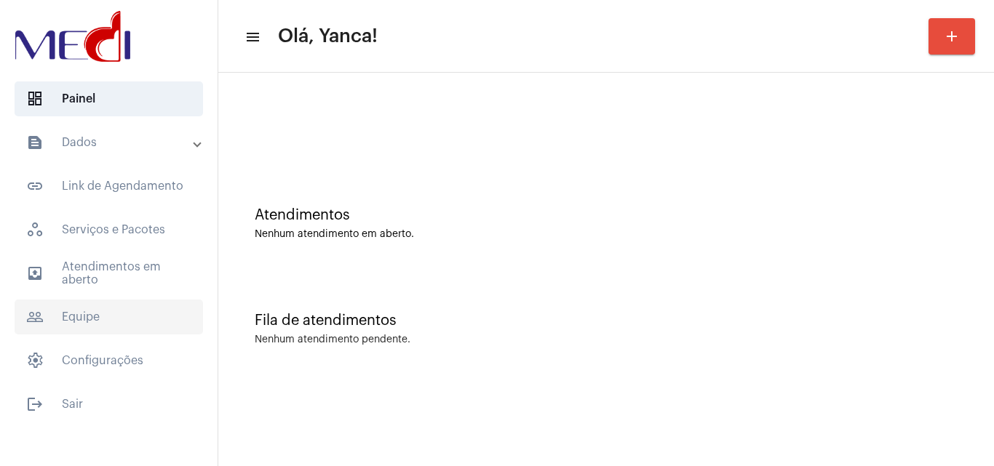
drag, startPoint x: 164, startPoint y: 277, endPoint x: 186, endPoint y: 306, distance: 36.4
click at [165, 277] on span "outbox_outline Atendimentos em aberto" at bounding box center [109, 273] width 188 height 35
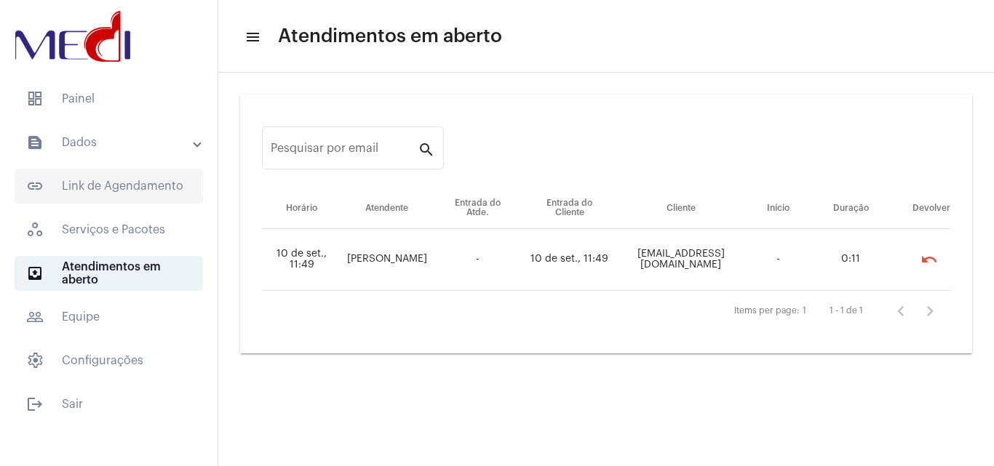
click at [126, 184] on span "link_outlined Link de Agendamento" at bounding box center [109, 186] width 188 height 35
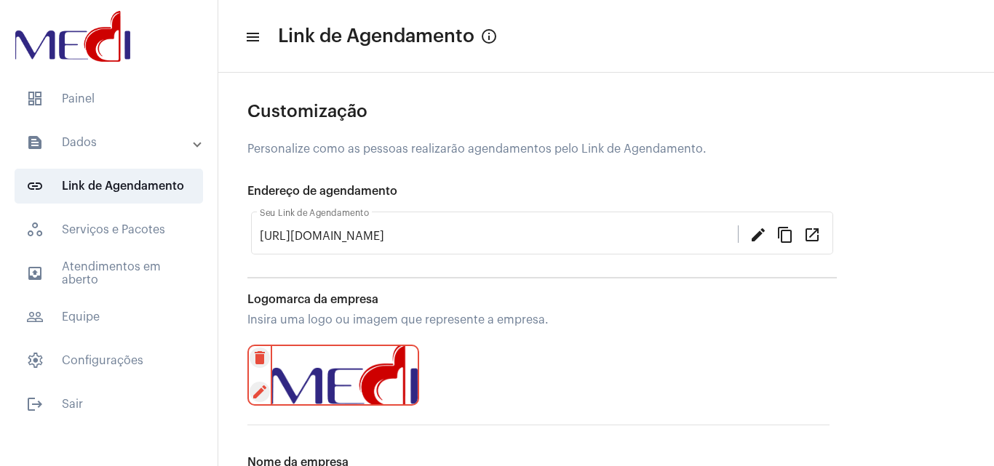
click at [140, 133] on mat-expansion-panel-header "text_snippet_outlined Dados" at bounding box center [113, 142] width 209 height 35
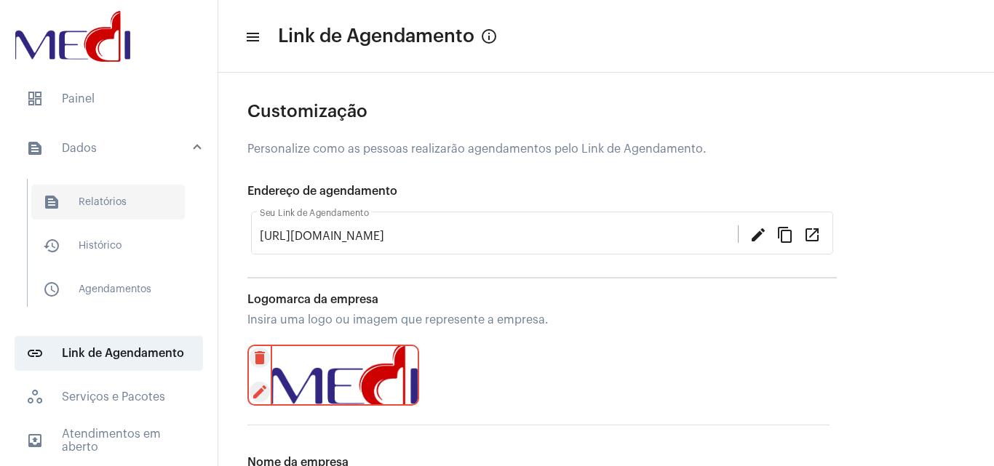
click at [123, 207] on span "text_snippet_outlined Relatórios" at bounding box center [107, 202] width 153 height 35
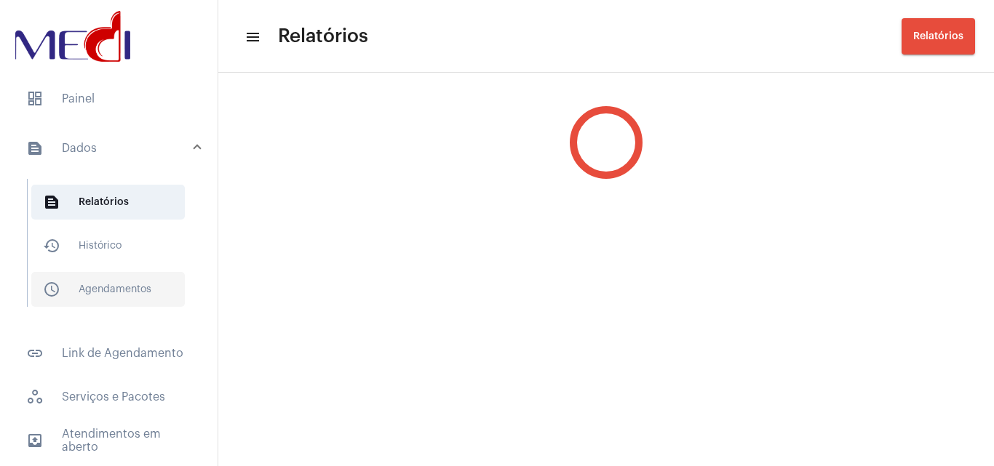
click at [121, 287] on span "schedule_outlined Agendamentos" at bounding box center [107, 289] width 153 height 35
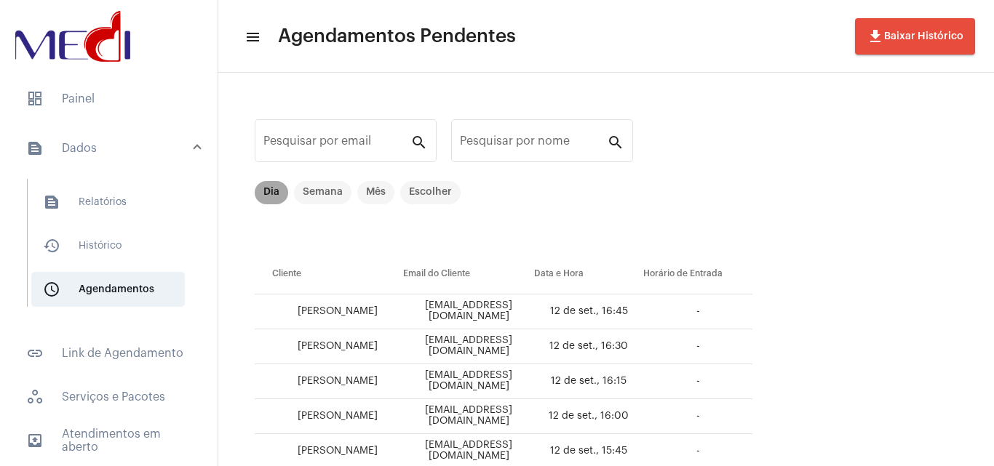
click at [273, 191] on mat-chip "Dia" at bounding box center [271, 192] width 33 height 23
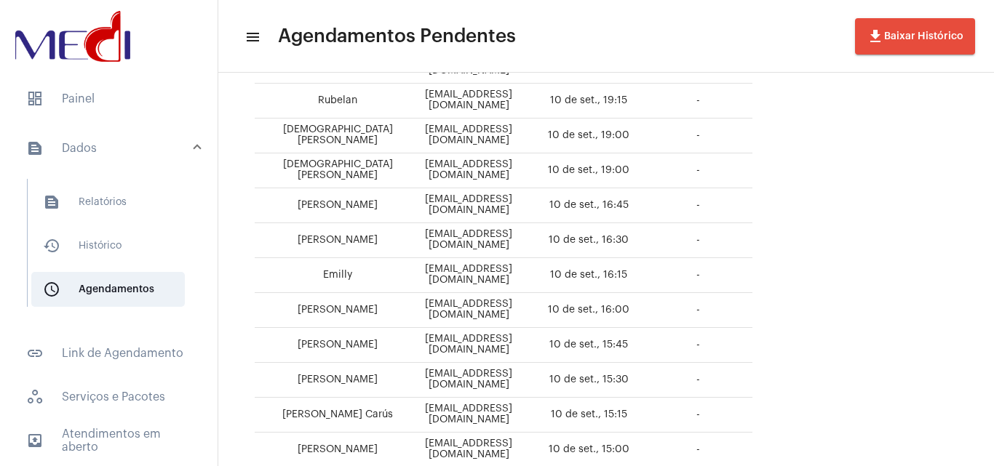
scroll to position [464, 0]
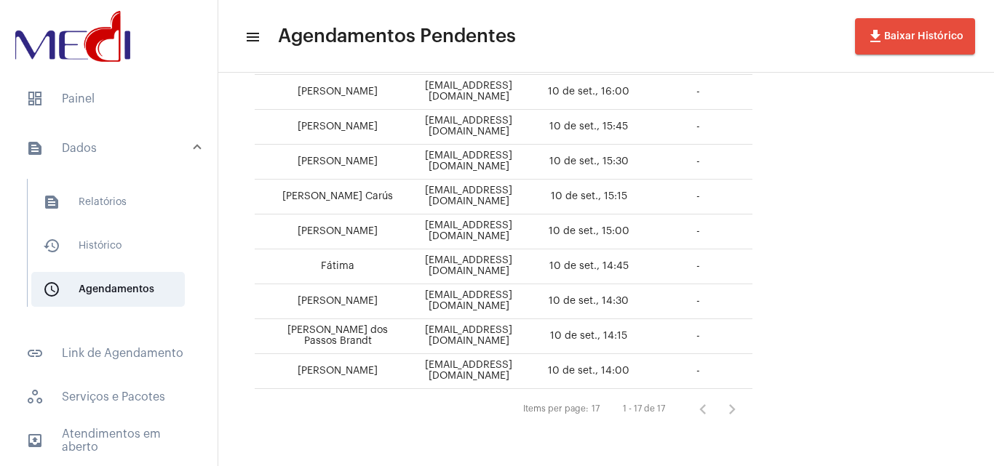
drag, startPoint x: 283, startPoint y: 367, endPoint x: 386, endPoint y: 377, distance: 103.7
click at [386, 377] on td "[PERSON_NAME]" at bounding box center [329, 371] width 148 height 35
click at [292, 375] on td "[PERSON_NAME]" at bounding box center [329, 371] width 148 height 35
drag, startPoint x: 293, startPoint y: 368, endPoint x: 394, endPoint y: 373, distance: 101.2
click at [394, 373] on td "[PERSON_NAME]" at bounding box center [329, 371] width 148 height 35
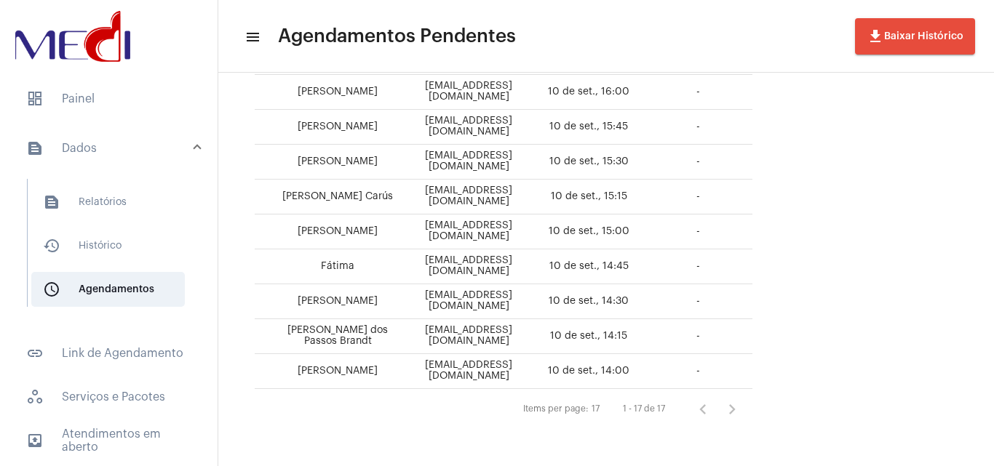
copy td "[PERSON_NAME]"
drag, startPoint x: 324, startPoint y: 335, endPoint x: 374, endPoint y: 346, distance: 51.5
click at [374, 346] on td "[PERSON_NAME] dos Passos Brandt" at bounding box center [329, 336] width 148 height 35
drag, startPoint x: 328, startPoint y: 302, endPoint x: 406, endPoint y: 313, distance: 78.6
click at [406, 313] on tr "[PERSON_NAME] [EMAIL_ADDRESS][DOMAIN_NAME] [DATE] 14:30 -" at bounding box center [503, 301] width 497 height 35
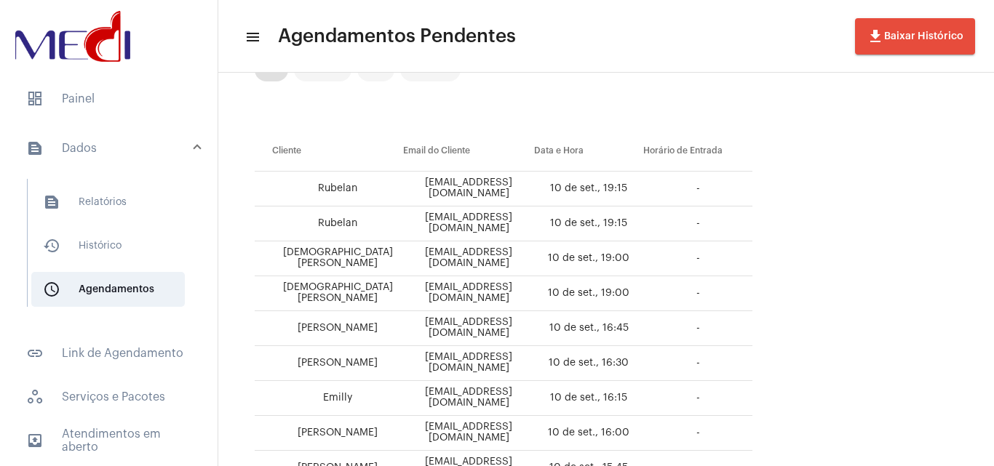
scroll to position [100, 0]
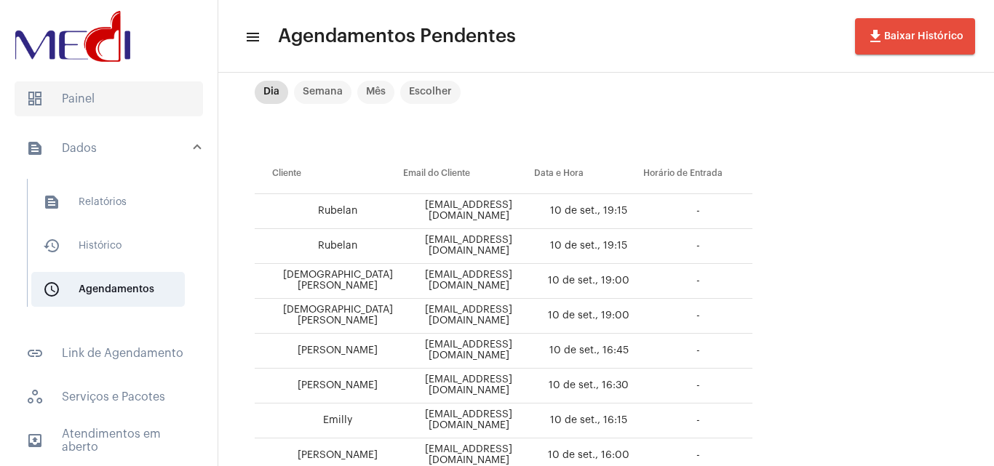
click at [91, 100] on span "dashboard Painel" at bounding box center [109, 98] width 188 height 35
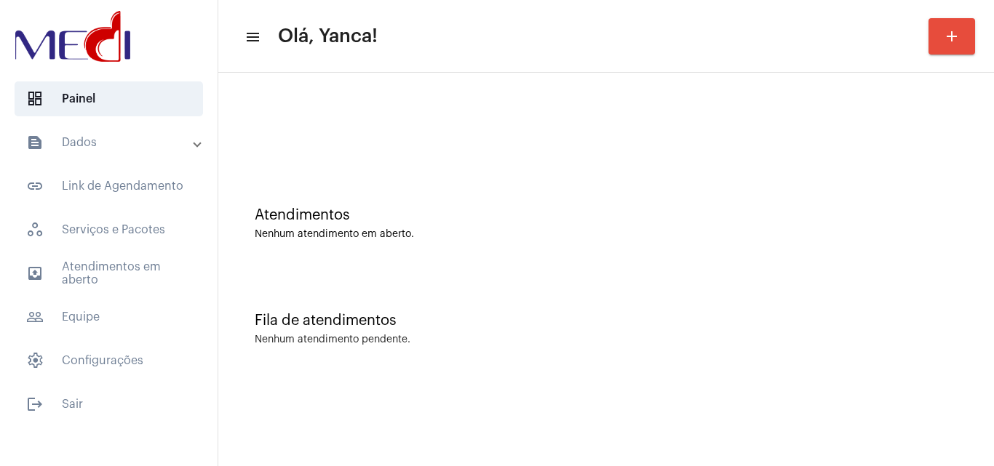
drag, startPoint x: 116, startPoint y: 152, endPoint x: 114, endPoint y: 168, distance: 16.1
click at [117, 152] on mat-expansion-panel-header "text_snippet_outlined Dados" at bounding box center [113, 142] width 209 height 35
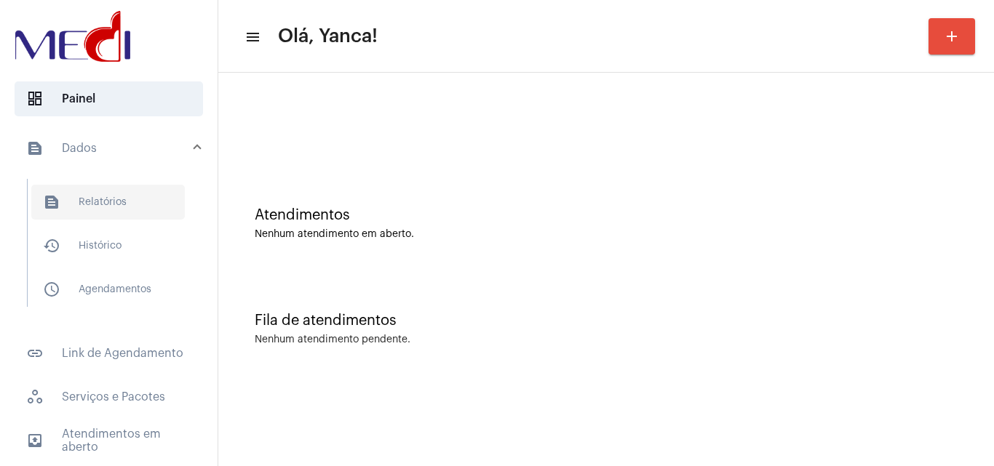
click at [100, 208] on span "text_snippet_outlined Relatórios" at bounding box center [107, 202] width 153 height 35
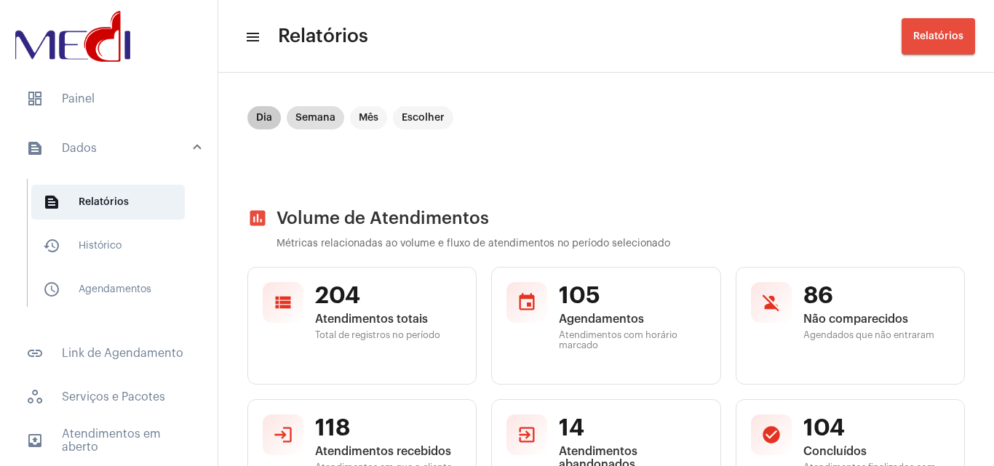
click at [258, 121] on mat-chip "Dia" at bounding box center [263, 117] width 33 height 23
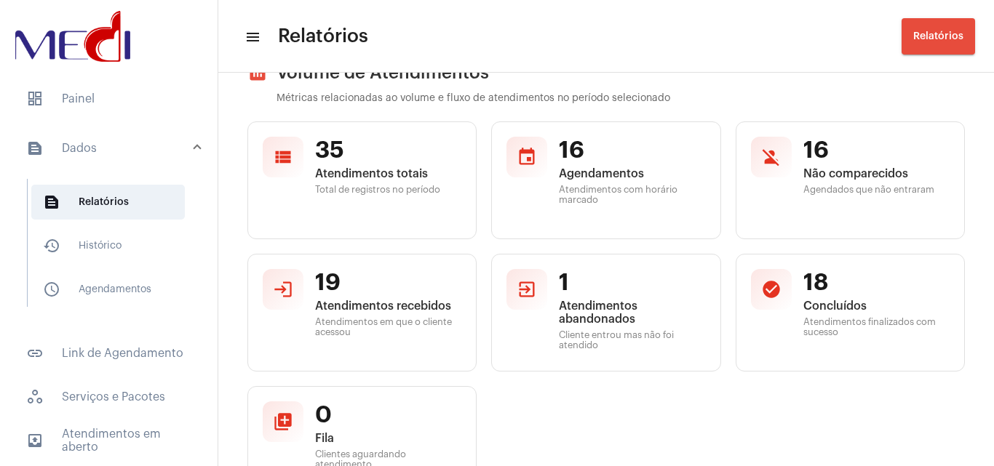
scroll to position [218, 0]
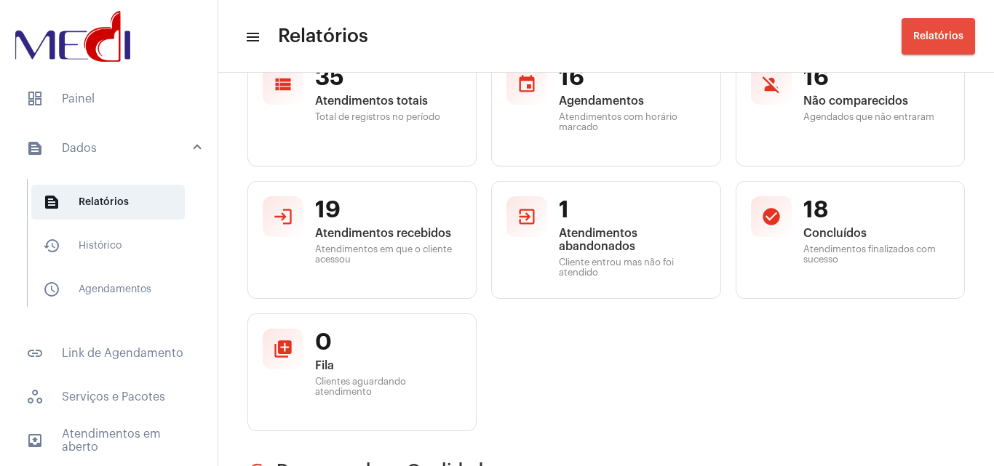
drag, startPoint x: 613, startPoint y: 412, endPoint x: 643, endPoint y: 446, distance: 45.4
click at [613, 412] on div "view_list 35 Atendimentos totais Total de registros no período event 16 Agendam…" at bounding box center [605, 240] width 717 height 383
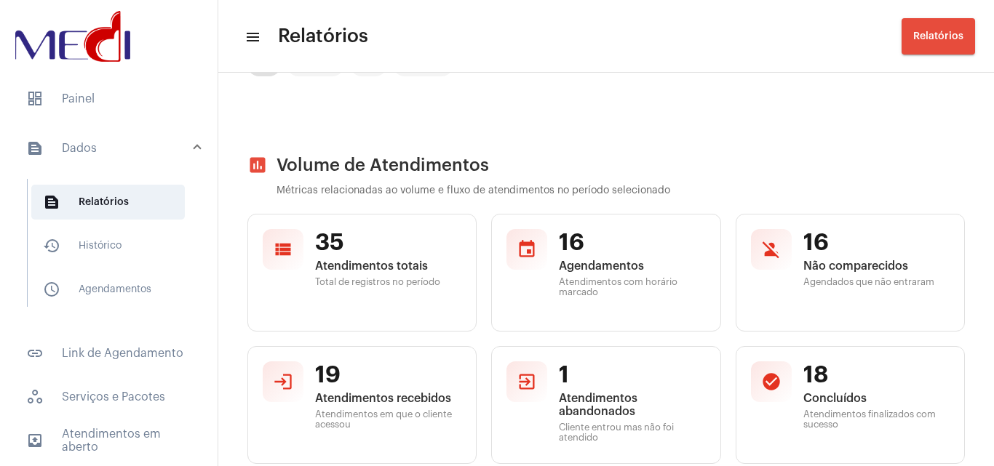
scroll to position [0, 0]
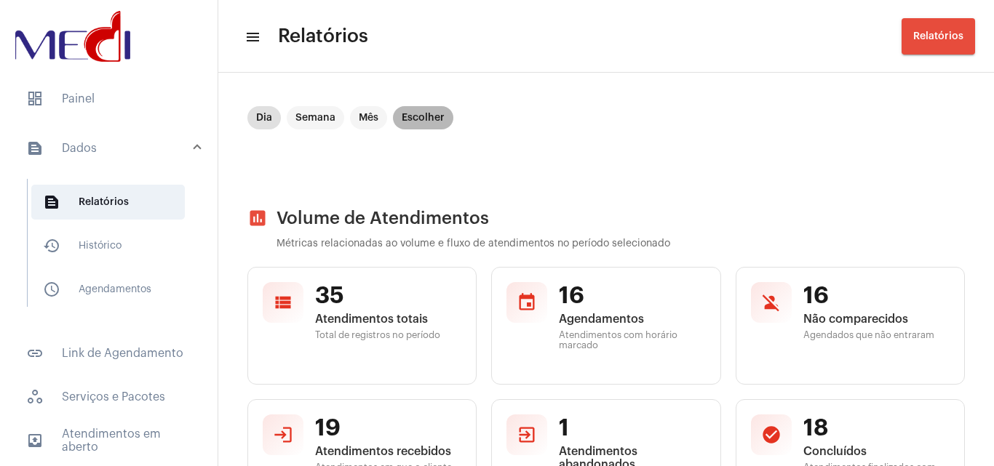
click at [424, 113] on mat-chip "Escolher" at bounding box center [423, 117] width 60 height 23
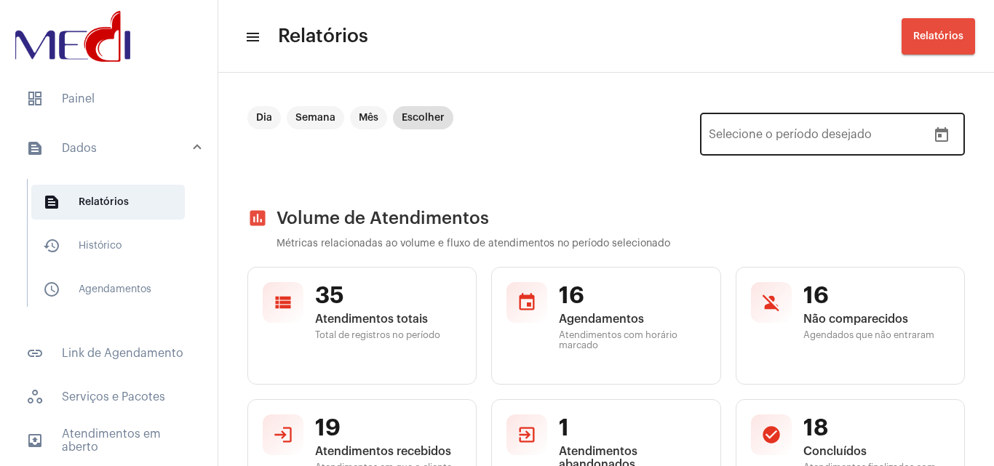
click at [915, 144] on div "Data de início – Selecione o período desejado" at bounding box center [817, 133] width 218 height 46
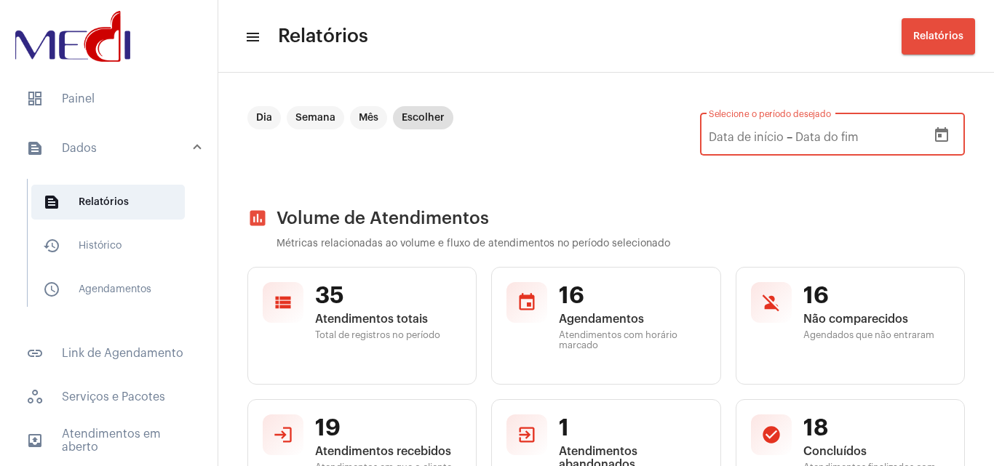
click at [932, 134] on icon "Open calendar" at bounding box center [940, 135] width 17 height 17
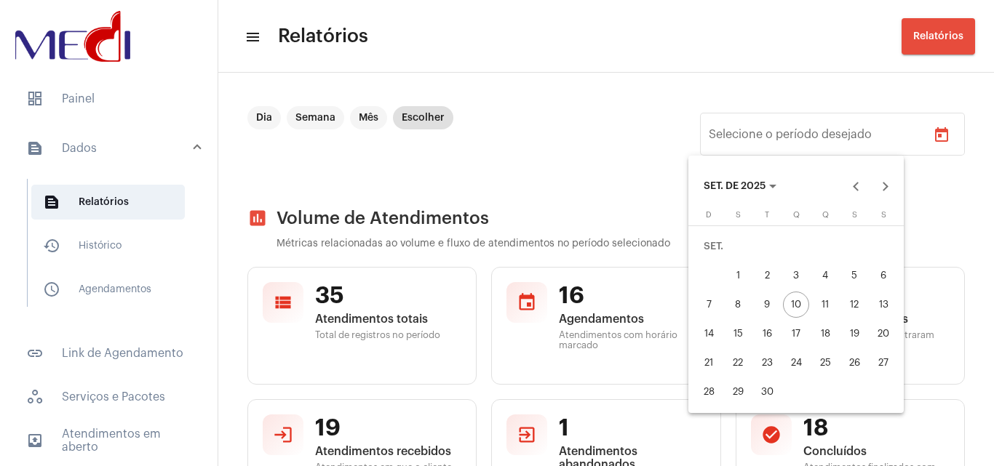
click at [777, 305] on div "9" at bounding box center [766, 305] width 26 height 26
type input "[DATE]"
click at [777, 305] on div "9" at bounding box center [766, 305] width 26 height 26
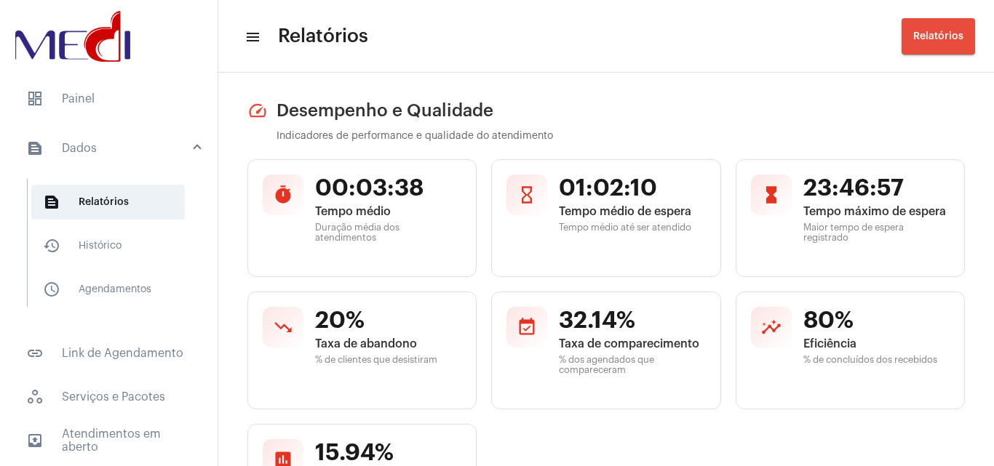
scroll to position [582, 0]
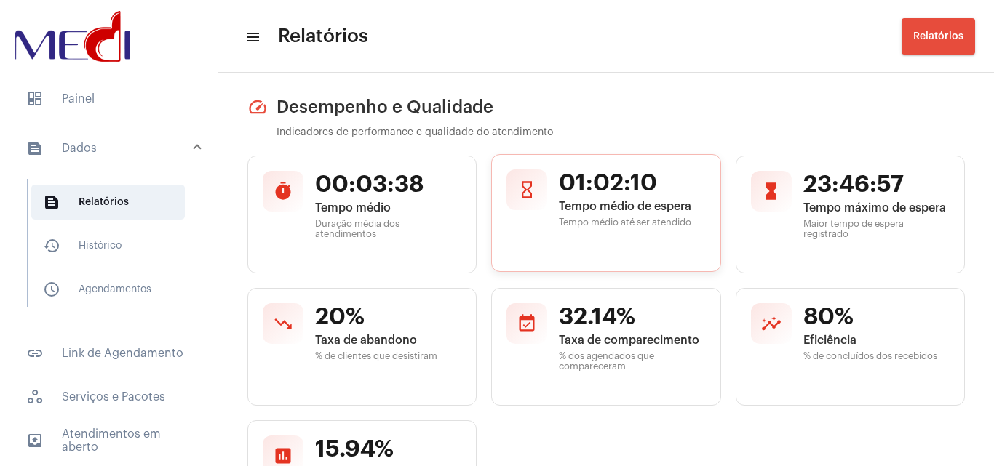
drag, startPoint x: 557, startPoint y: 175, endPoint x: 700, endPoint y: 175, distance: 142.6
click at [701, 172] on div "hourglass_empty 01:02:10 Tempo médio de espera Tempo médio até ser atendido" at bounding box center [605, 213] width 229 height 118
click at [650, 241] on div "01:02:10 Tempo médio de espera Tempo médio até ser atendido" at bounding box center [632, 212] width 146 height 87
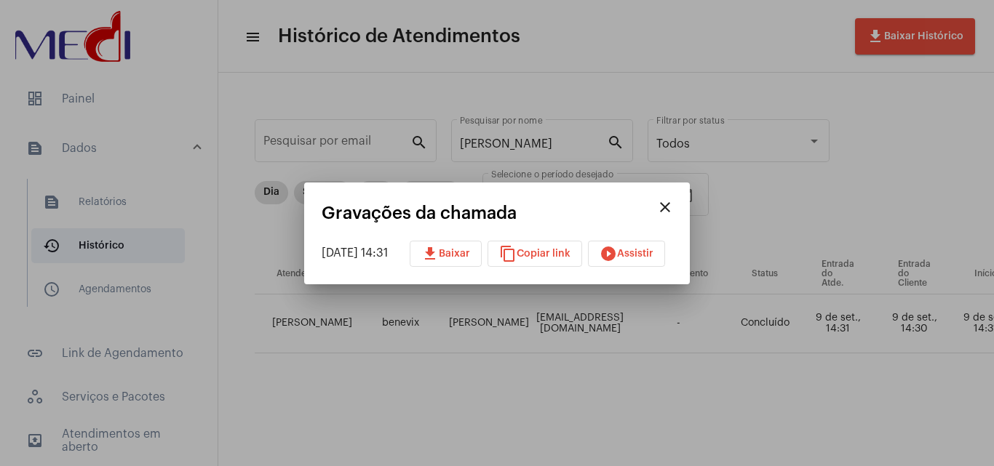
scroll to position [0, 527]
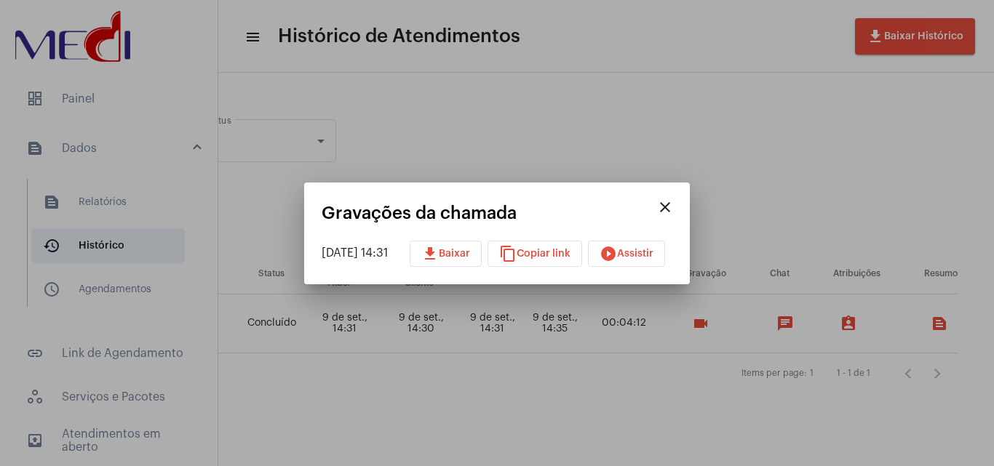
drag, startPoint x: 681, startPoint y: 212, endPoint x: 457, endPoint y: 188, distance: 224.6
click at [673, 212] on mat-icon "close" at bounding box center [664, 207] width 17 height 17
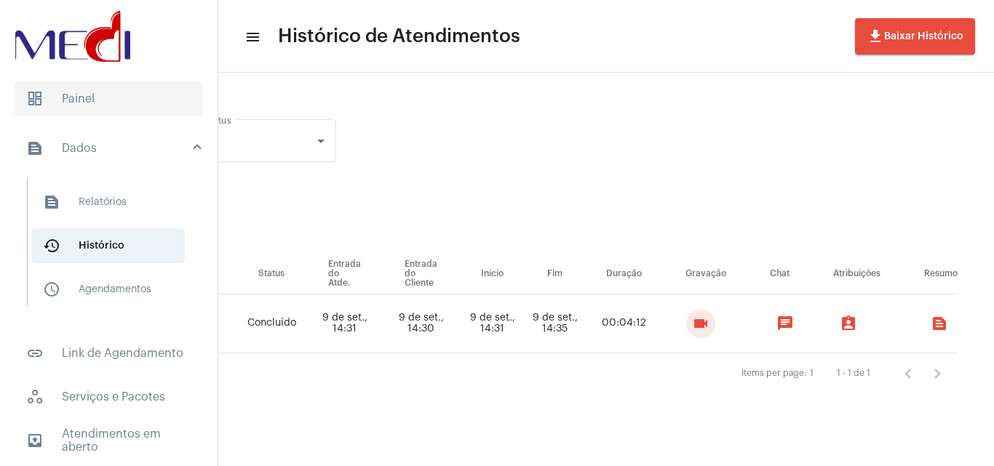
click at [121, 92] on span "dashboard Painel" at bounding box center [109, 98] width 188 height 35
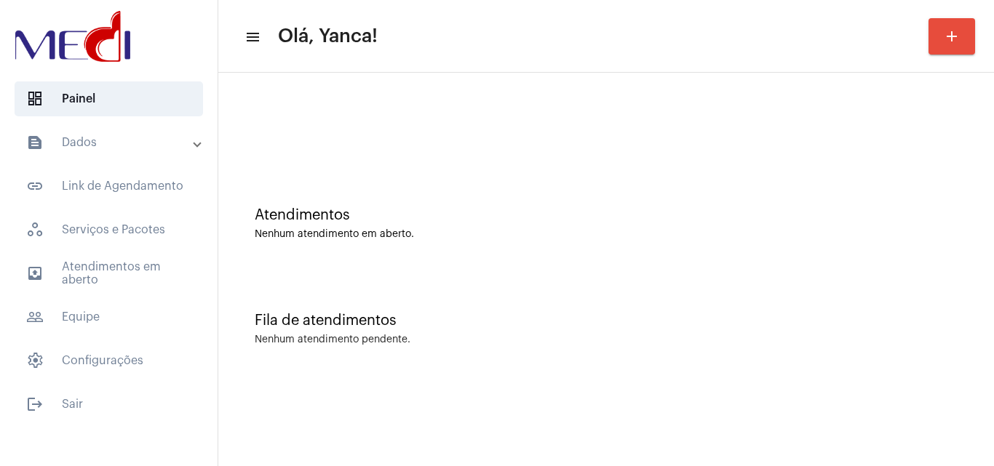
drag, startPoint x: 101, startPoint y: 131, endPoint x: 103, endPoint y: 143, distance: 11.7
click at [103, 131] on mat-expansion-panel-header "text_snippet_outlined Dados" at bounding box center [113, 142] width 209 height 35
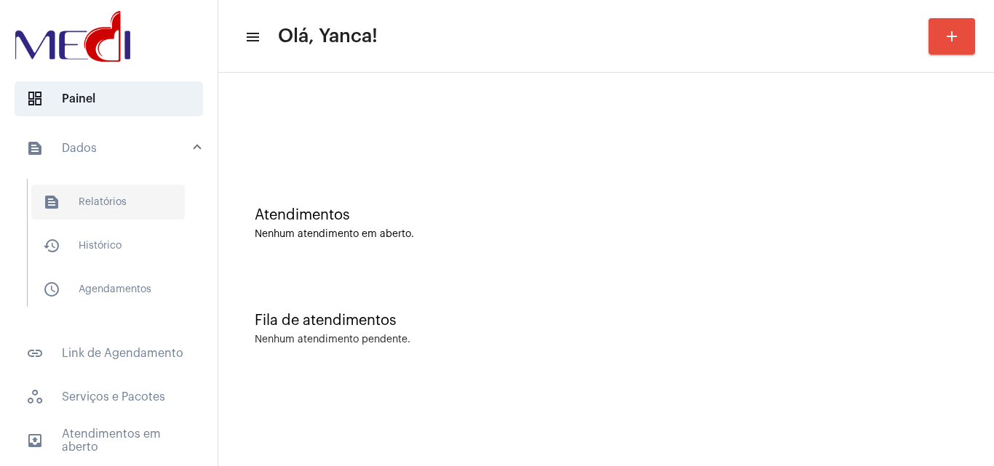
click at [85, 198] on span "text_snippet_outlined Relatórios" at bounding box center [107, 202] width 153 height 35
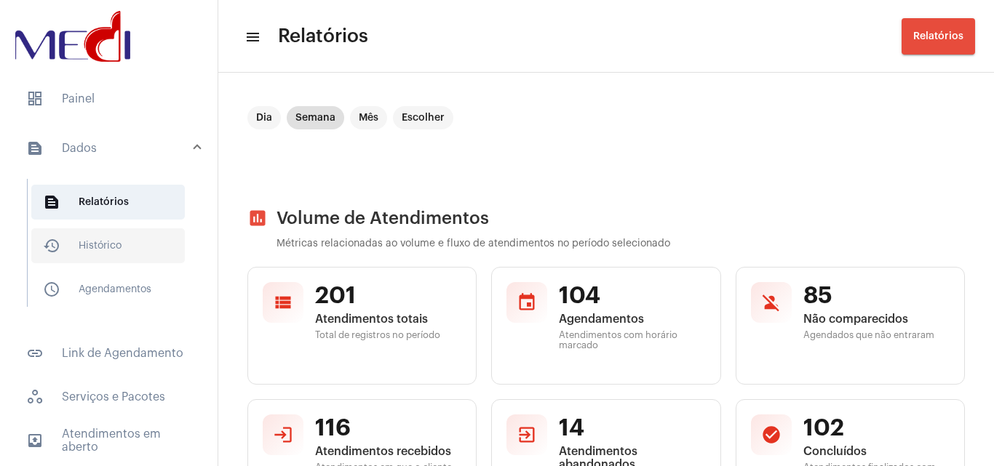
click at [86, 239] on span "history_outlined Histórico" at bounding box center [107, 245] width 153 height 35
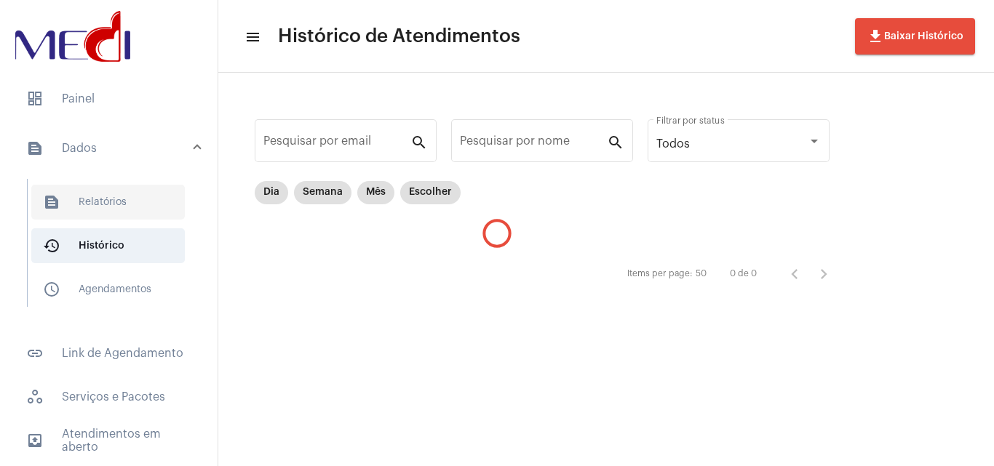
click at [122, 192] on span "text_snippet_outlined Relatórios" at bounding box center [107, 202] width 153 height 35
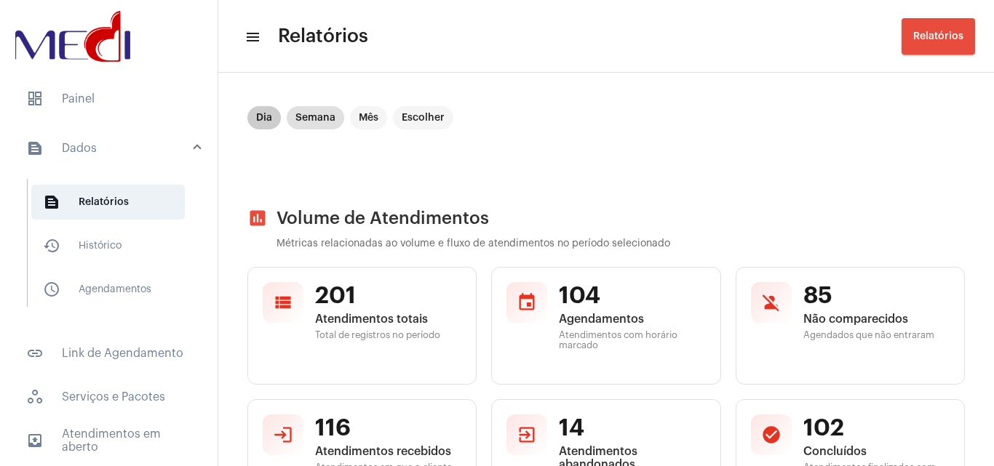
click at [268, 110] on mat-chip "Dia" at bounding box center [263, 117] width 33 height 23
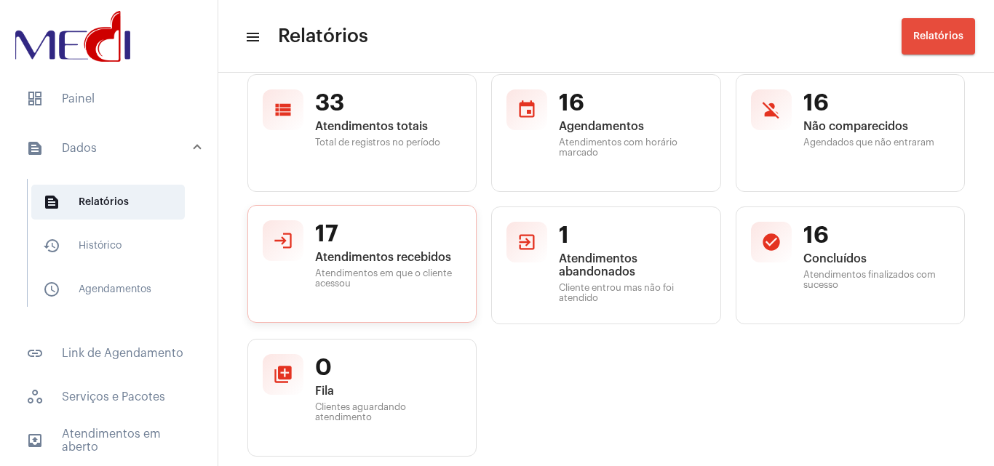
scroll to position [218, 0]
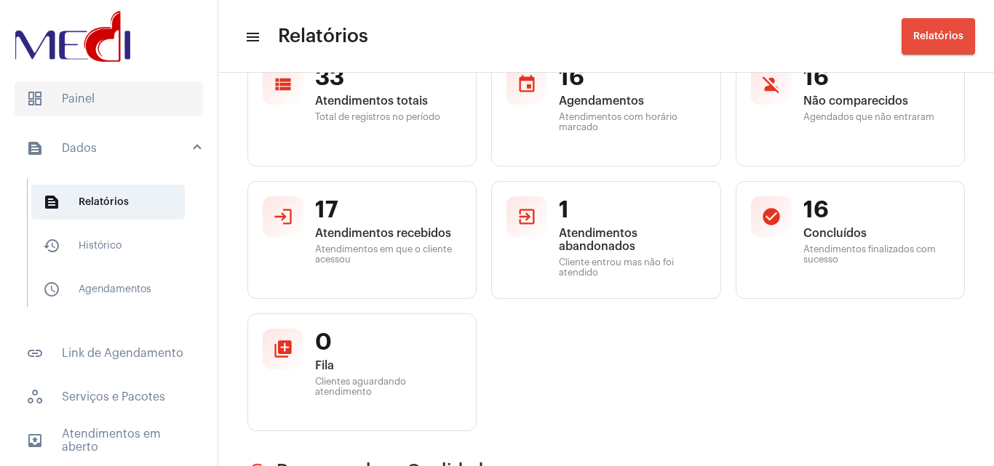
click at [106, 84] on span "dashboard Painel" at bounding box center [109, 98] width 188 height 35
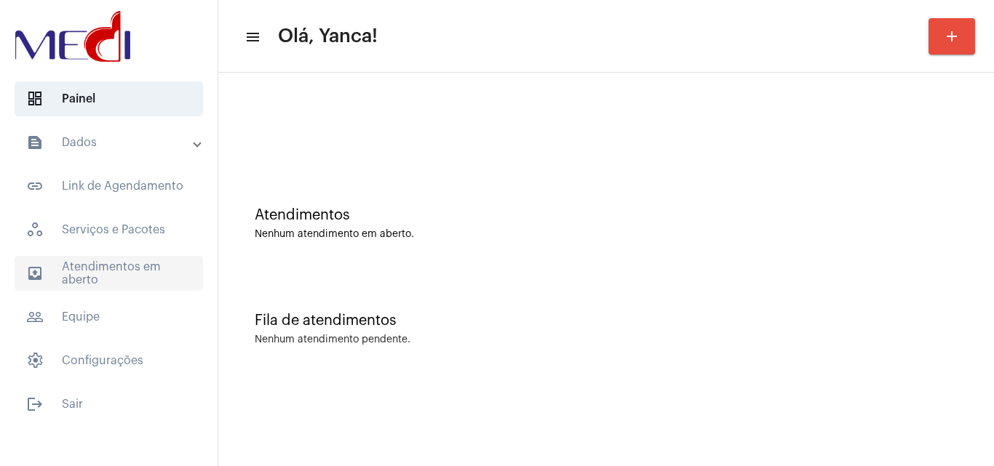
click at [113, 285] on span "outbox_outline Atendimentos em aberto" at bounding box center [109, 273] width 188 height 35
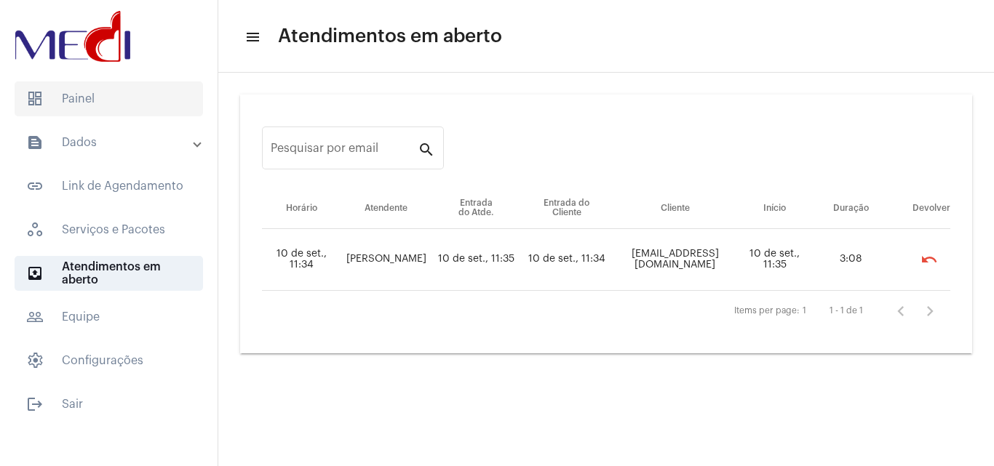
click at [121, 92] on span "dashboard Painel" at bounding box center [109, 98] width 188 height 35
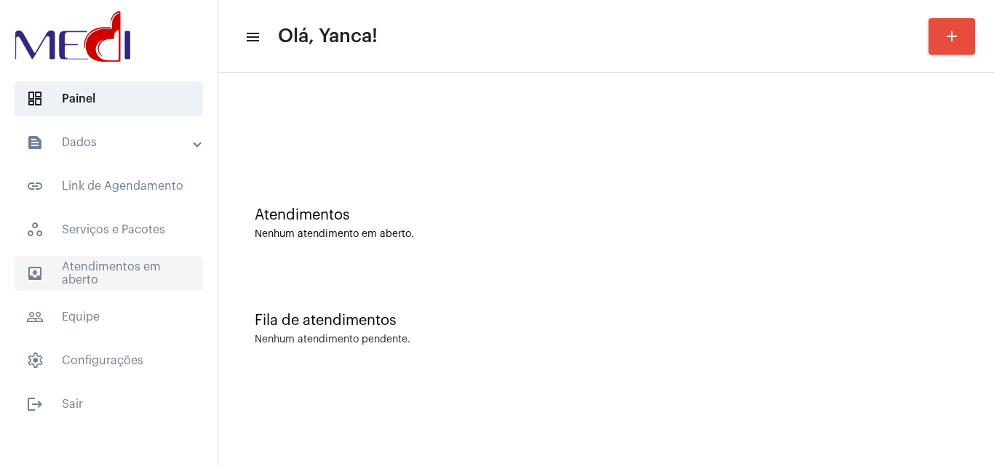
click at [143, 278] on span "outbox_outline Atendimentos em aberto" at bounding box center [109, 273] width 188 height 35
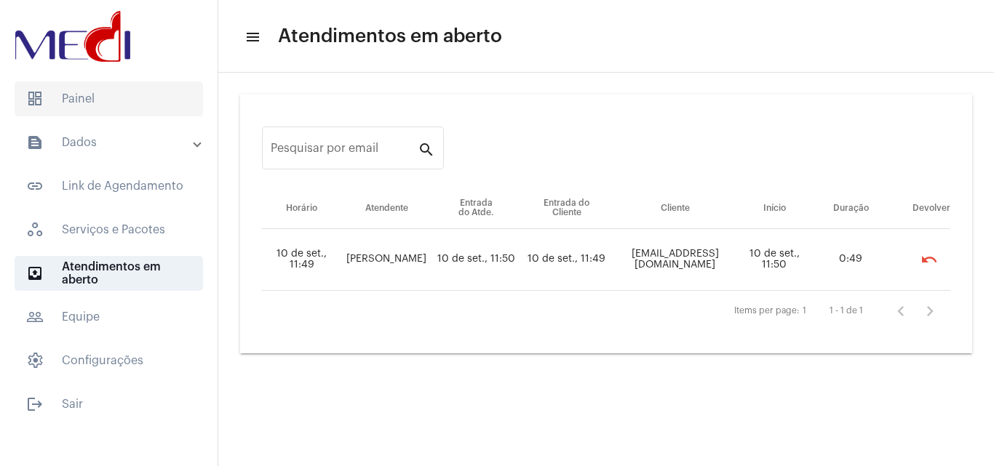
click at [107, 104] on span "dashboard Painel" at bounding box center [109, 98] width 188 height 35
